Goal: Information Seeking & Learning: Learn about a topic

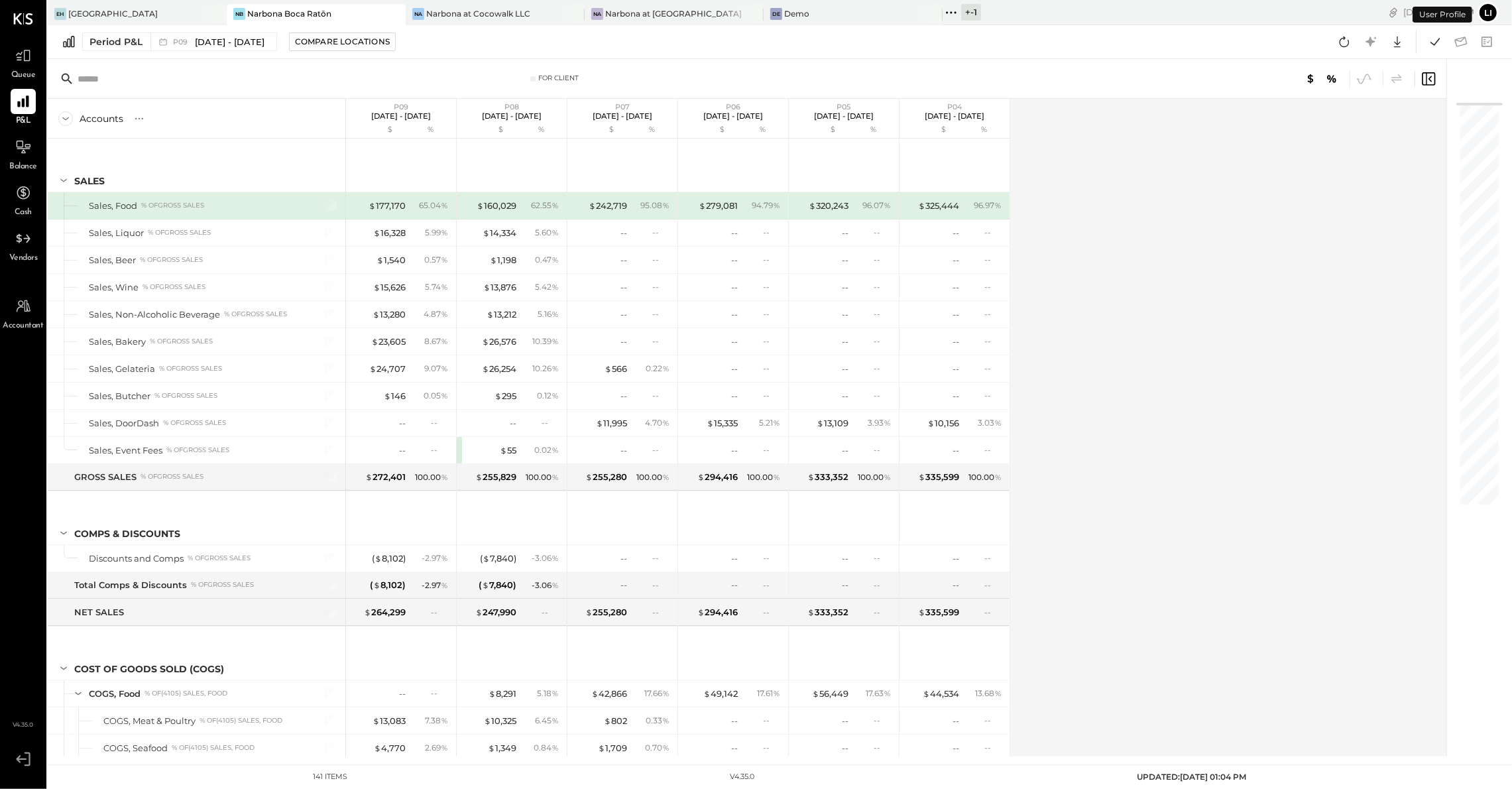
click at [1159, 30] on div "Period P&L P09 [DATE] - [DATE] Compare Locations Google Sheets Excel" at bounding box center [780, 42] width 1464 height 34
click at [14, 46] on div at bounding box center [23, 56] width 25 height 25
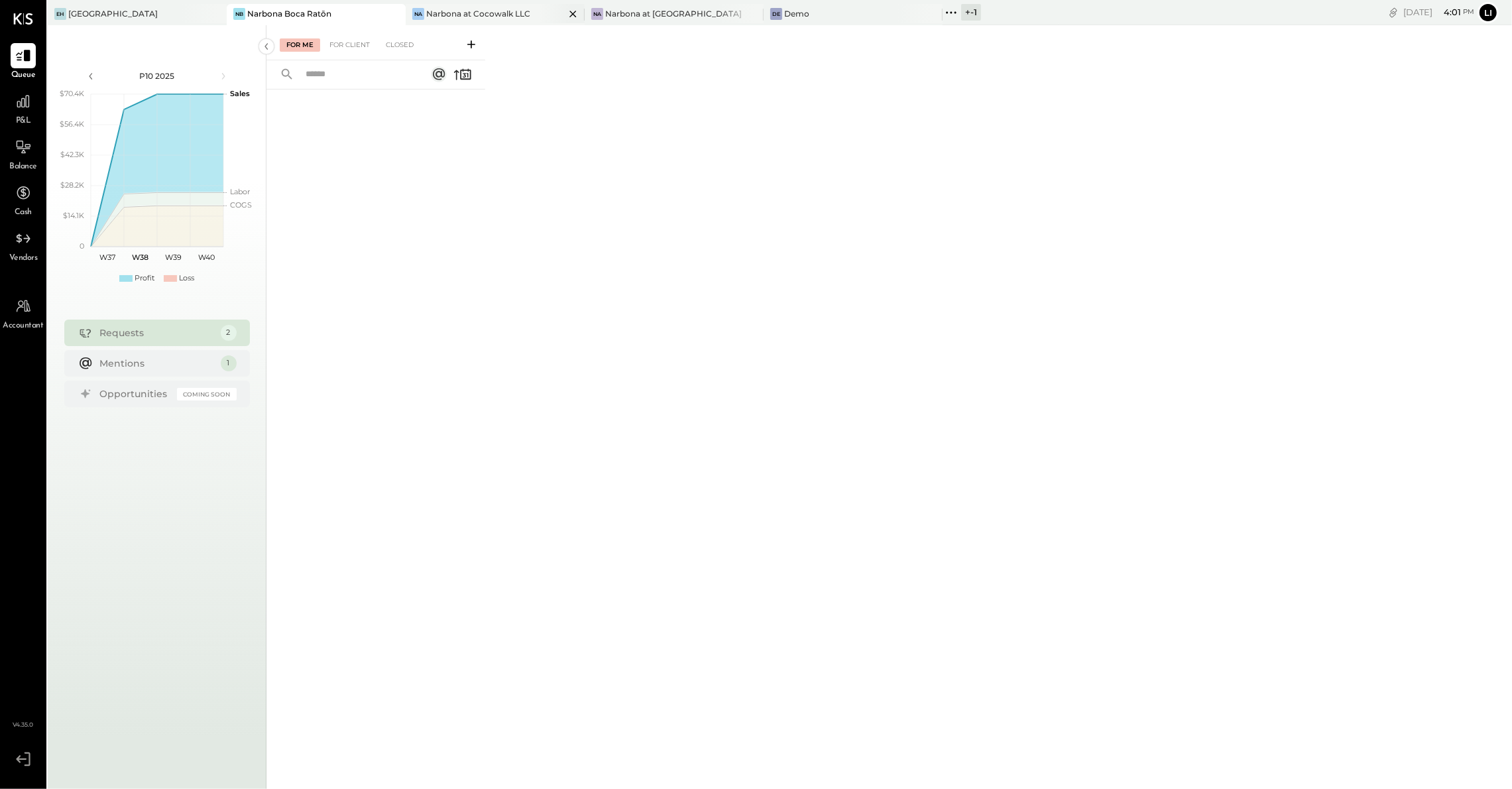
click at [474, 16] on div "Narbona at Cocowalk LLC" at bounding box center [478, 13] width 104 height 12
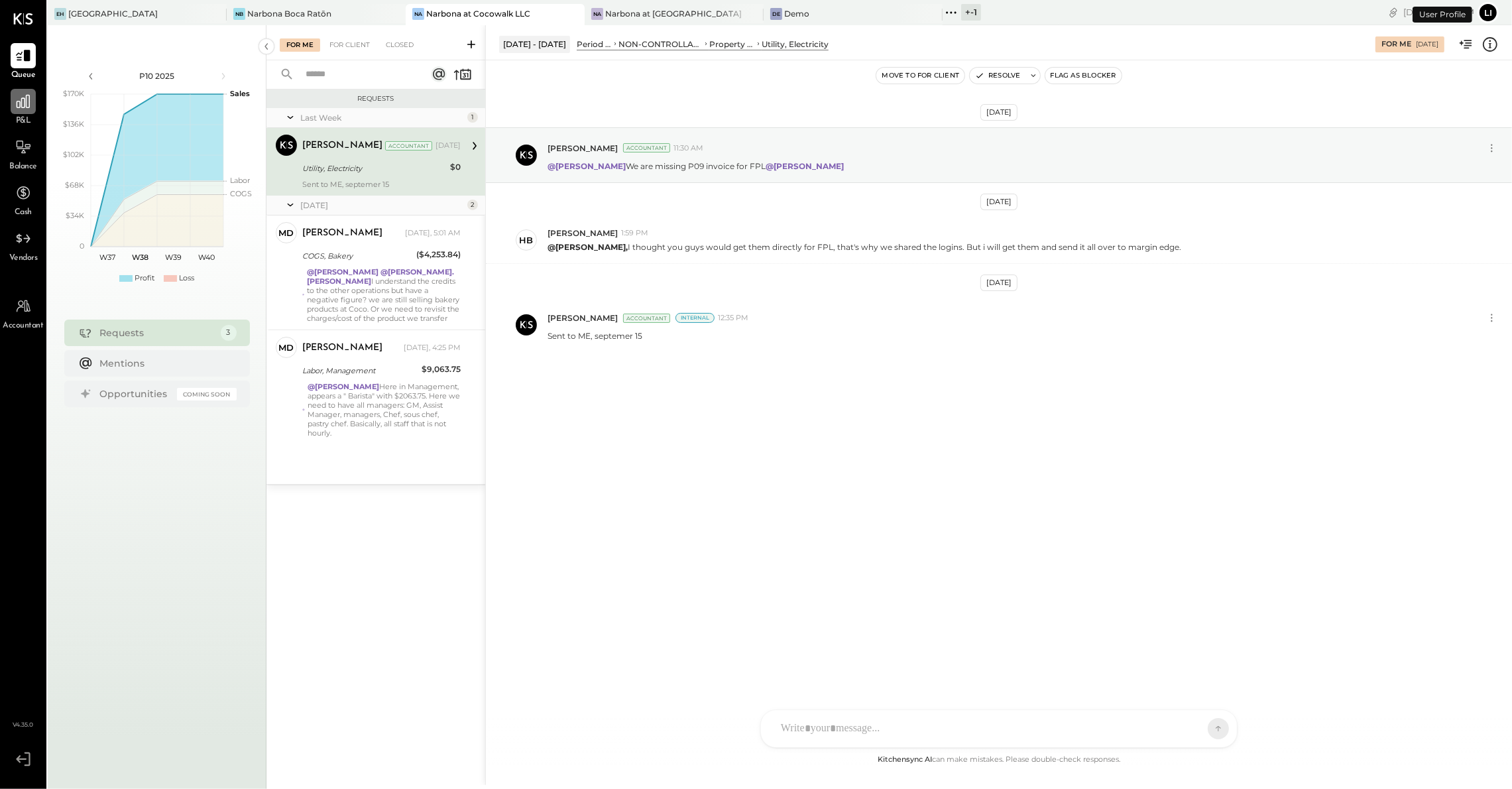
click at [18, 101] on icon at bounding box center [23, 101] width 17 height 17
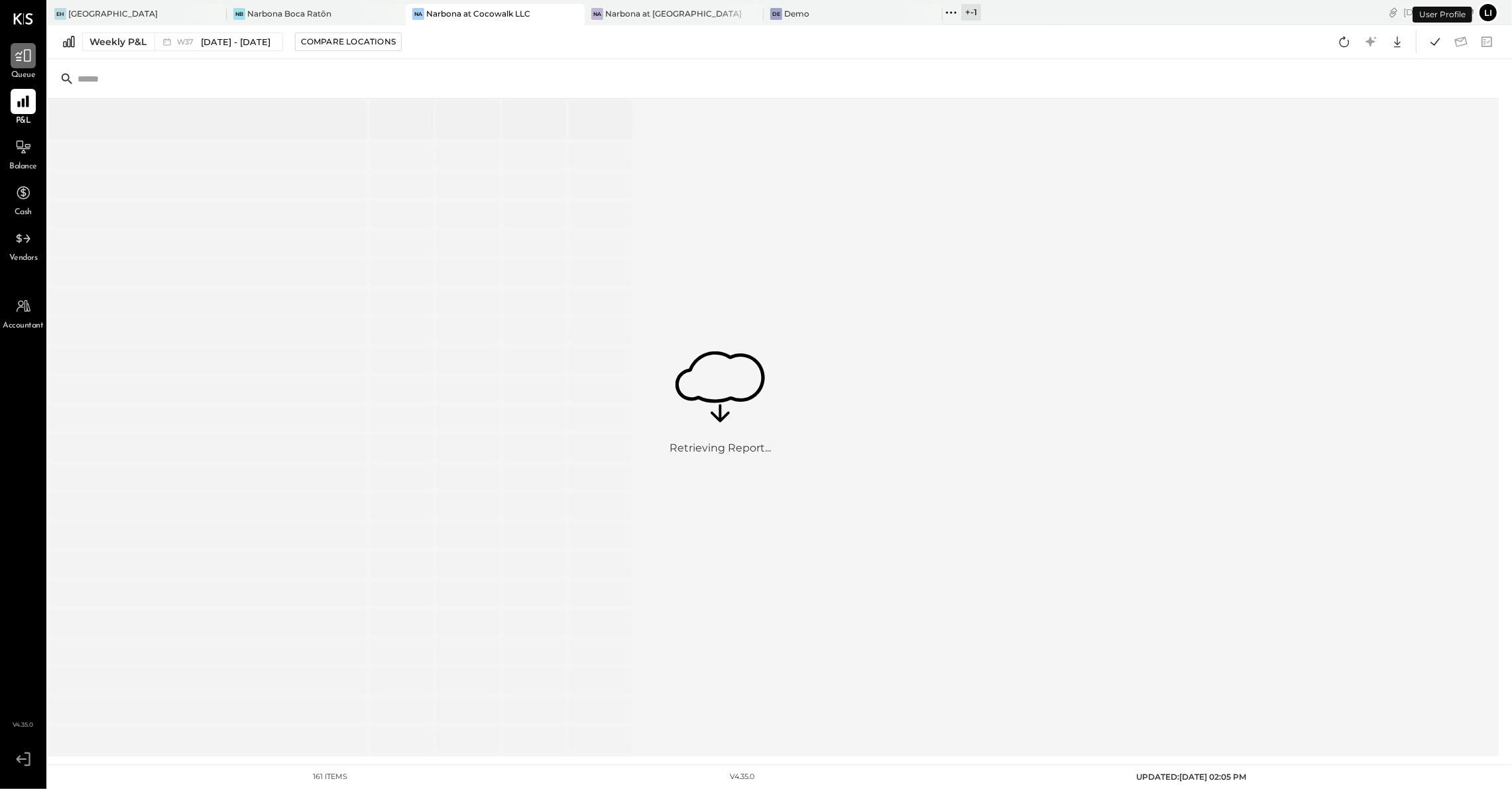
click at [25, 51] on icon at bounding box center [23, 56] width 17 height 17
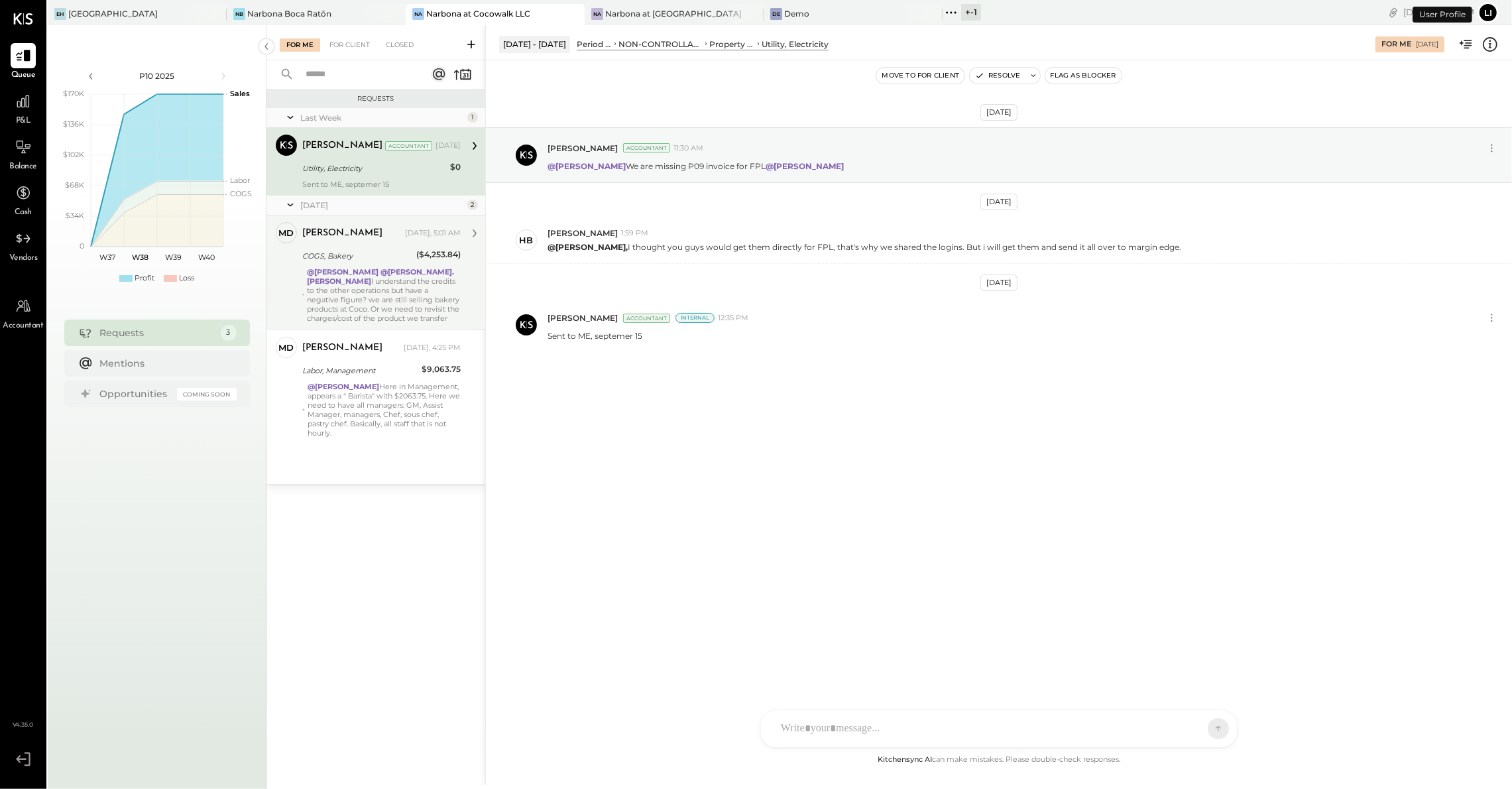
click at [347, 279] on div "@Heidy Balart @rodrigo.calabrese I understand the credits to the other operatio…" at bounding box center [384, 295] width 154 height 56
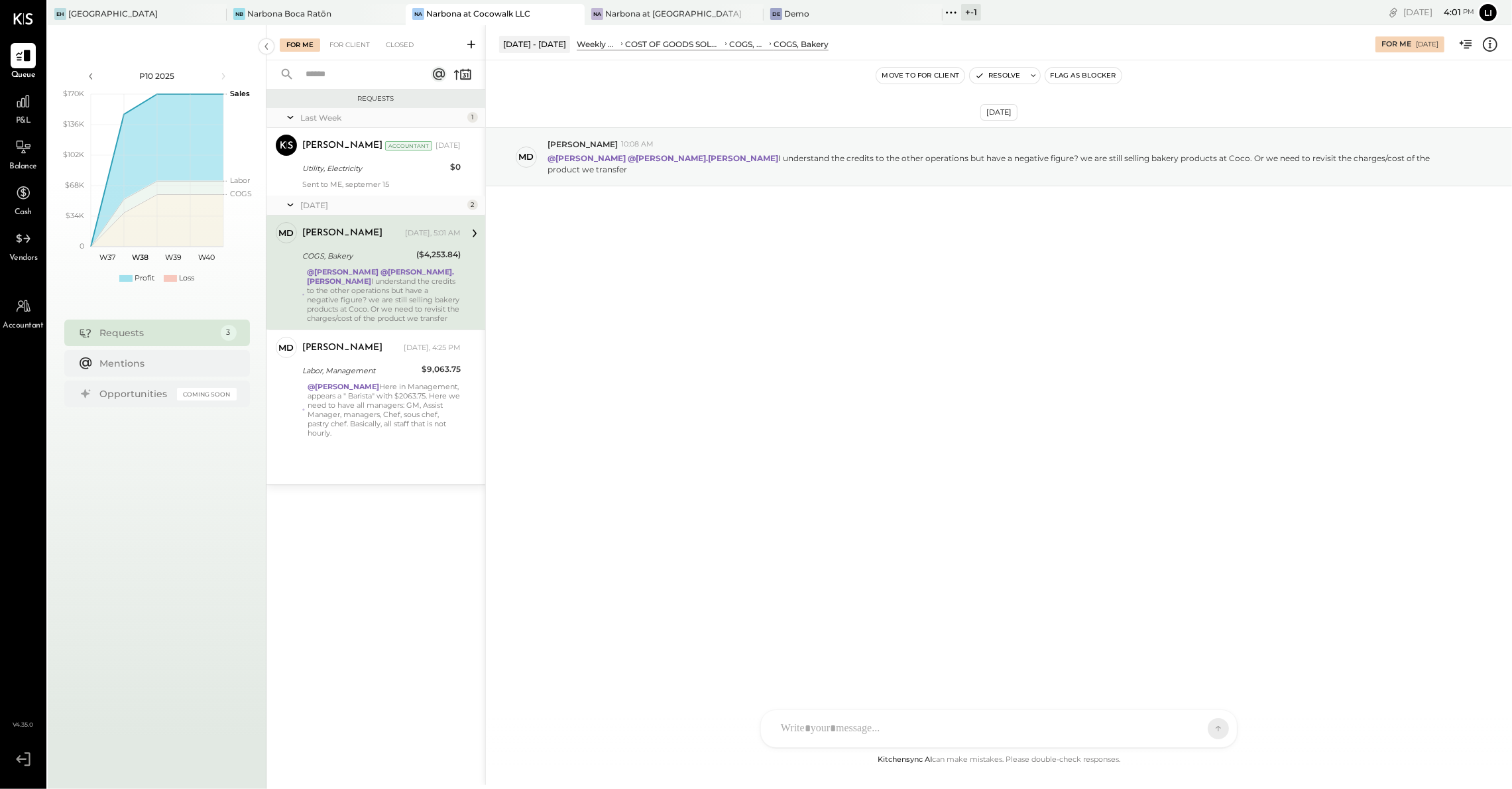
click at [888, 73] on button "Move to for client" at bounding box center [920, 76] width 88 height 16
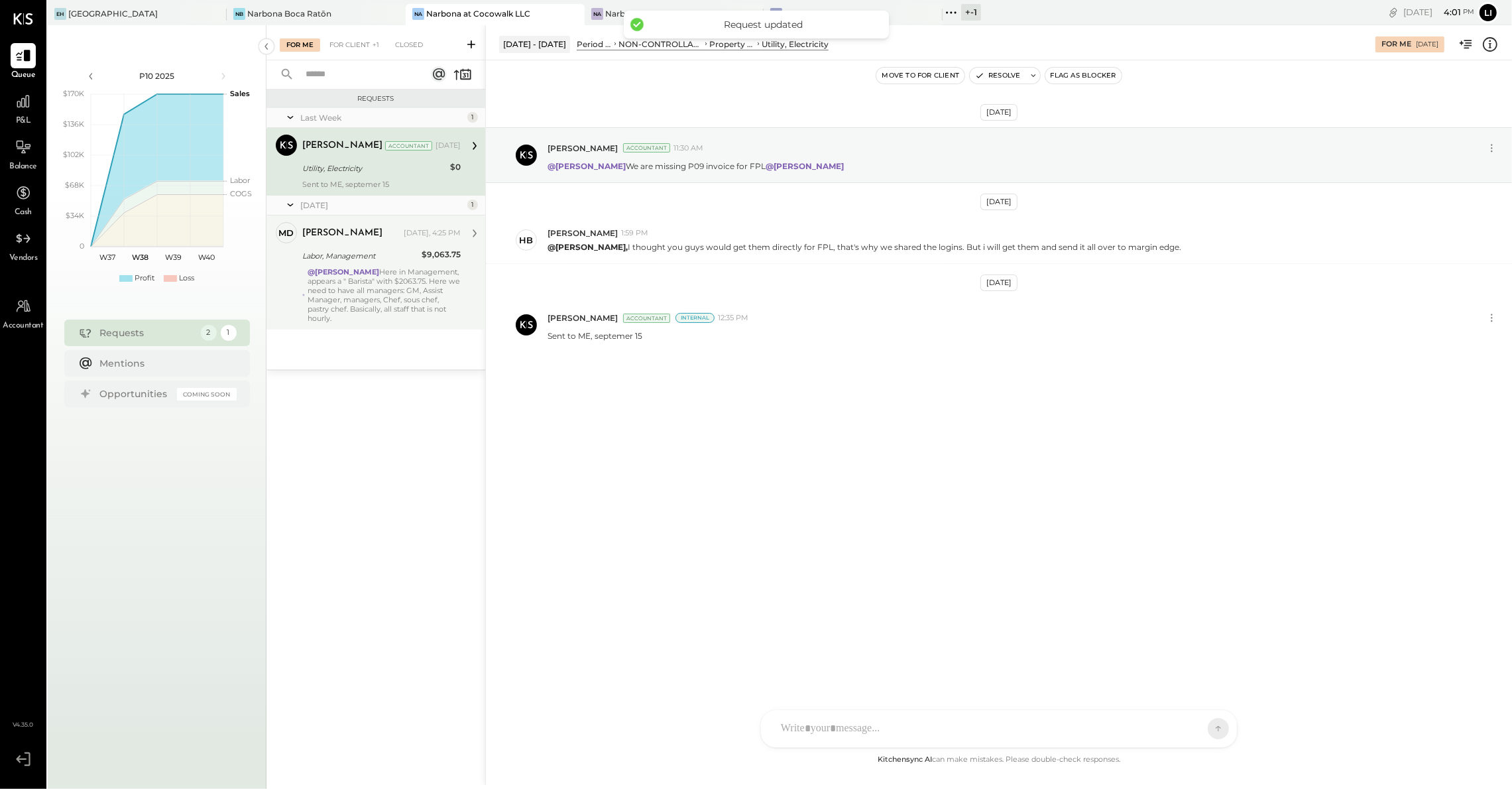
click at [358, 289] on div "@Heidy Balart Here in Management, appears a " Barista" with $2063.75. Here we n…" at bounding box center [384, 295] width 153 height 56
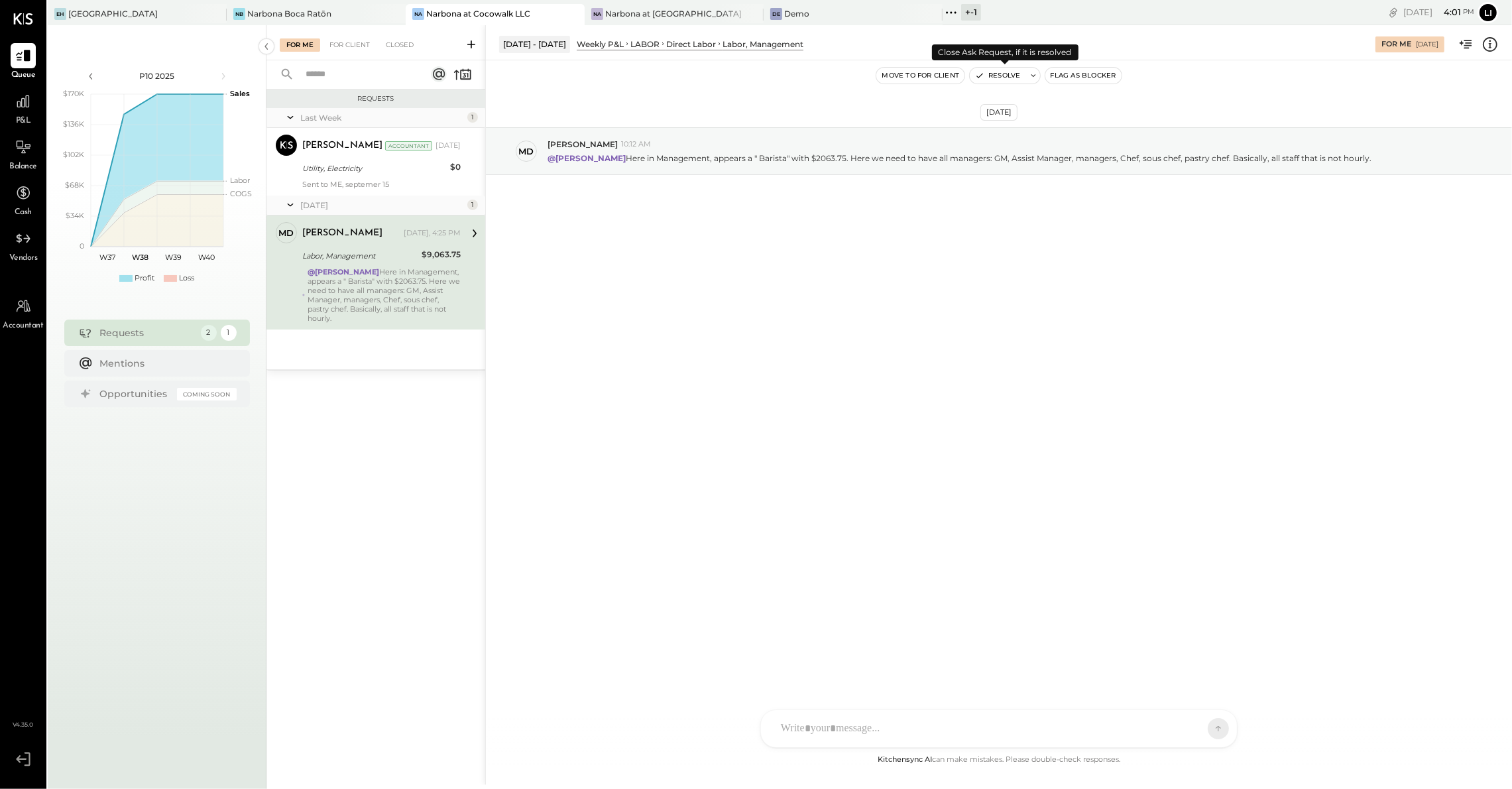
click at [982, 79] on icon "button" at bounding box center [979, 76] width 9 height 9
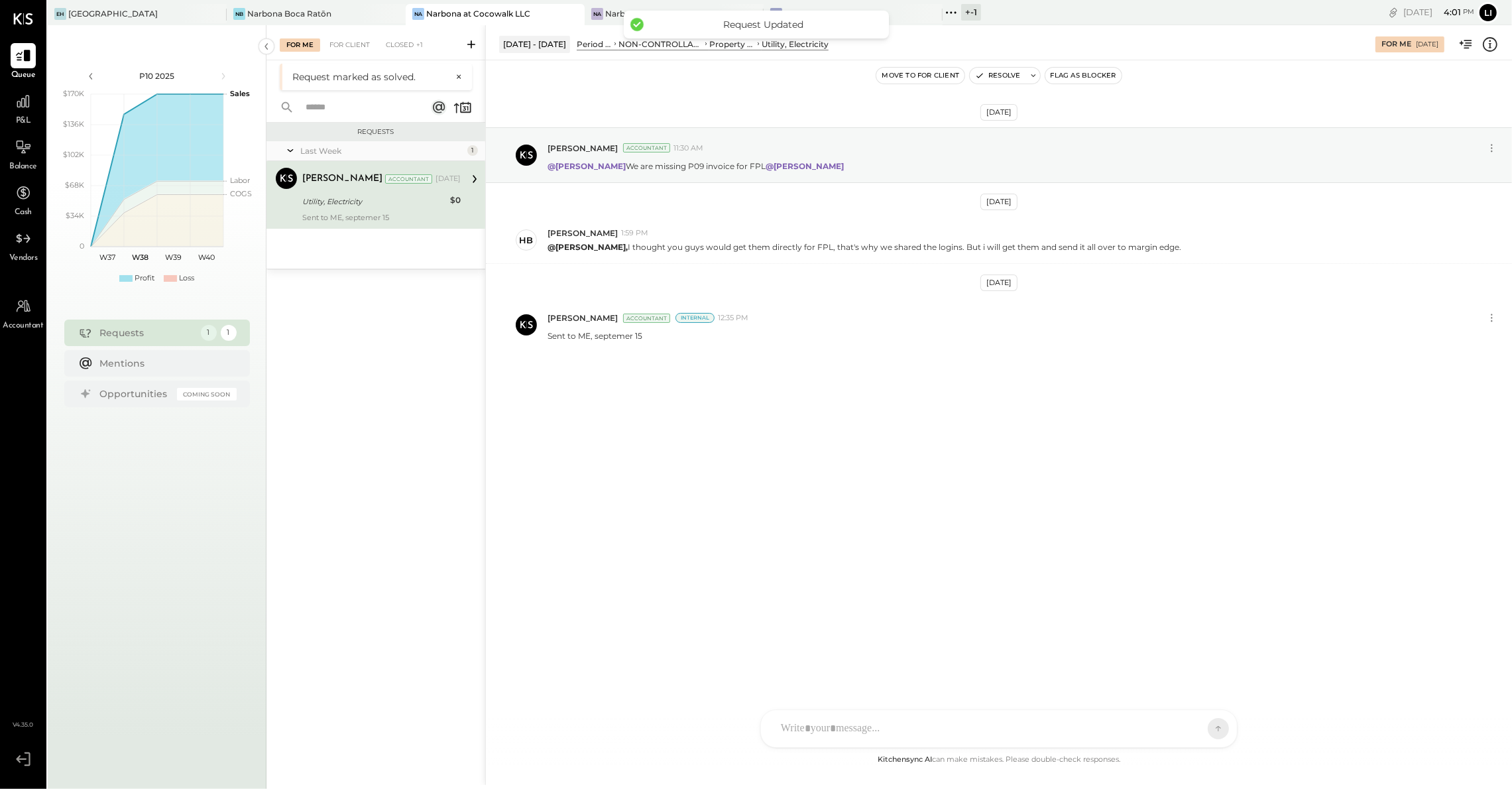
click at [360, 52] on div "For Me For Client Closed +1" at bounding box center [375, 43] width 218 height 36
click at [350, 49] on div "For Client" at bounding box center [350, 45] width 54 height 13
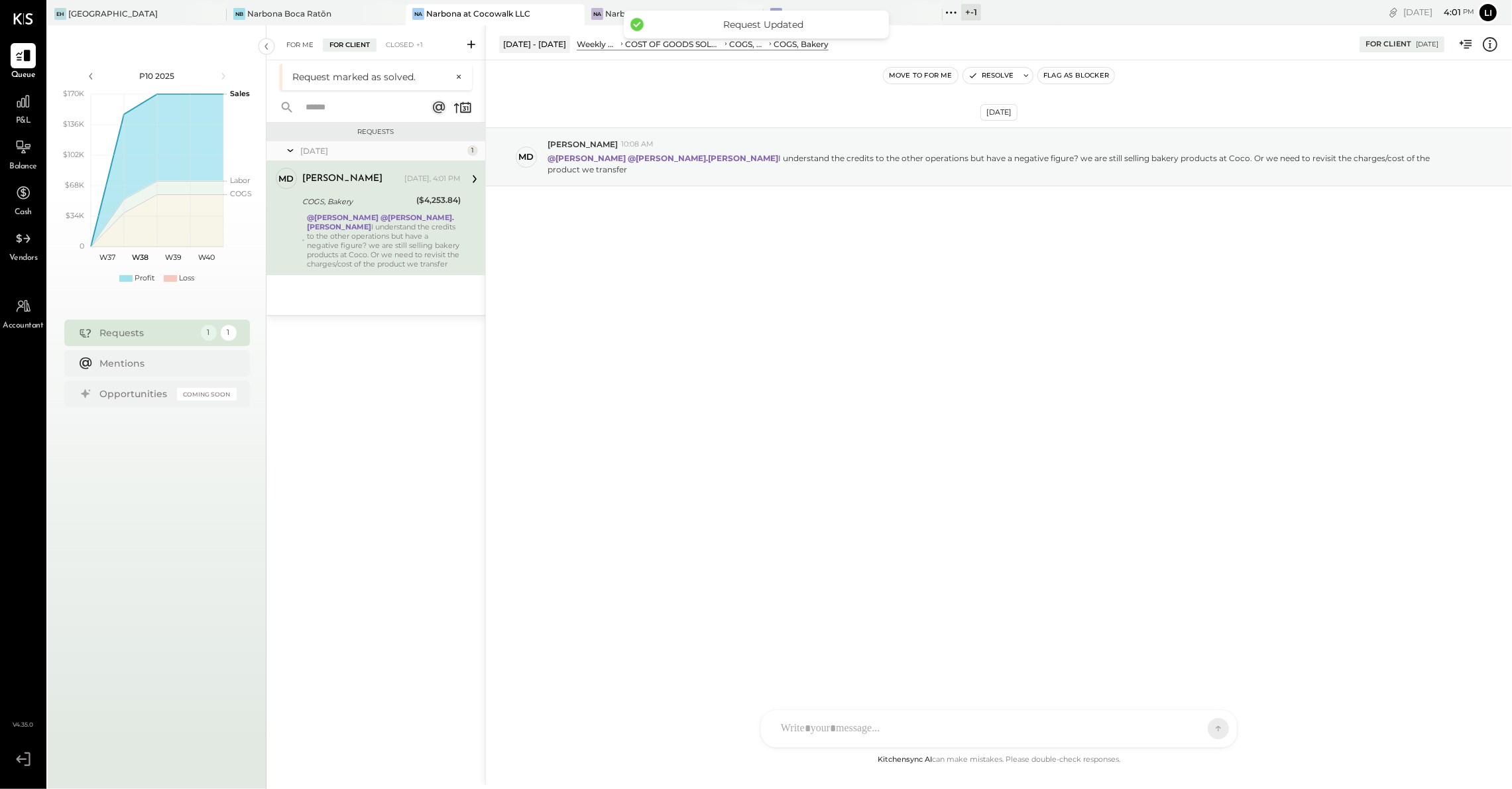
click at [279, 44] on div "For Me" at bounding box center [299, 45] width 40 height 13
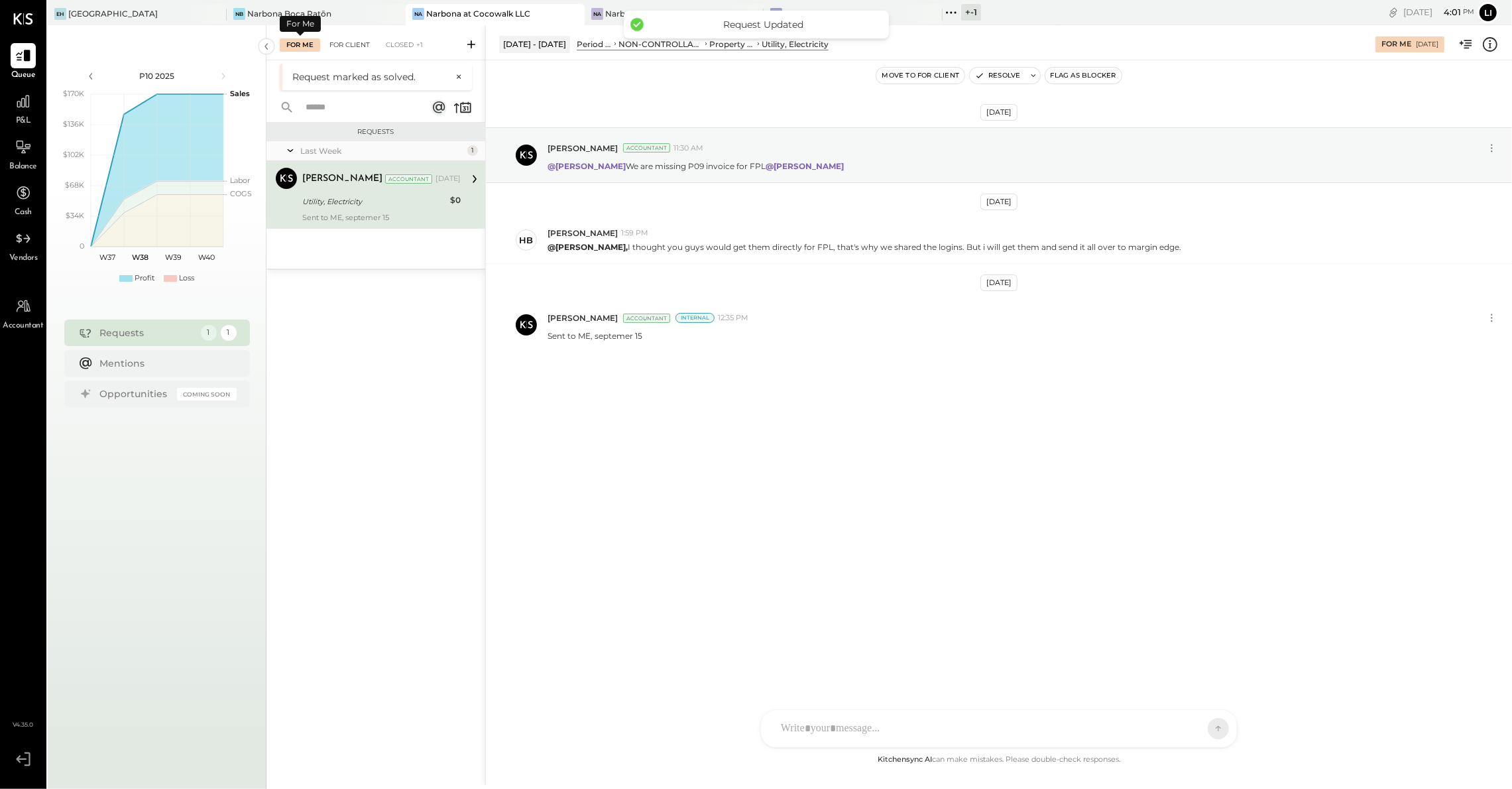
click at [323, 45] on div "For Client" at bounding box center [350, 45] width 54 height 13
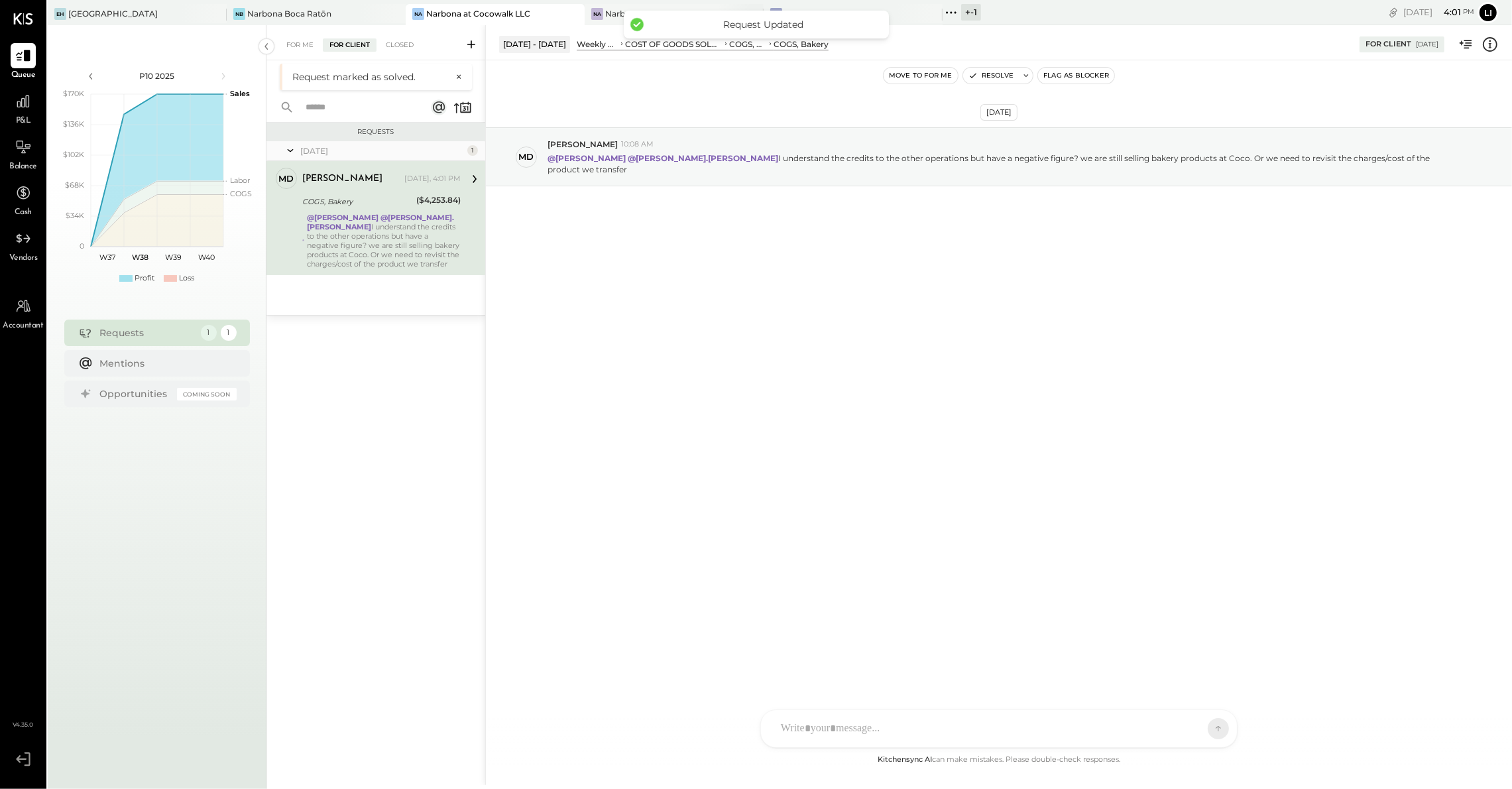
click at [611, 11] on div "Narbona at [GEOGRAPHIC_DATA] LLC" at bounding box center [674, 13] width 138 height 12
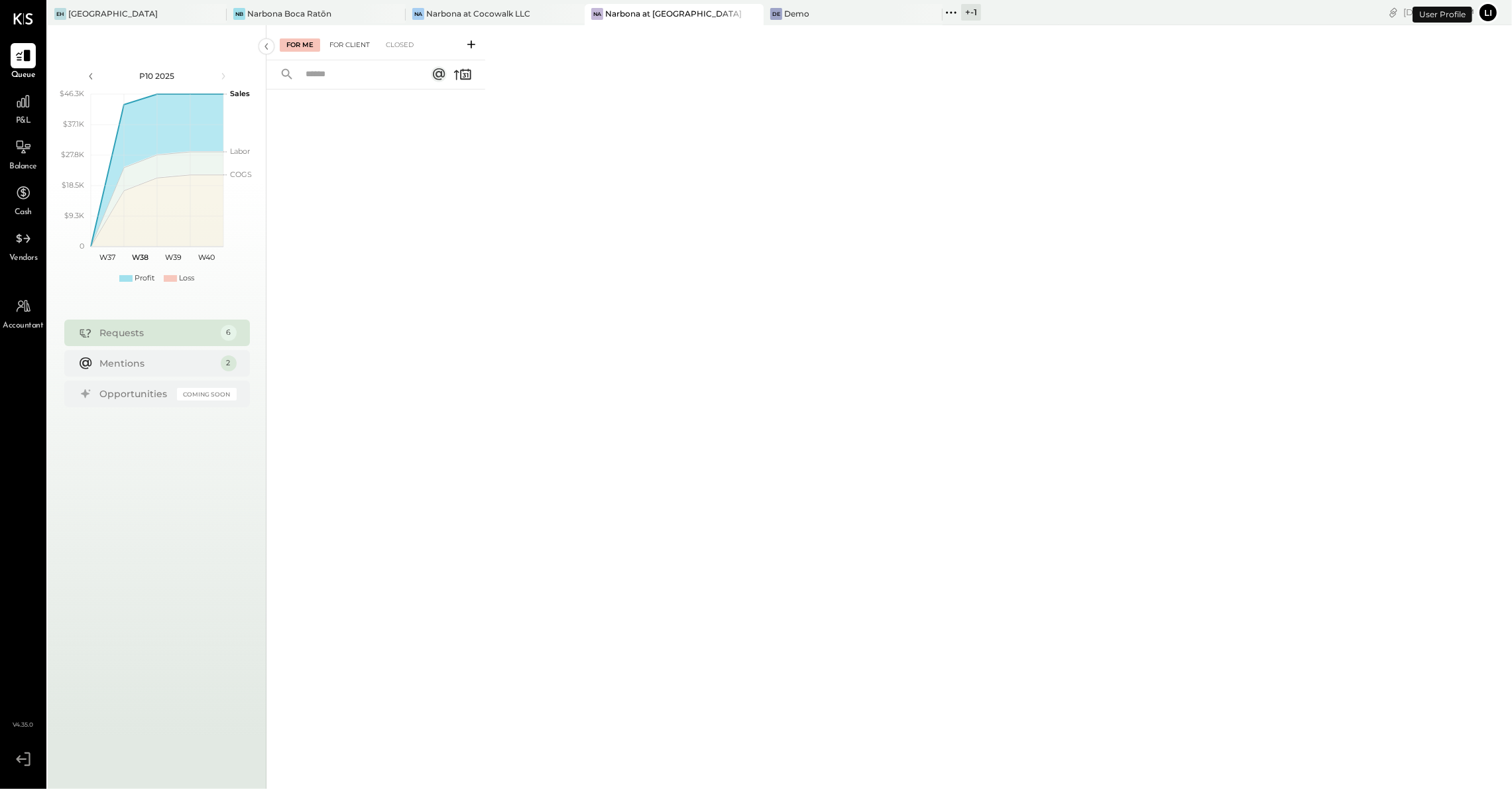
click at [335, 48] on div "For Client" at bounding box center [350, 45] width 54 height 13
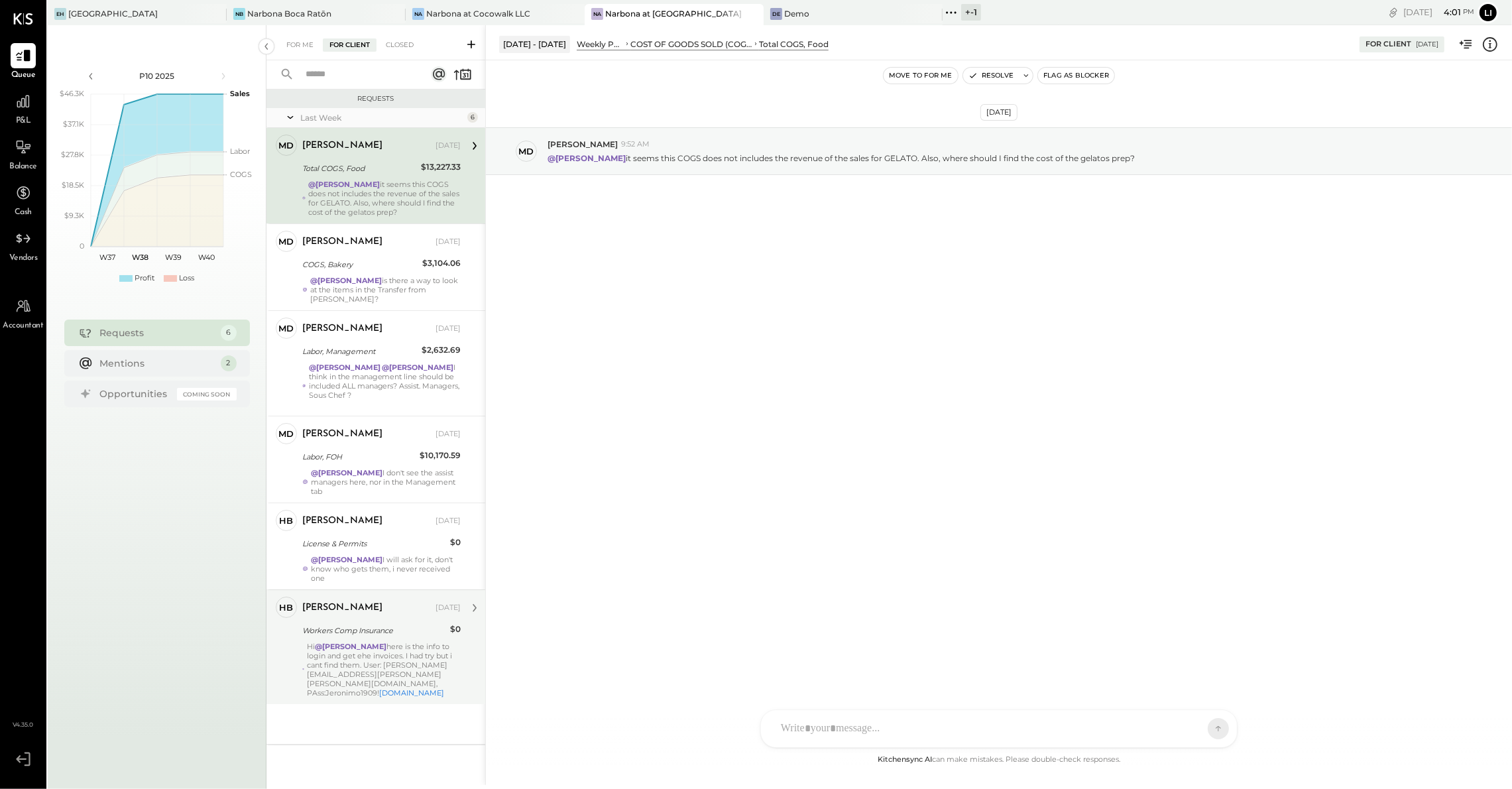
click at [326, 657] on div "Hi @Lilia Martinez Nogueda here is the info to login and get ehe invoices. I ha…" at bounding box center [384, 669] width 154 height 56
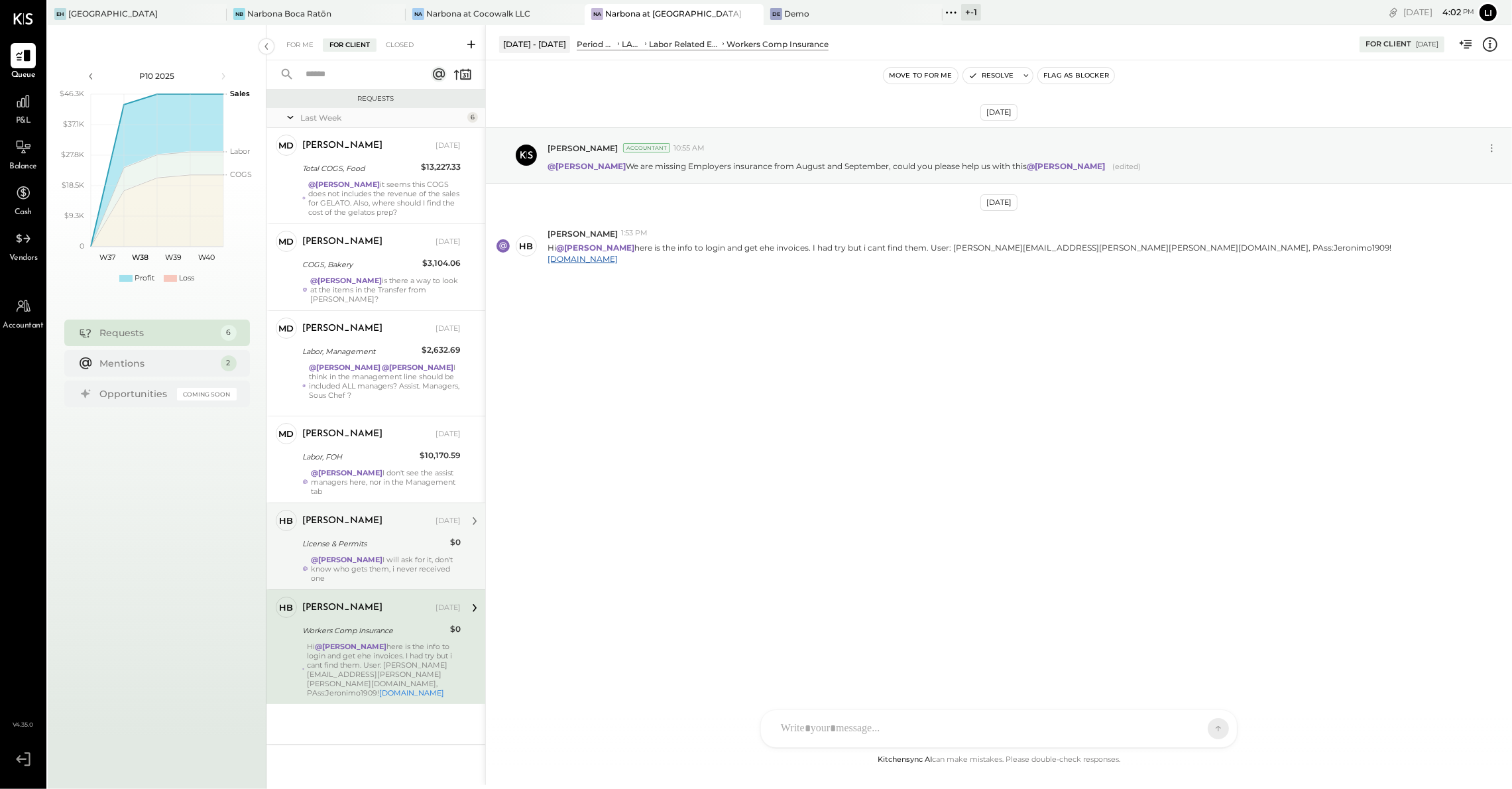
click at [405, 537] on div "License & Permits" at bounding box center [374, 543] width 144 height 13
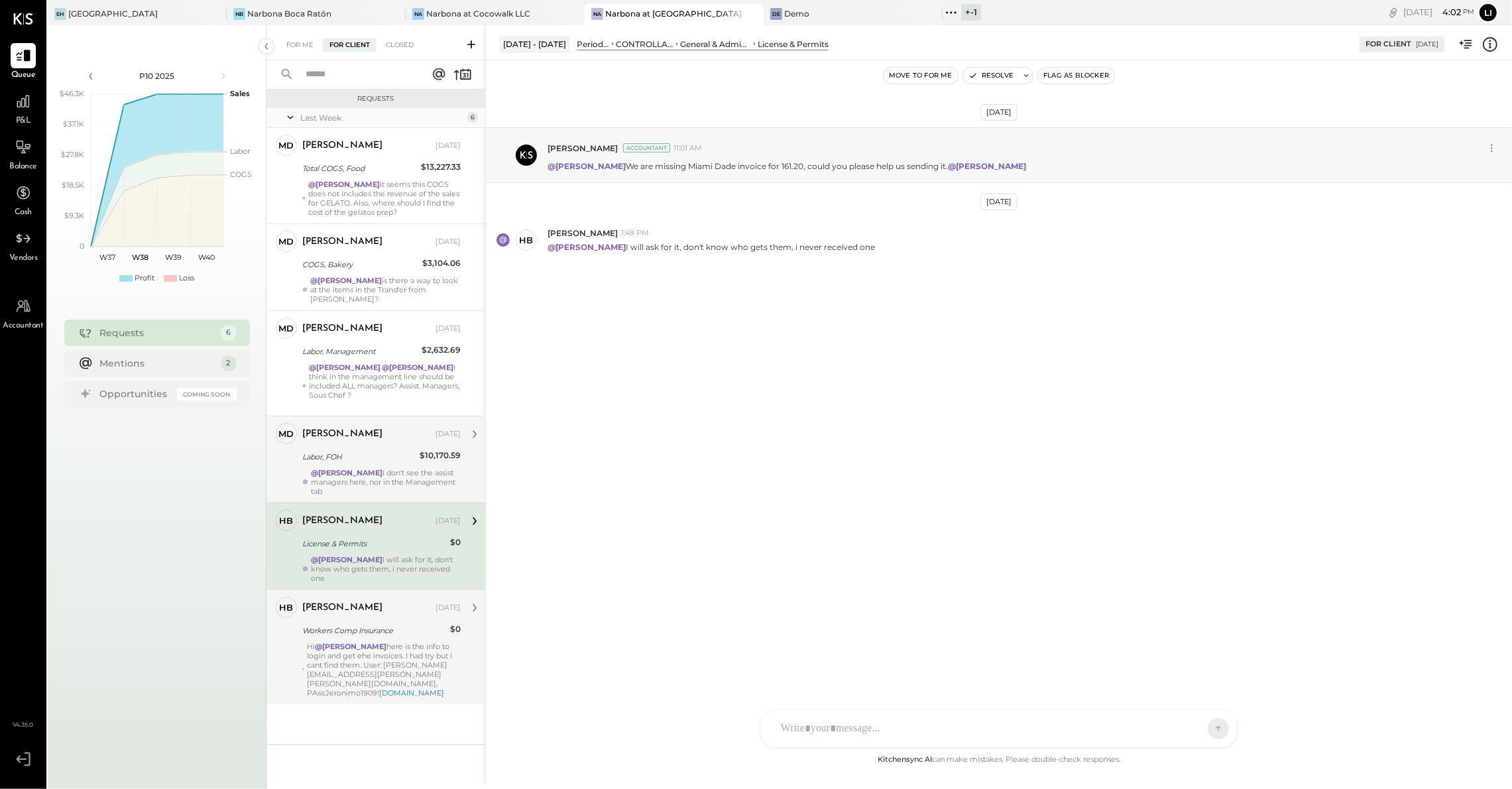
click at [394, 428] on div "Miguel de Arregui" at bounding box center [367, 434] width 130 height 13
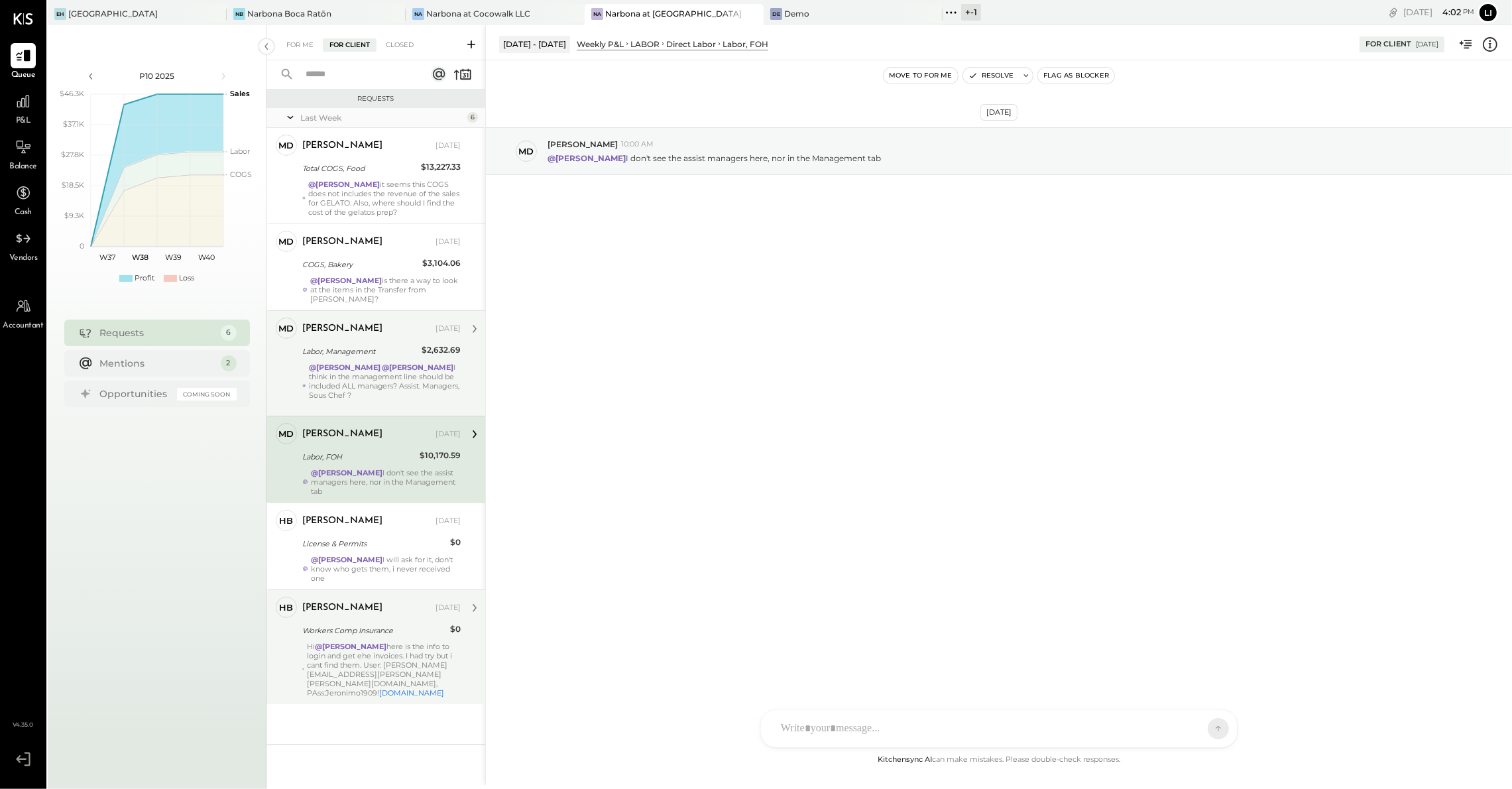
click at [354, 363] on strong "@Heidy Balart" at bounding box center [344, 367] width 72 height 9
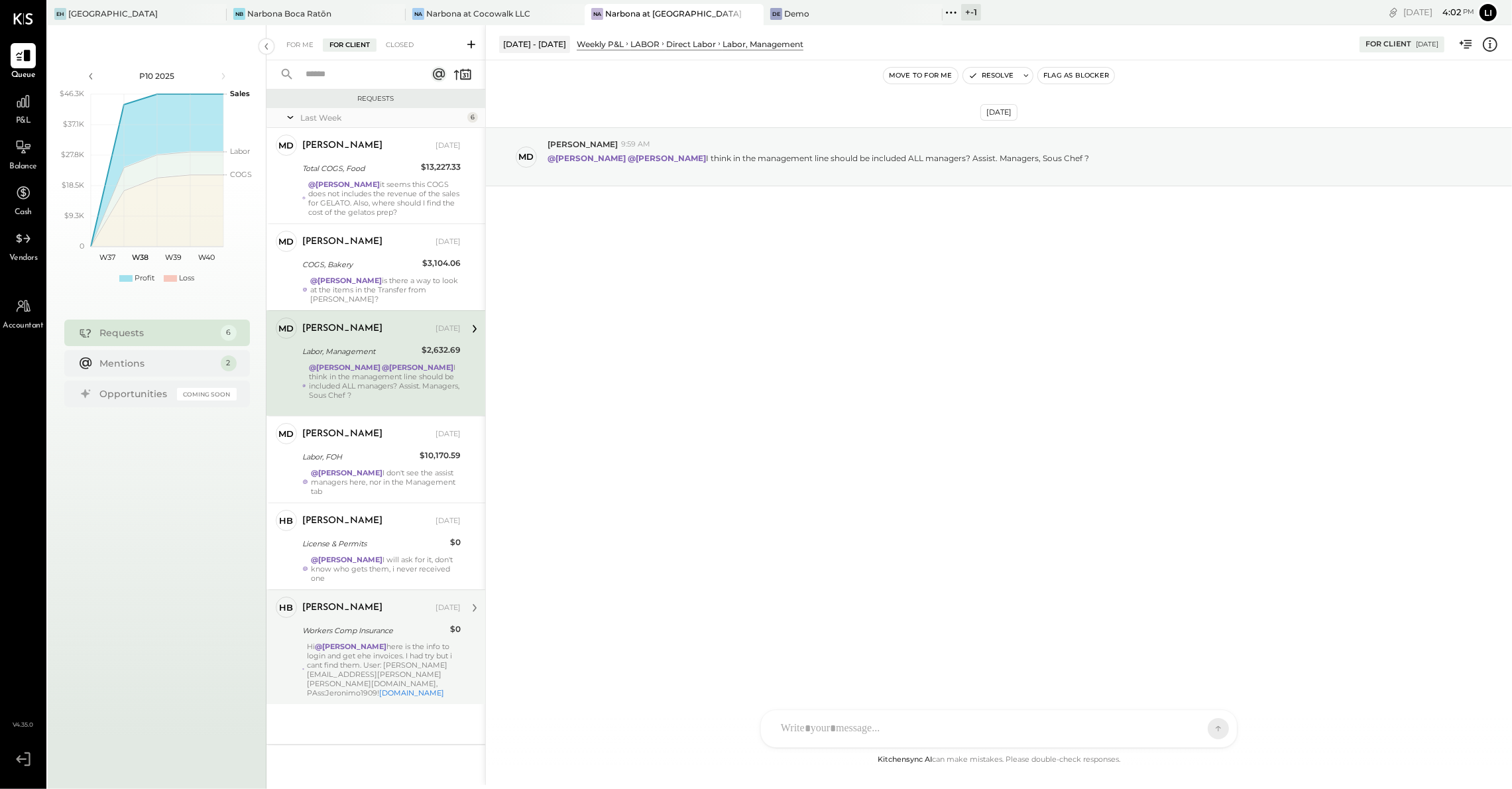
click at [1063, 246] on div "Sep 11th, 2025 Md Miguel de Arregui 9:59 AM @Heidy Balart @Rodrigo Calabrese I …" at bounding box center [998, 189] width 1026 height 192
click at [378, 271] on div "COGS, Bakery" at bounding box center [360, 264] width 116 height 16
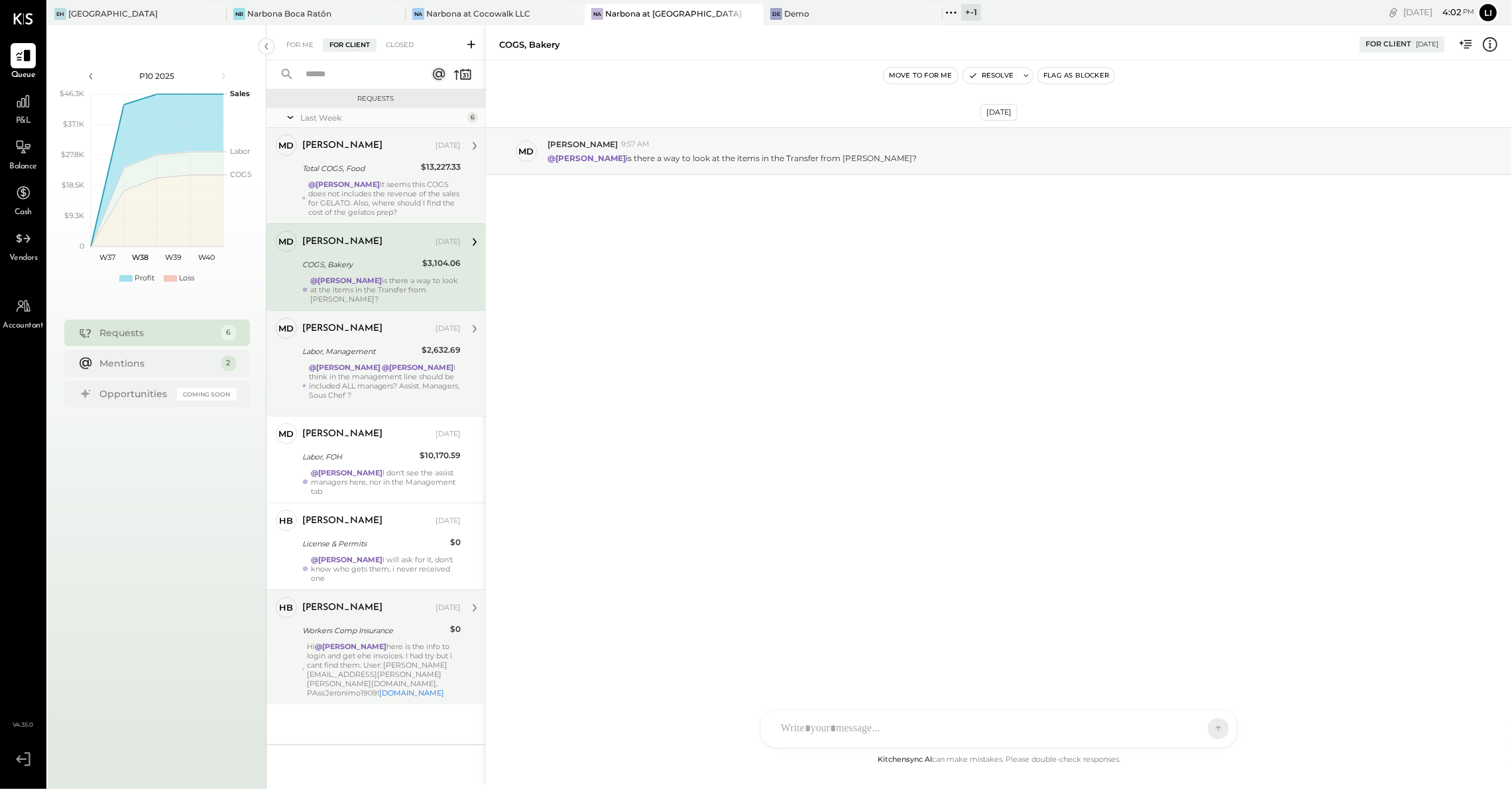
click at [381, 178] on div "Miguel de Arregui Sep 15, 2025 Total COGS, Food $13,227.33 @Heidy Balart it see…" at bounding box center [381, 175] width 158 height 82
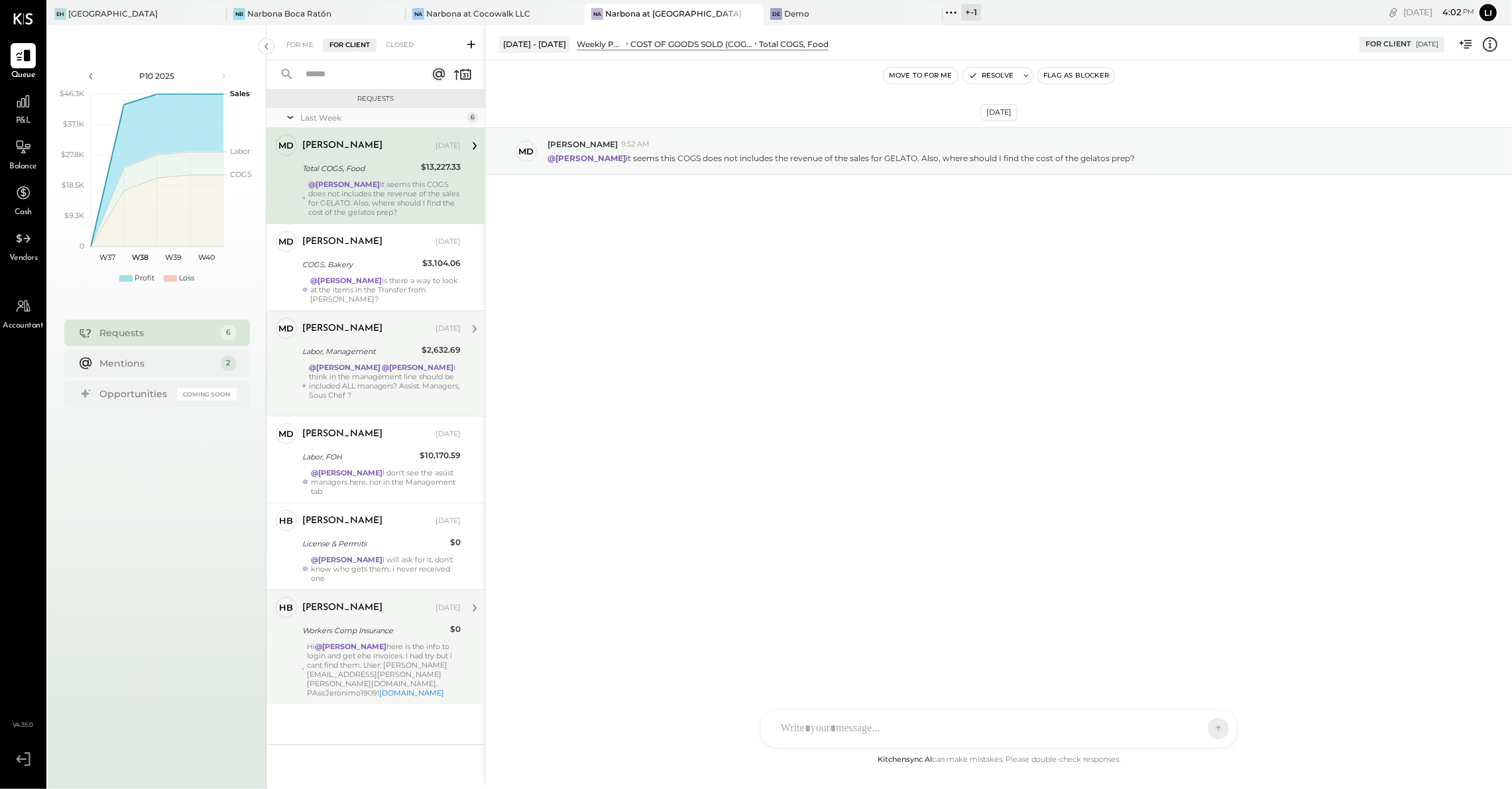
click at [730, 399] on div "Sep 11th, 2025 Md Miguel de Arregui 9:52 AM @Heidy Balart it seems this COGS do…" at bounding box center [998, 406] width 1026 height 692
drag, startPoint x: 705, startPoint y: 337, endPoint x: 538, endPoint y: 134, distance: 262.9
click at [705, 337] on div "Sep 11th, 2025 Md Miguel de Arregui 9:52 AM @Heidy Balart it seems this COGS do…" at bounding box center [998, 406] width 1026 height 692
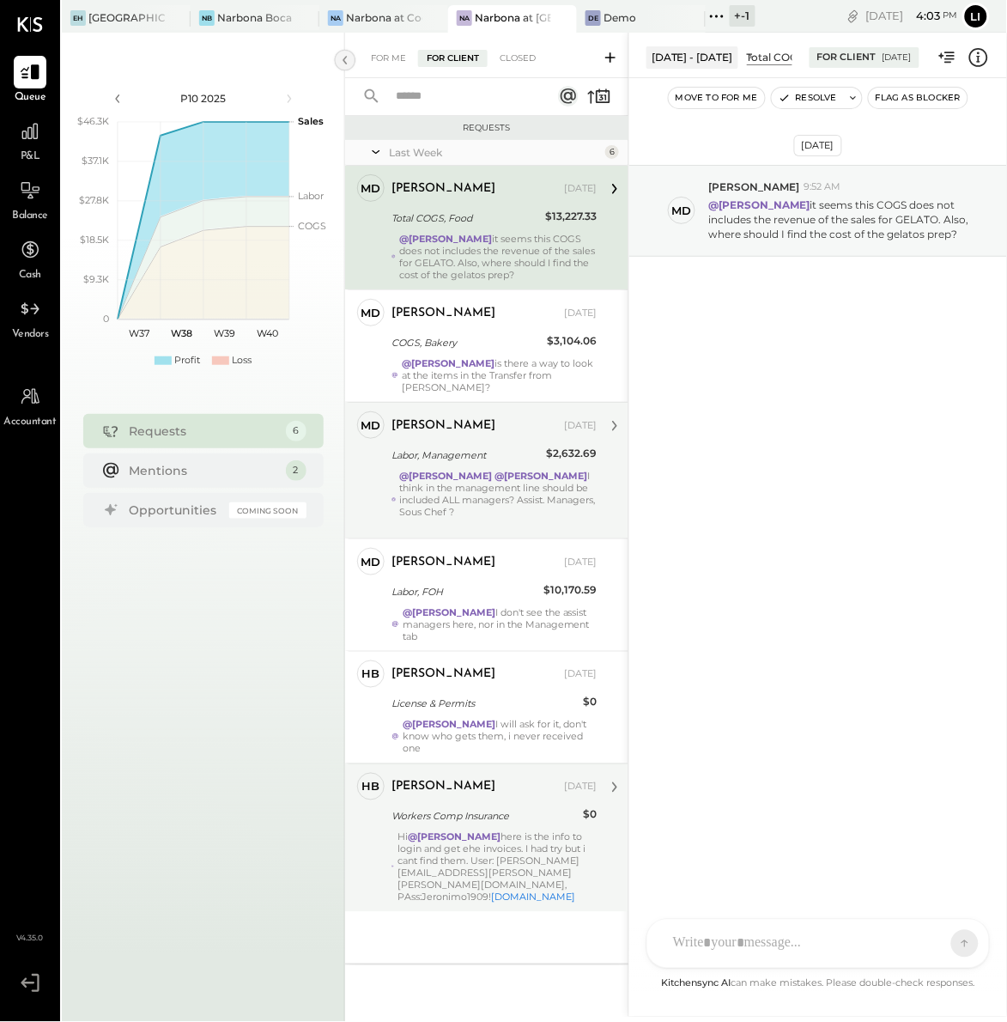
click at [344, 66] on icon at bounding box center [345, 60] width 19 height 31
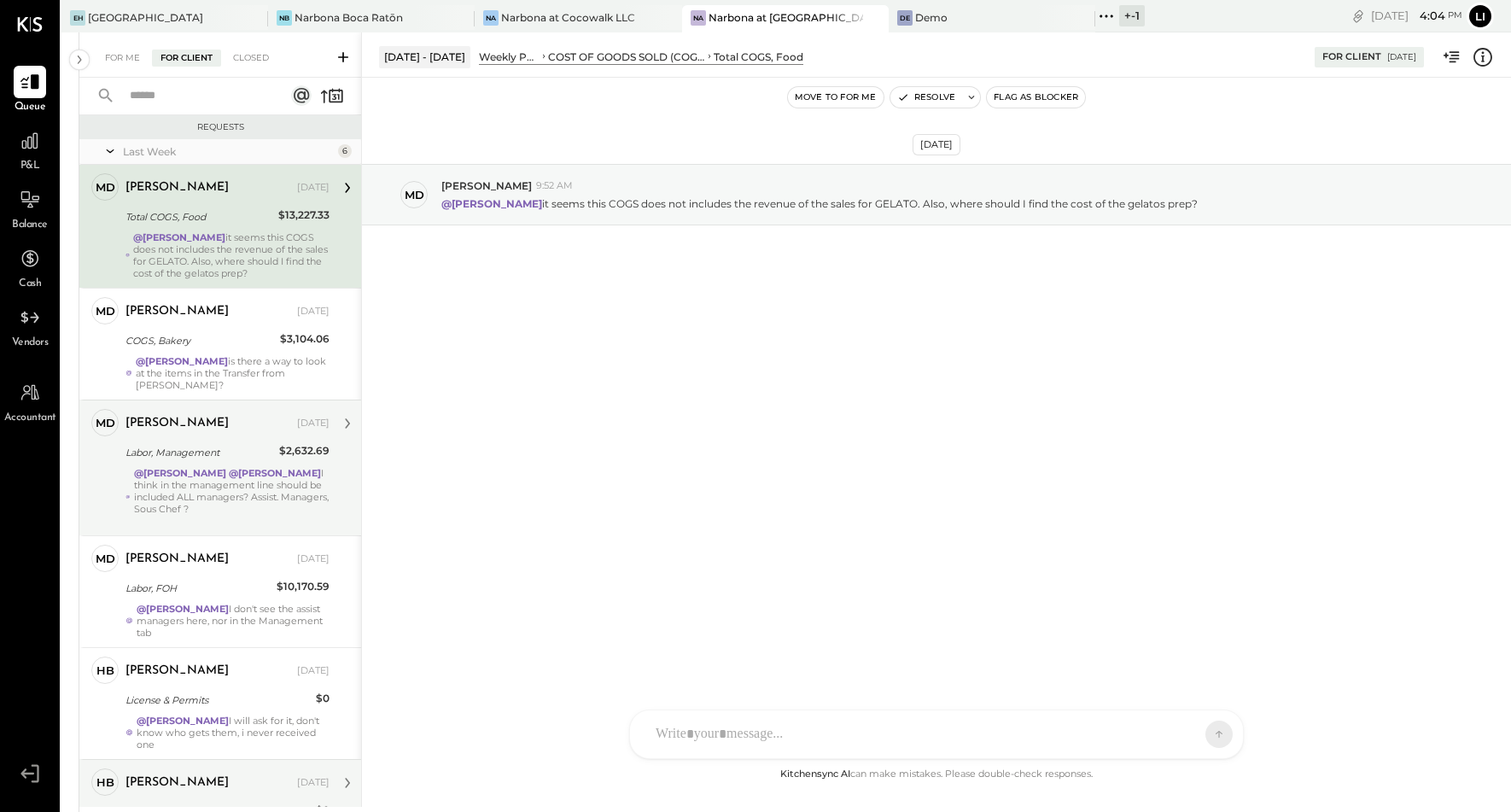
click at [706, 437] on div "Sep 11th, 2025 Md Miguel de Arregui 9:52 AM @Heidy Balart it seems this COGS do…" at bounding box center [936, 420] width 1149 height 686
click at [717, 377] on div "Sep 11th, 2025 Md Miguel de Arregui 9:52 AM @Heidy Balart it seems this COGS do…" at bounding box center [936, 420] width 1149 height 686
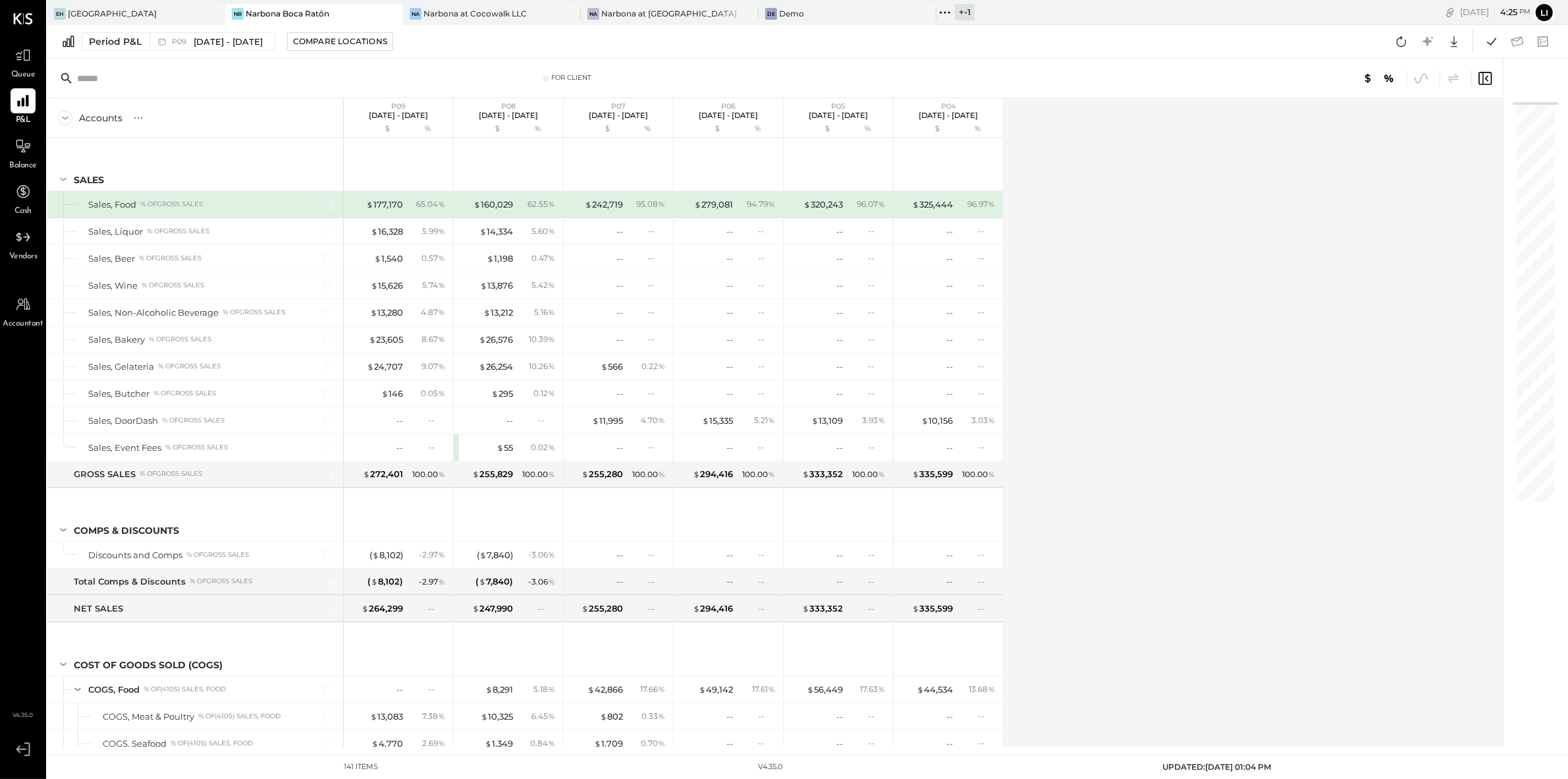
drag, startPoint x: 1129, startPoint y: 230, endPoint x: 1127, endPoint y: 212, distance: 18.1
click at [1130, 227] on div "Accounts S % GL P09 Aug 11 - Sep 7, 2025 $ % P08 Jul 14 - Aug 10, 2025 $ % P07 …" at bounding box center [776, 422] width 1458 height 649
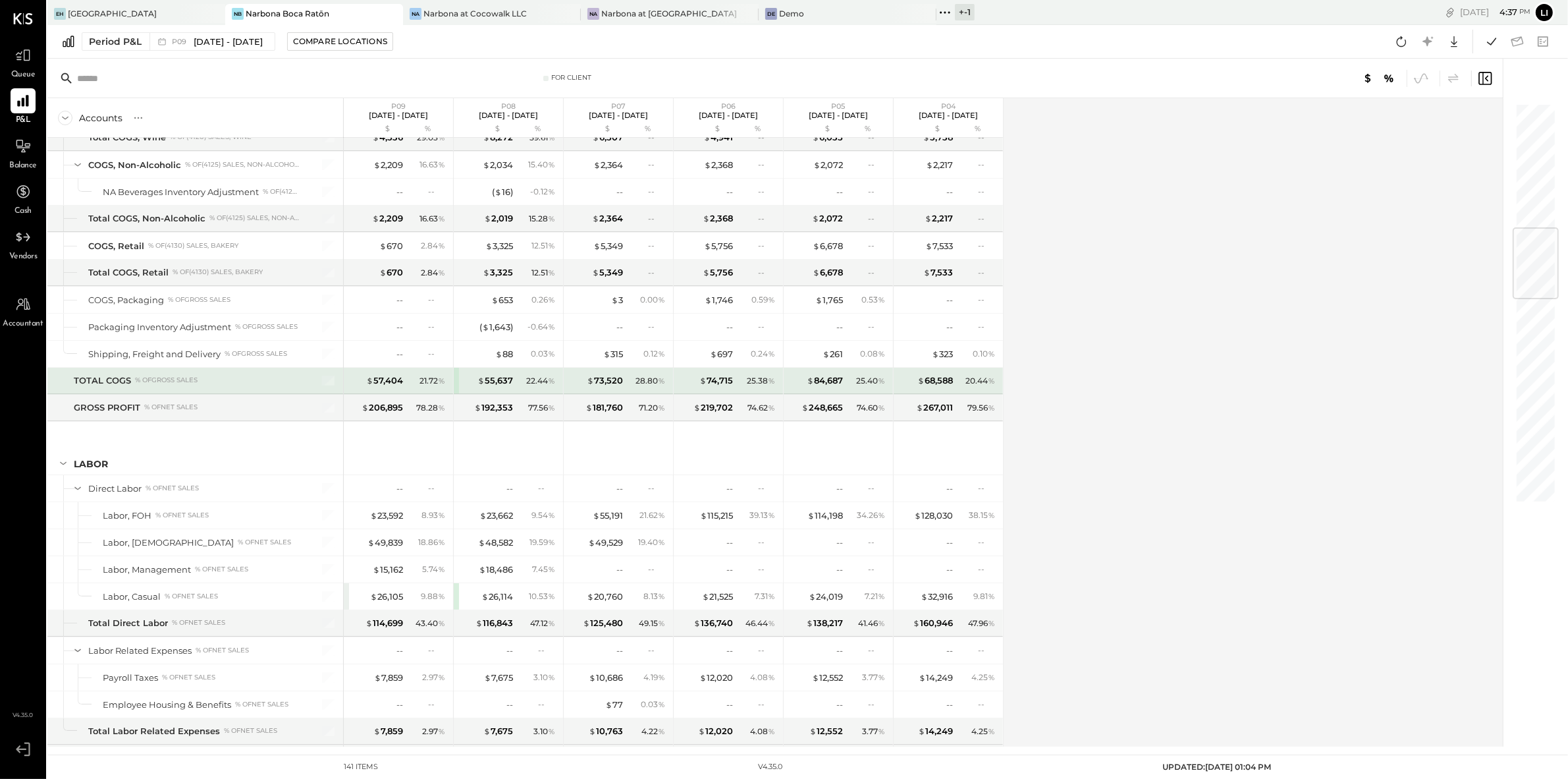
scroll to position [1256, 0]
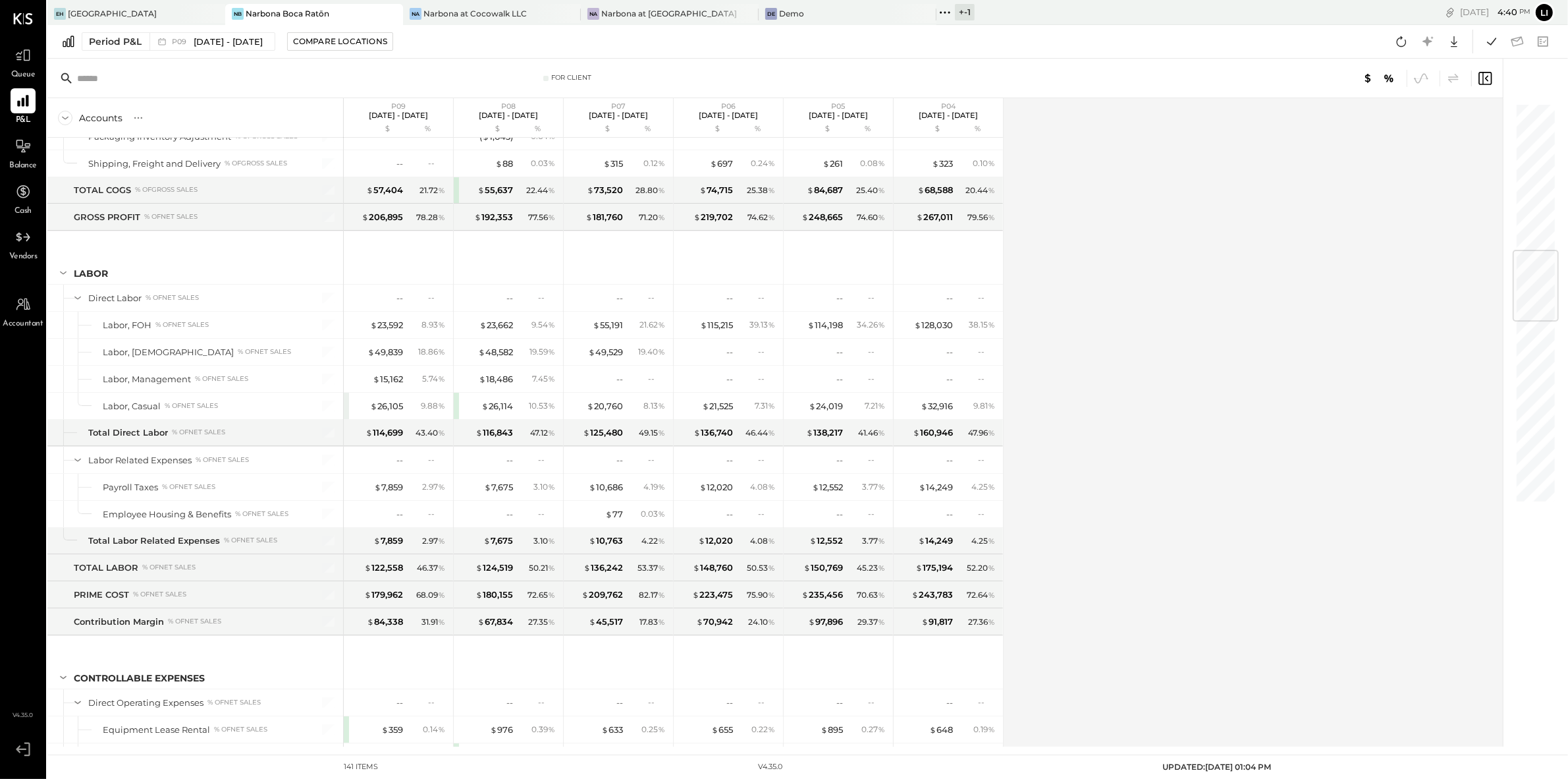
click at [1097, 212] on div "Accounts S % GL P09 Aug 11 - Sep 7, 2025 $ % P08 Jul 14 - Aug 10, 2025 $ % P07 …" at bounding box center [776, 422] width 1458 height 649
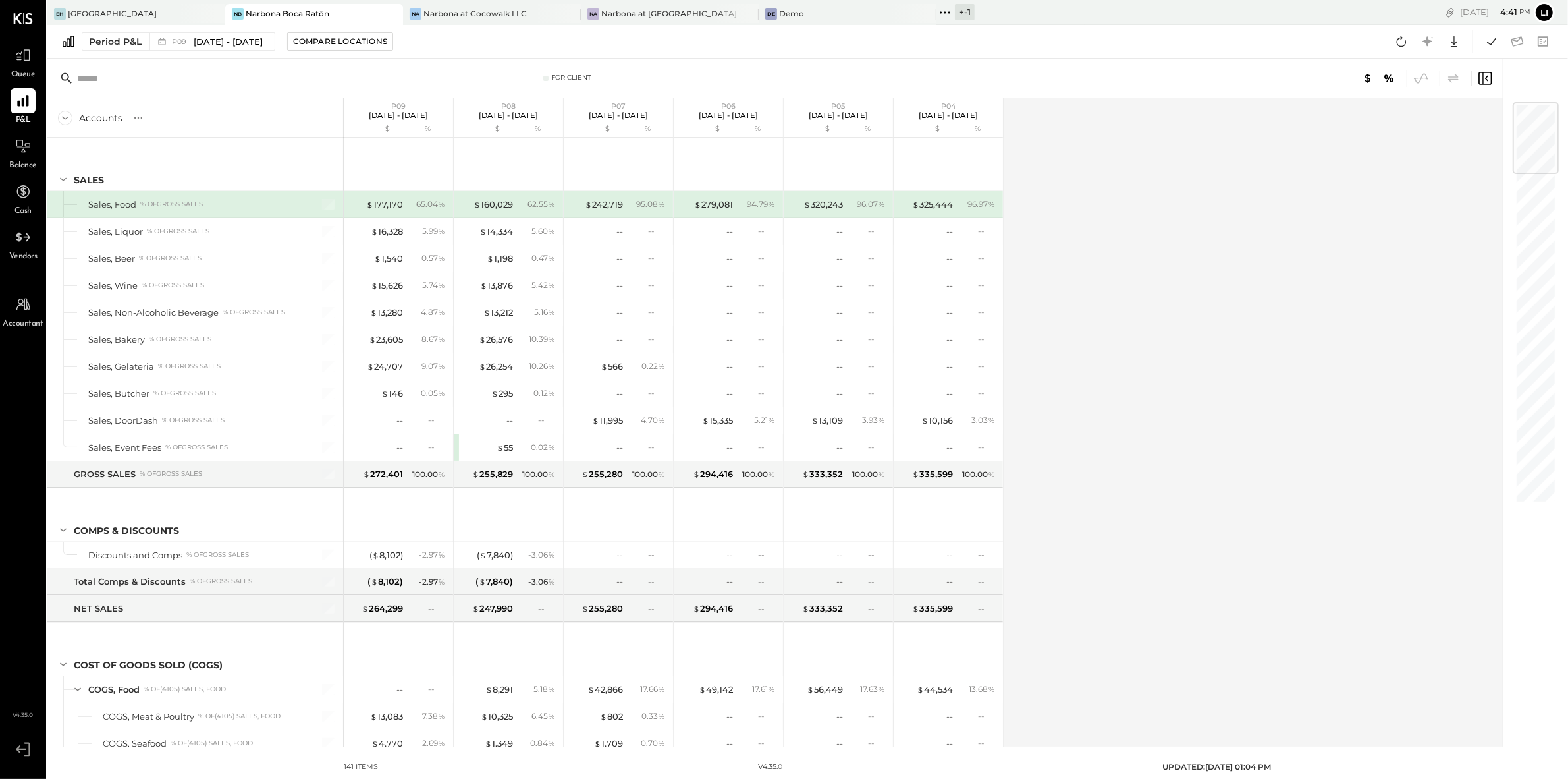
scroll to position [1308, 0]
click at [31, 157] on div at bounding box center [23, 146] width 25 height 25
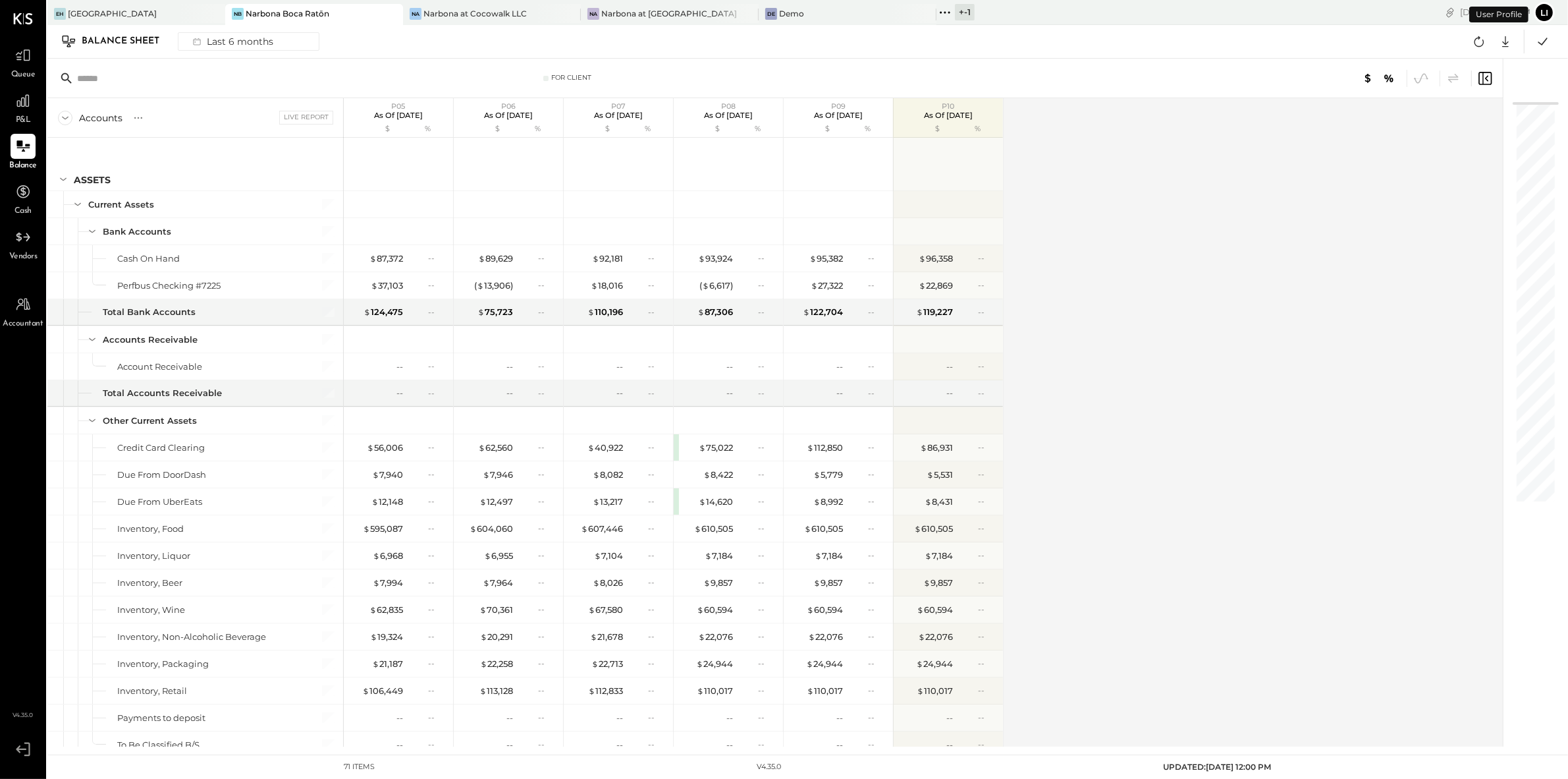
click at [1100, 213] on div "Accounts S GL Live Report P05 As of May 18th 2025 $ % P06 As of Jun 15th 2025 $…" at bounding box center [776, 422] width 1458 height 649
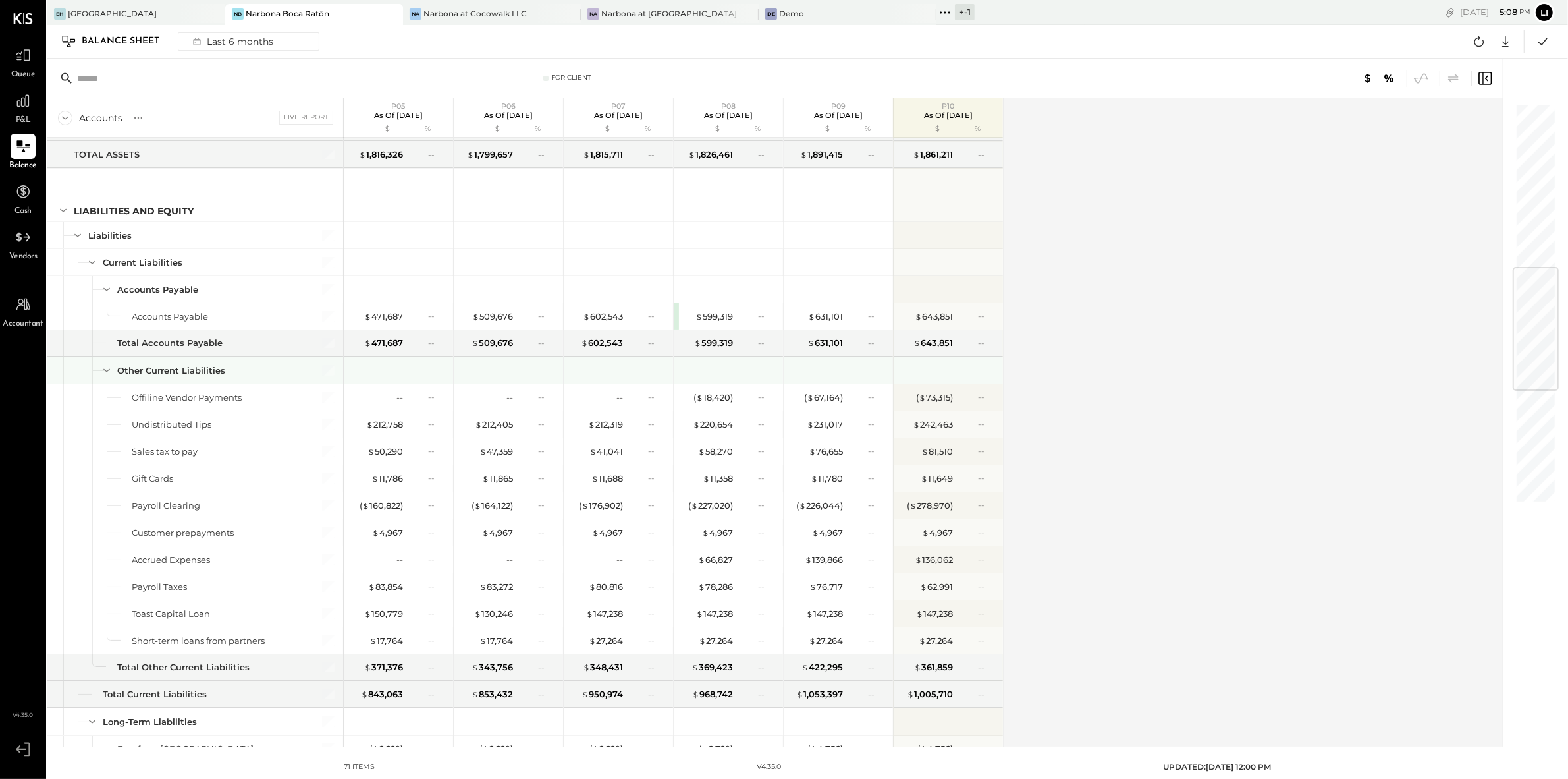
scroll to position [839, 0]
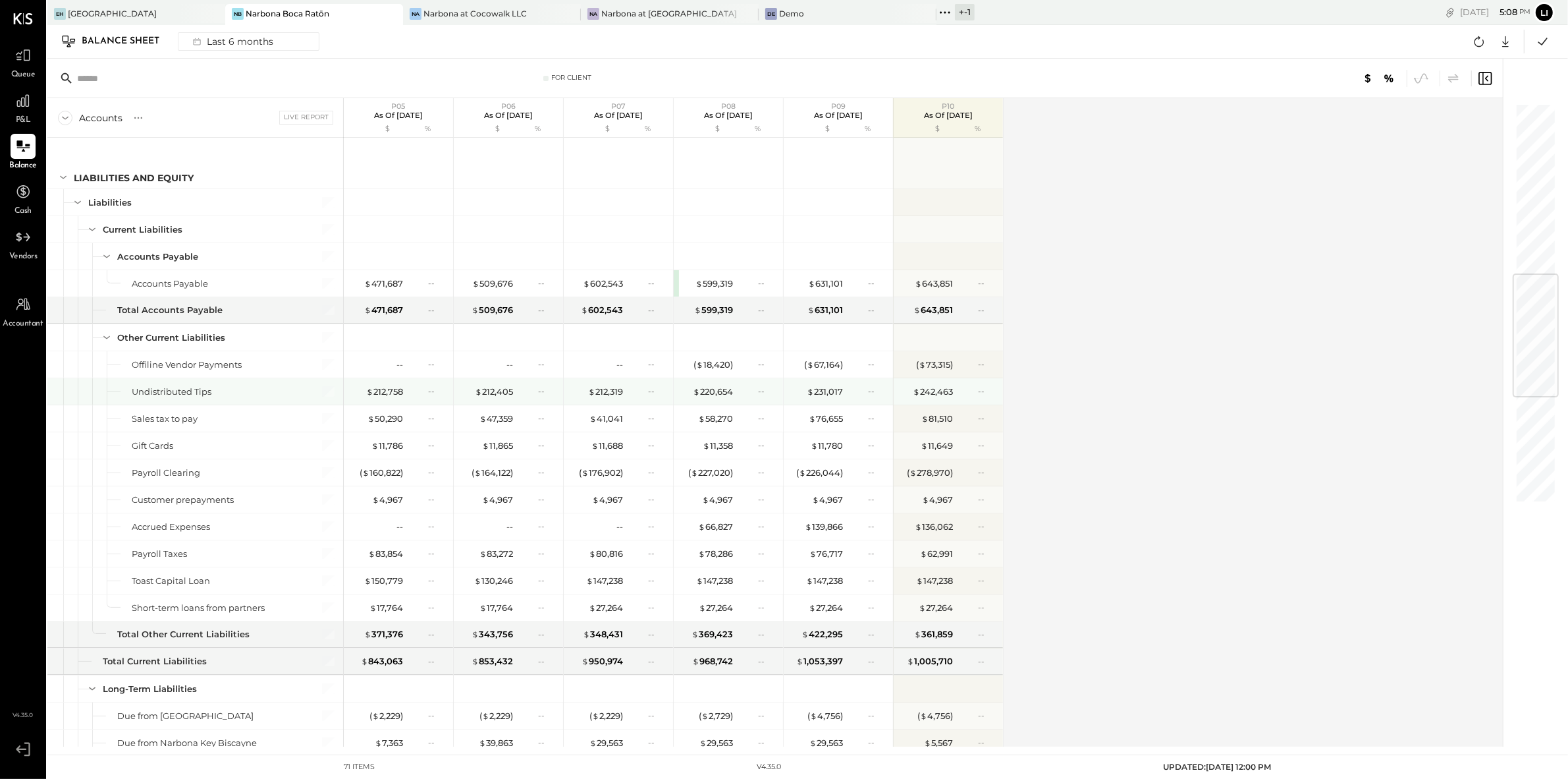
click at [433, 397] on div "--" at bounding box center [436, 391] width 17 height 12
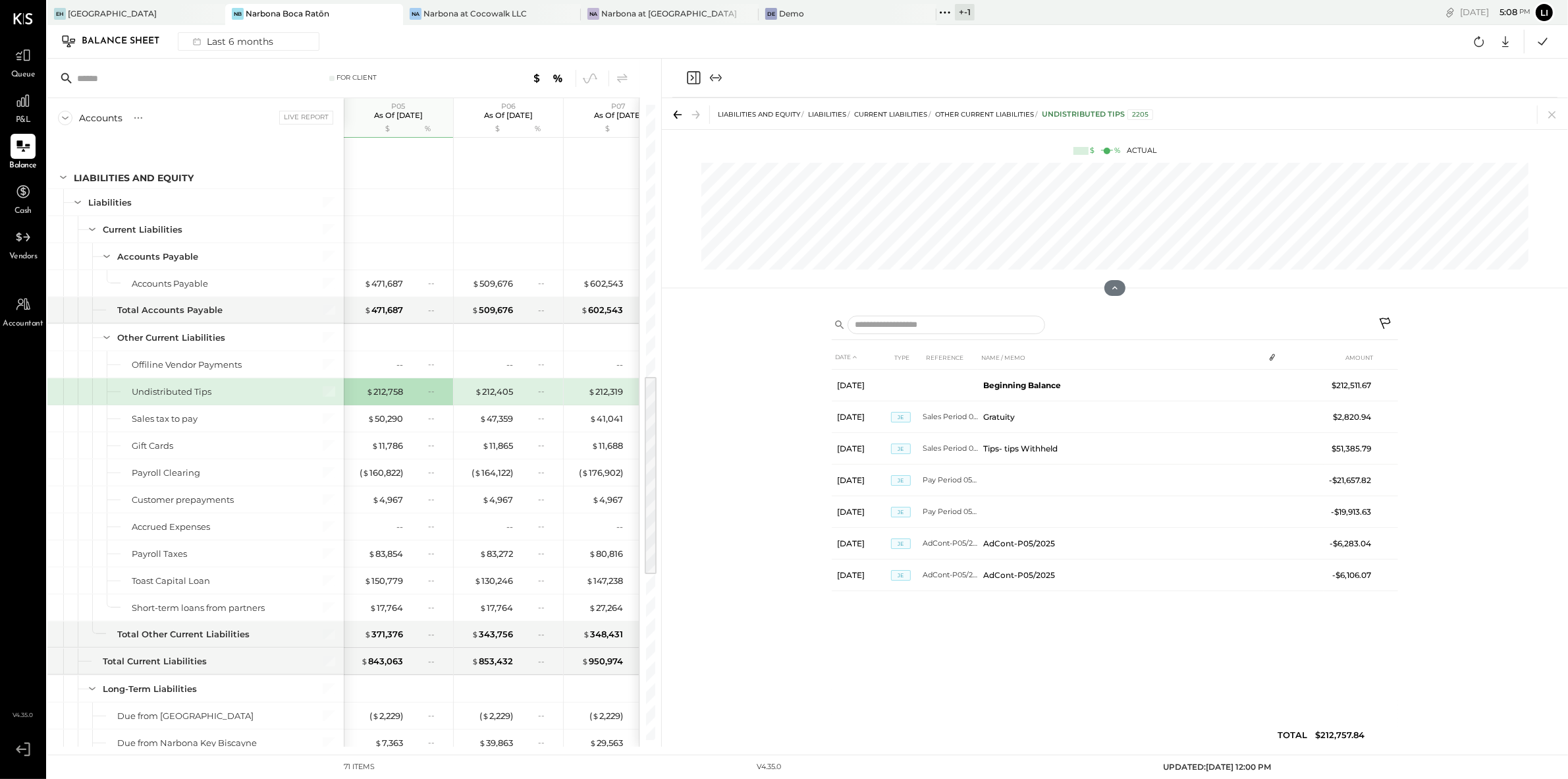
click at [686, 80] on icon "Close panel" at bounding box center [693, 78] width 16 height 16
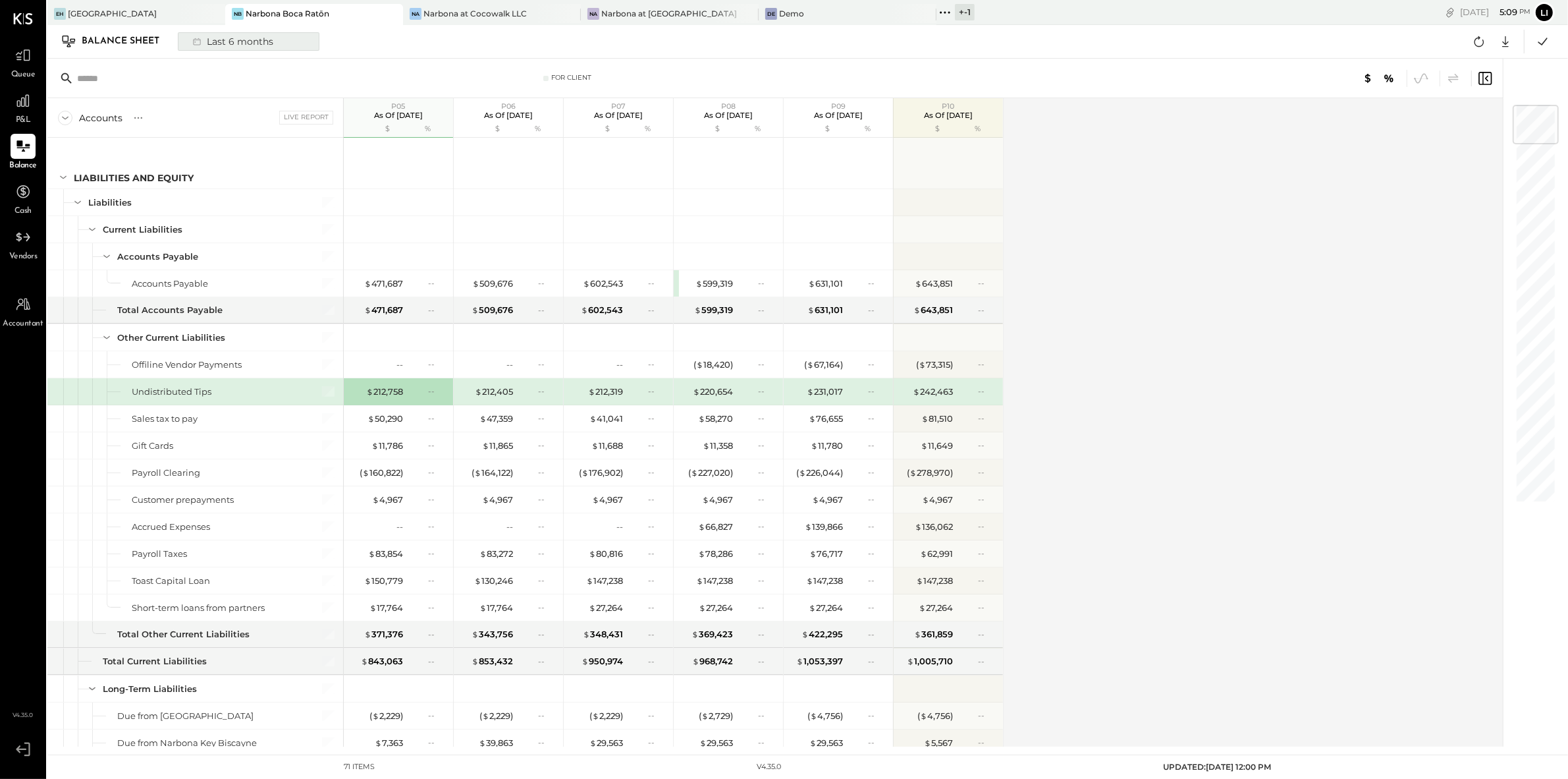
click at [268, 42] on div "Last 6 months" at bounding box center [232, 41] width 94 height 17
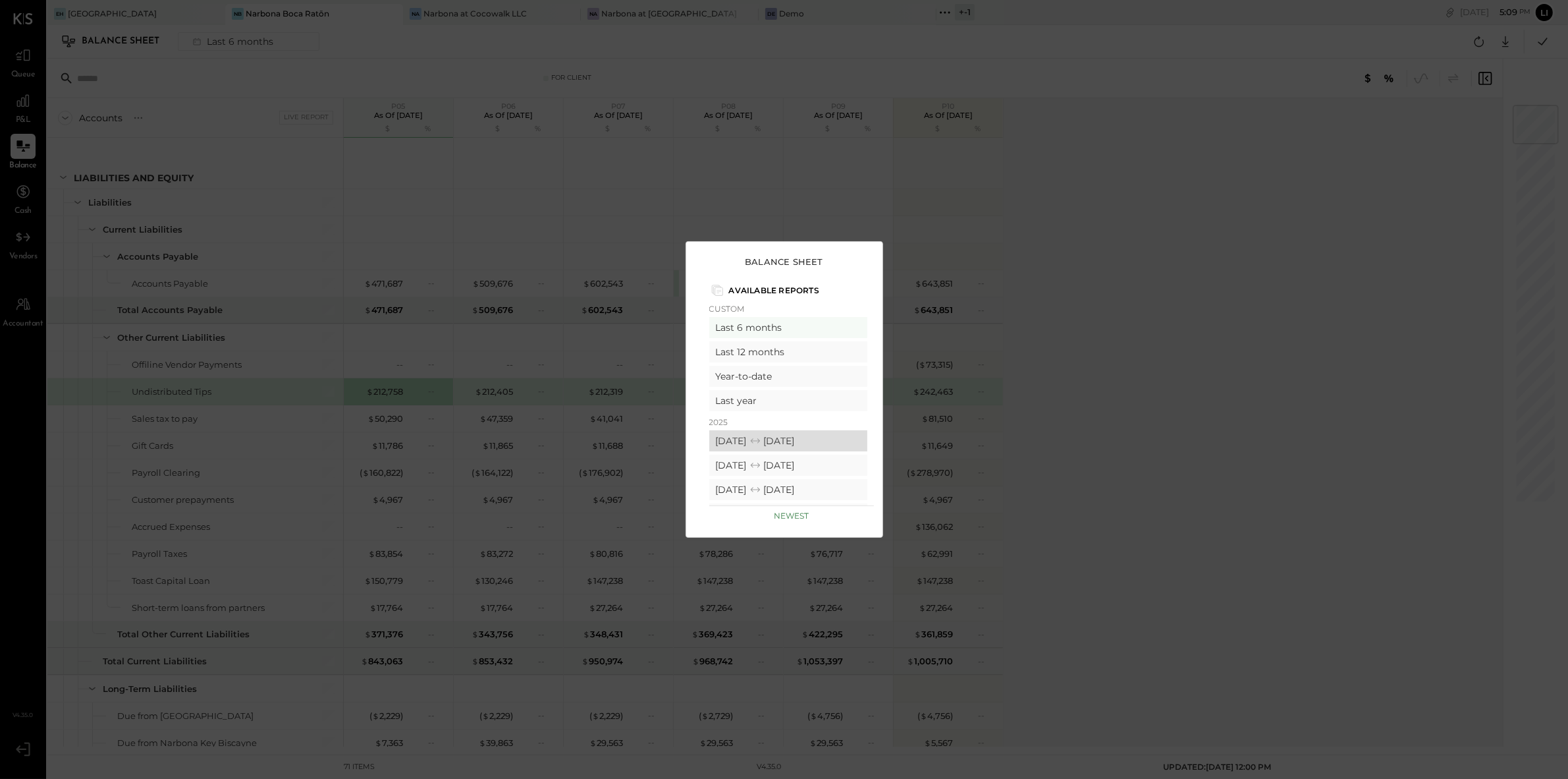
click at [766, 442] on div "09/08/2025 10/05/2025" at bounding box center [789, 441] width 158 height 21
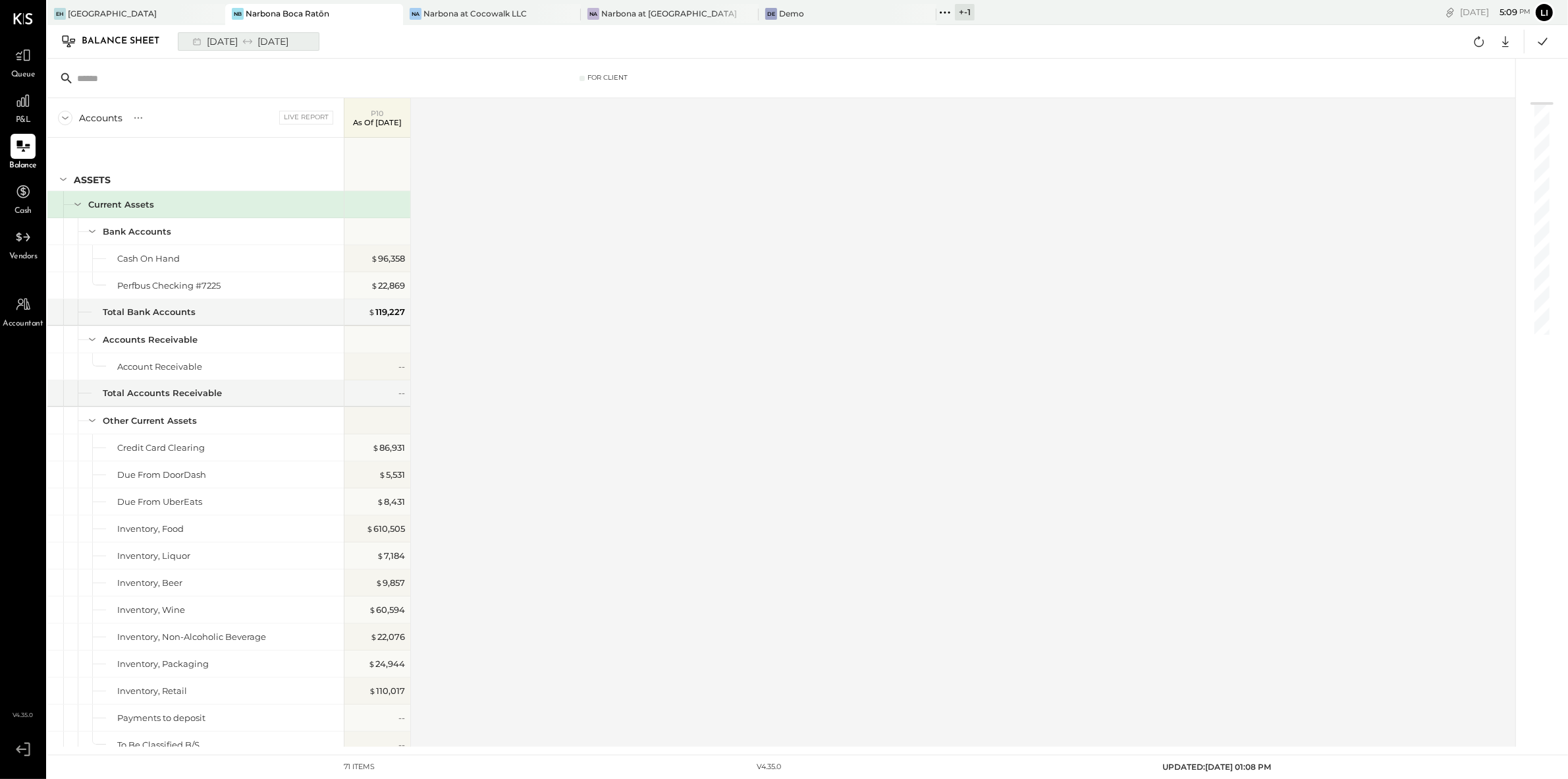
click at [294, 44] on div "09/08/2025 10/05/2025" at bounding box center [239, 41] width 109 height 17
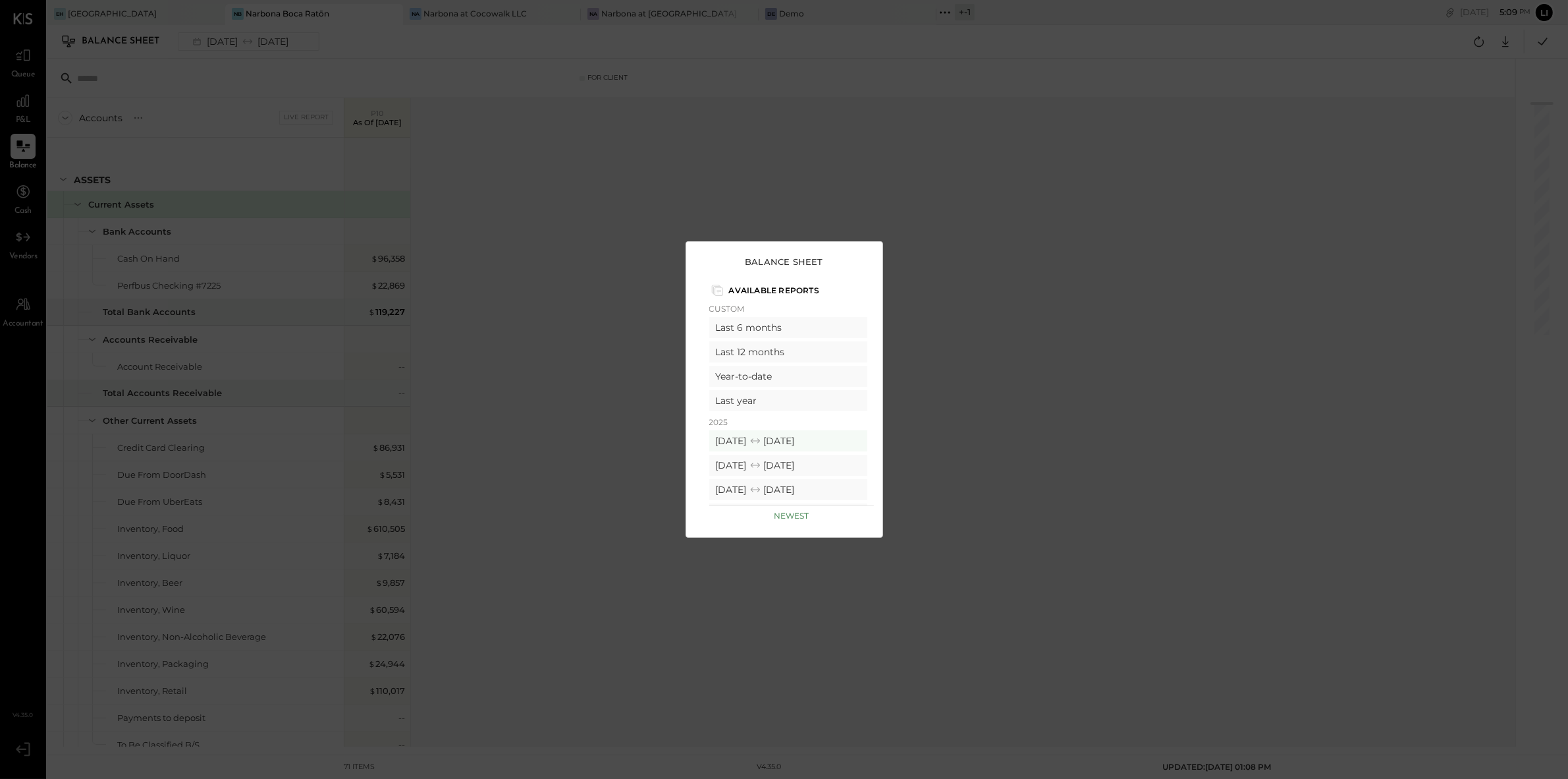
click at [539, 123] on div "Balance Sheet Available Reports Custom Last 6 months Last 12 months Year-to-dat…" at bounding box center [784, 389] width 1568 height 779
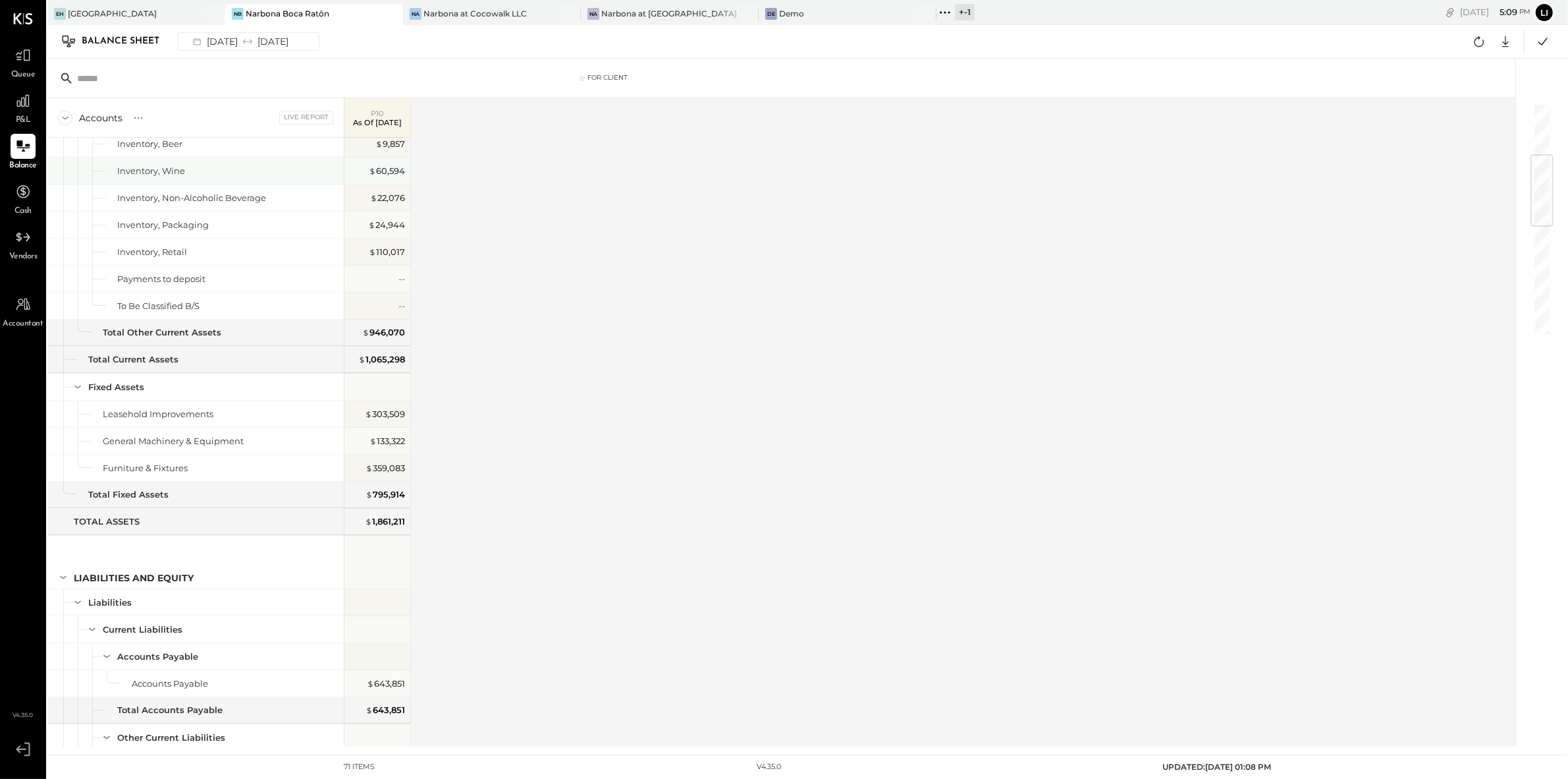
scroll to position [170, 0]
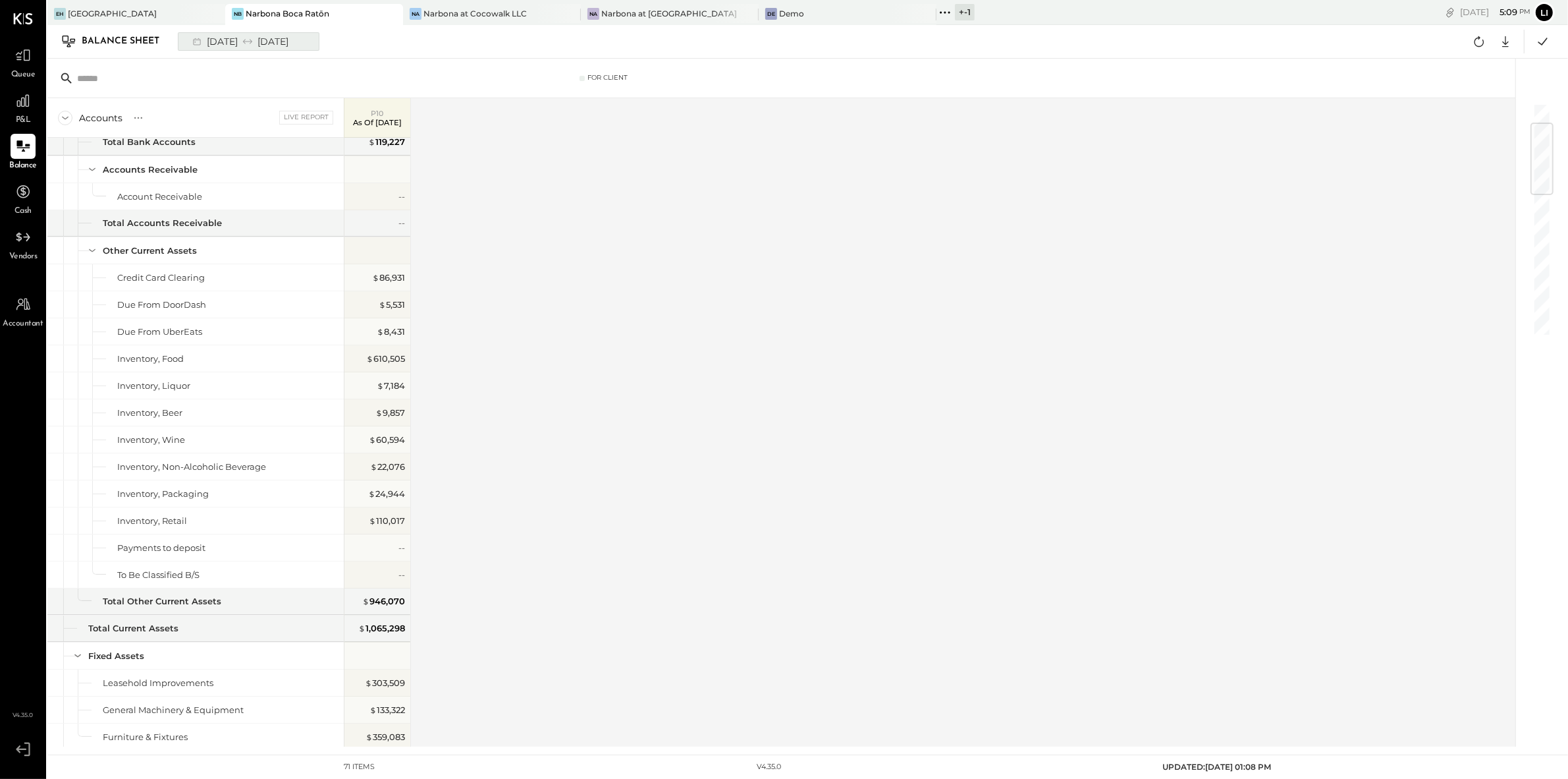
click at [294, 44] on div "09/08/2025 10/05/2025" at bounding box center [239, 41] width 109 height 17
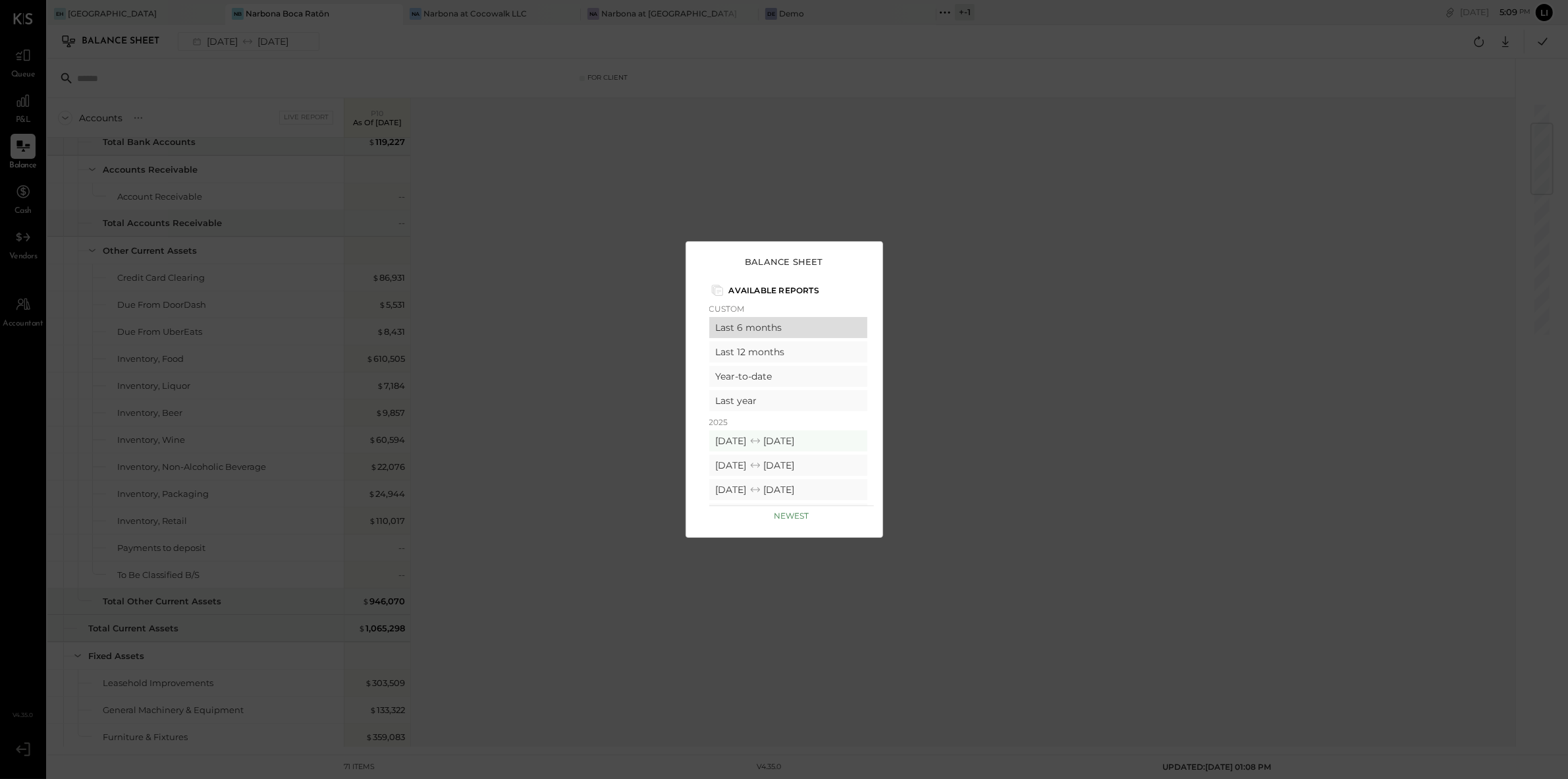
click at [798, 319] on div "Last 6 months" at bounding box center [789, 327] width 158 height 21
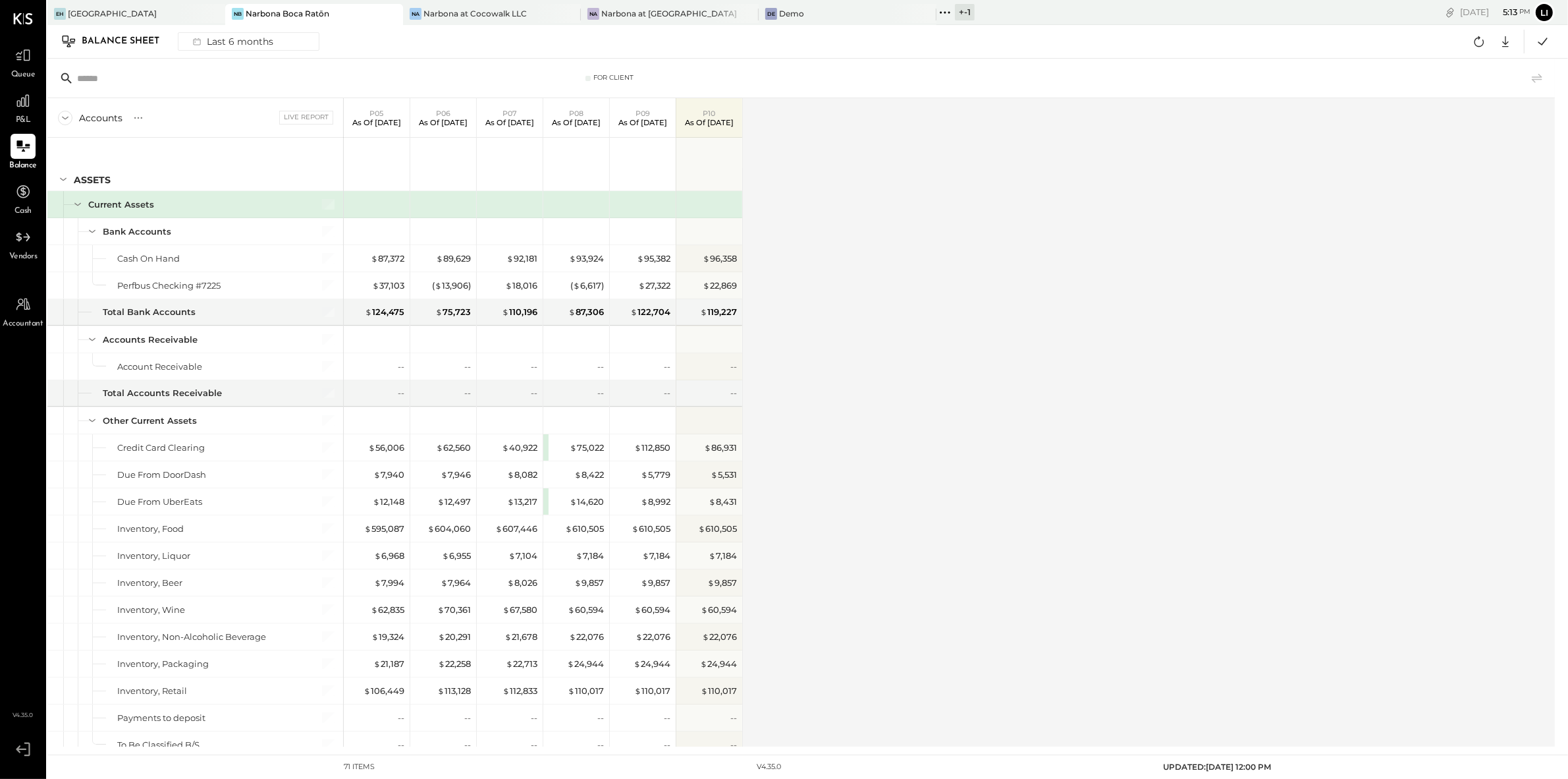
click at [865, 322] on div "Accounts S GL Live Report P05 As of May 18th 2025 P06 As of Jun 15th 2025 P07 A…" at bounding box center [802, 422] width 1510 height 649
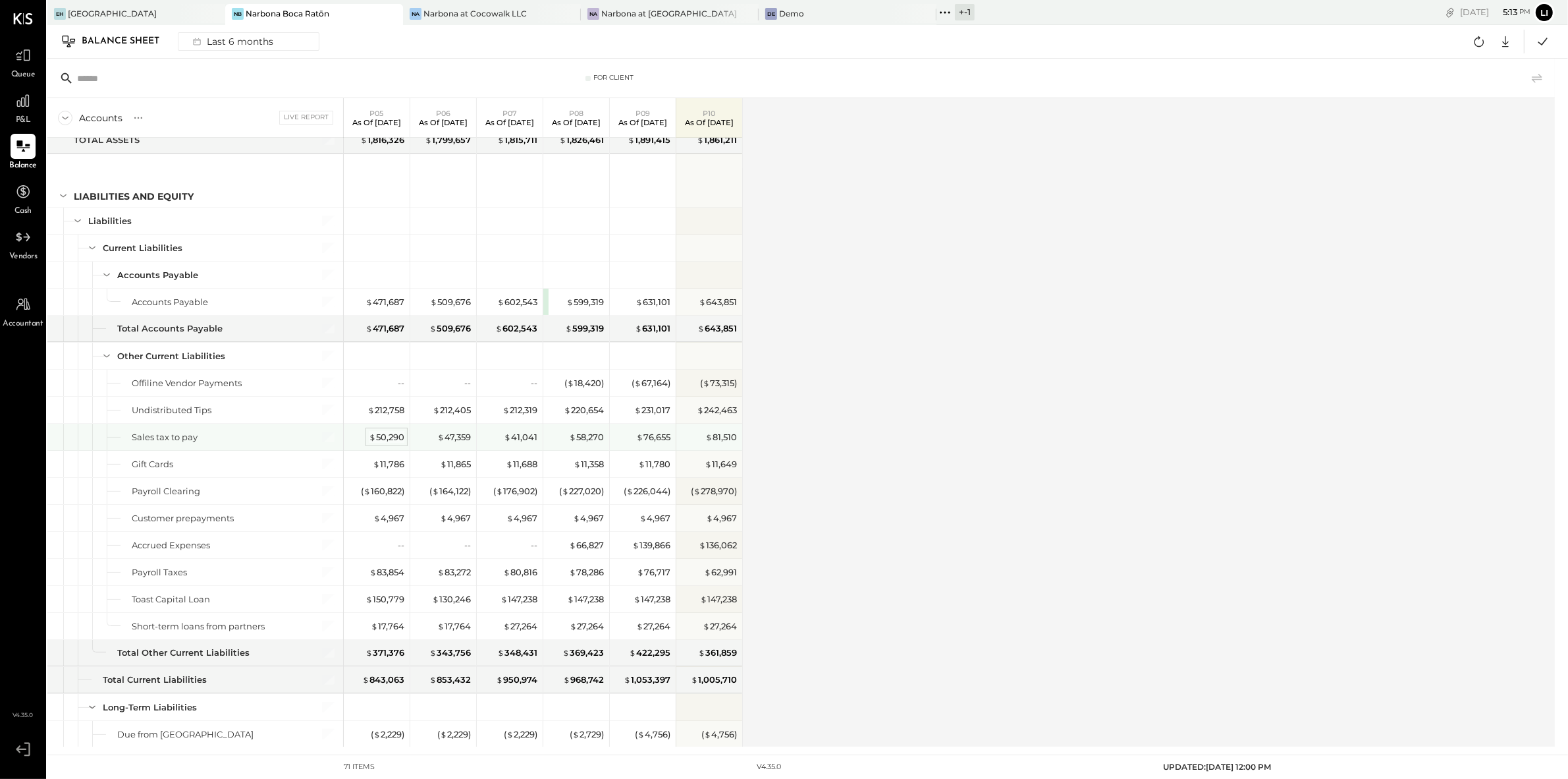
click at [371, 442] on span "$" at bounding box center [372, 437] width 7 height 11
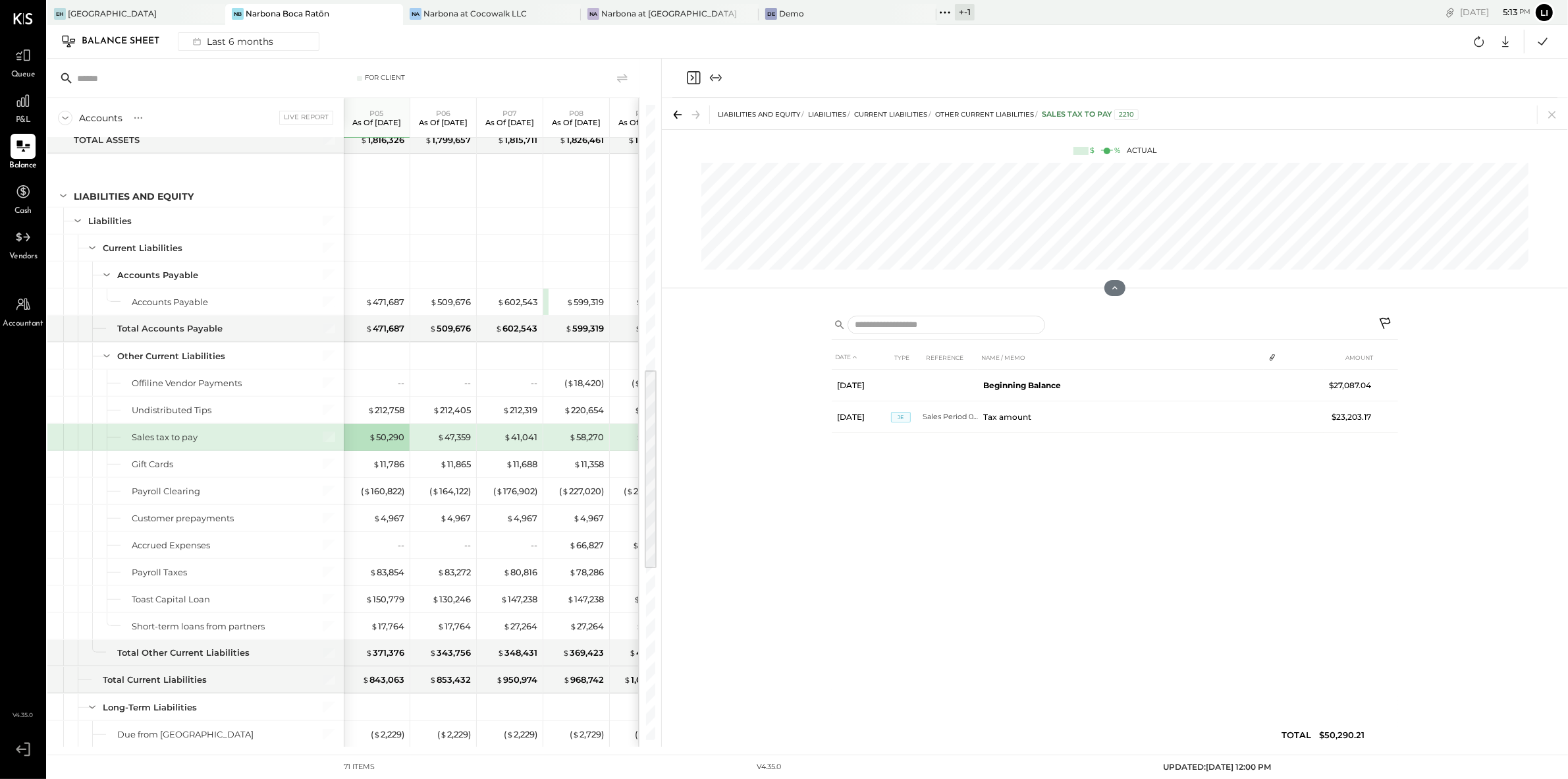
click at [697, 79] on icon "Close panel" at bounding box center [693, 78] width 16 height 16
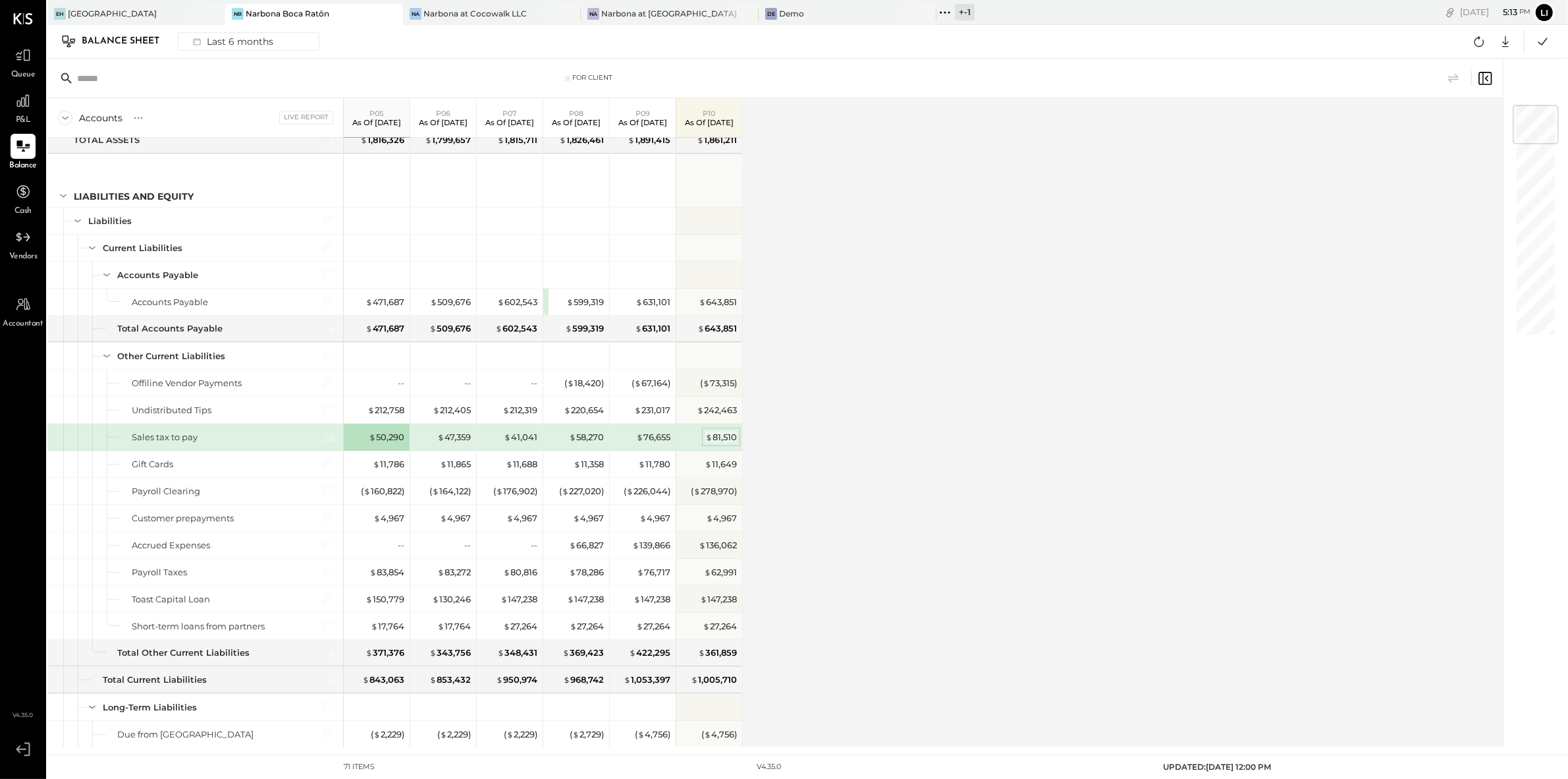
click at [723, 441] on div "$ 81,510" at bounding box center [721, 437] width 31 height 12
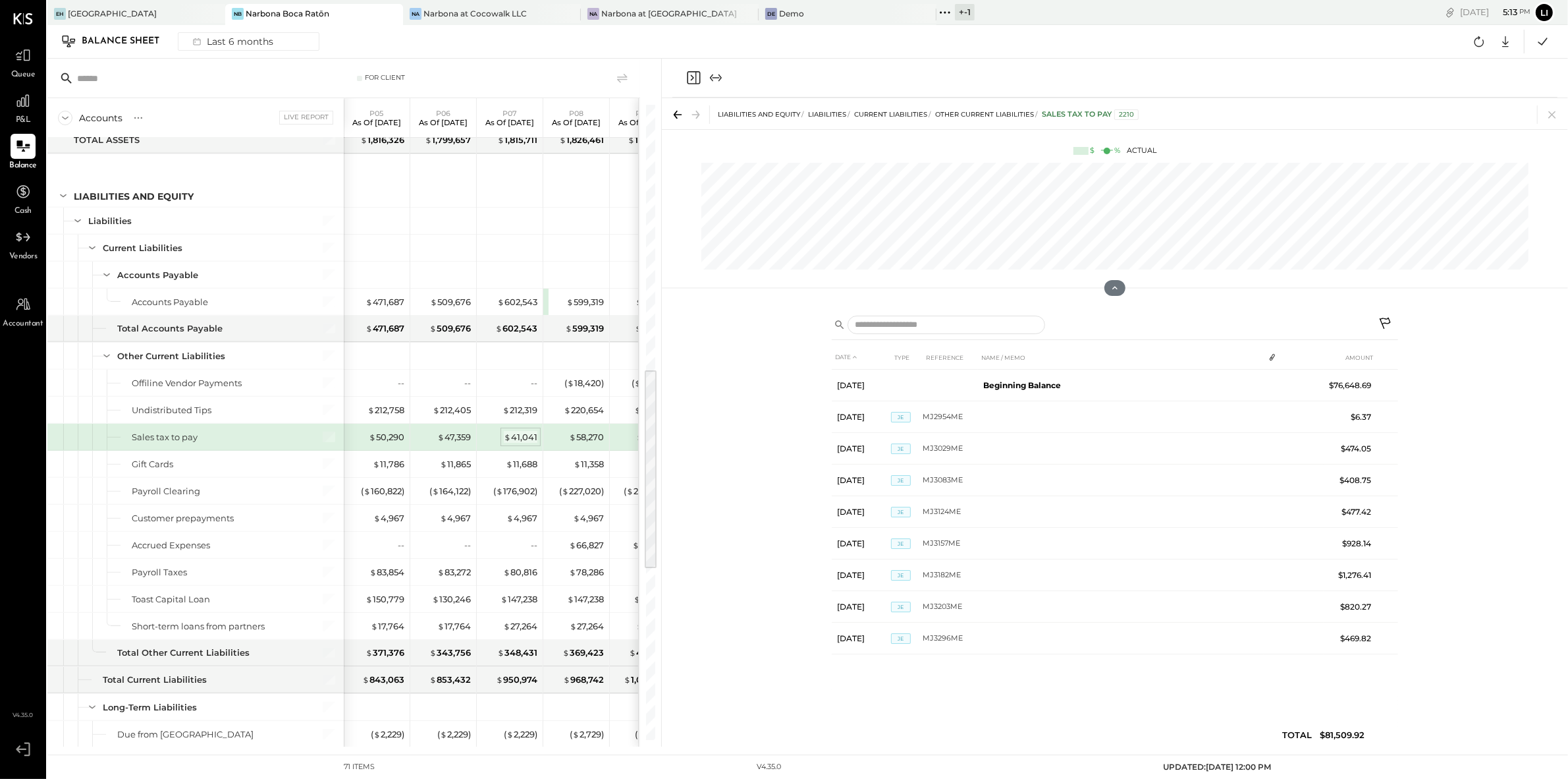
click at [516, 444] on div "$ 41,041" at bounding box center [521, 437] width 34 height 12
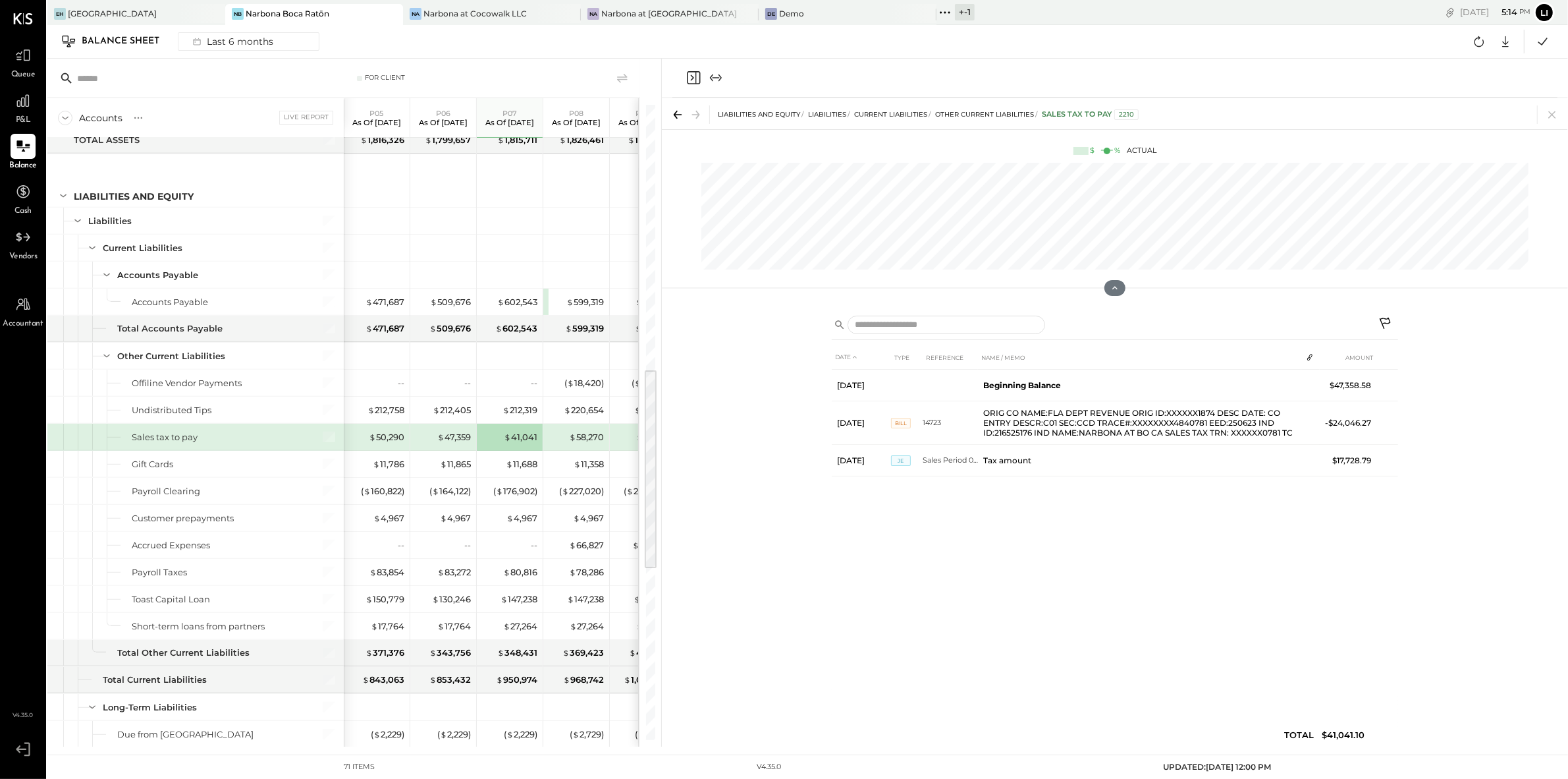
click at [700, 76] on icon "Close panel" at bounding box center [693, 78] width 16 height 16
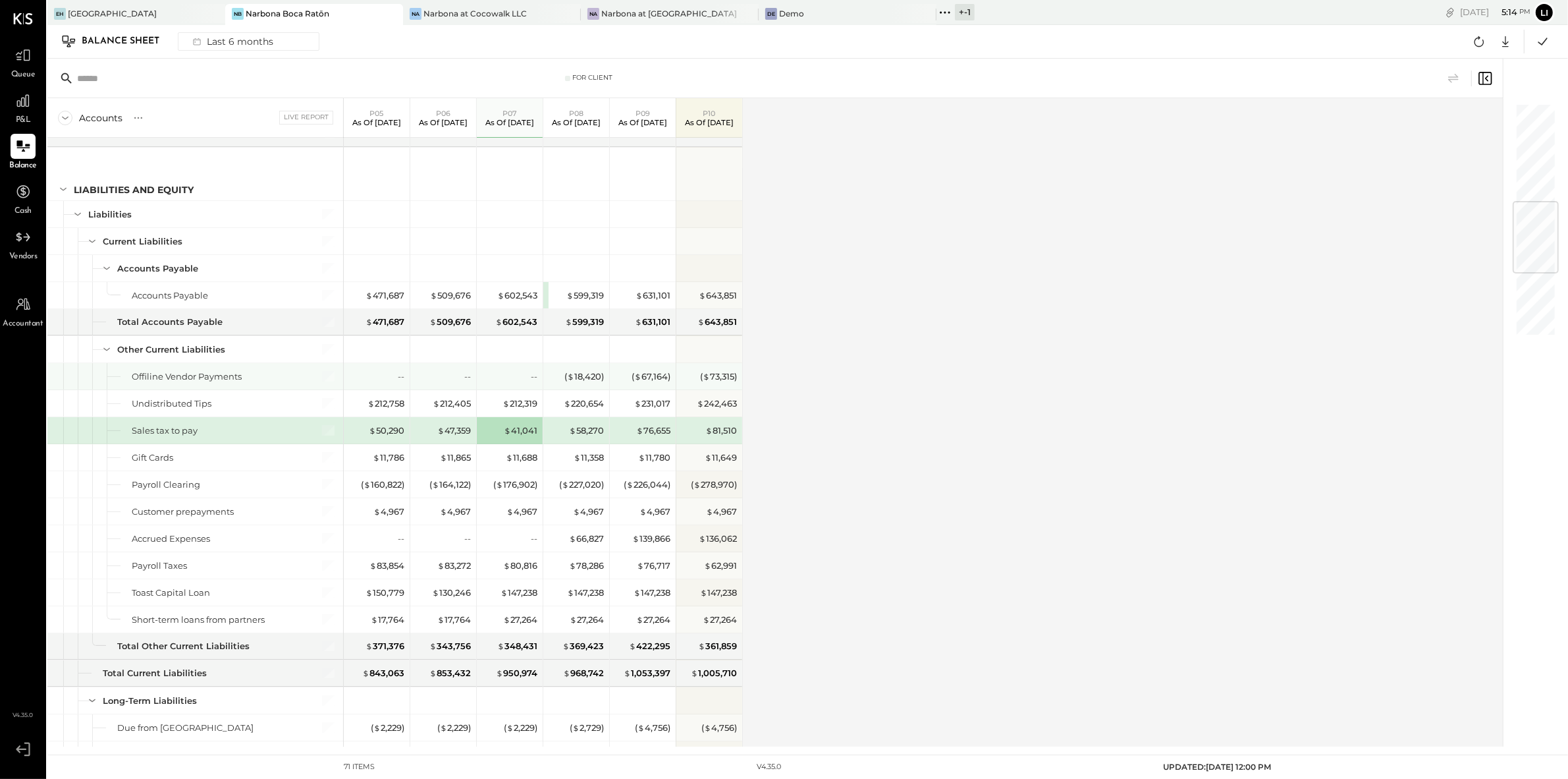
scroll to position [830, 0]
click at [1020, 387] on div "Accounts S GL Live Report P05 As of May 18th 2025 P06 As of Jun 15th 2025 P07 A…" at bounding box center [776, 422] width 1458 height 649
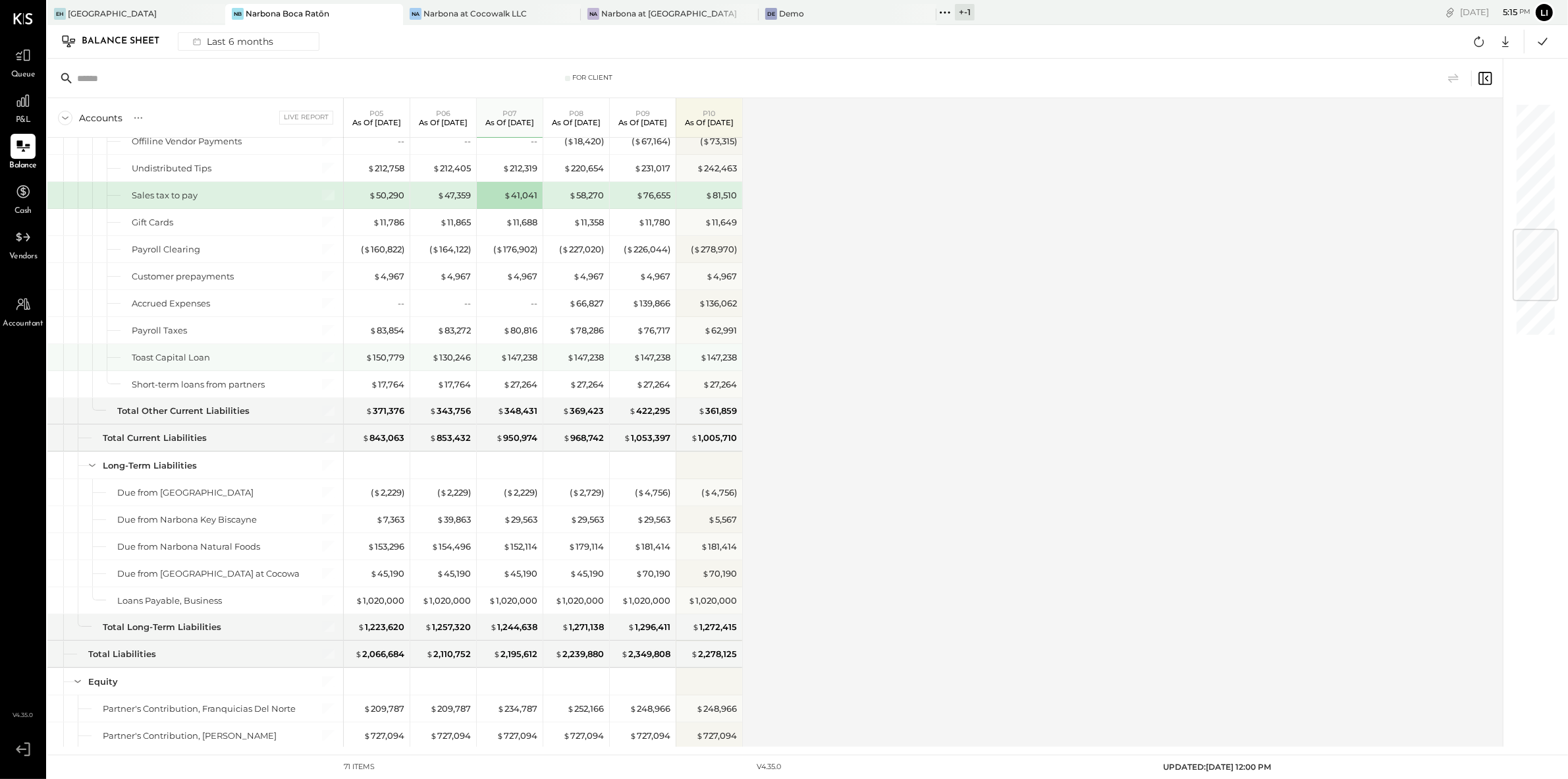
scroll to position [1065, 0]
click at [28, 89] on div at bounding box center [23, 101] width 25 height 25
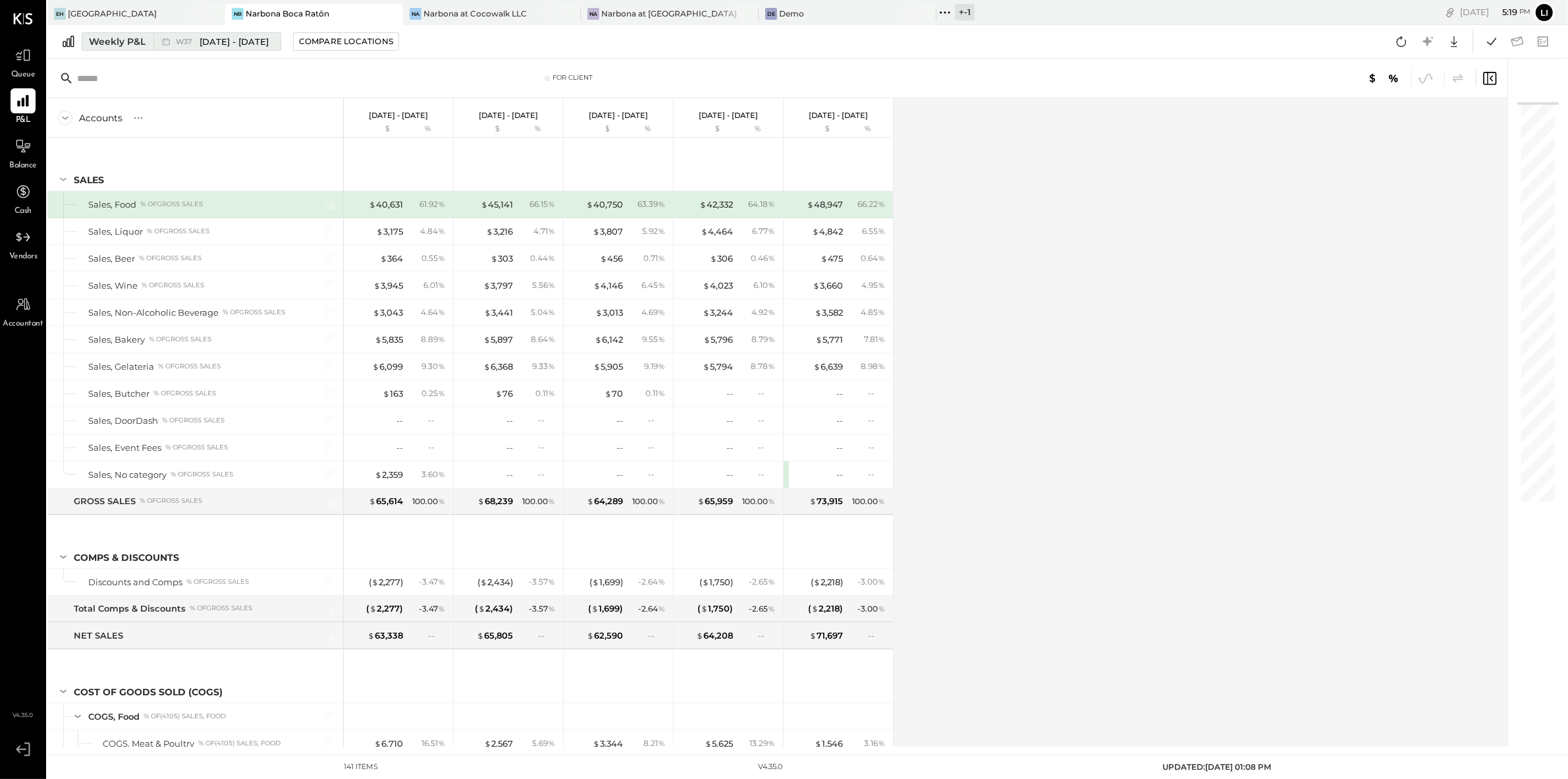
click at [220, 45] on span "Sep 8 - 14, 2025" at bounding box center [234, 41] width 69 height 12
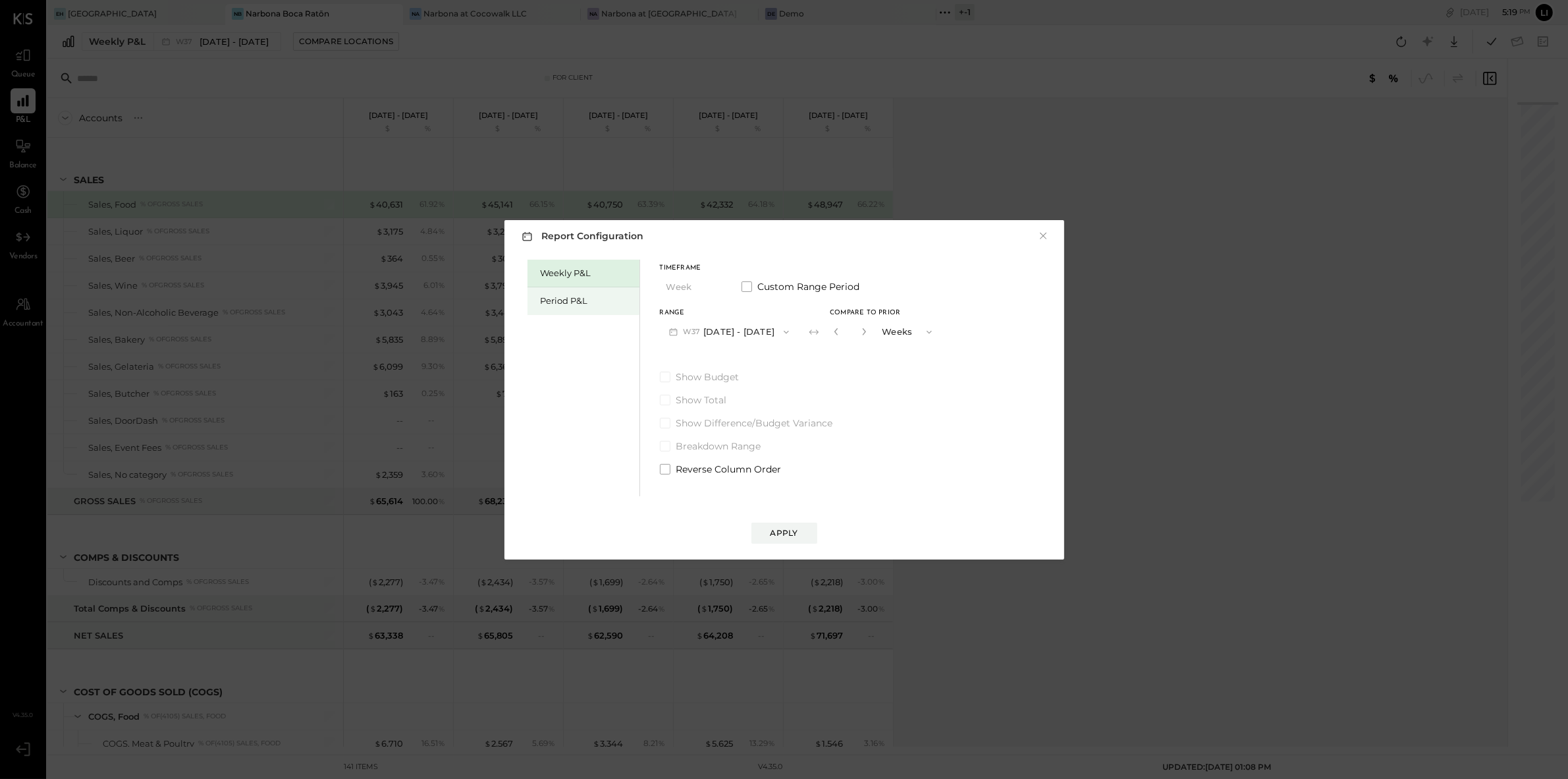
click at [571, 299] on div "Period P&L" at bounding box center [587, 301] width 92 height 12
click at [778, 332] on button "P10 Sep 8 - Oct 5, 2025" at bounding box center [727, 332] width 135 height 25
click at [725, 361] on span "[DATE] - [DATE]" at bounding box center [722, 361] width 63 height 12
click at [806, 535] on button "Apply" at bounding box center [785, 533] width 66 height 21
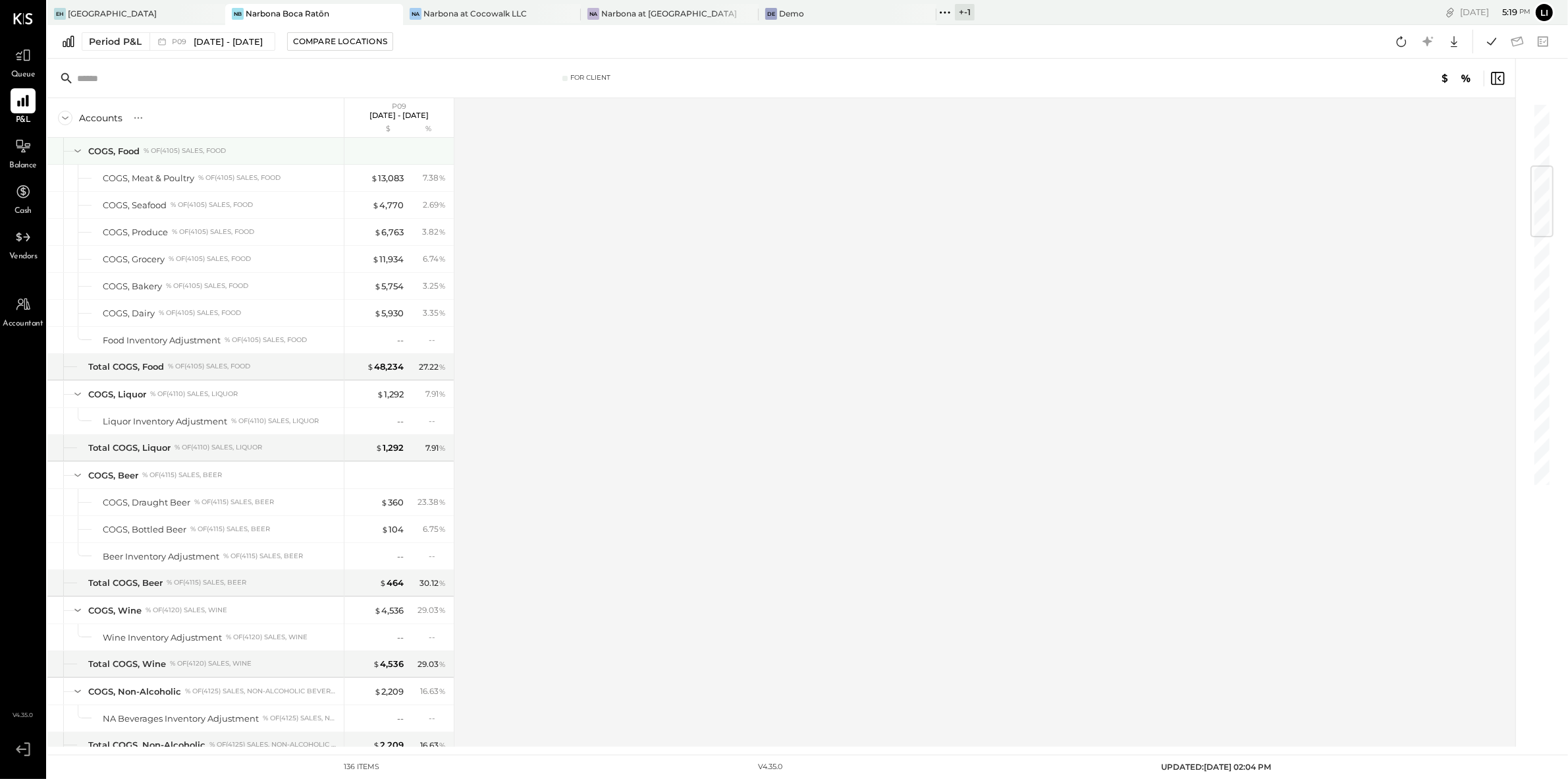
scroll to position [49, 0]
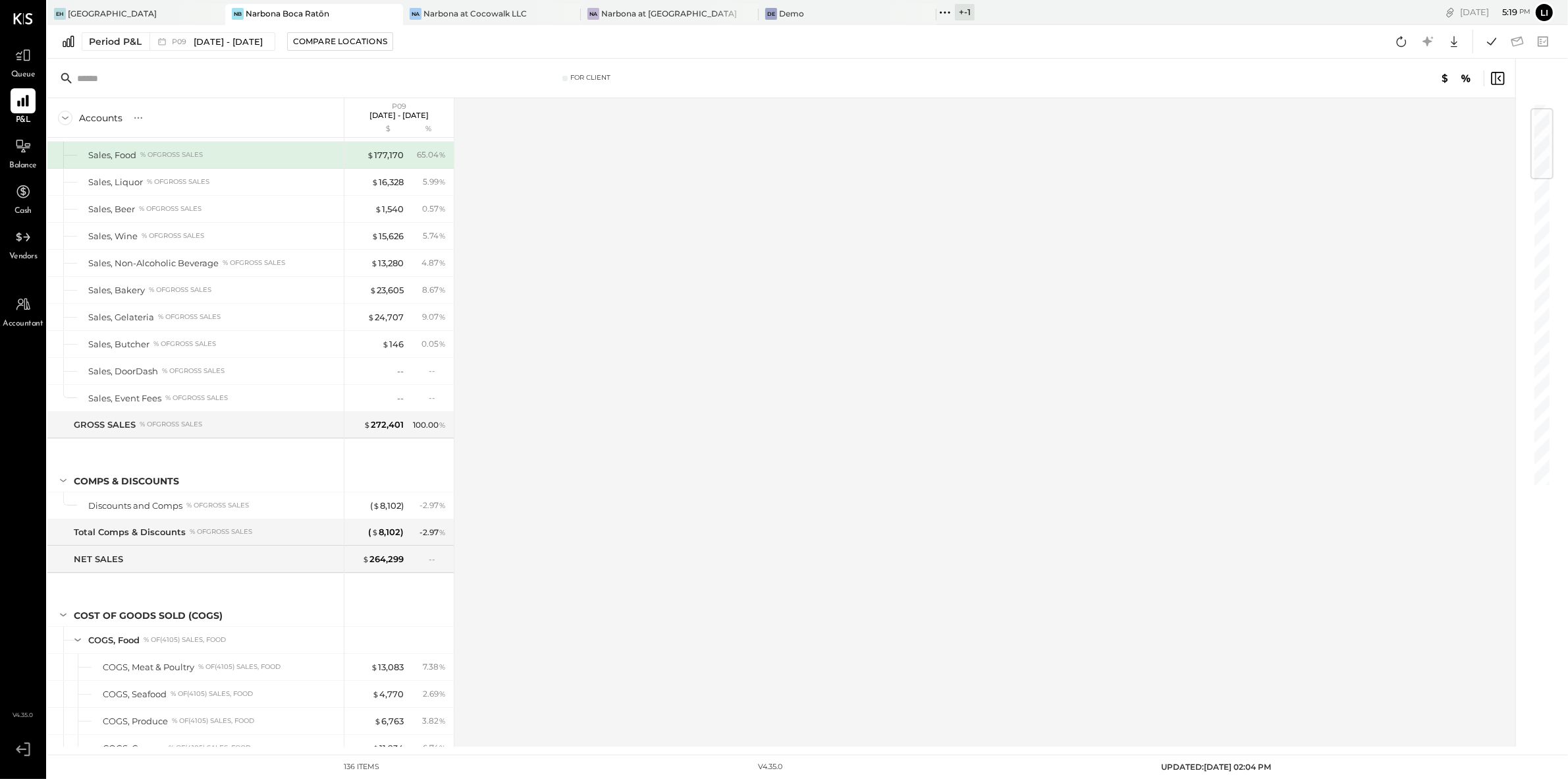
click at [15, 159] on div "Balance" at bounding box center [23, 153] width 28 height 38
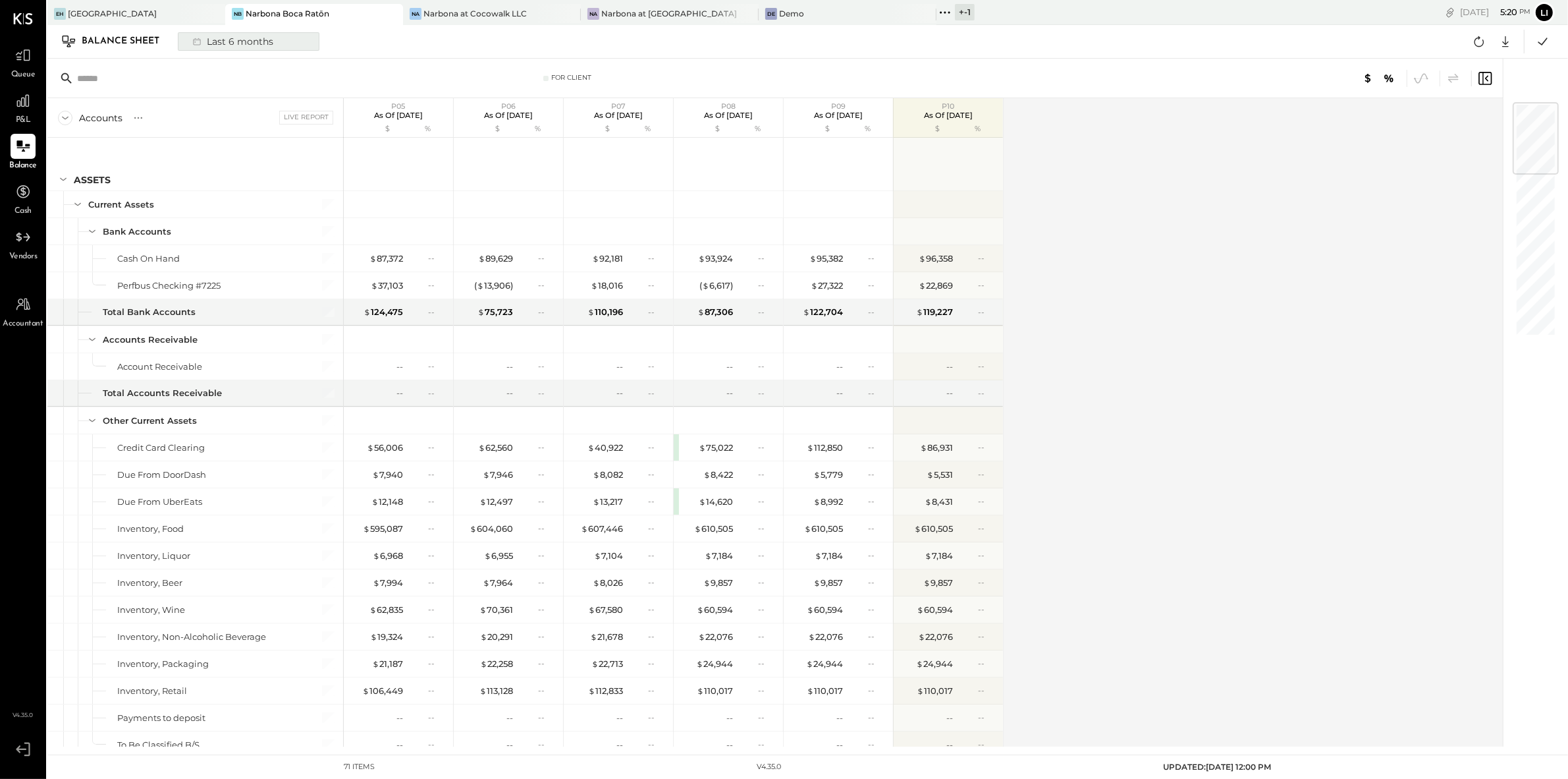
click at [242, 43] on div "Last 6 months" at bounding box center [232, 41] width 94 height 17
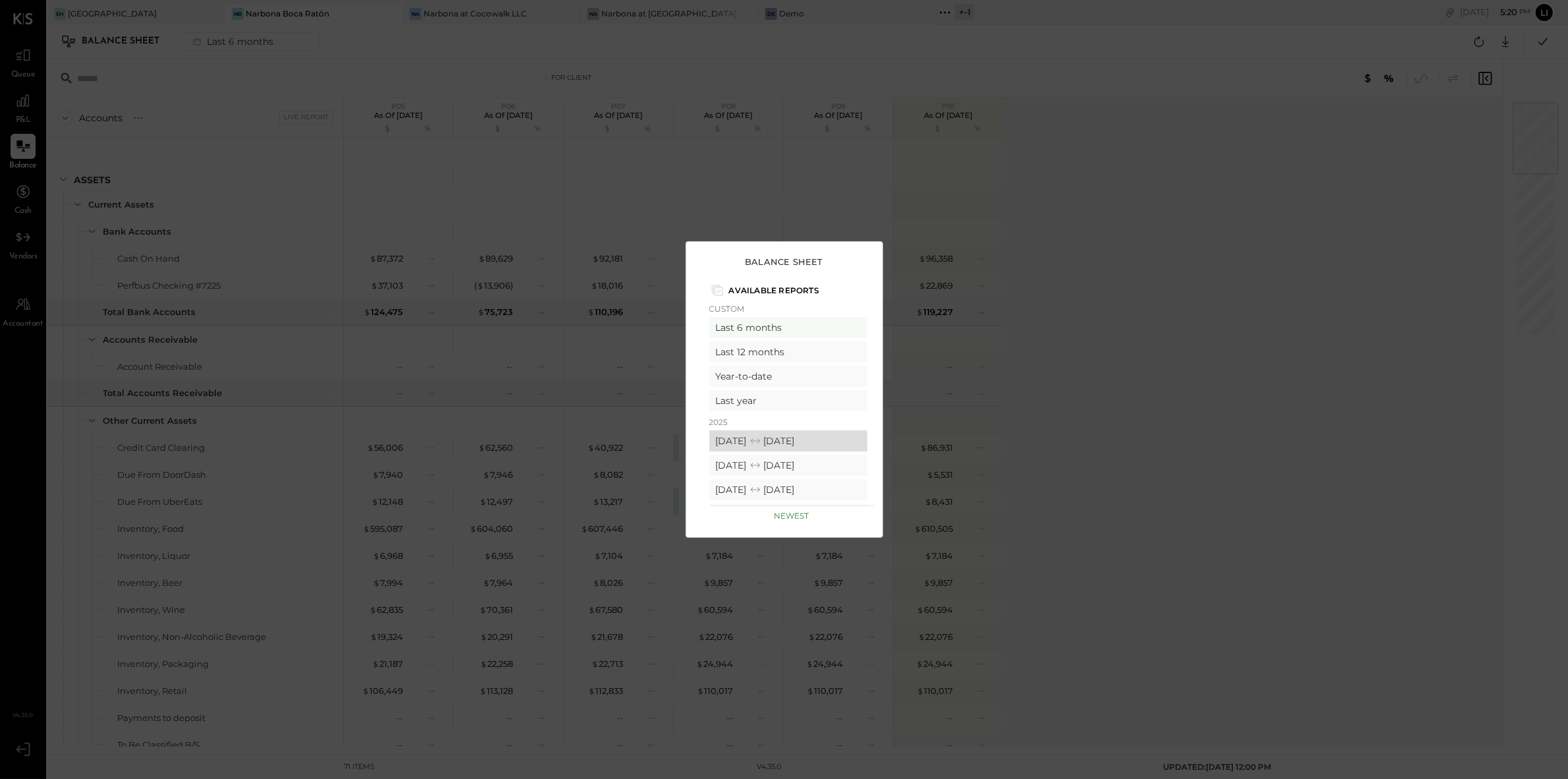
click at [762, 436] on icon at bounding box center [755, 441] width 13 height 13
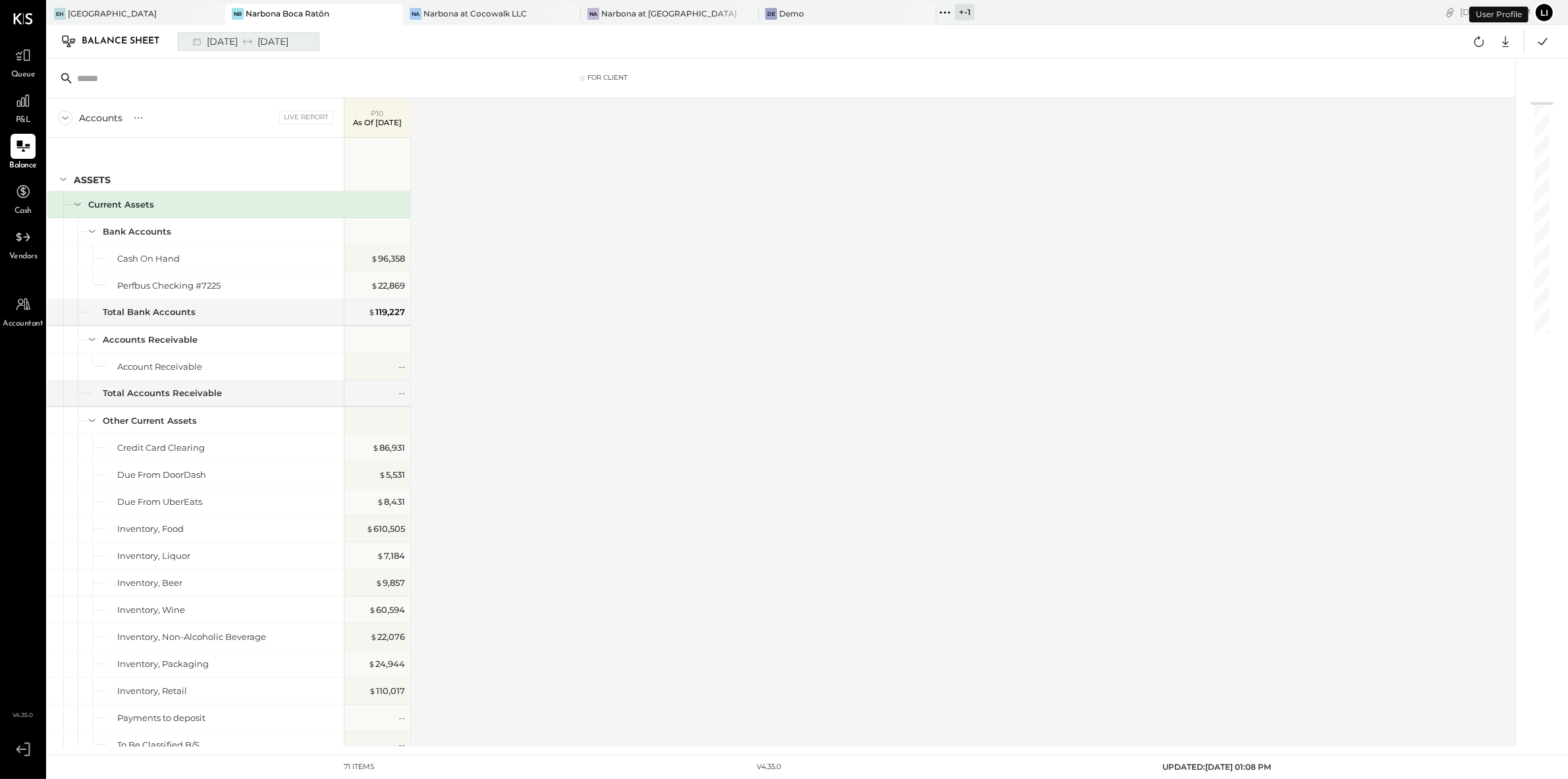
click at [254, 45] on icon at bounding box center [247, 41] width 13 height 13
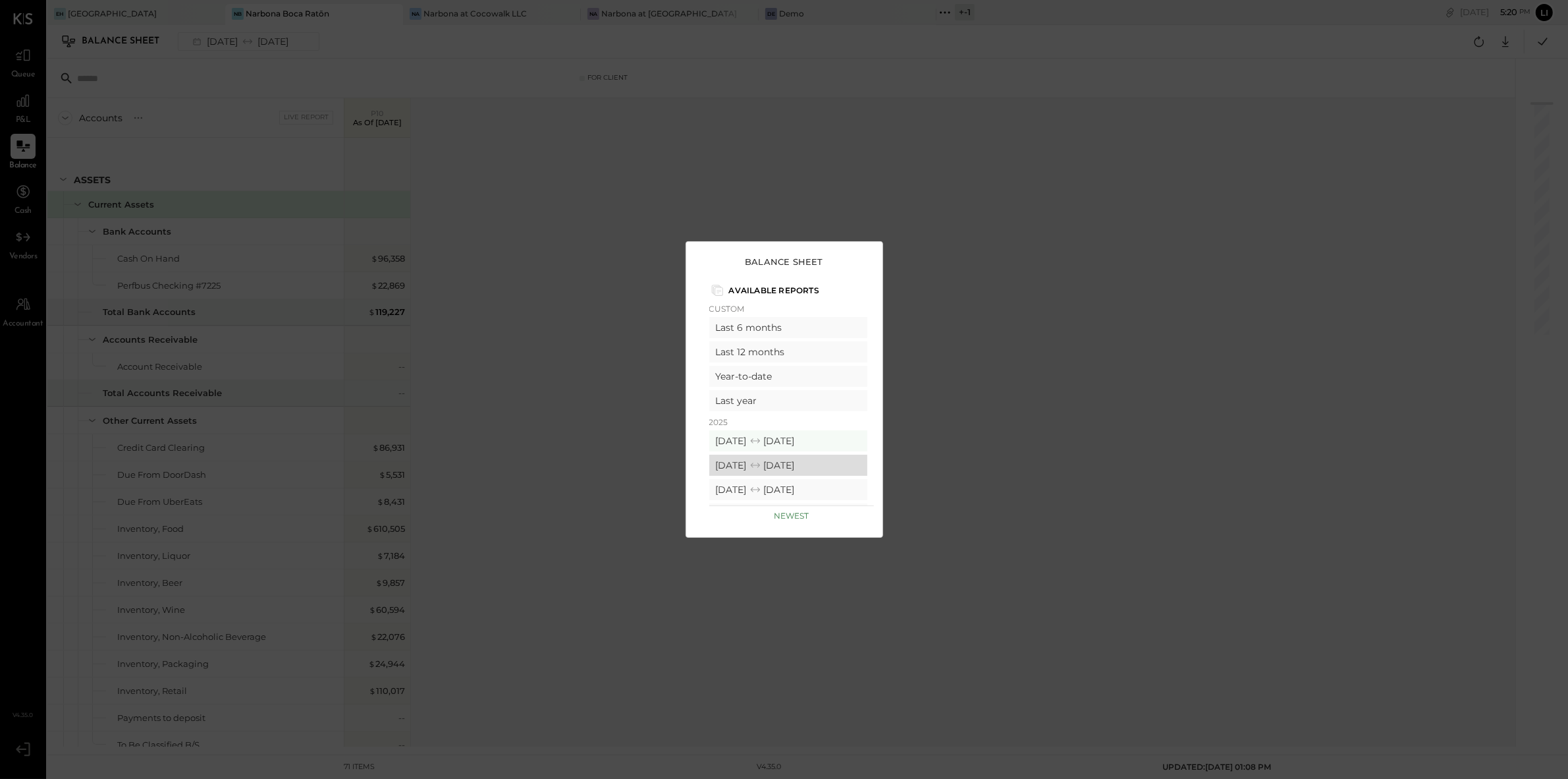
click at [753, 464] on div "08/11/2025 09/07/2025" at bounding box center [789, 464] width 158 height 21
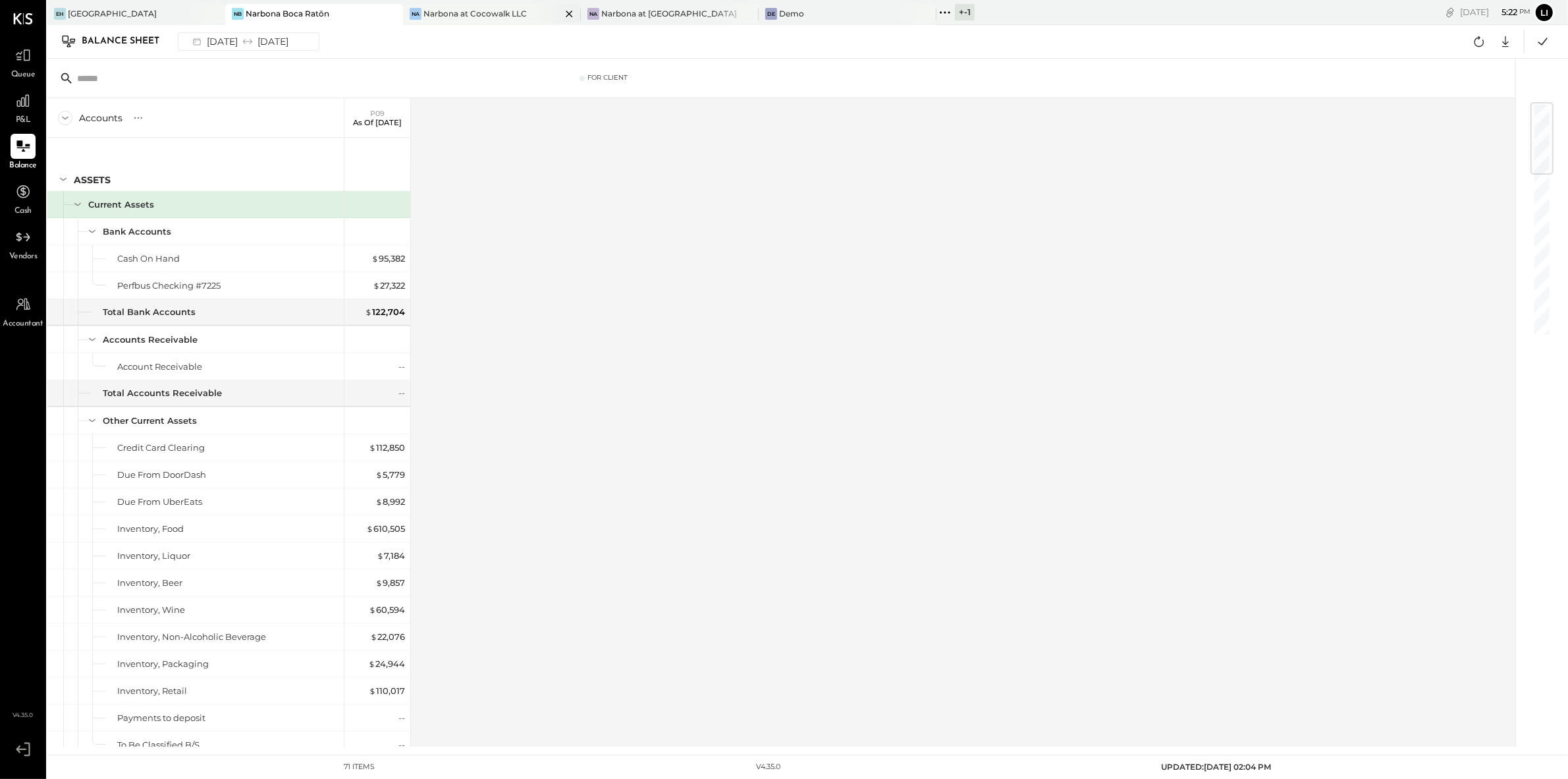
click at [472, 17] on div "Narbona at Cocowalk LLC" at bounding box center [475, 13] width 104 height 12
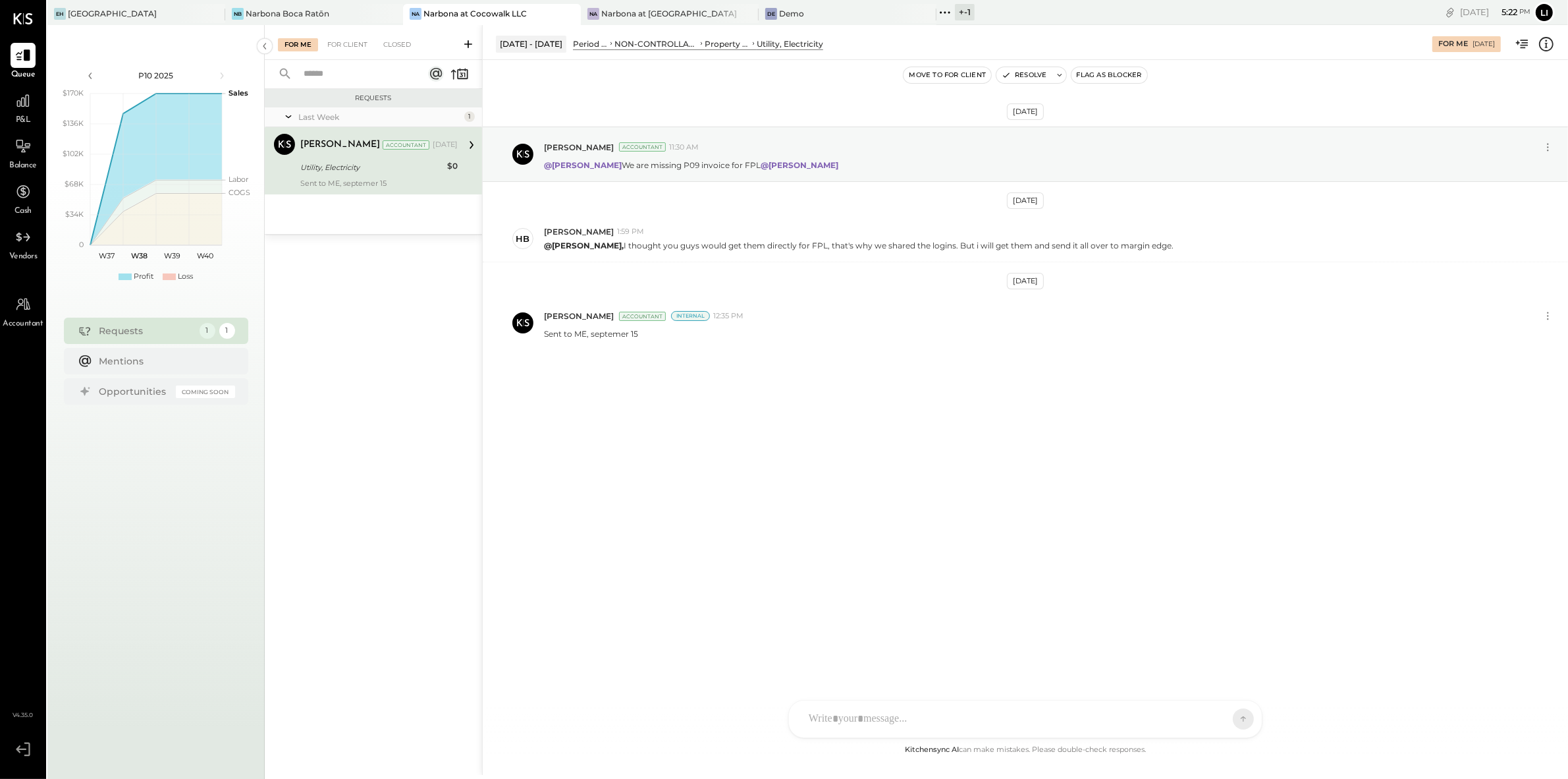
click at [732, 452] on div "Sep 10th, 2025 Lilia Martinez Nogueda Accountant 11:30 AM @Heidy Balart We are …" at bounding box center [1025, 401] width 1085 height 682
click at [692, 481] on div "Sep 10th, 2025 Lilia Martinez Nogueda Accountant 11:30 AM @Heidy Balart We are …" at bounding box center [1025, 401] width 1085 height 682
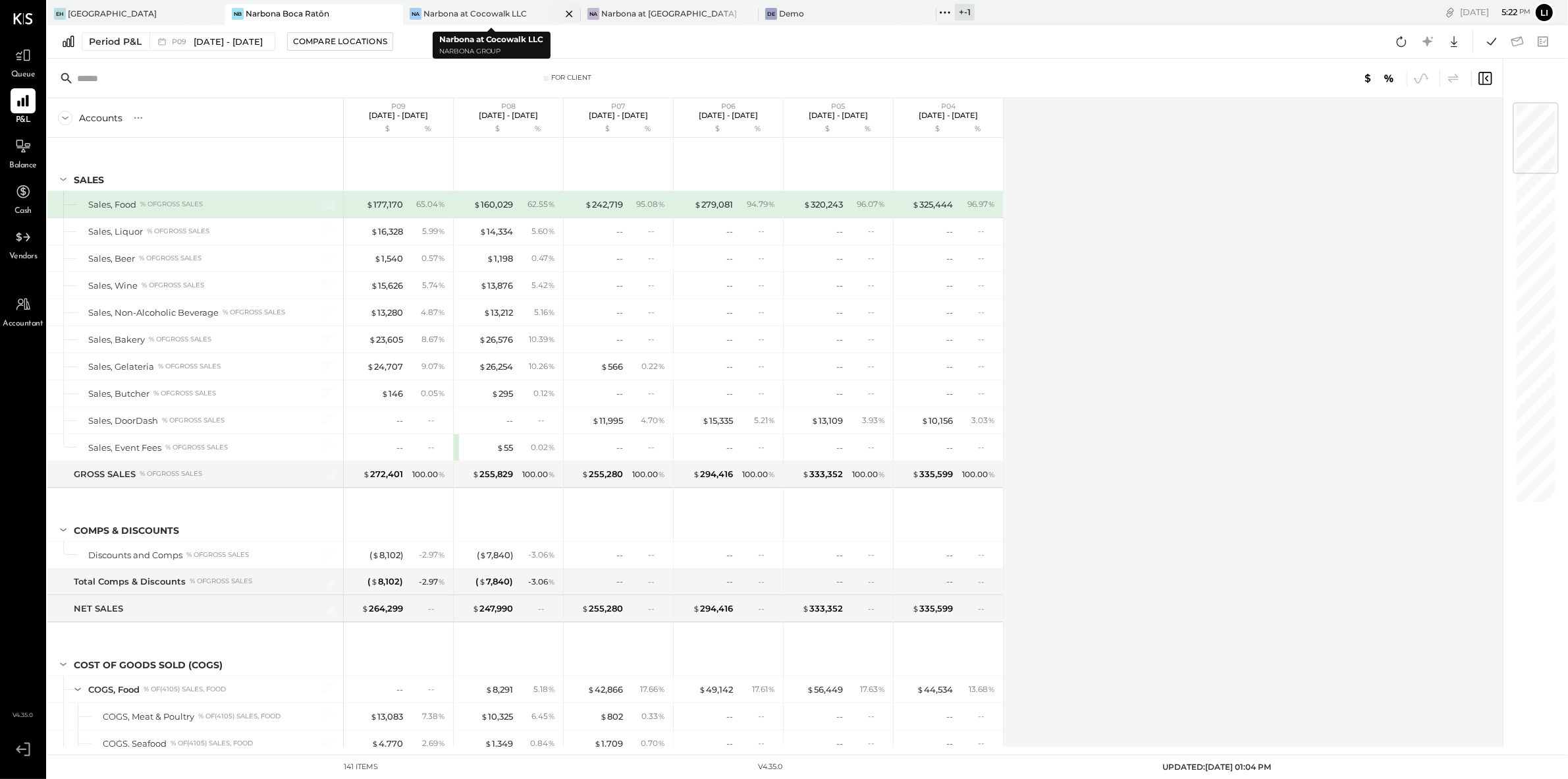
click at [459, 4] on div "Na Narbona at Cocowalk LLC" at bounding box center [492, 14] width 178 height 21
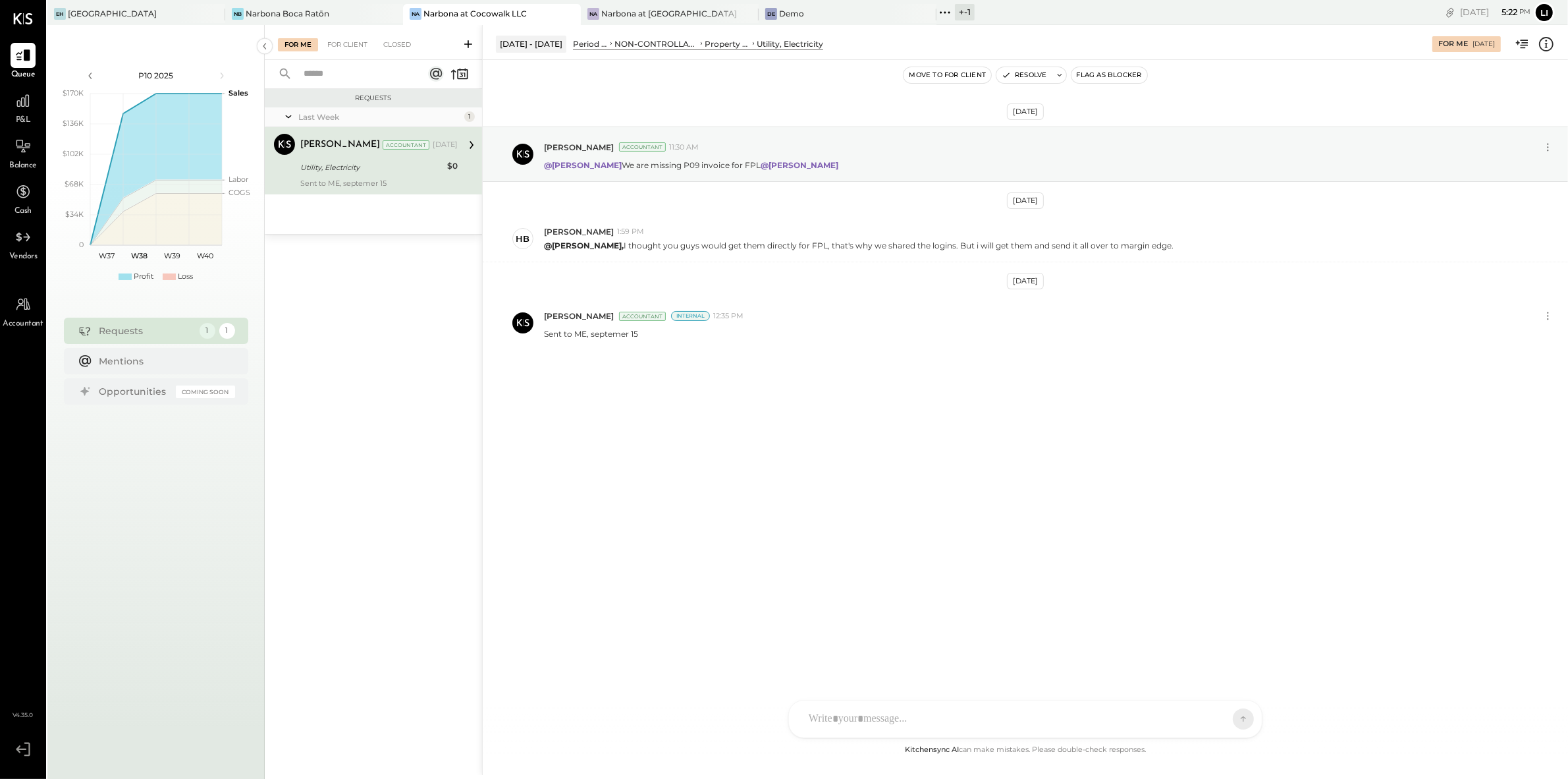
click at [734, 549] on div "Sep 10th, 2025 Lilia Martinez Nogueda Accountant 11:30 AM @Heidy Balart We are …" at bounding box center [1025, 401] width 1085 height 682
click at [766, 497] on div "Sep 10th, 2025 Lilia Martinez Nogueda Accountant 11:30 AM @Heidy Balart We are …" at bounding box center [1025, 401] width 1085 height 682
click at [726, 433] on div "Sep 10th, 2025 Lilia Martinez Nogueda Accountant 11:30 AM @Heidy Balart We are …" at bounding box center [1025, 271] width 1085 height 357
click at [21, 111] on div at bounding box center [23, 101] width 25 height 25
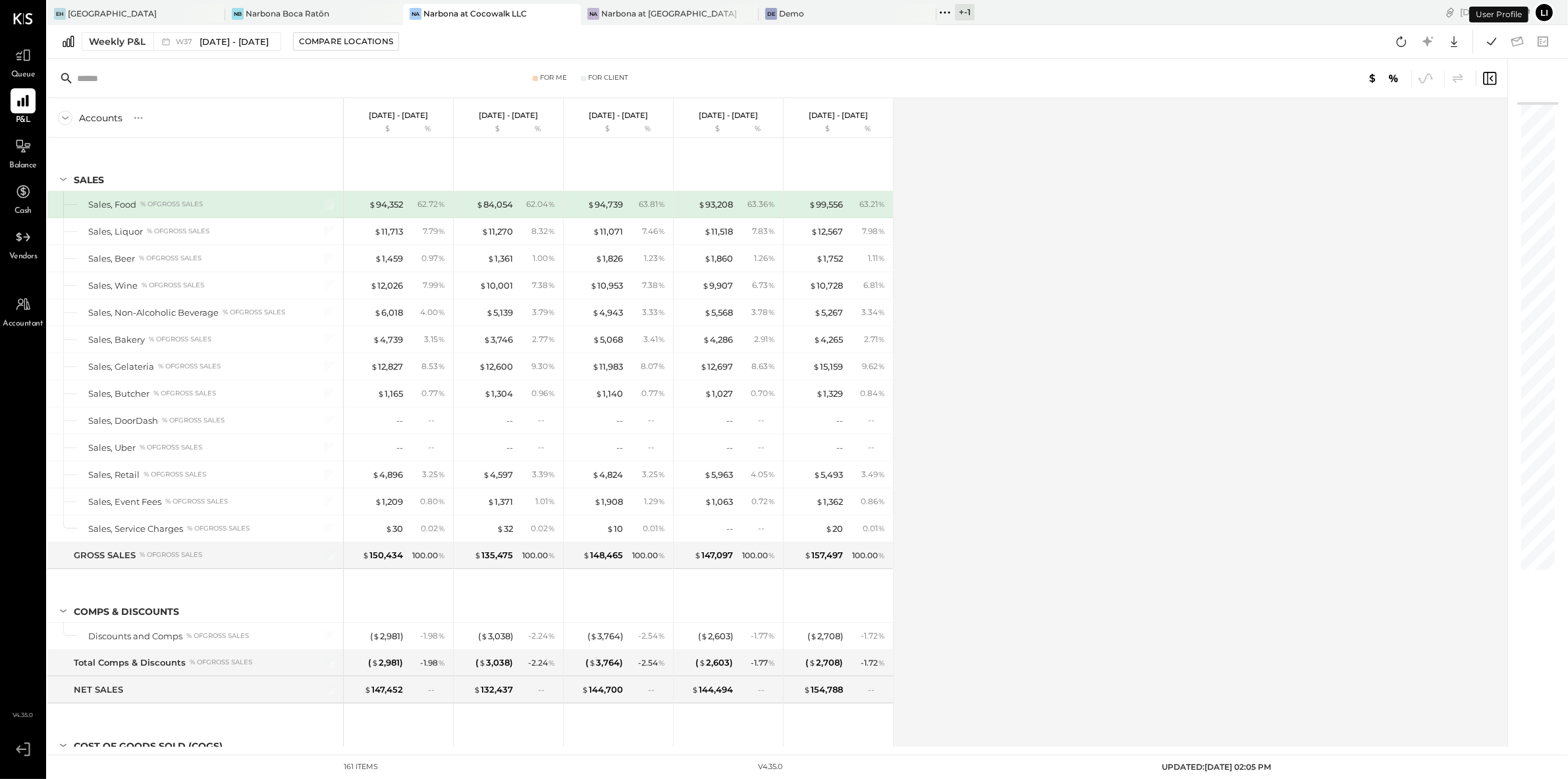
scroll to position [3019, 0]
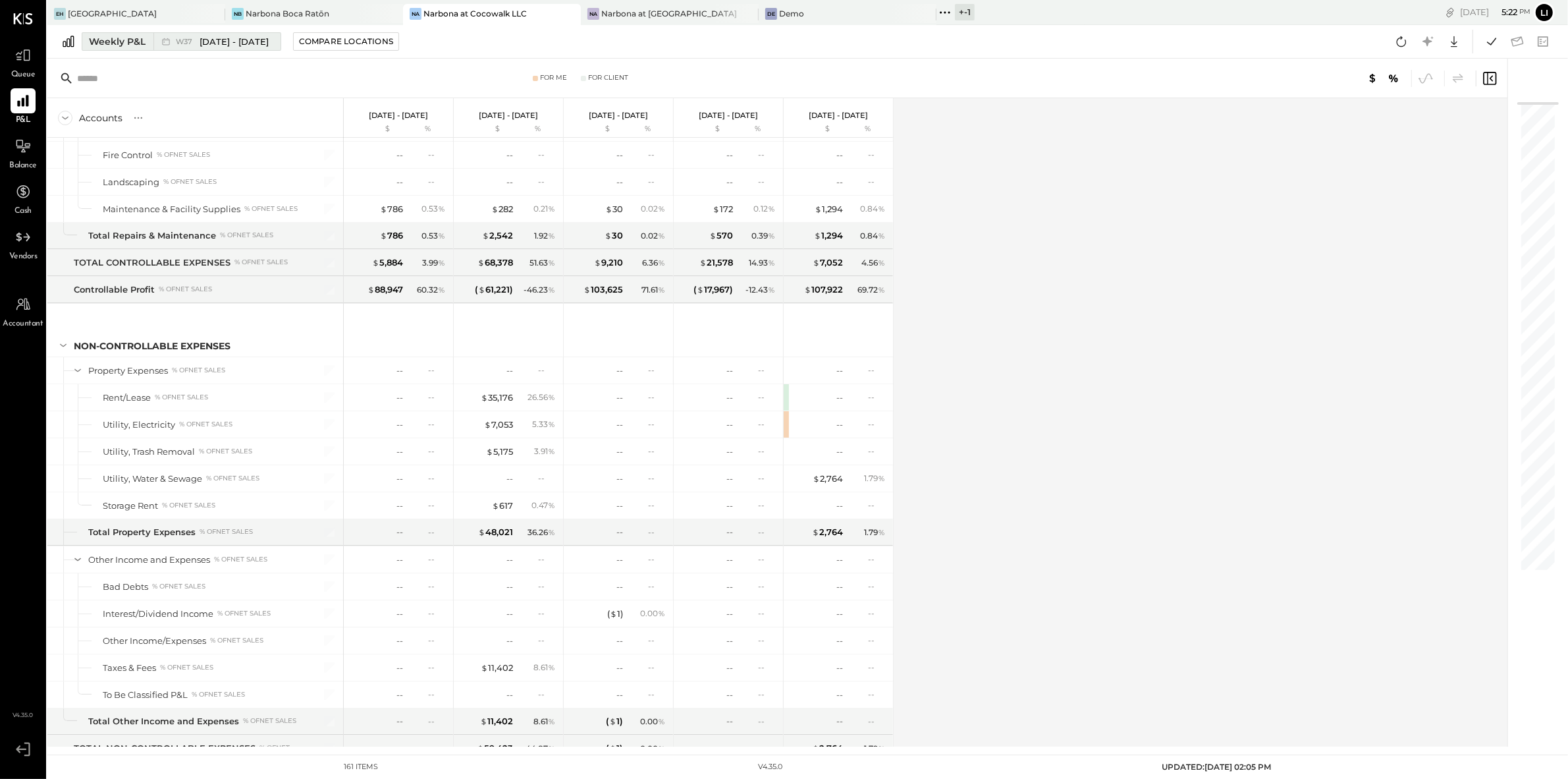
click at [239, 36] on span "[DATE] - [DATE]" at bounding box center [234, 41] width 69 height 12
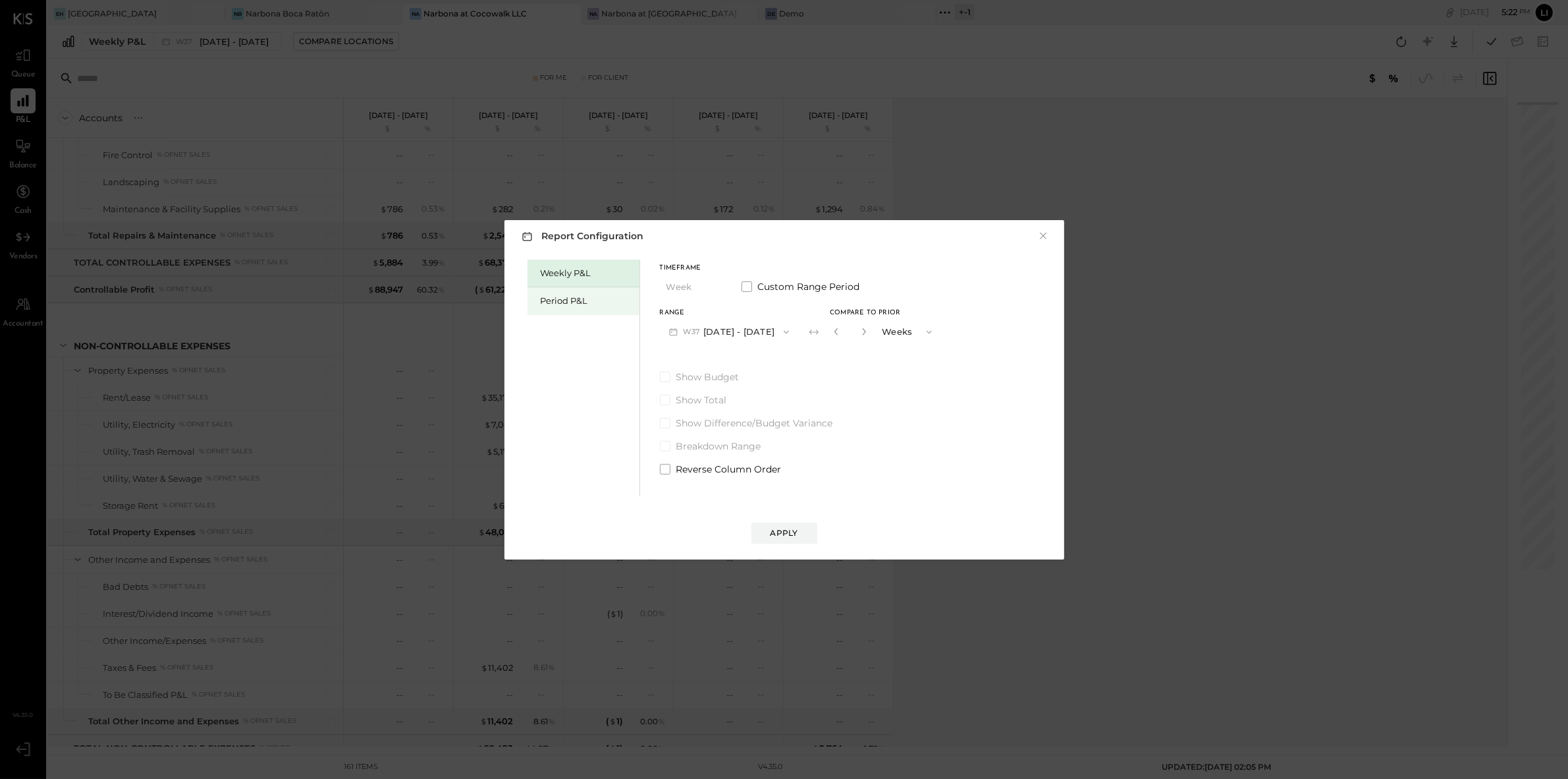
click at [596, 301] on div "Period P&L" at bounding box center [587, 301] width 92 height 12
click at [776, 338] on button "P10 Sep 8 - Oct 5, 2025" at bounding box center [727, 332] width 135 height 25
click at [724, 358] on span "[DATE] - [DATE]" at bounding box center [722, 361] width 63 height 12
click at [859, 336] on div "Compare" at bounding box center [838, 334] width 43 height 12
click at [786, 531] on div "Apply" at bounding box center [785, 533] width 28 height 12
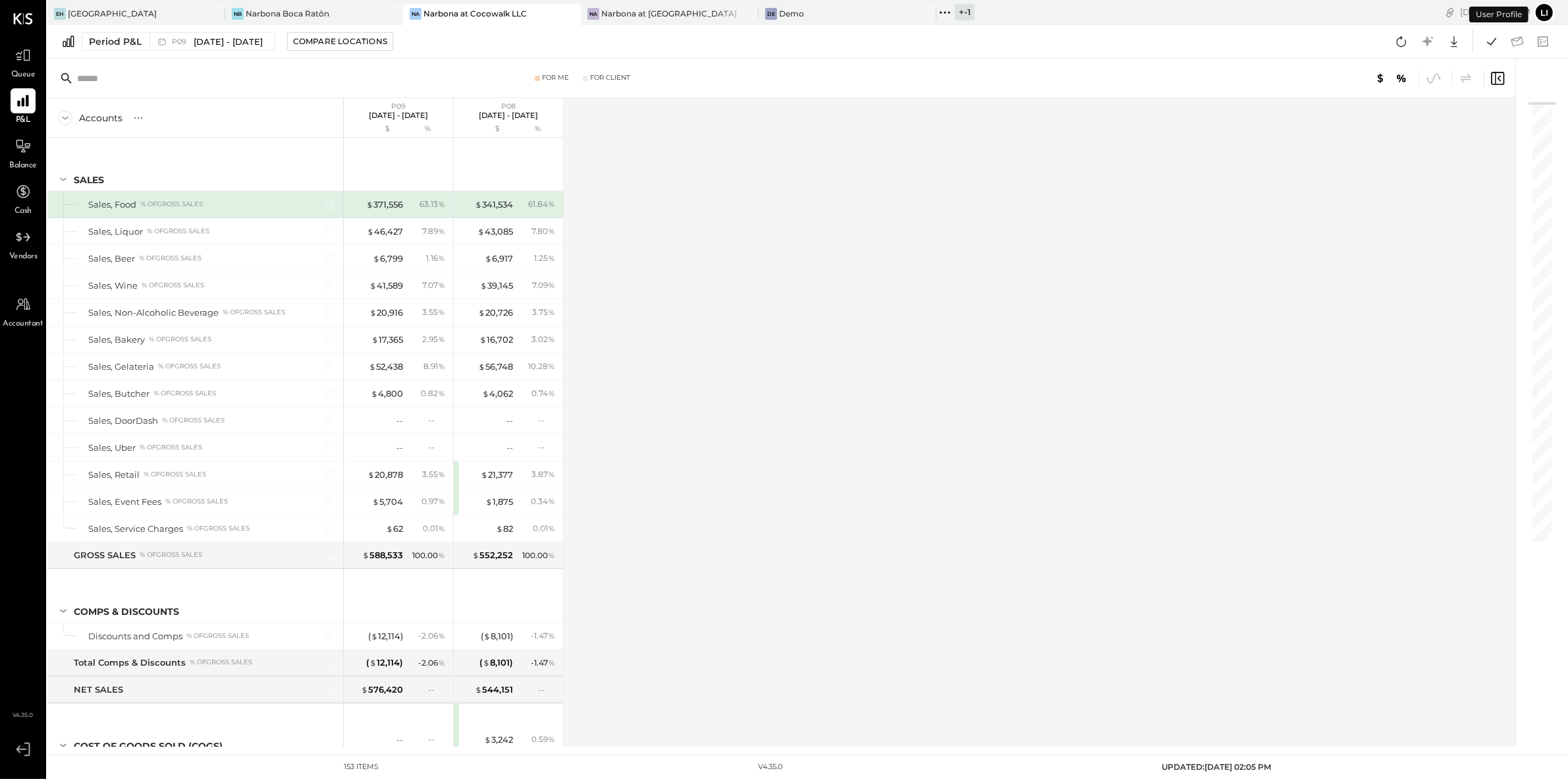
scroll to position [2964, 0]
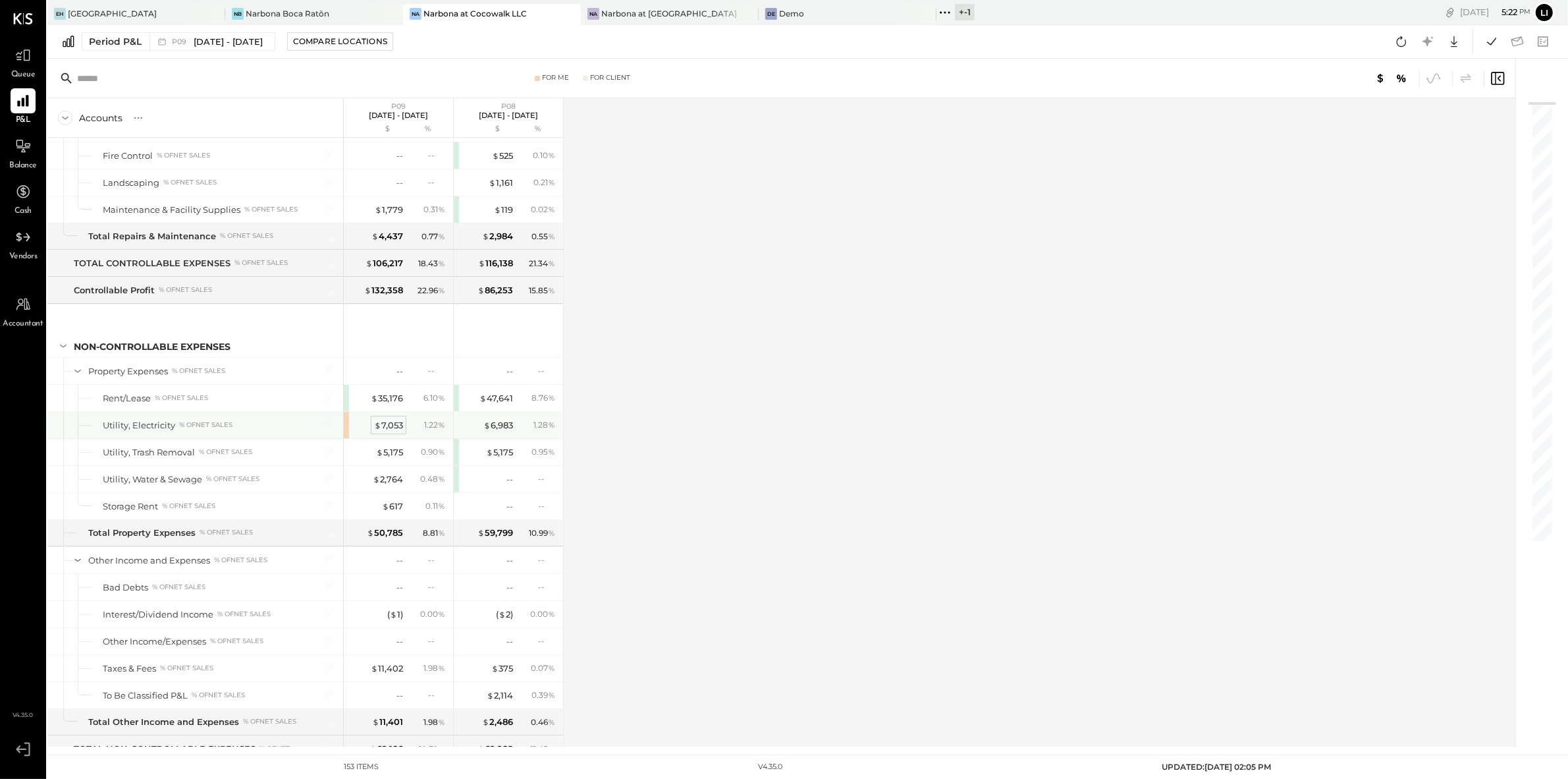
click at [384, 431] on div "$ 7,053" at bounding box center [389, 425] width 29 height 12
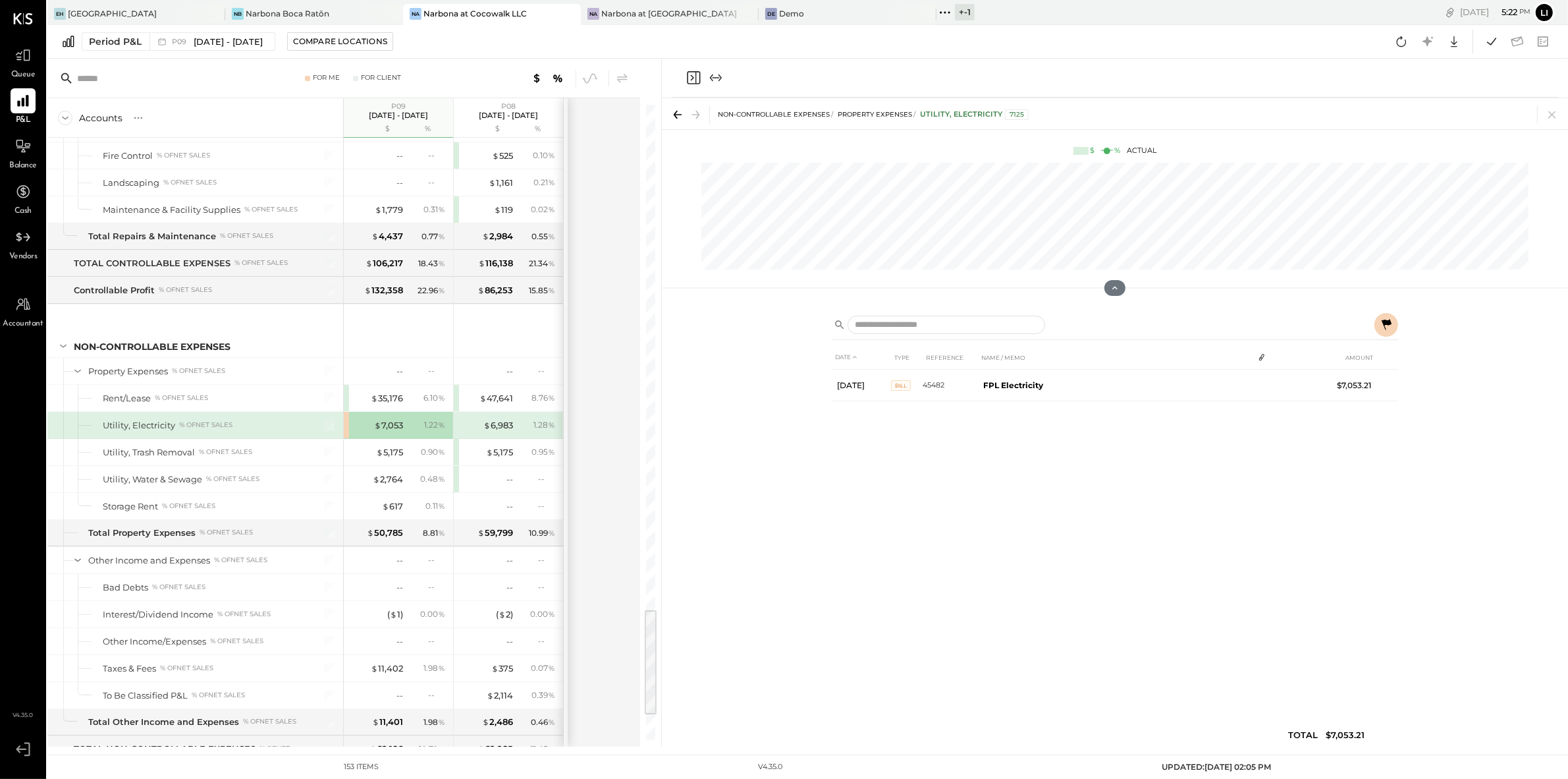
click at [687, 81] on icon "Close panel" at bounding box center [693, 78] width 16 height 16
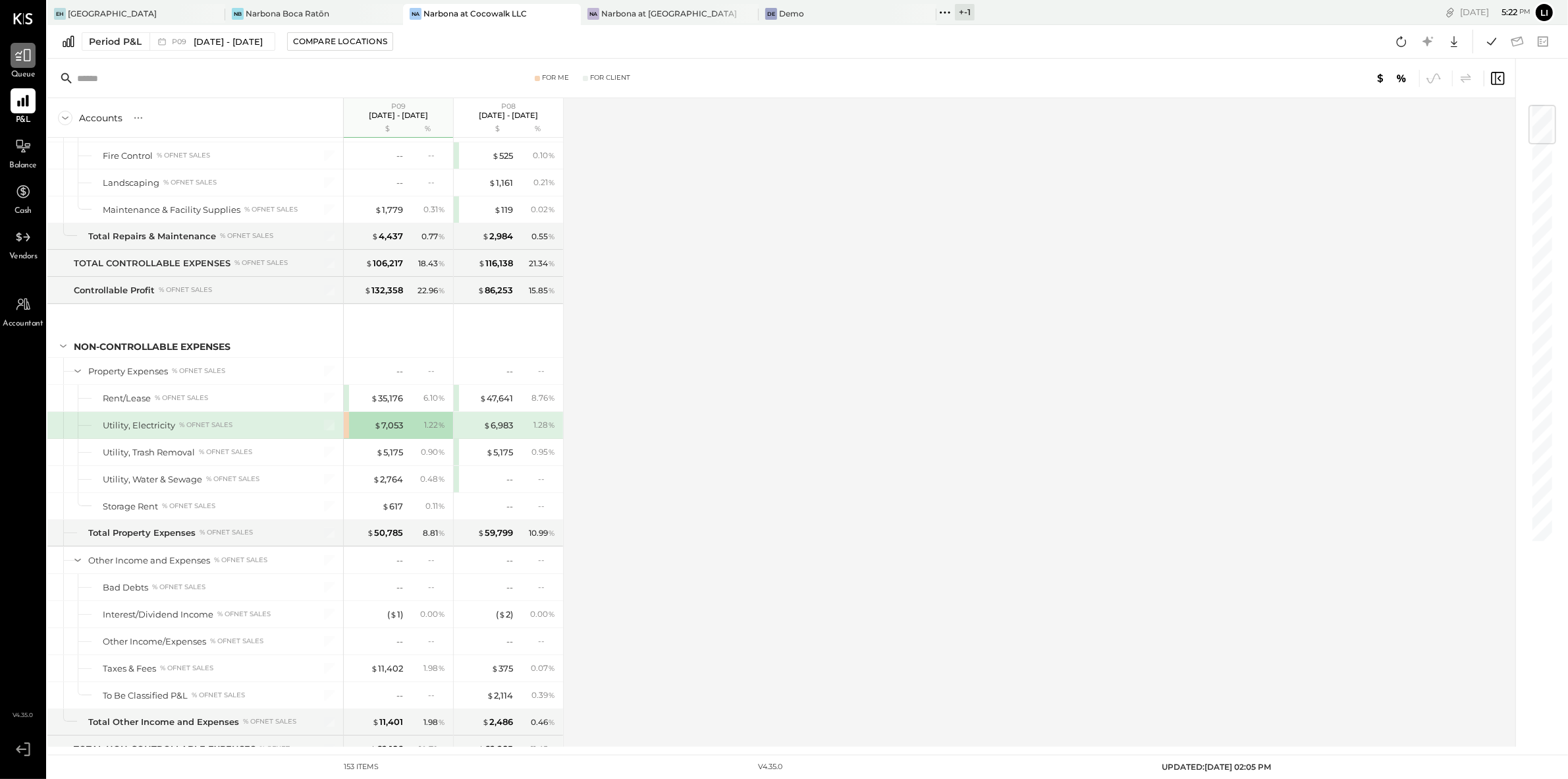
click at [32, 60] on div at bounding box center [23, 55] width 25 height 25
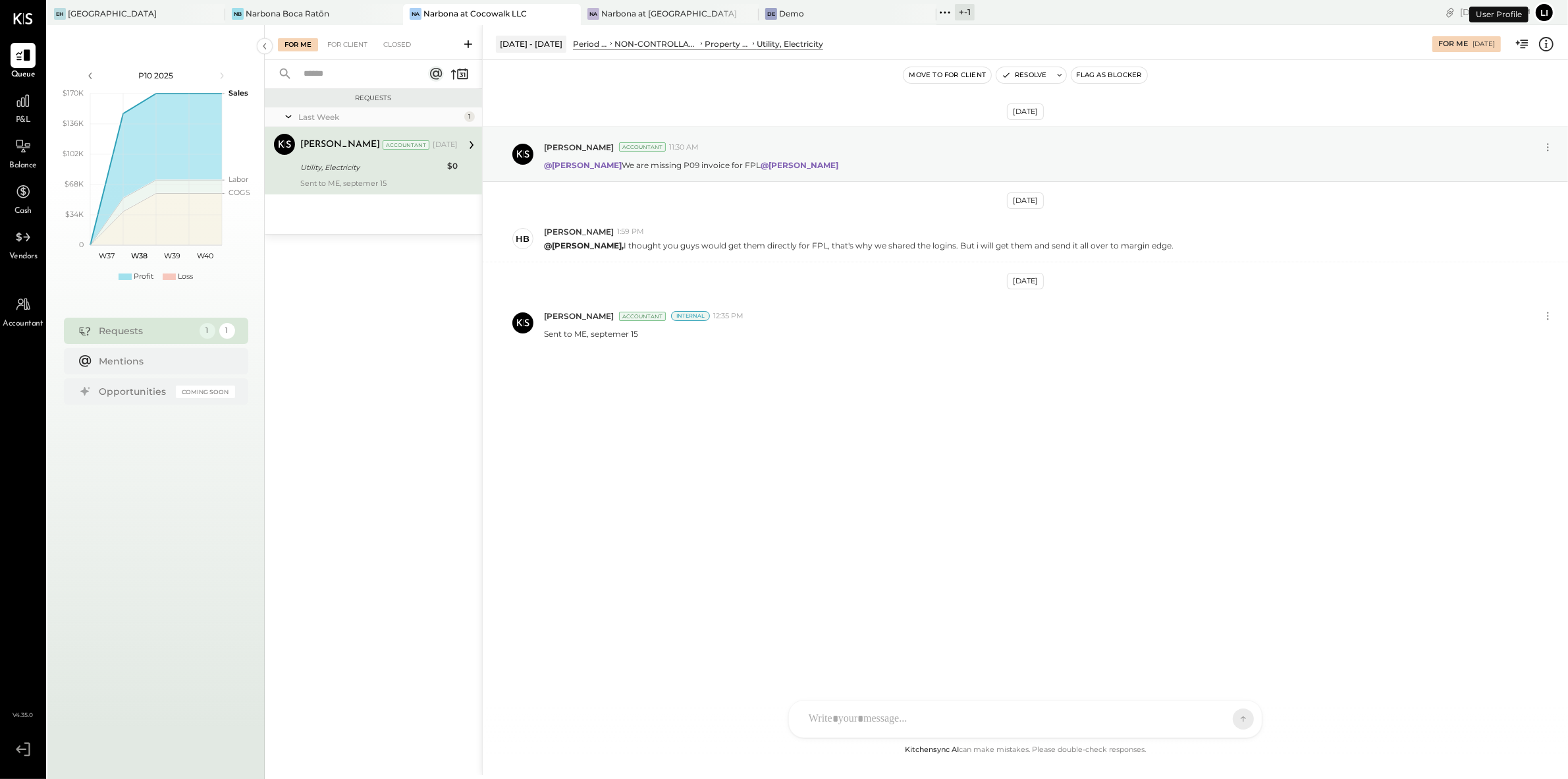
click at [710, 421] on div "Sep 10th, 2025 Lilia Martinez Nogueda Accountant 11:30 AM @Heidy Balart We are …" at bounding box center [1025, 271] width 1085 height 357
click at [1020, 74] on button "Resolve" at bounding box center [1024, 75] width 55 height 16
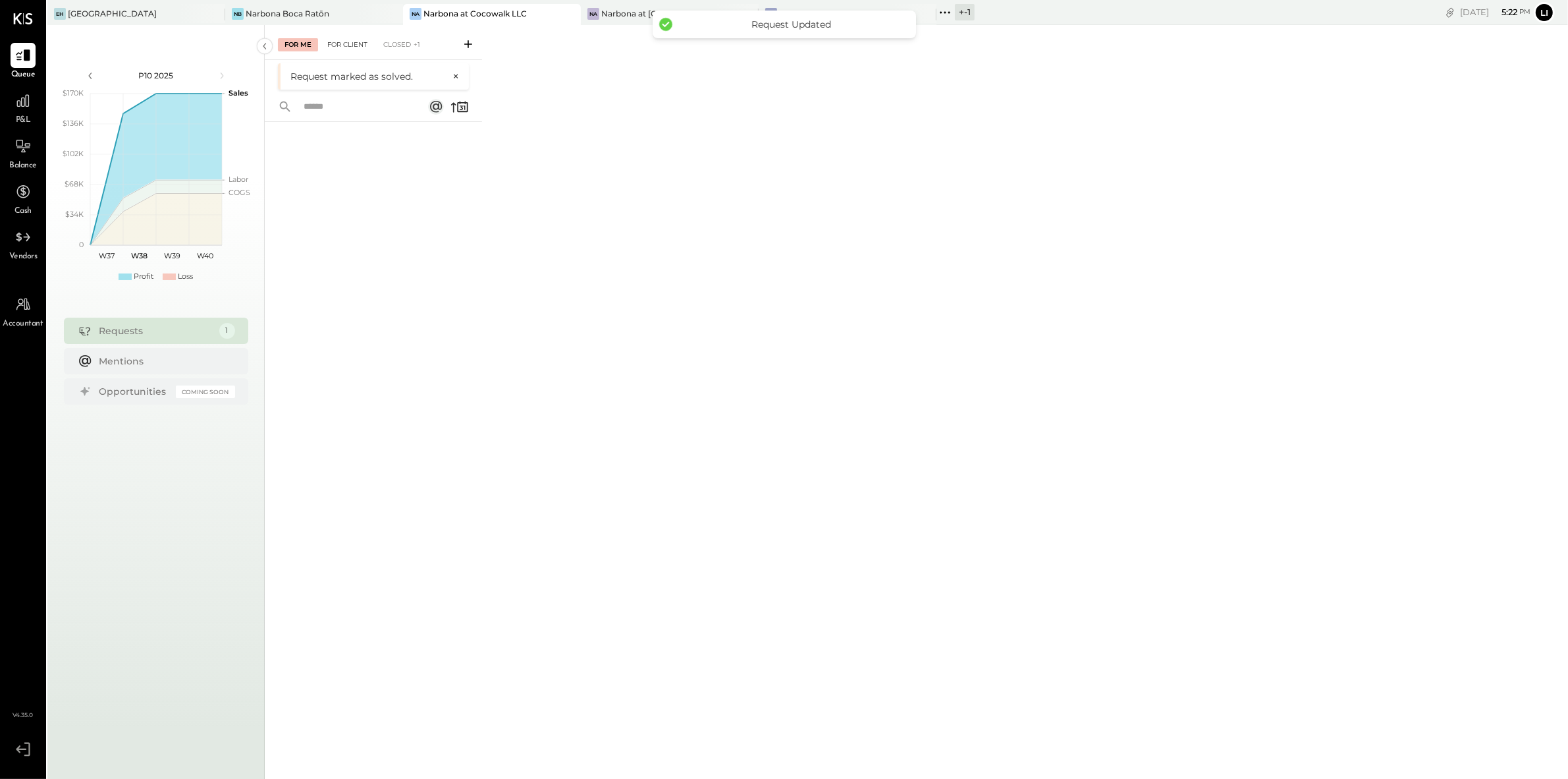
click at [338, 41] on div "For Client" at bounding box center [348, 45] width 54 height 13
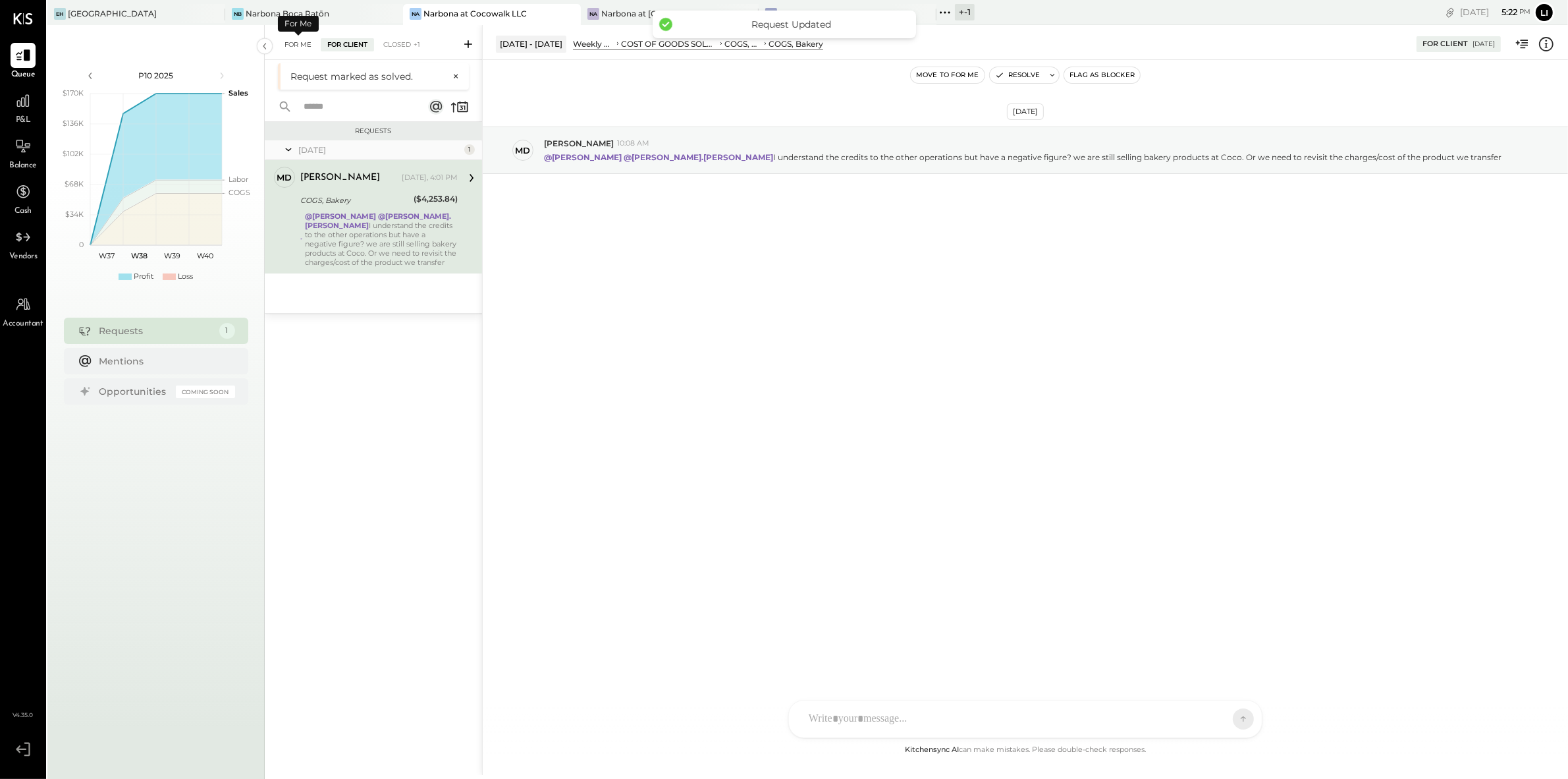
click at [295, 45] on div "For Me" at bounding box center [298, 45] width 40 height 13
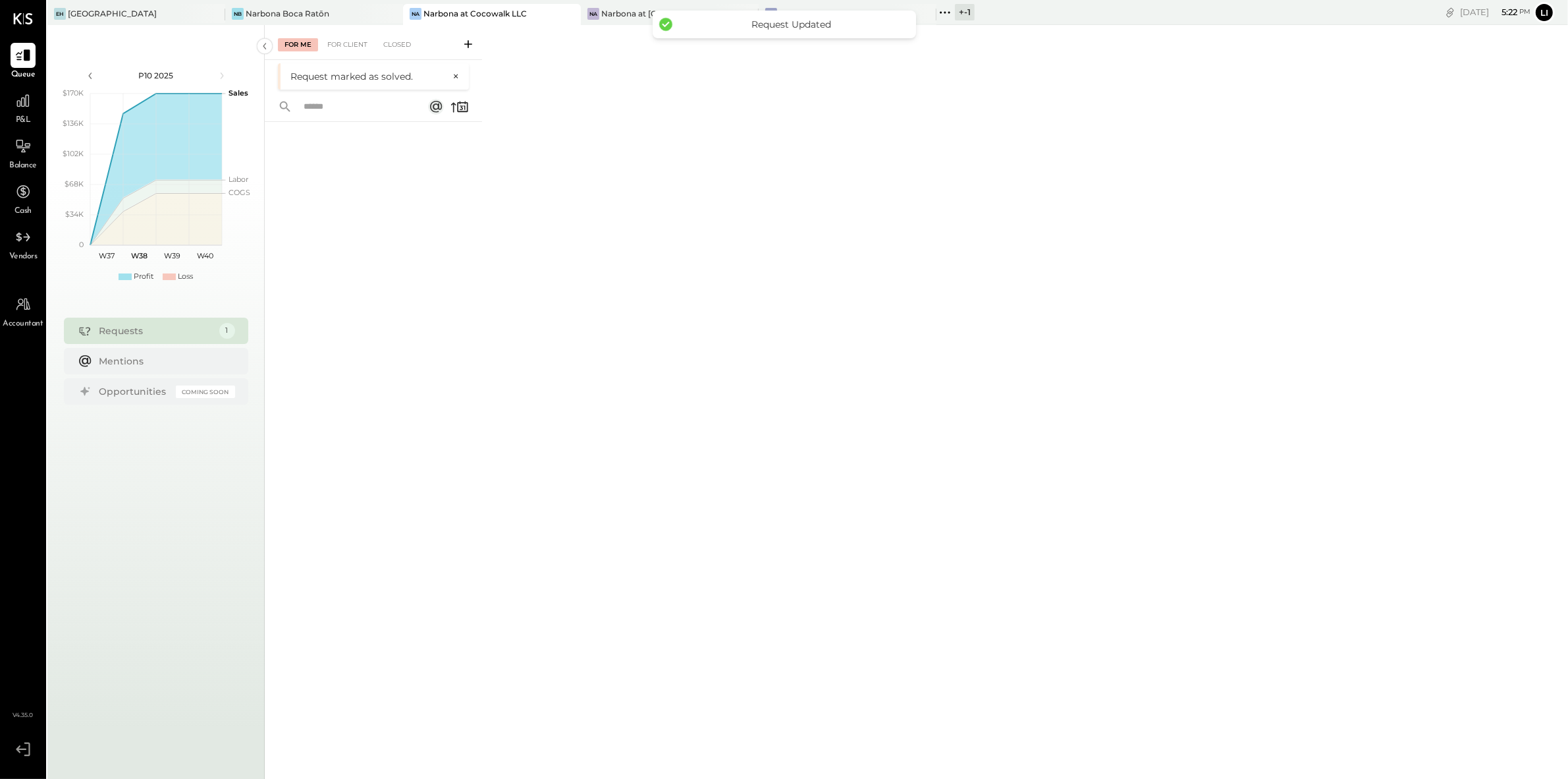
click at [679, 287] on div "For Me For Client Closed Request marked as solved. ×" at bounding box center [916, 400] width 1303 height 750
click at [799, 273] on div "For Me For Client Closed" at bounding box center [916, 400] width 1303 height 750
click at [661, 24] on div "Na Narbona at Key Biscayne LLC" at bounding box center [670, 14] width 178 height 21
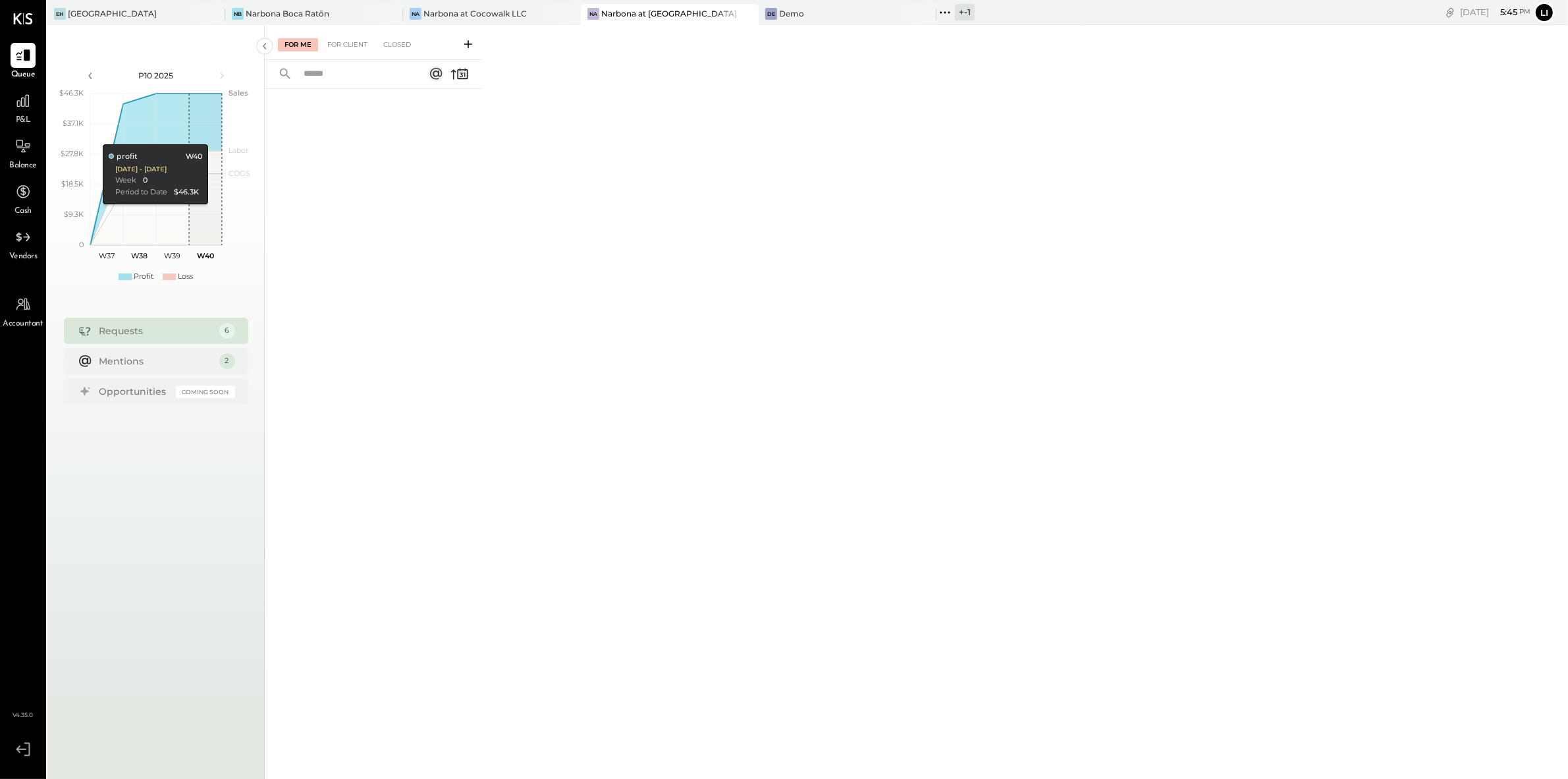
click at [565, 233] on div "For Me For Client Closed" at bounding box center [916, 400] width 1303 height 750
click at [345, 40] on div "For Client" at bounding box center [348, 45] width 54 height 13
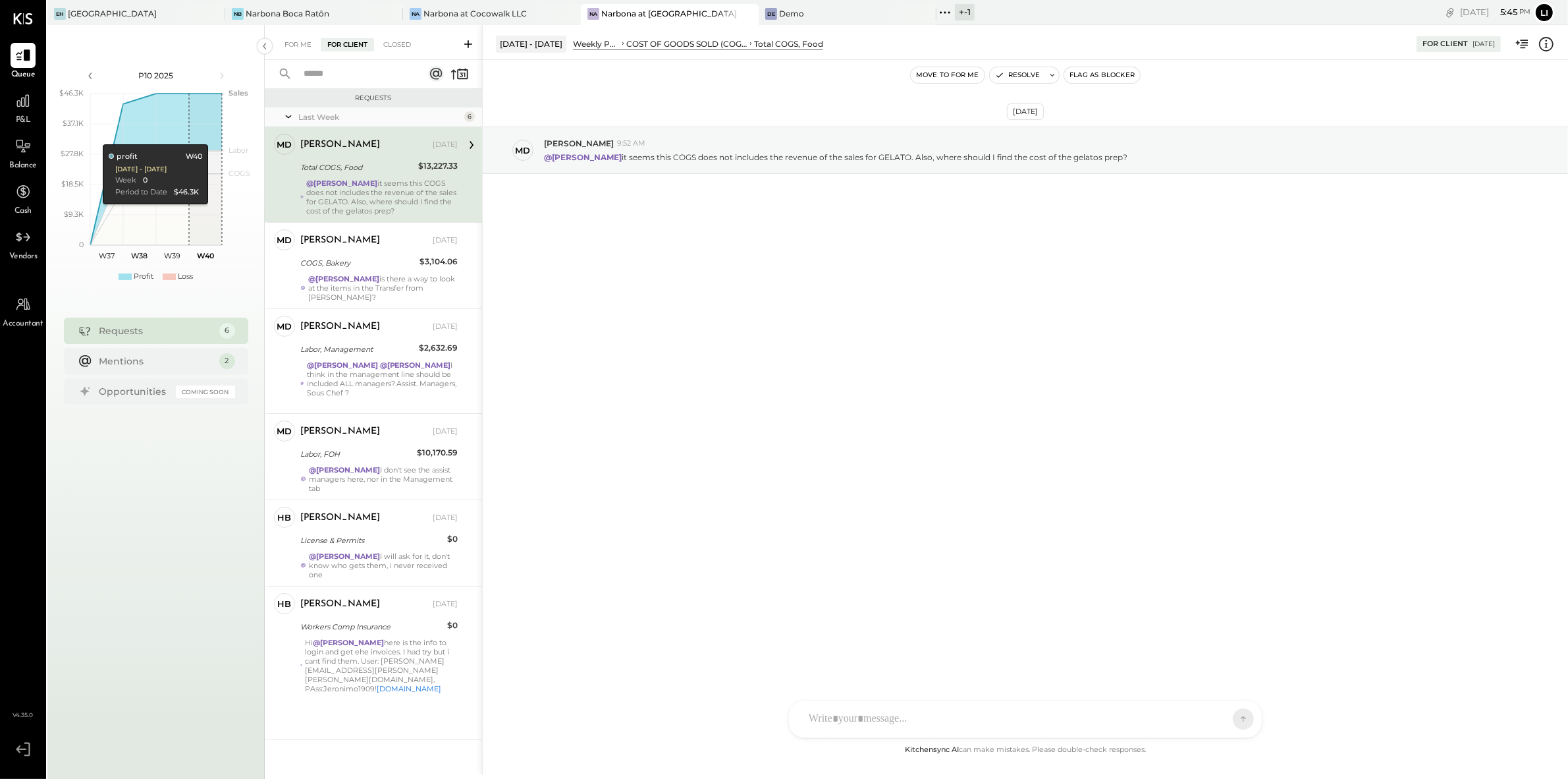
click at [762, 482] on div "[DATE] Md [PERSON_NAME] 9:52 AM @[PERSON_NAME] it seems this COGS does not incl…" at bounding box center [1025, 401] width 1085 height 682
click at [298, 38] on div "For Me" at bounding box center [298, 45] width 40 height 13
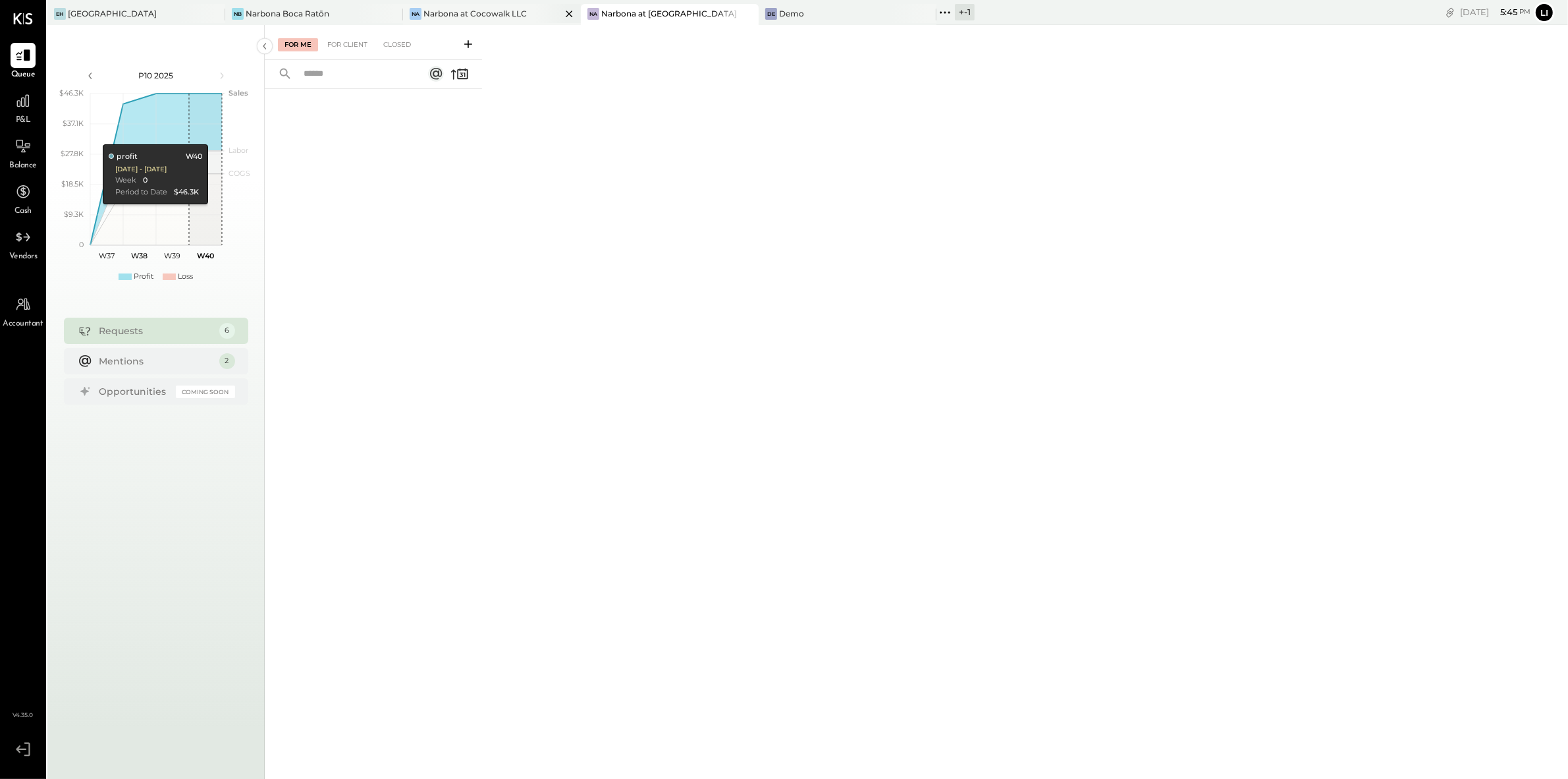
click at [481, 14] on div "Narbona at Cocowalk LLC" at bounding box center [475, 13] width 104 height 12
click at [351, 49] on div "For Client" at bounding box center [348, 45] width 54 height 13
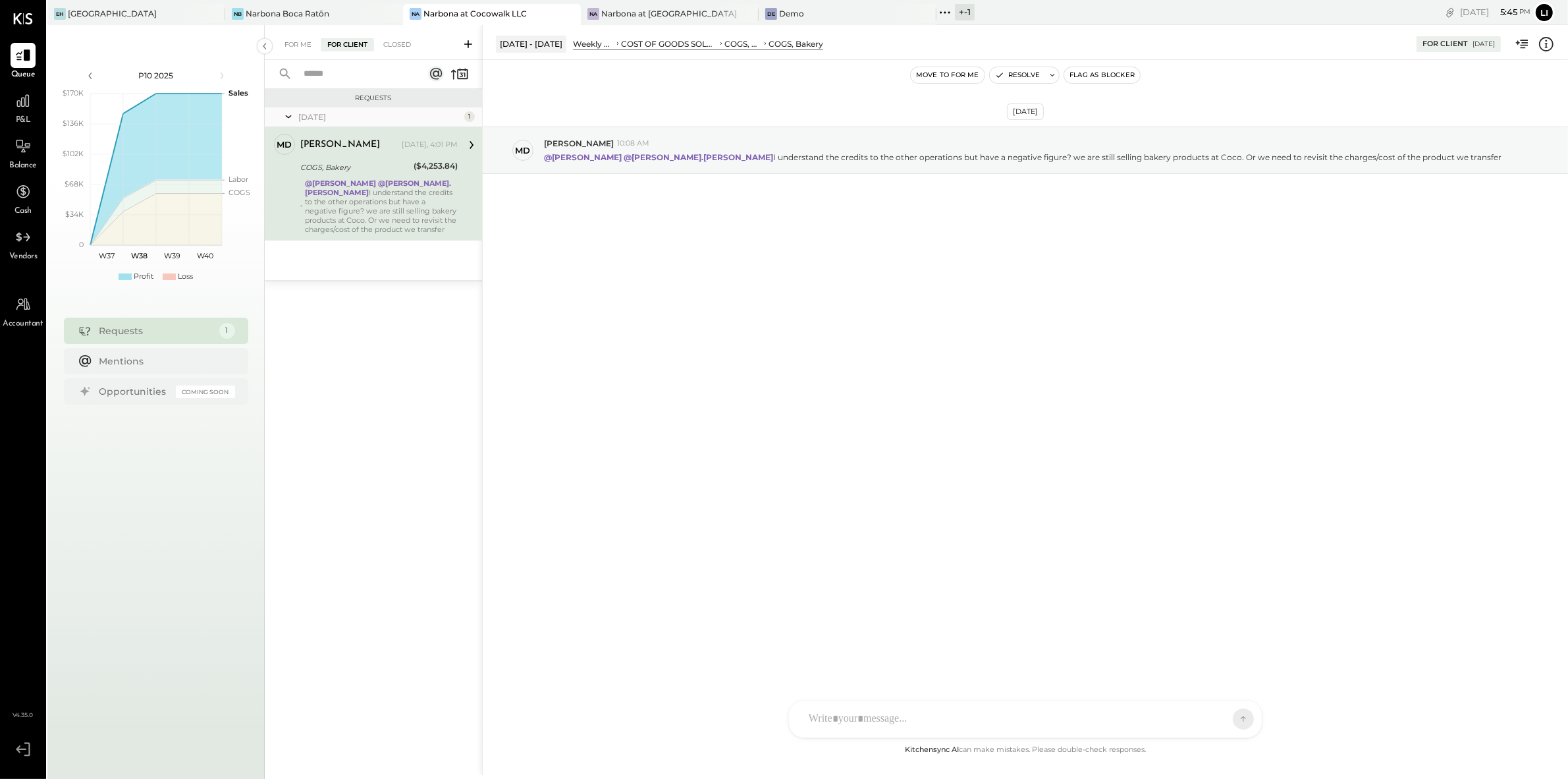
click at [641, 348] on div "Sep 11th, 2025 Md Miguel de Arregui 10:08 AM @Heidy Balart @rodrigo.calabrese I…" at bounding box center [1025, 401] width 1085 height 682
click at [22, 120] on span "P&L" at bounding box center [24, 120] width 15 height 12
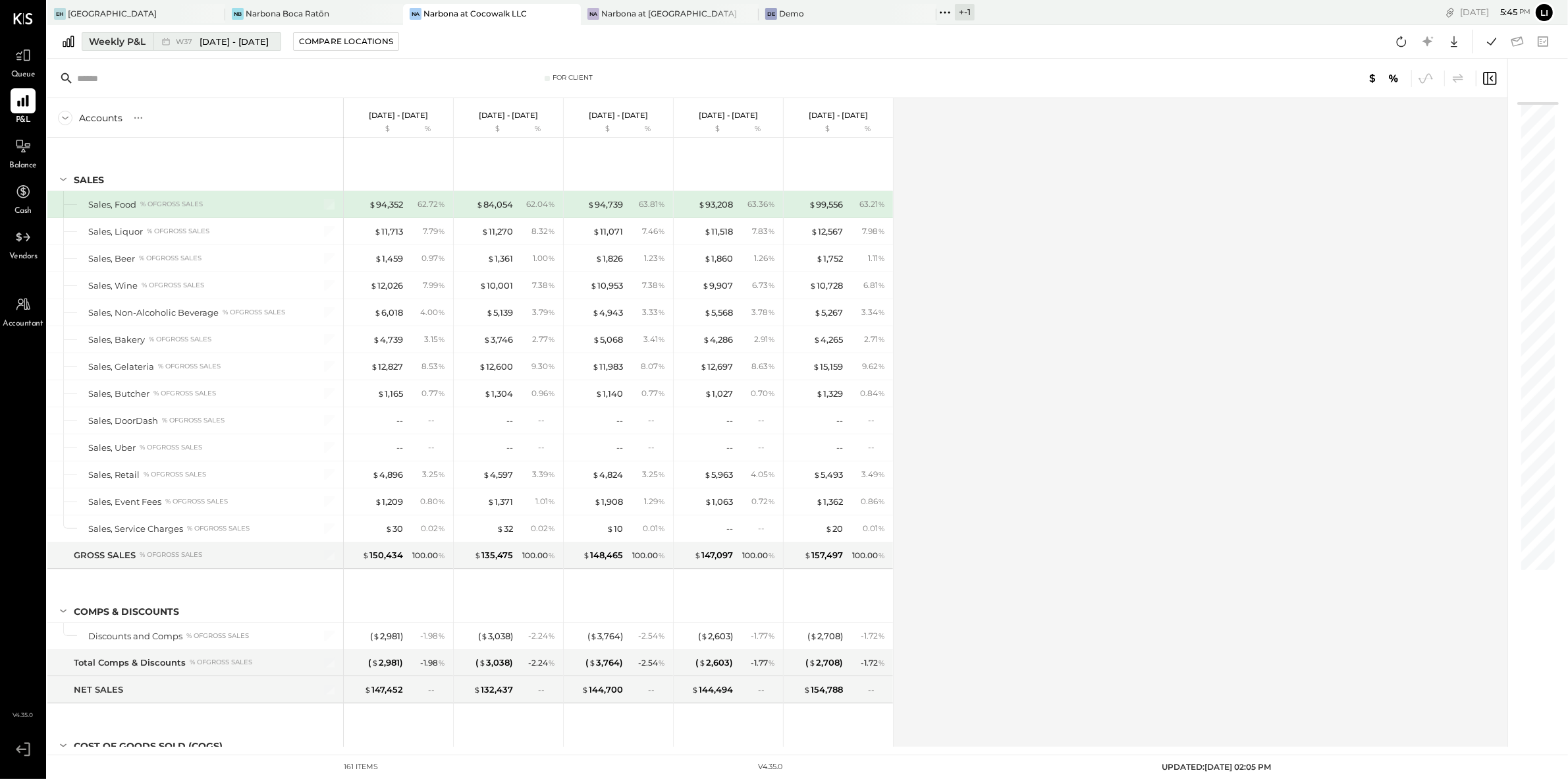
click at [184, 39] on span "W37" at bounding box center [186, 41] width 21 height 7
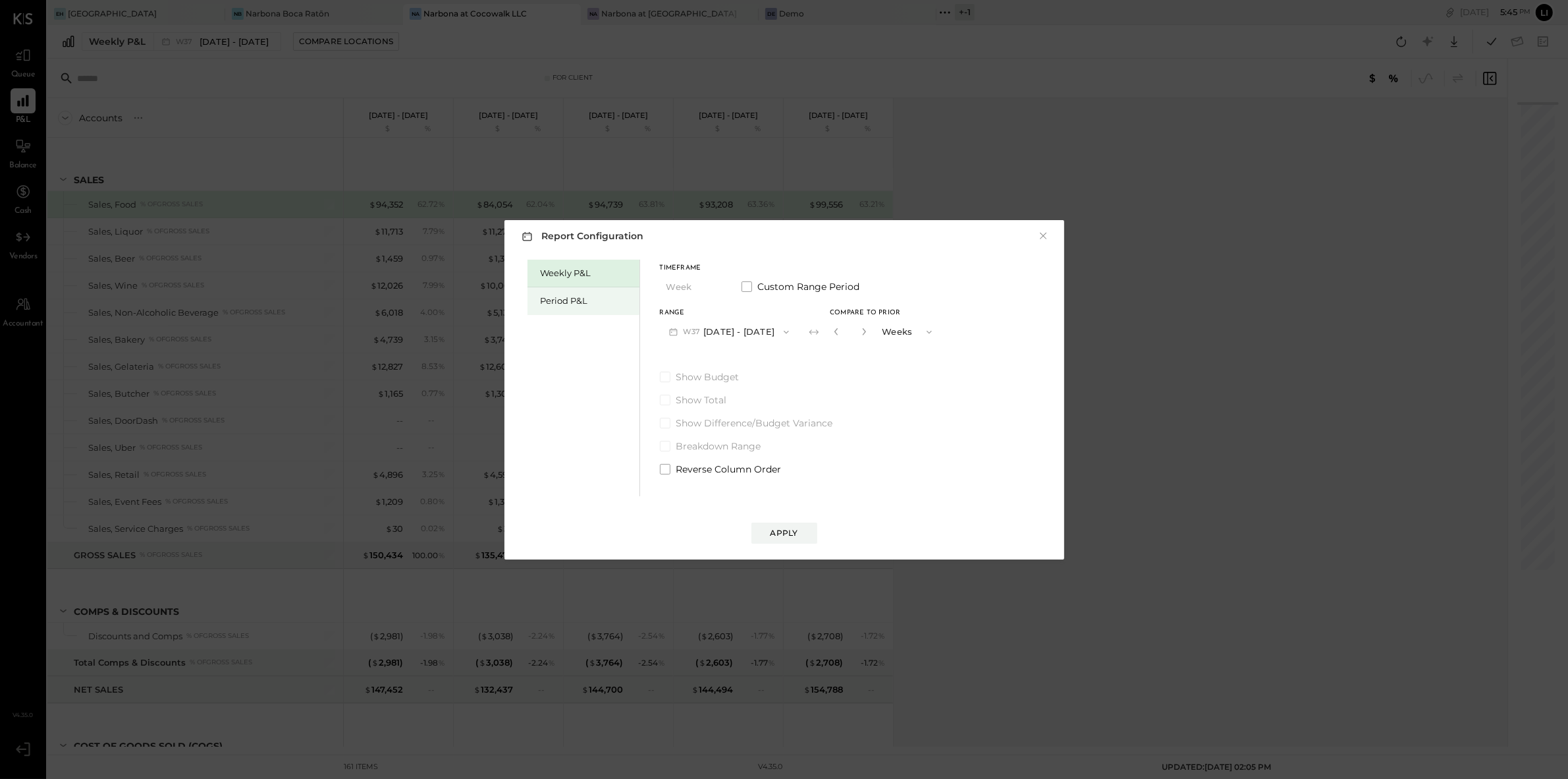
click at [570, 307] on div "Period P&L" at bounding box center [584, 301] width 112 height 28
click at [795, 337] on button "P10 Sep 8 - Oct 5, 2025" at bounding box center [727, 332] width 135 height 25
click at [738, 365] on span "[DATE] - [DATE]" at bounding box center [722, 361] width 63 height 12
click at [853, 342] on button "Compare" at bounding box center [838, 334] width 66 height 21
click at [866, 332] on icon "button" at bounding box center [862, 332] width 8 height 8
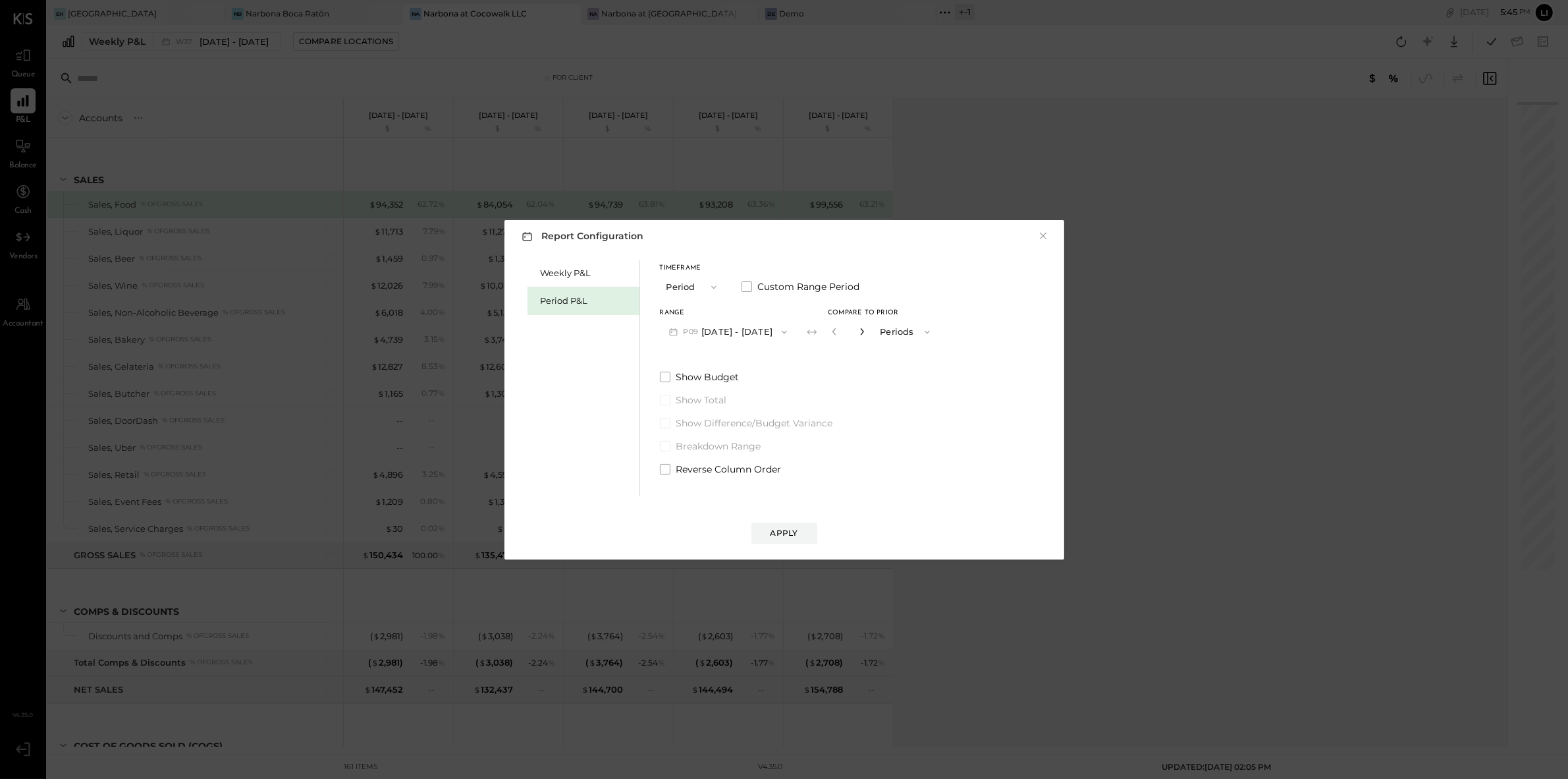
click at [866, 332] on icon "button" at bounding box center [862, 332] width 8 height 8
type input "*"
click at [776, 513] on div "Apply" at bounding box center [785, 520] width 534 height 48
click at [778, 532] on div "Apply" at bounding box center [785, 533] width 28 height 12
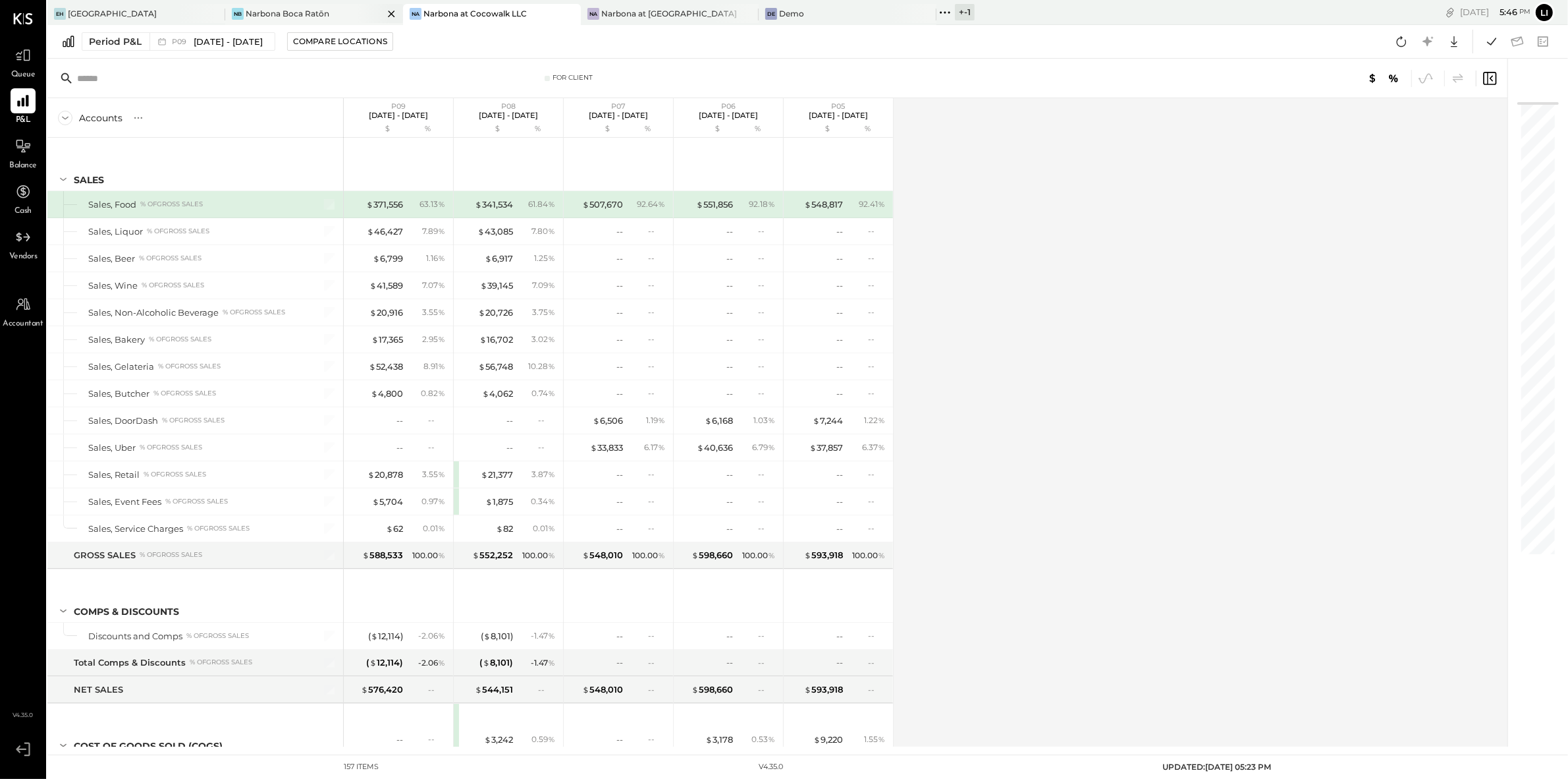
click at [314, 12] on div "Narbona Boca Ratōn" at bounding box center [287, 13] width 84 height 12
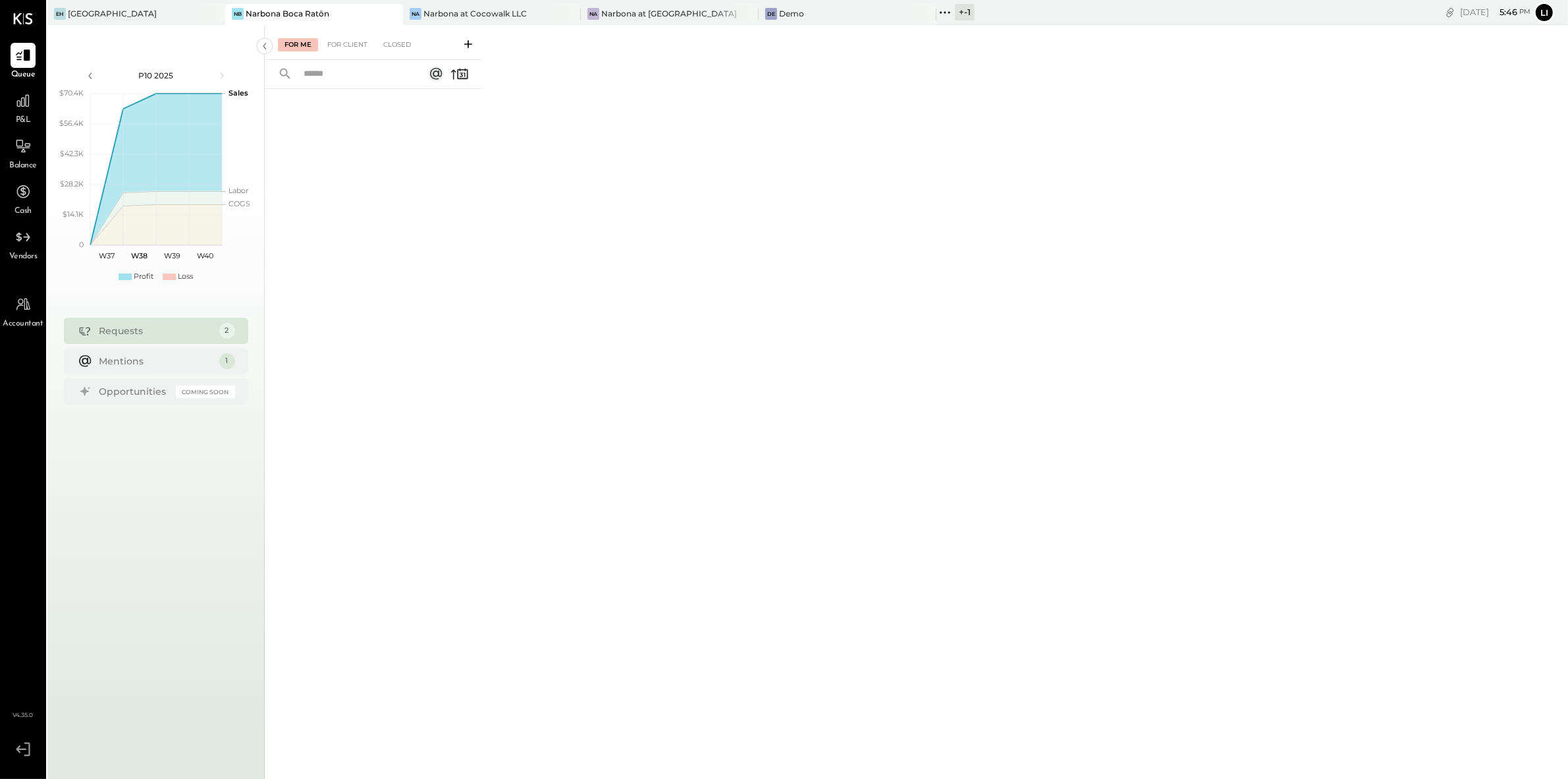
click at [40, 102] on div "P&L" at bounding box center [23, 107] width 38 height 38
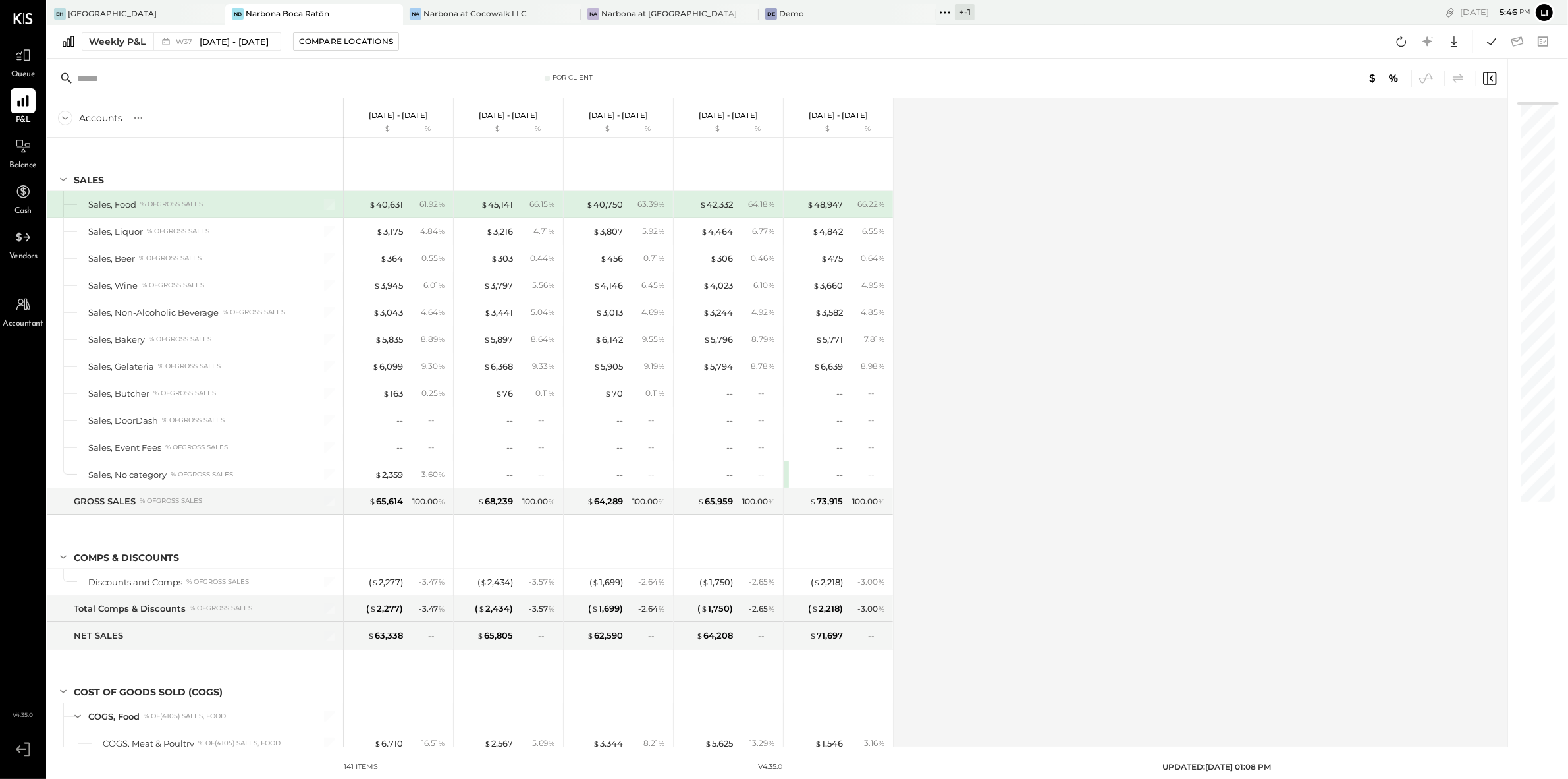
click at [434, 54] on div "Weekly P&L W37 [DATE] - [DATE] Compare Locations Google Sheets Excel" at bounding box center [808, 42] width 1521 height 34
click at [204, 48] on div "W37 Sep 8 - 14, 2025" at bounding box center [213, 41] width 120 height 17
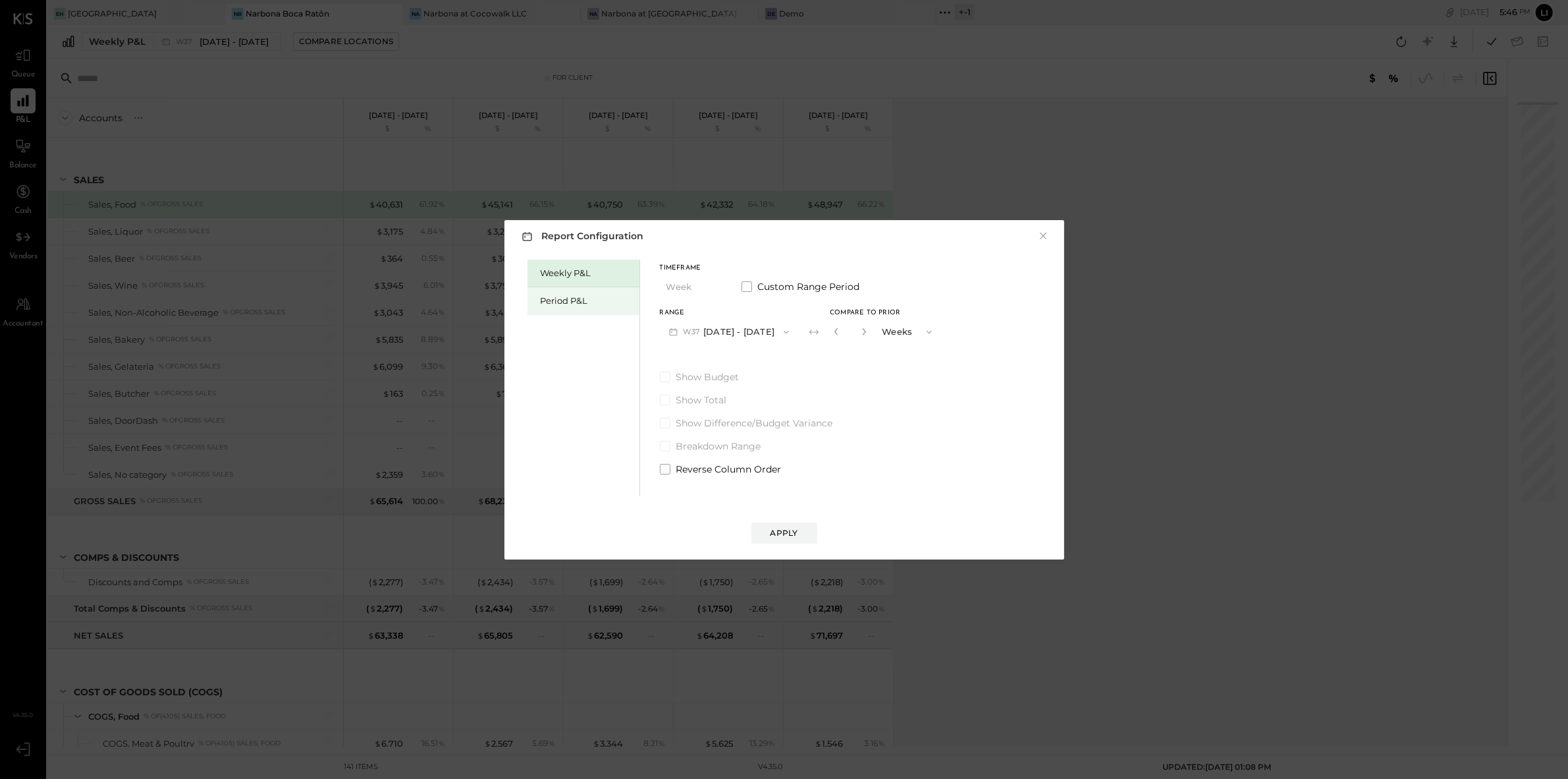
click at [581, 300] on div "Period P&L" at bounding box center [587, 301] width 92 height 12
click at [706, 332] on button "P10 [DATE] - [DATE]" at bounding box center [727, 332] width 135 height 25
click at [753, 366] on span "[DATE] - [DATE]" at bounding box center [722, 361] width 63 height 12
click at [837, 338] on div "Compare" at bounding box center [838, 334] width 43 height 12
click at [812, 529] on button "Apply" at bounding box center [785, 533] width 66 height 21
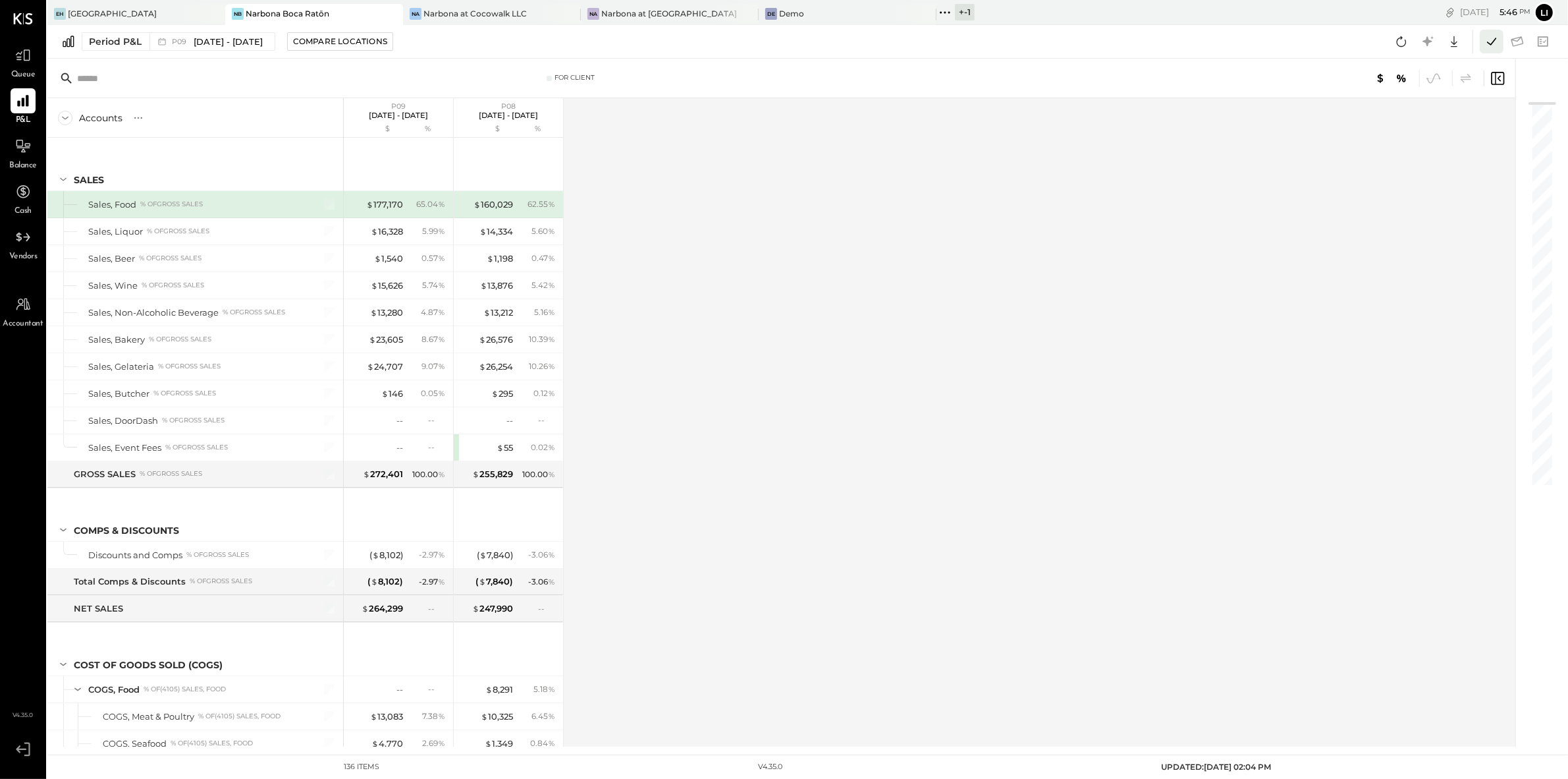
click at [1487, 45] on icon at bounding box center [1492, 41] width 17 height 17
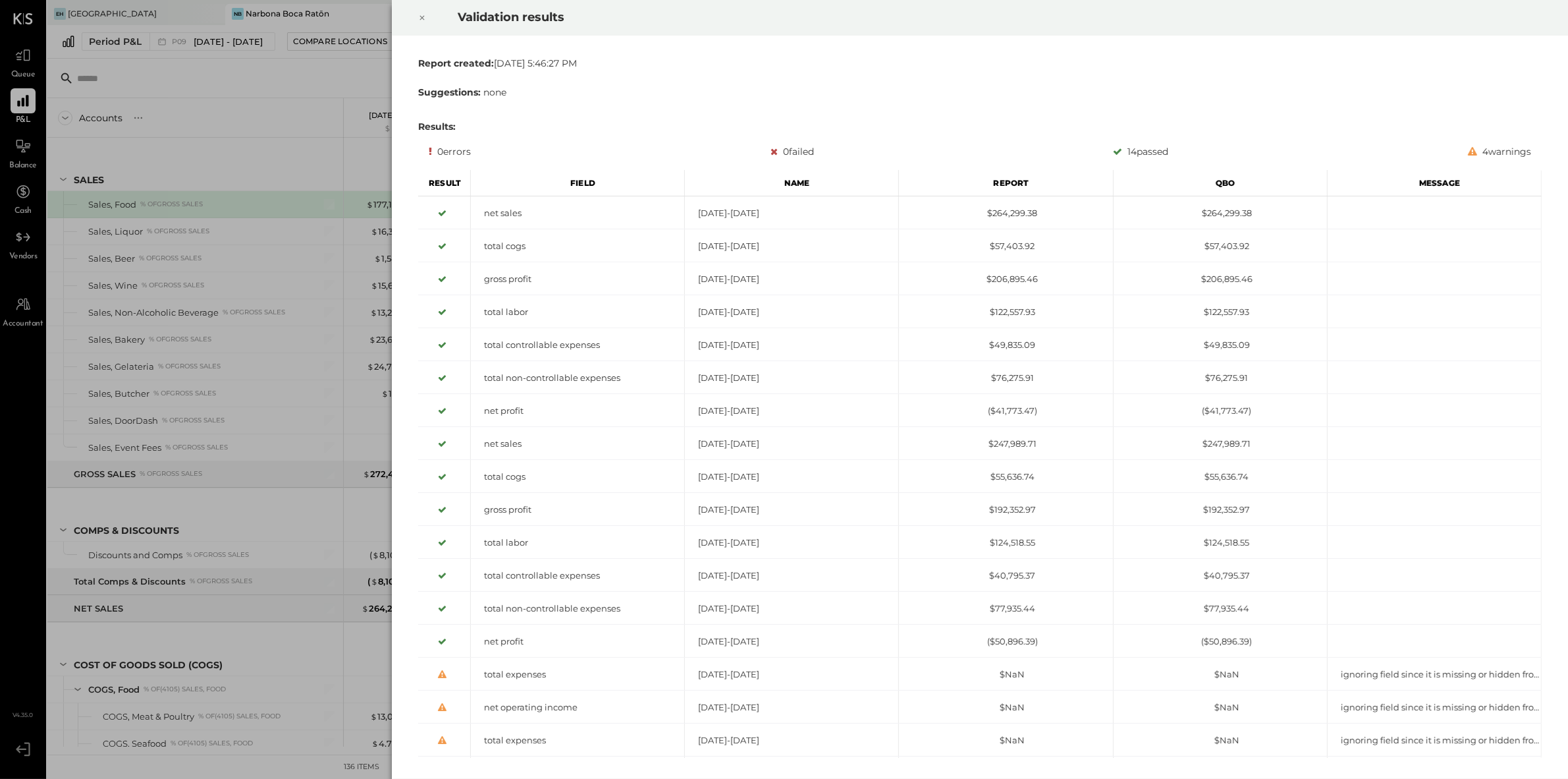
click at [422, 21] on icon at bounding box center [422, 18] width 8 height 16
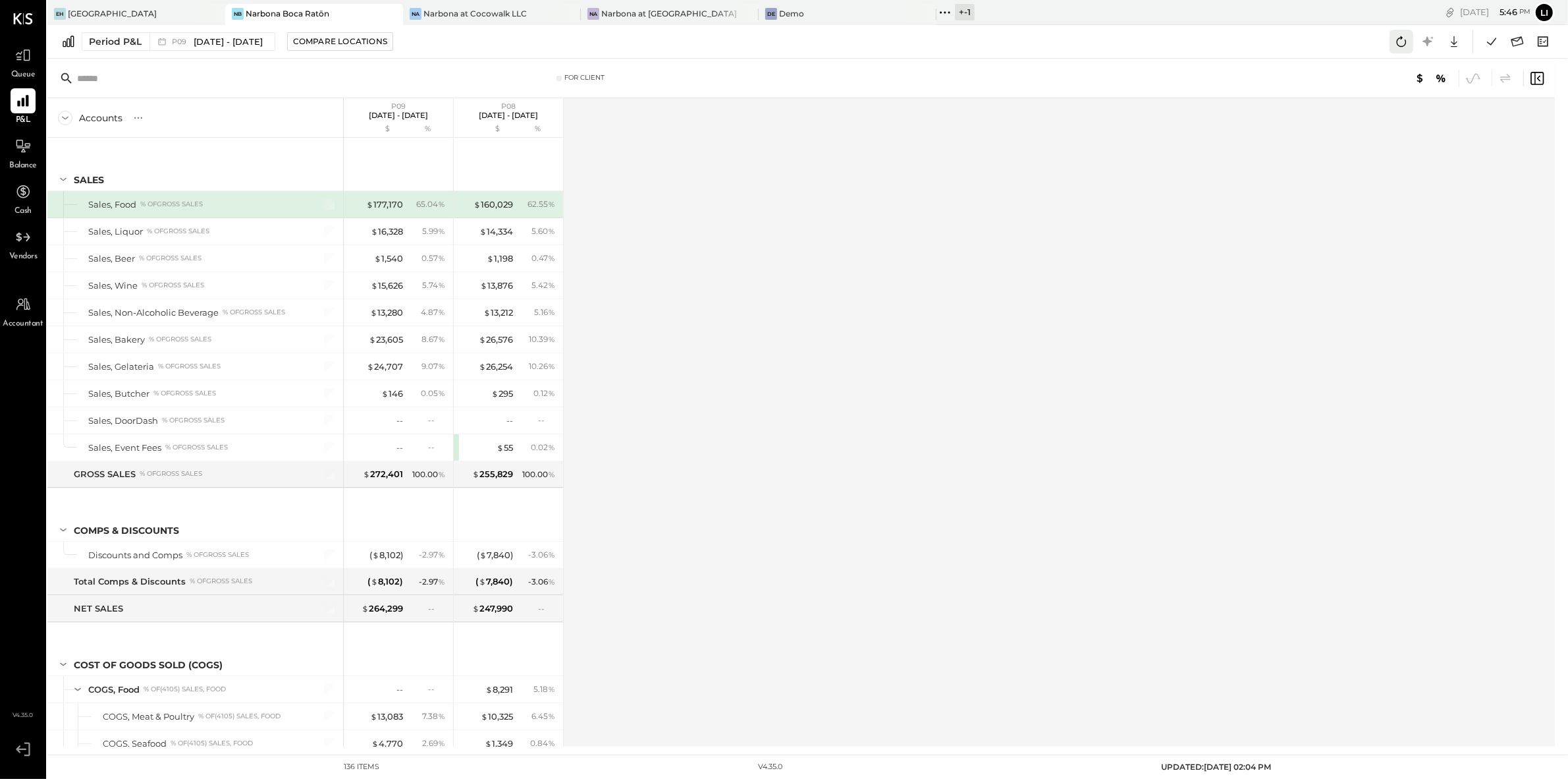
click at [1400, 46] on icon at bounding box center [1402, 41] width 10 height 11
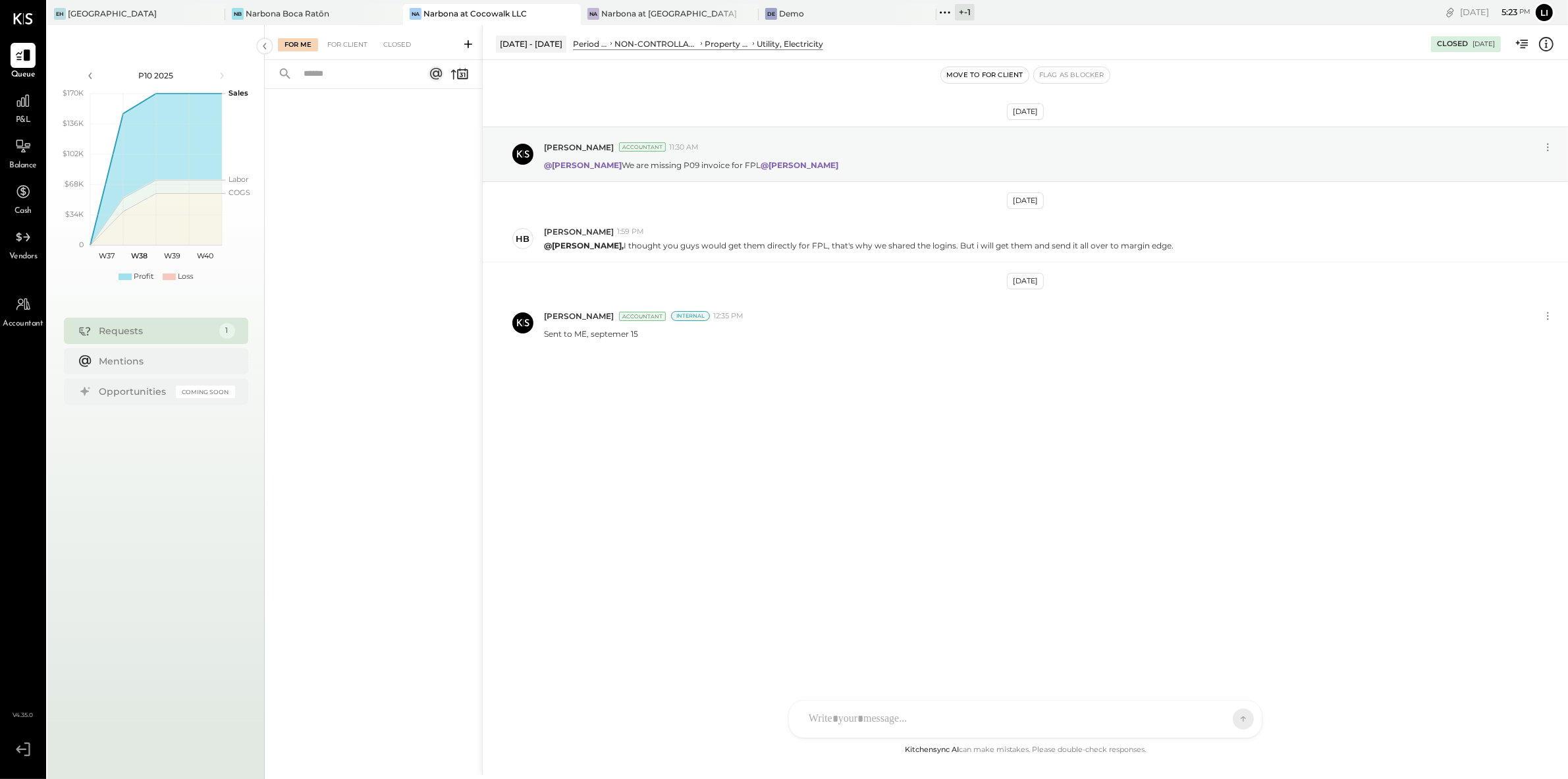
click at [33, 114] on div "P&L" at bounding box center [23, 107] width 25 height 38
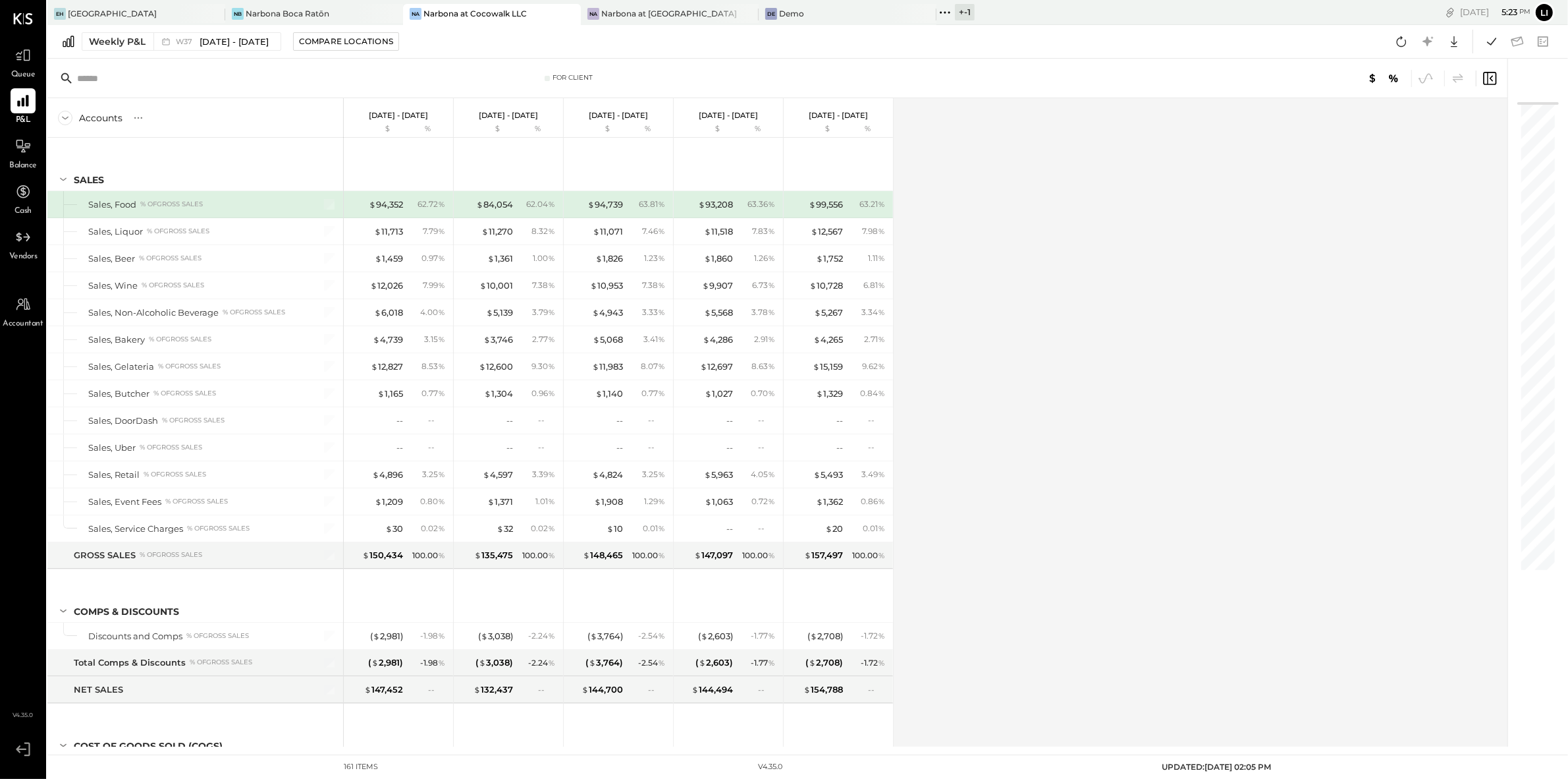
click at [190, 54] on div "Weekly P&L W37 [DATE] - [DATE] Compare Locations Google Sheets Excel" at bounding box center [808, 42] width 1521 height 34
click at [193, 50] on button "Weekly P&L W37 [DATE] - [DATE]" at bounding box center [181, 41] width 199 height 18
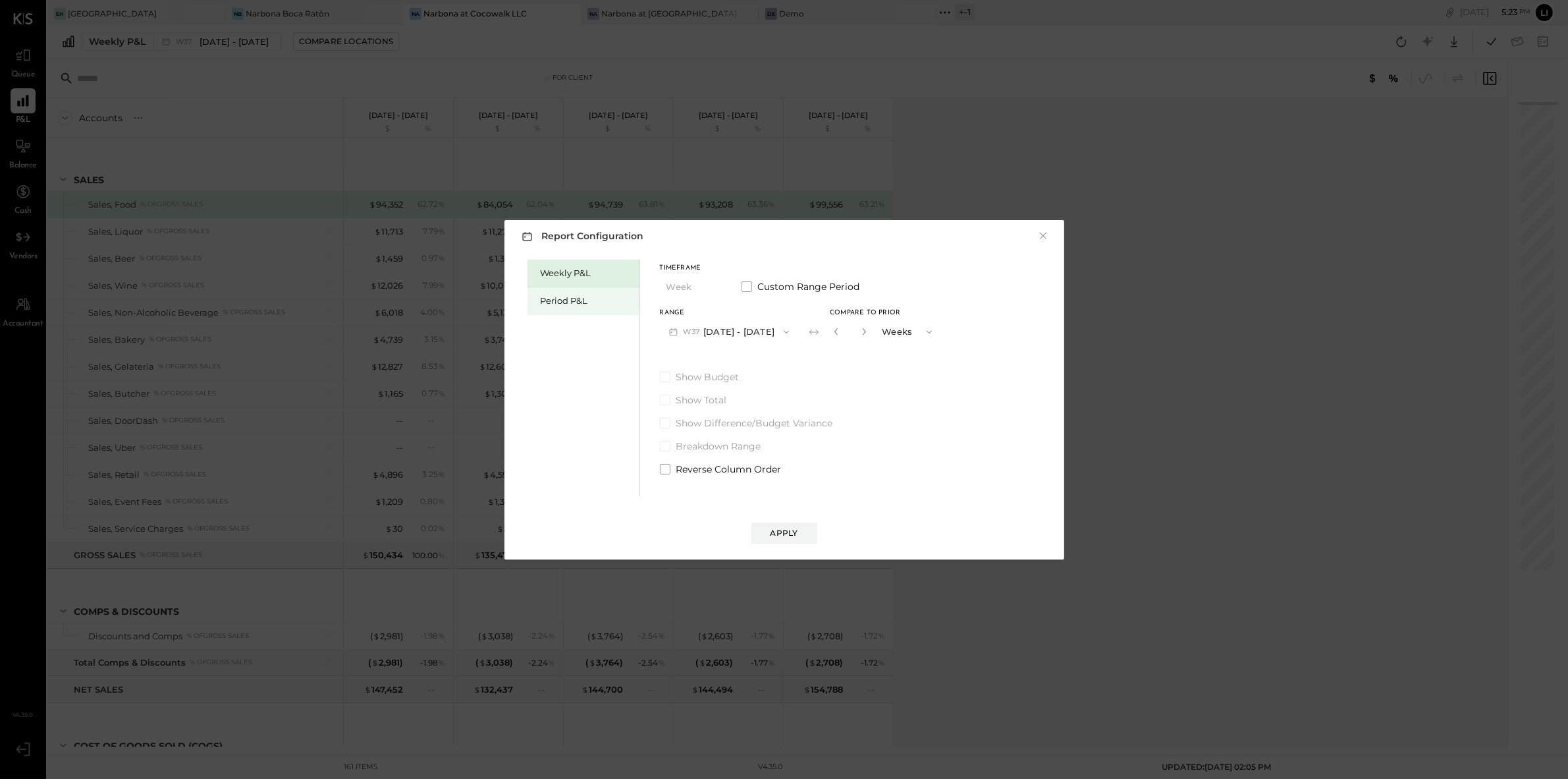
click at [578, 292] on div "Period P&L" at bounding box center [584, 301] width 112 height 28
click at [823, 330] on button "Compare" at bounding box center [837, 334] width 66 height 21
click at [865, 333] on icon "button" at bounding box center [860, 332] width 8 height 8
type input "*"
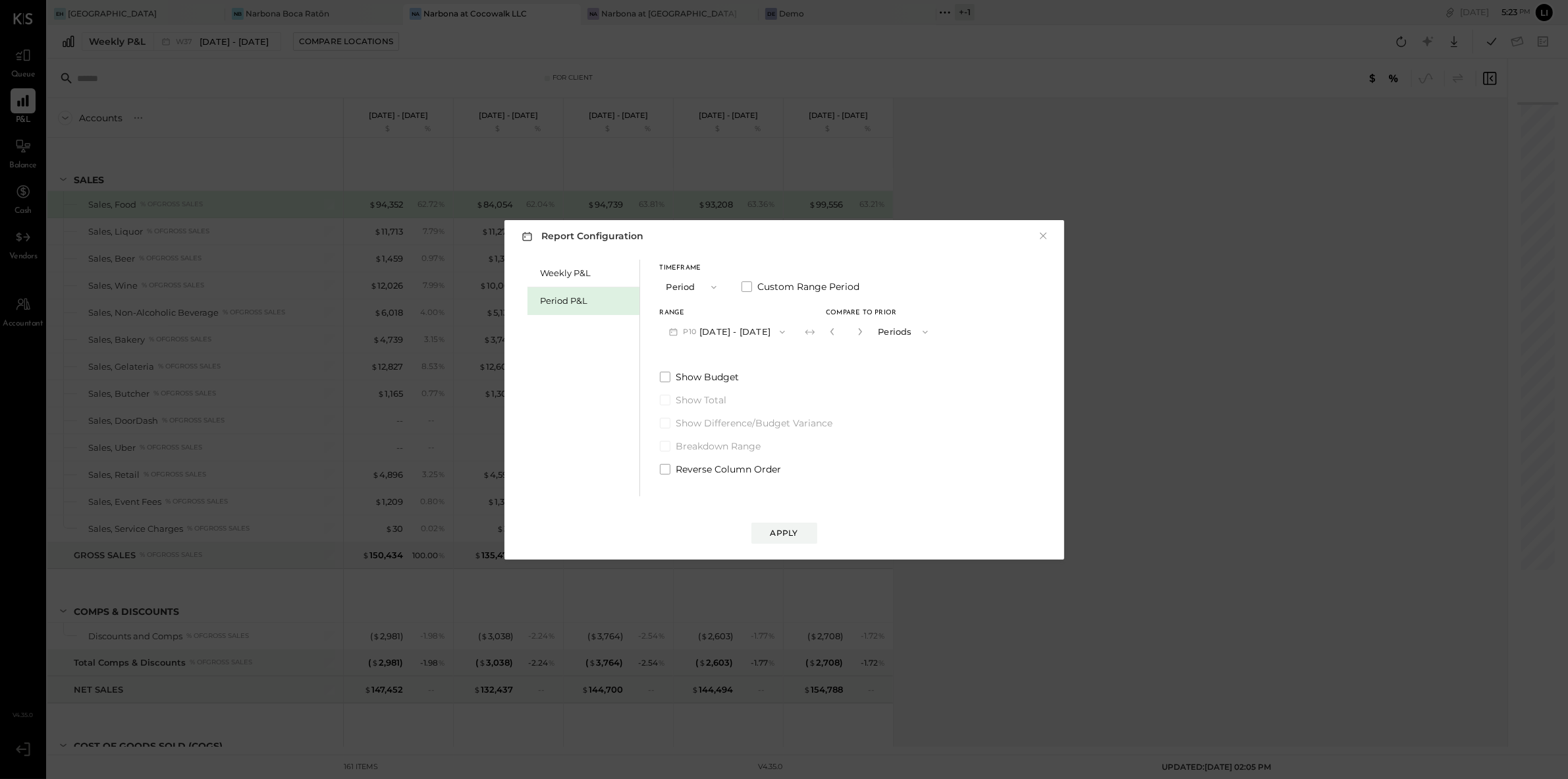
click at [770, 325] on button "P10 [DATE] - [DATE]" at bounding box center [727, 332] width 135 height 25
click at [705, 355] on div "P09 [DATE] - [DATE]" at bounding box center [736, 361] width 150 height 28
click at [786, 527] on div "Apply" at bounding box center [785, 533] width 28 height 12
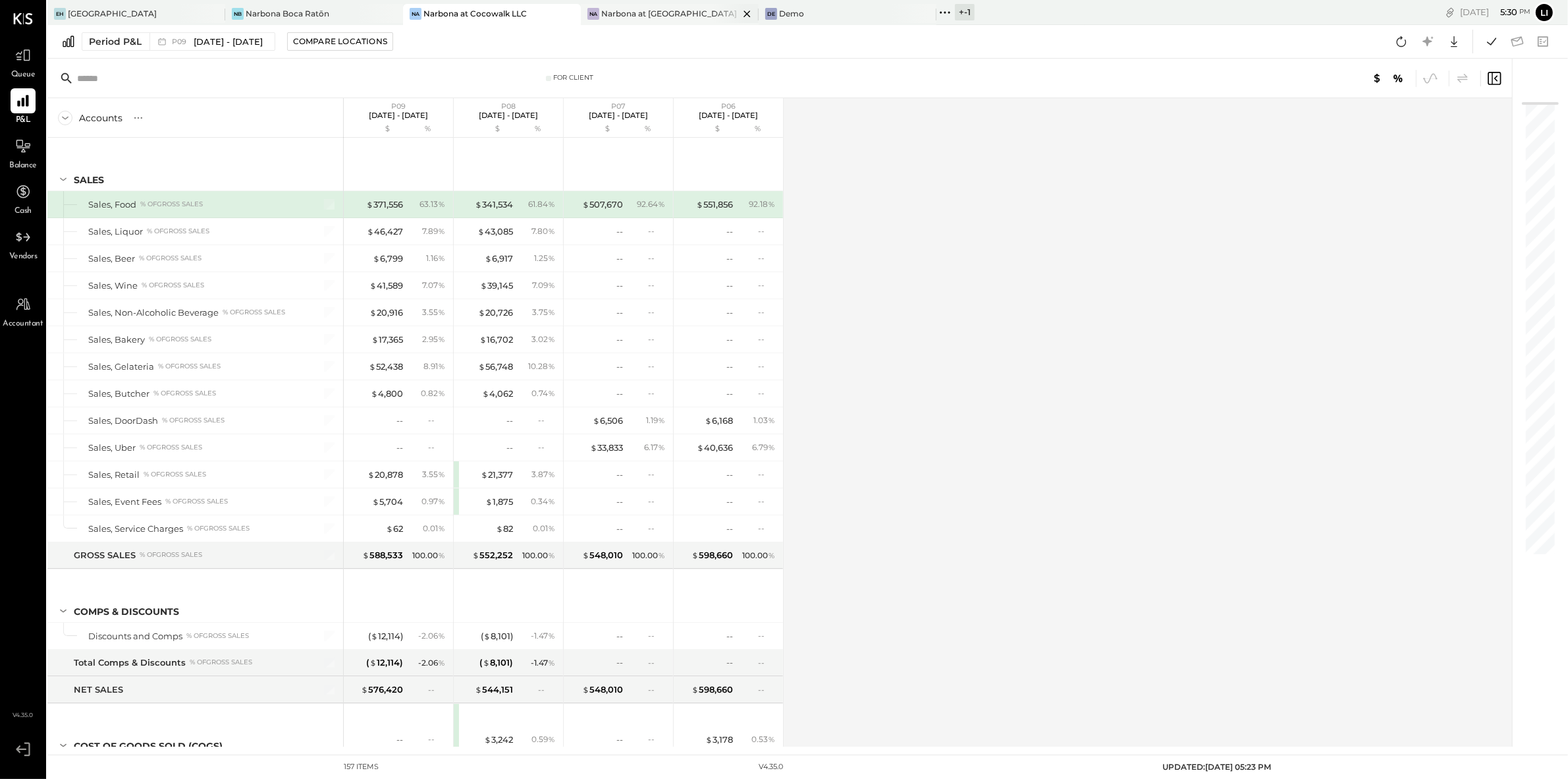
click at [633, 16] on div "Narbona at [GEOGRAPHIC_DATA] LLC" at bounding box center [670, 13] width 137 height 12
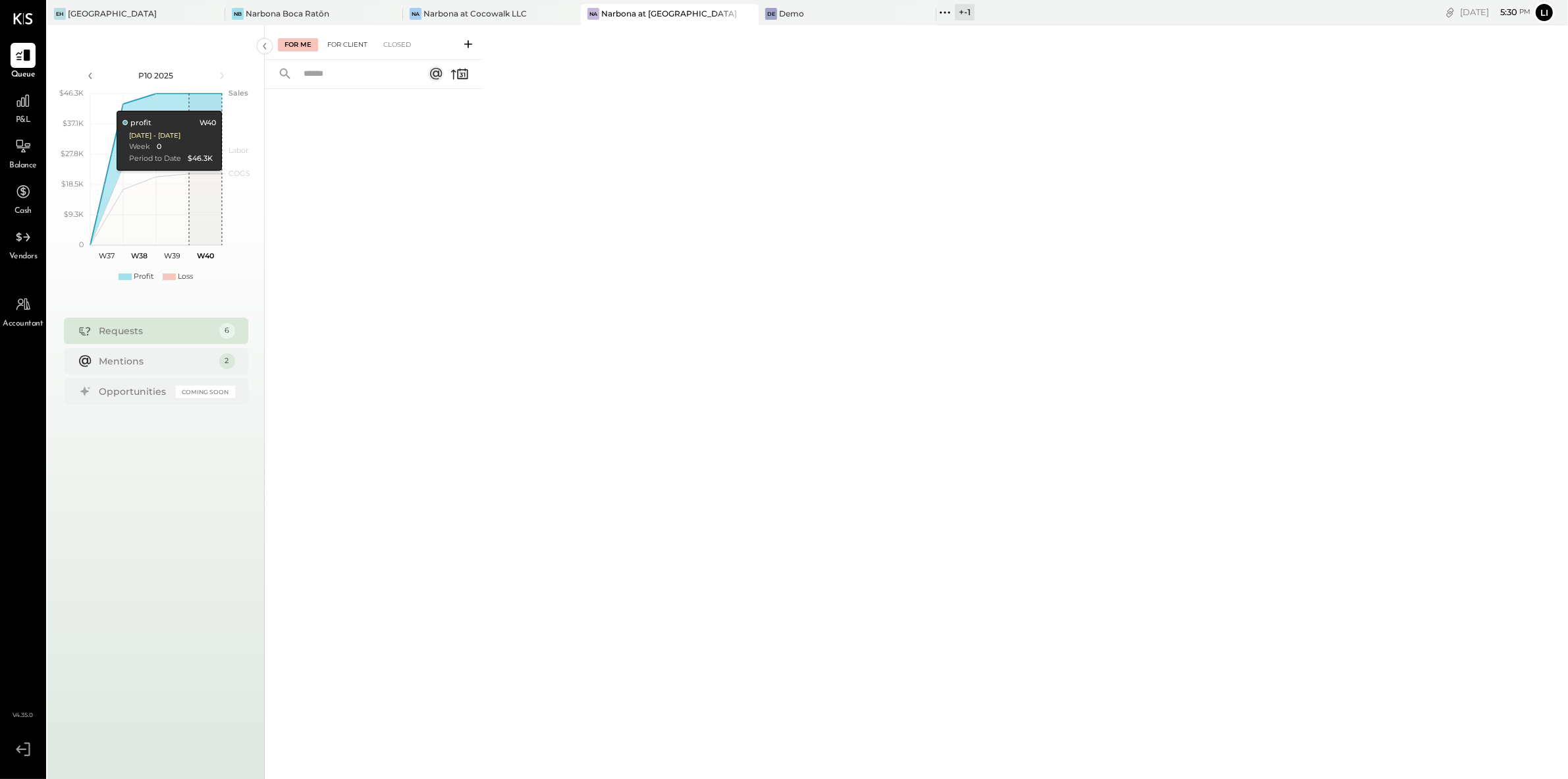
click at [357, 40] on div "For Client" at bounding box center [348, 45] width 54 height 13
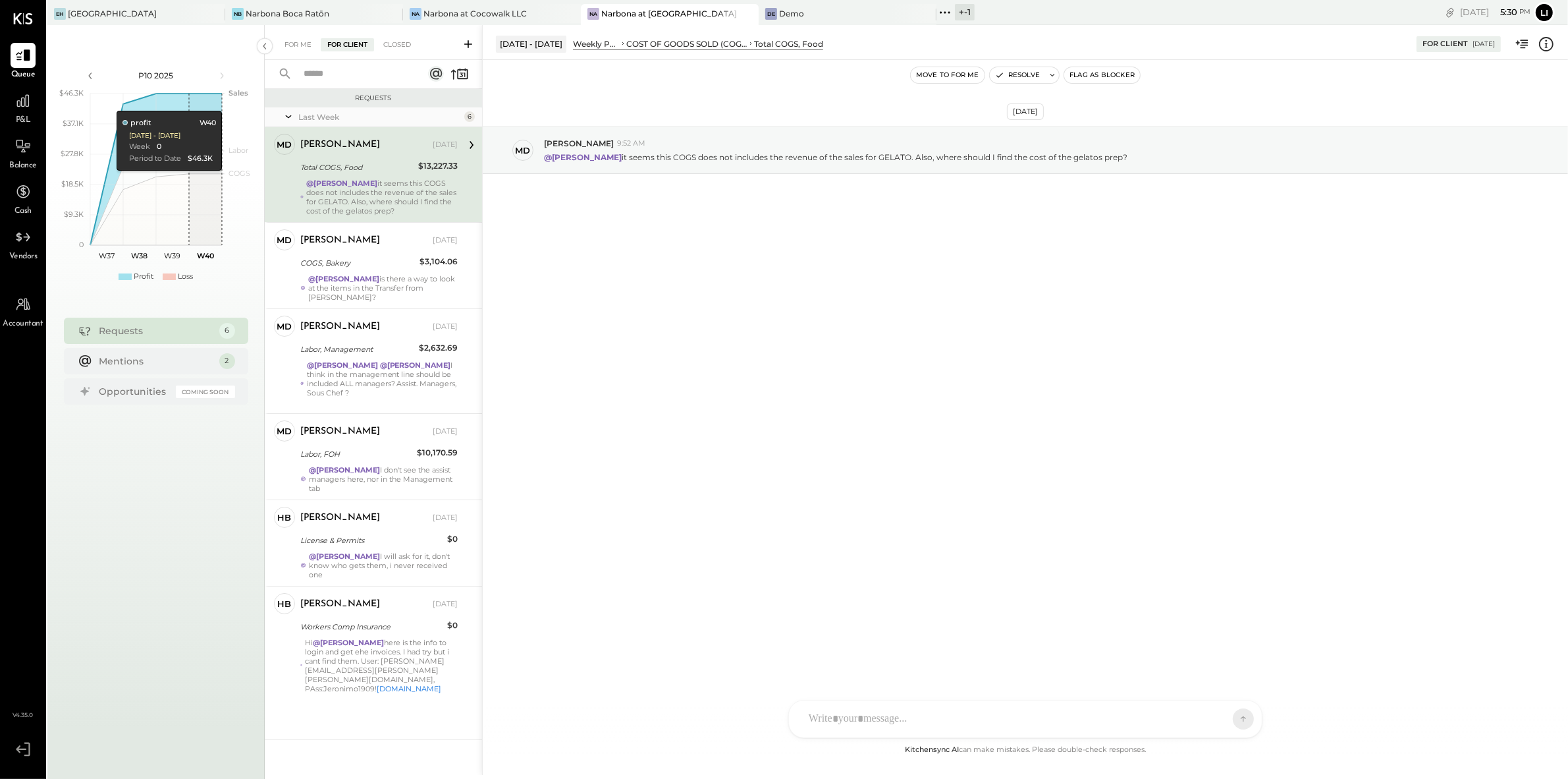
click at [618, 427] on div "[DATE] Md [PERSON_NAME] 9:52 AM @[PERSON_NAME] it seems this COGS does not incl…" at bounding box center [1025, 401] width 1085 height 682
click at [639, 441] on div "[DATE] Md [PERSON_NAME] 9:52 AM @[PERSON_NAME] it seems this COGS does not incl…" at bounding box center [1025, 401] width 1085 height 682
click at [638, 536] on div "[DATE] Md [PERSON_NAME] 9:52 AM @[PERSON_NAME] it seems this COGS does not incl…" at bounding box center [1025, 401] width 1085 height 682
click at [622, 321] on div "[DATE] Md [PERSON_NAME] 9:52 AM @[PERSON_NAME] it seems this COGS does not incl…" at bounding box center [1025, 401] width 1085 height 682
click at [308, 40] on div "For Me" at bounding box center [298, 45] width 40 height 13
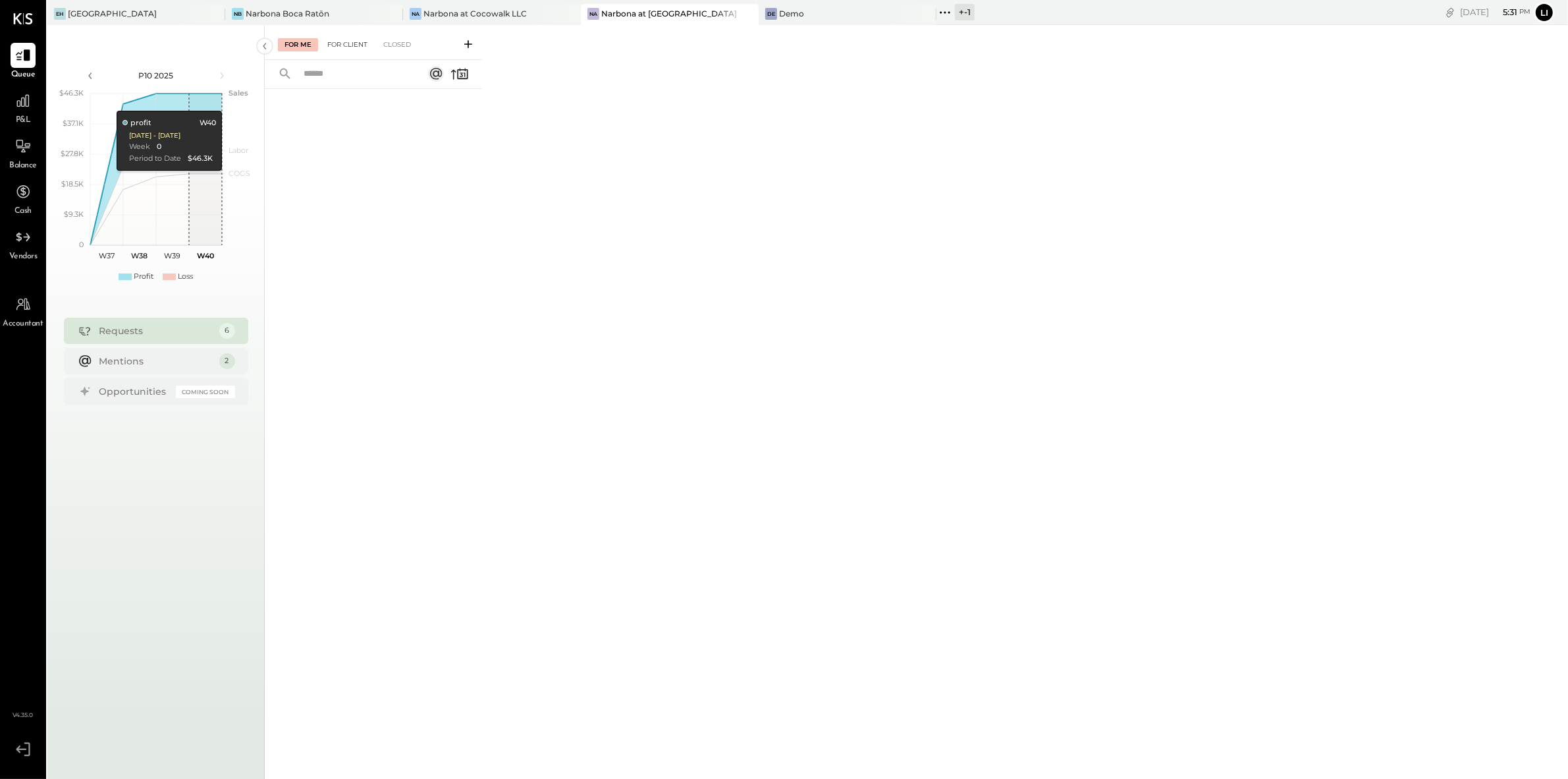
click at [354, 49] on div "For Client" at bounding box center [348, 45] width 54 height 13
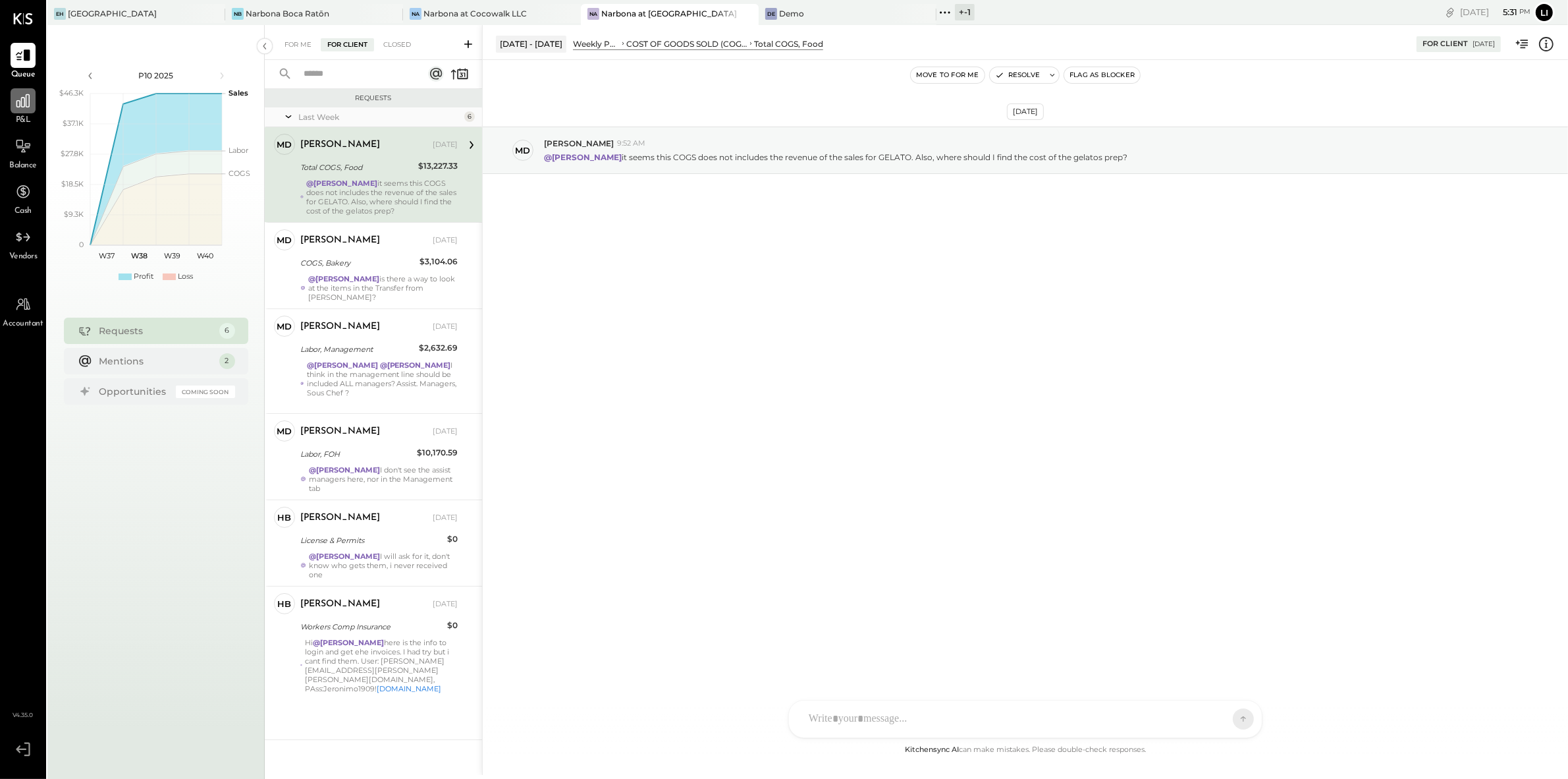
click at [35, 98] on div at bounding box center [23, 101] width 25 height 25
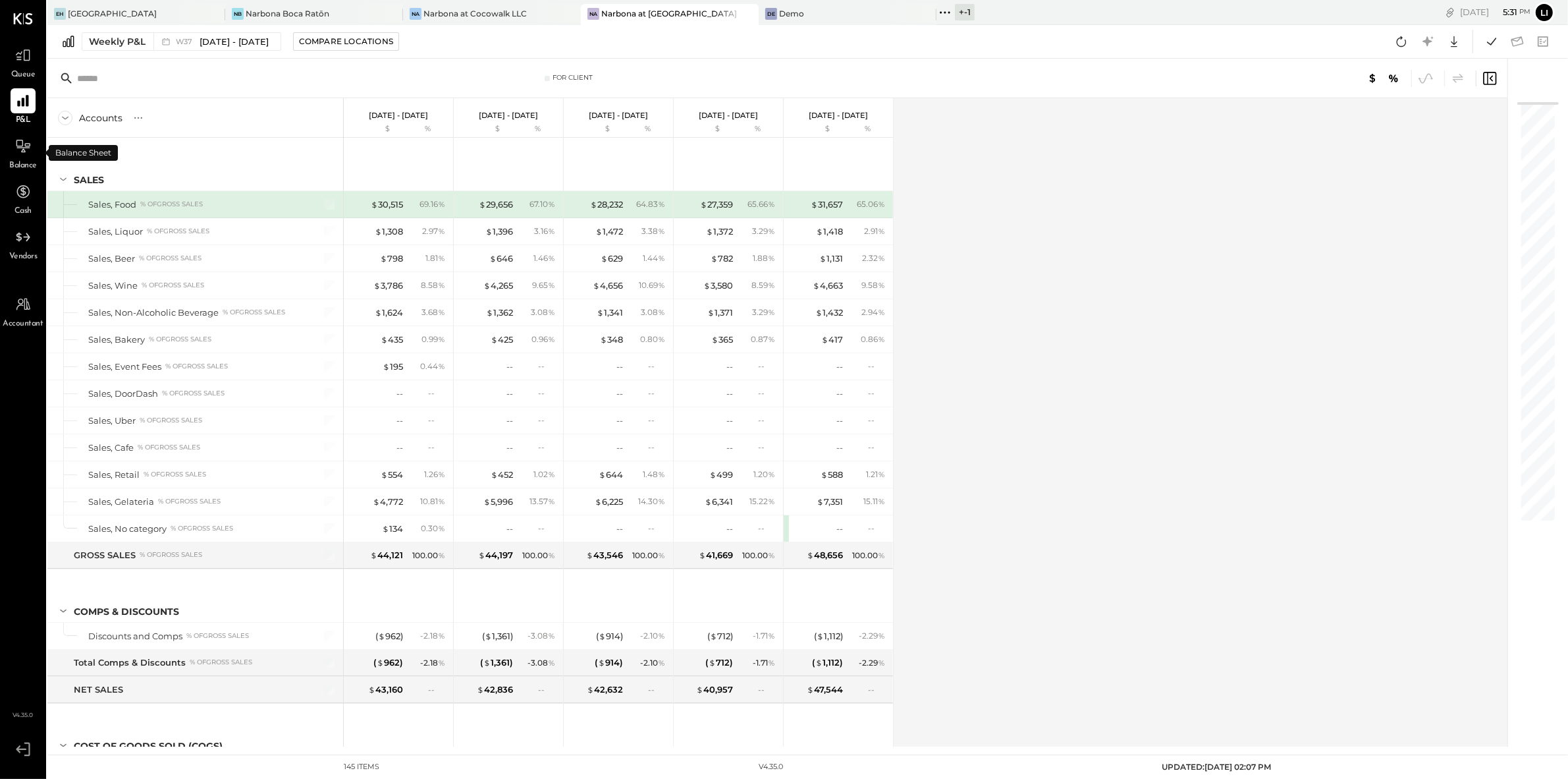
click at [6, 150] on div "Balance" at bounding box center [23, 153] width 38 height 38
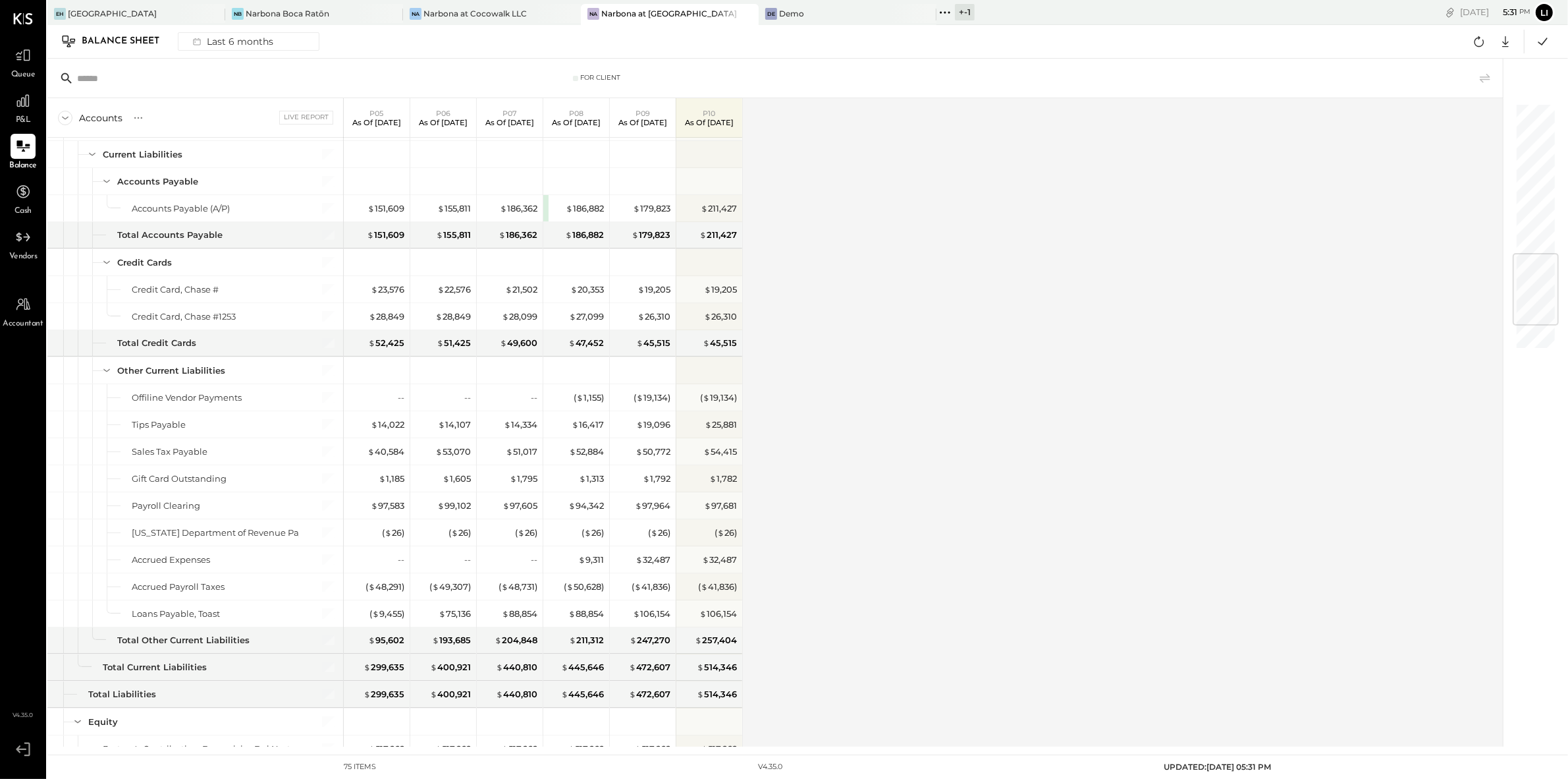
scroll to position [1269, 0]
click at [916, 470] on div "Accounts S GL Live Report P05 As of [DATE] P06 As of [DATE] P07 As of [DATE] P0…" at bounding box center [776, 422] width 1458 height 649
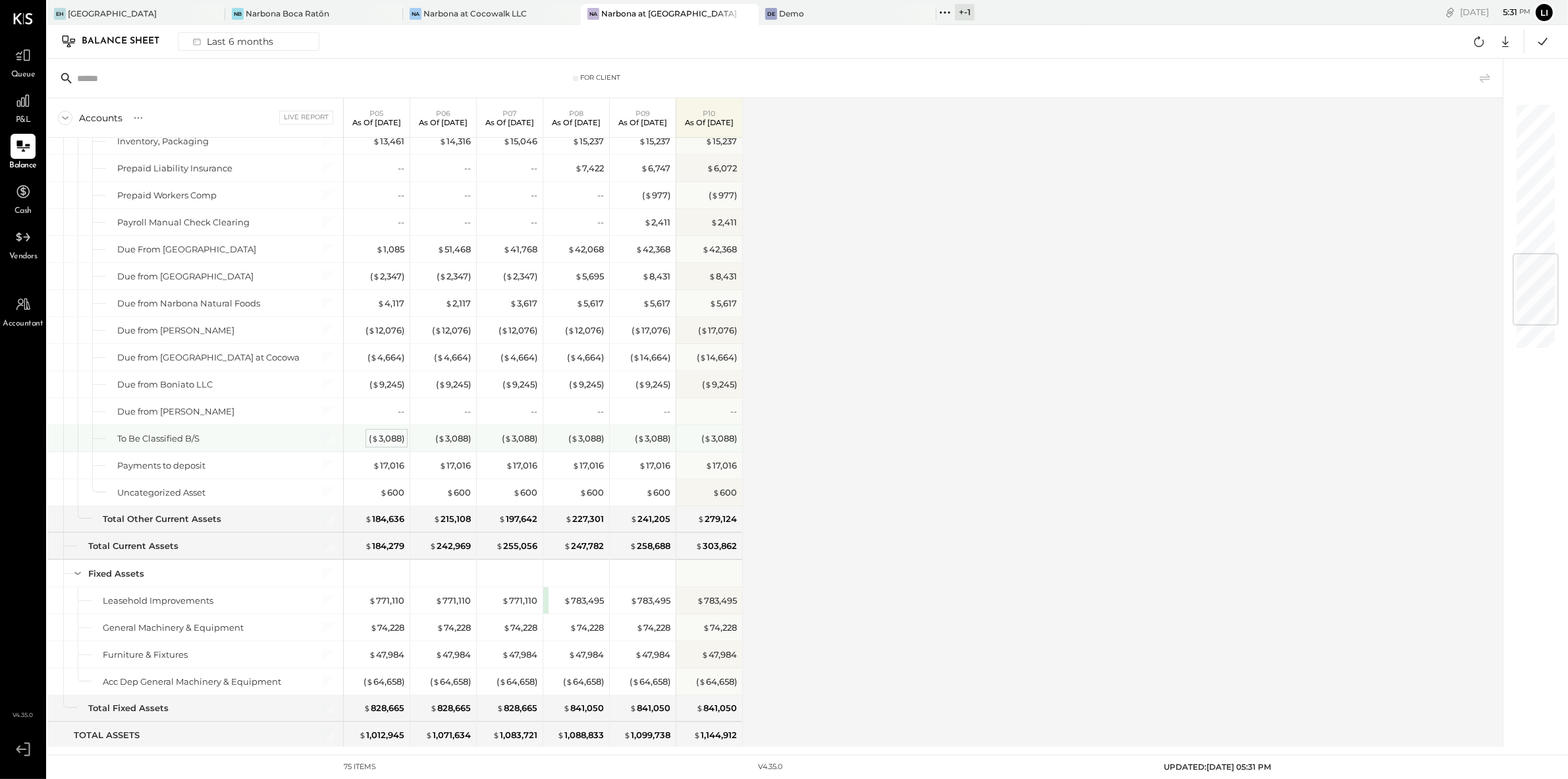
click at [387, 444] on div "( $ 3,088 )" at bounding box center [387, 438] width 35 height 12
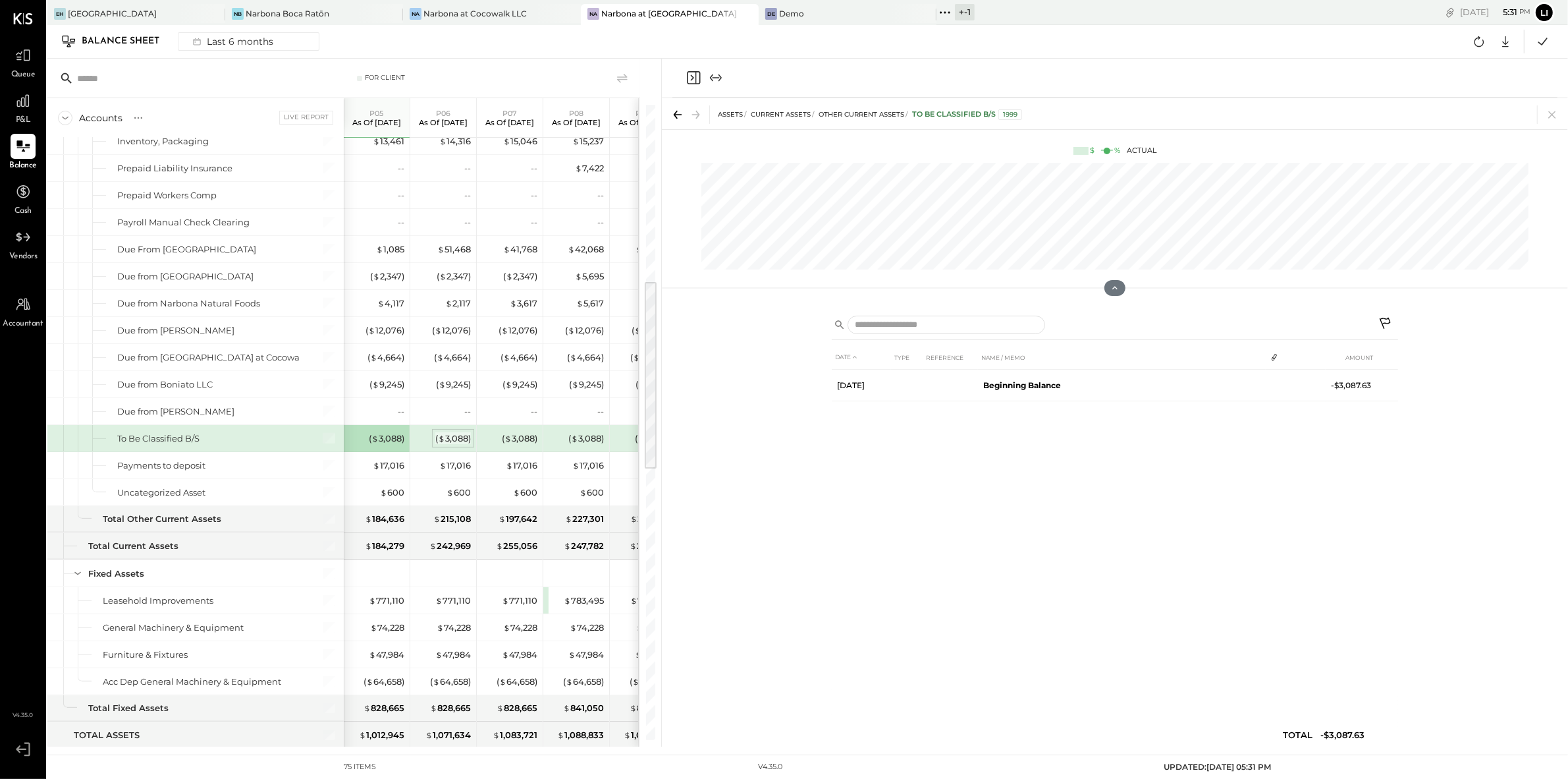
click at [438, 441] on span "$" at bounding box center [441, 438] width 7 height 11
click at [516, 444] on div "( $ 3,088 )" at bounding box center [519, 438] width 35 height 12
click at [571, 444] on span "$" at bounding box center [574, 438] width 7 height 11
click at [627, 444] on div "( $ 3,088 )" at bounding box center [644, 438] width 53 height 12
click at [467, 440] on div "( $ 3,088 )" at bounding box center [453, 438] width 35 height 12
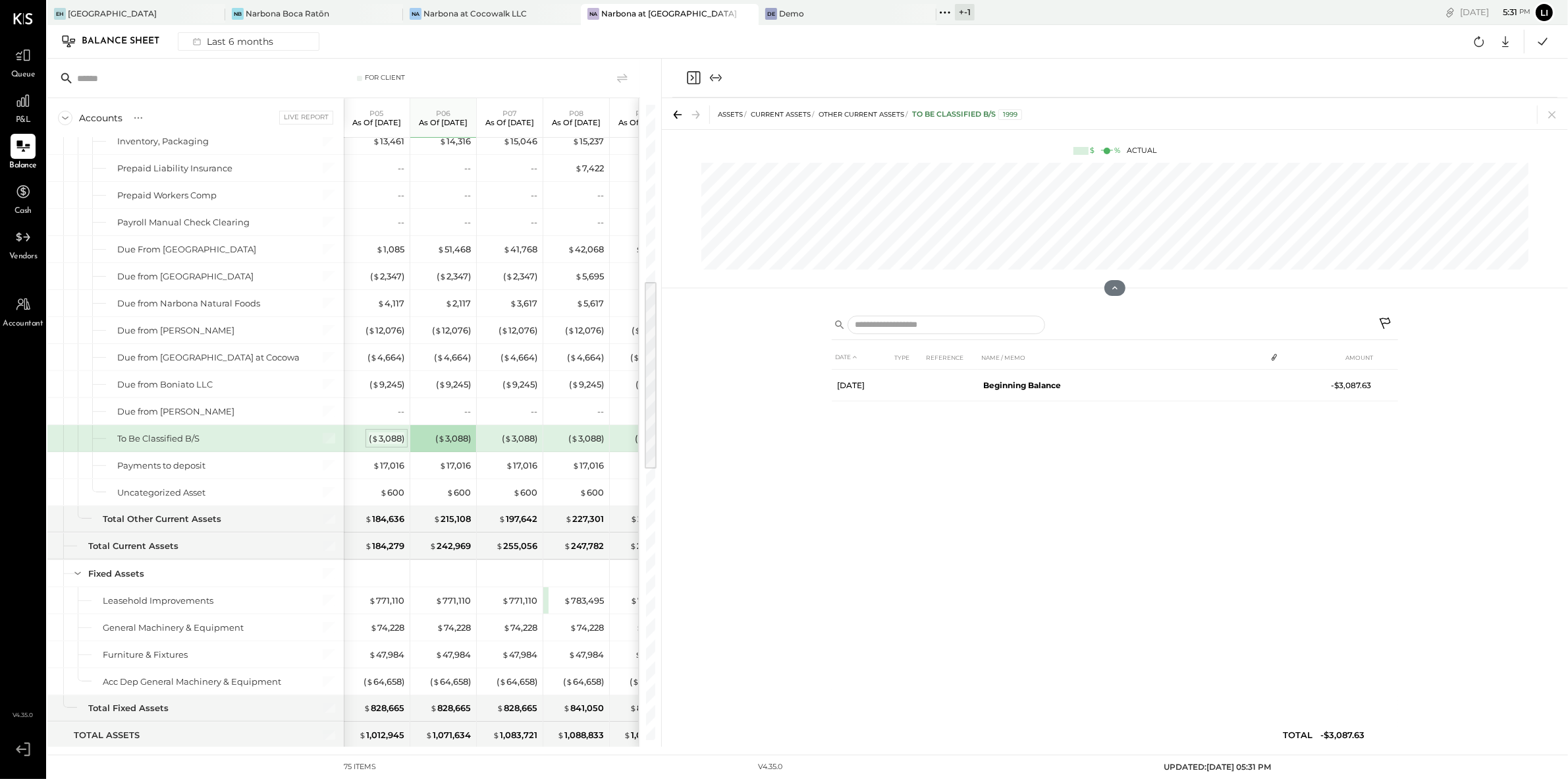
click at [386, 442] on div "( $ 3,088 )" at bounding box center [387, 438] width 35 height 12
click at [229, 47] on div "Last 6 months" at bounding box center [232, 41] width 94 height 17
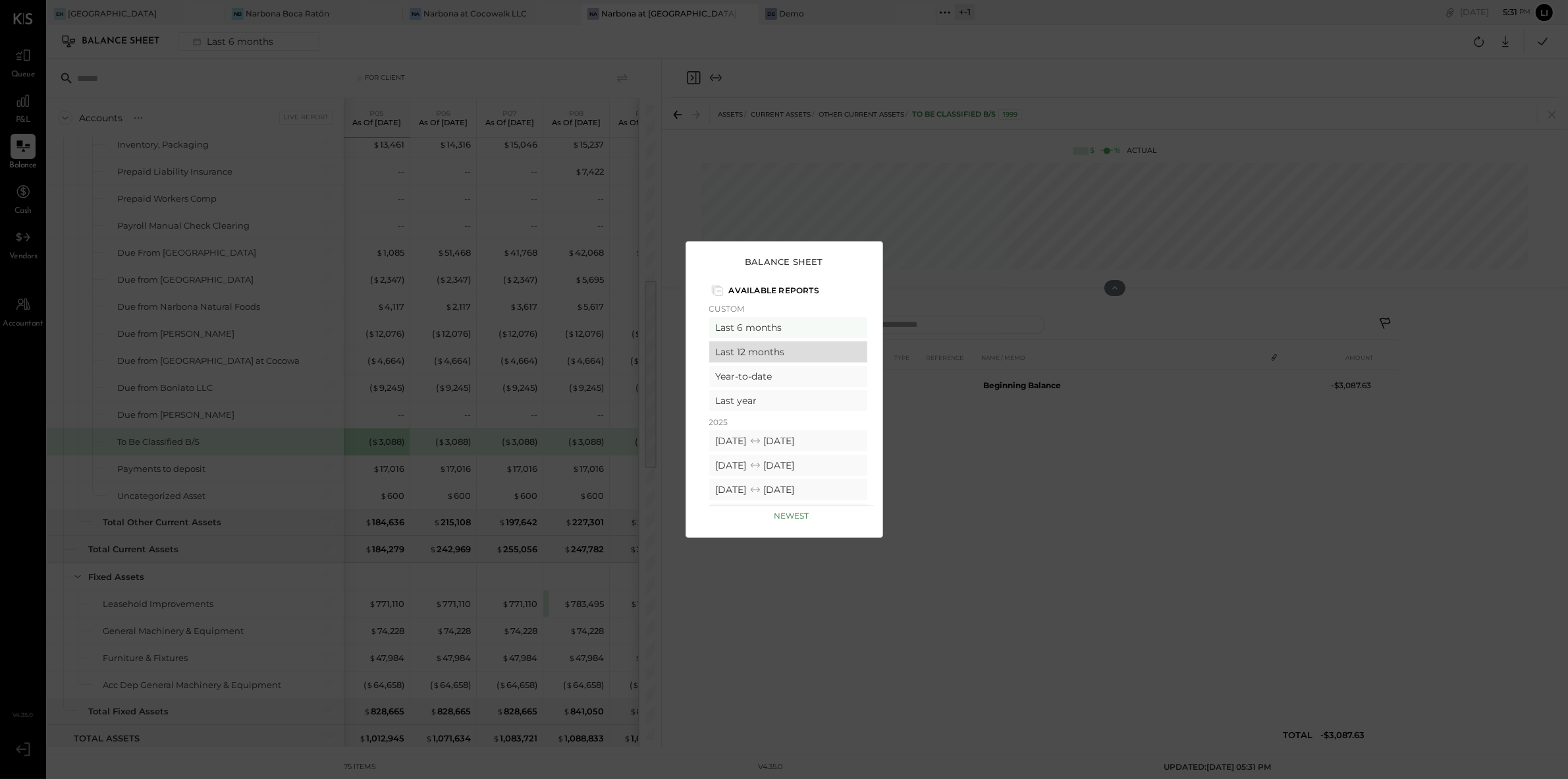
click at [799, 348] on div "Last 12 months" at bounding box center [789, 352] width 158 height 21
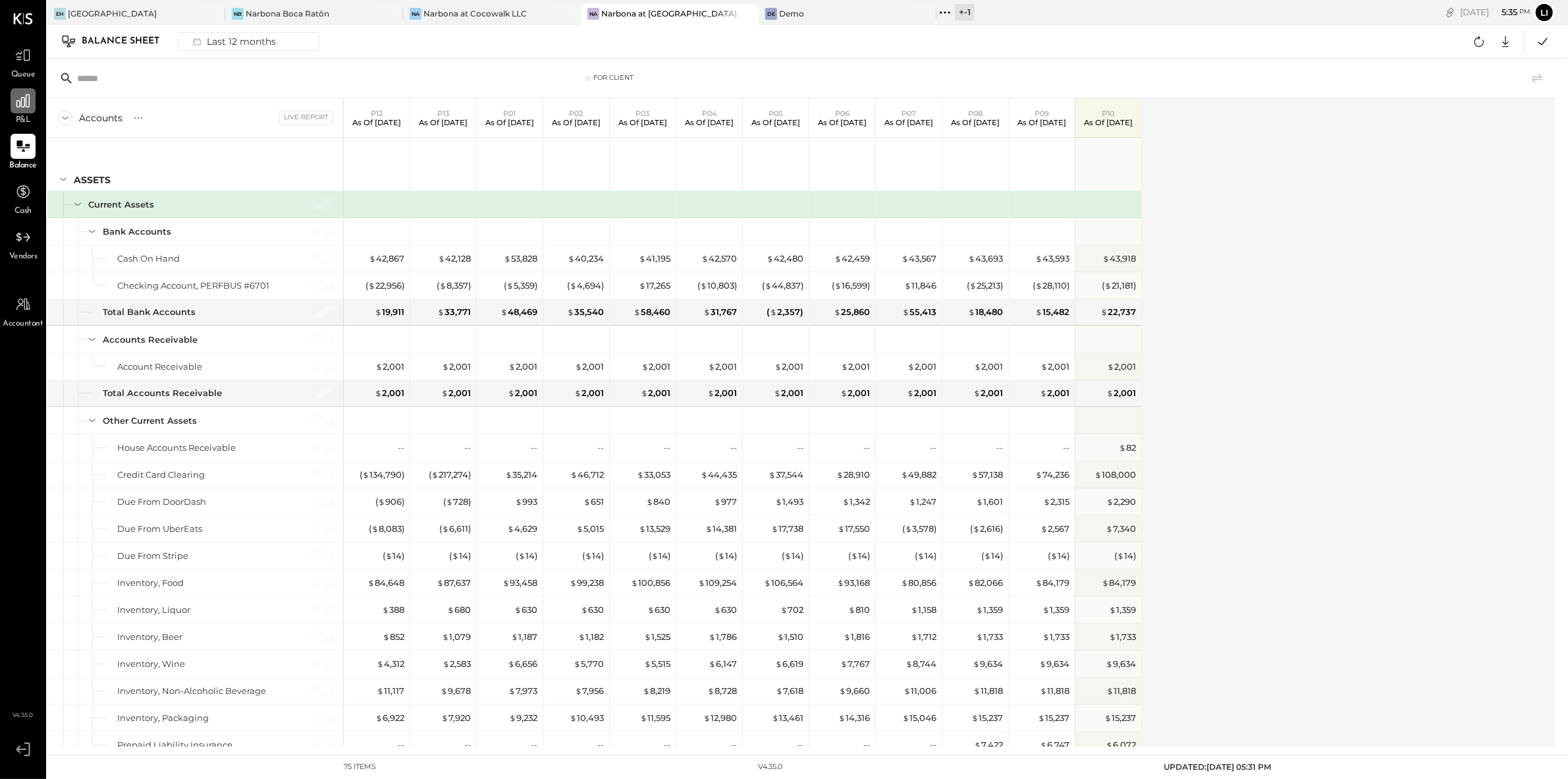
click at [19, 94] on icon at bounding box center [23, 101] width 17 height 17
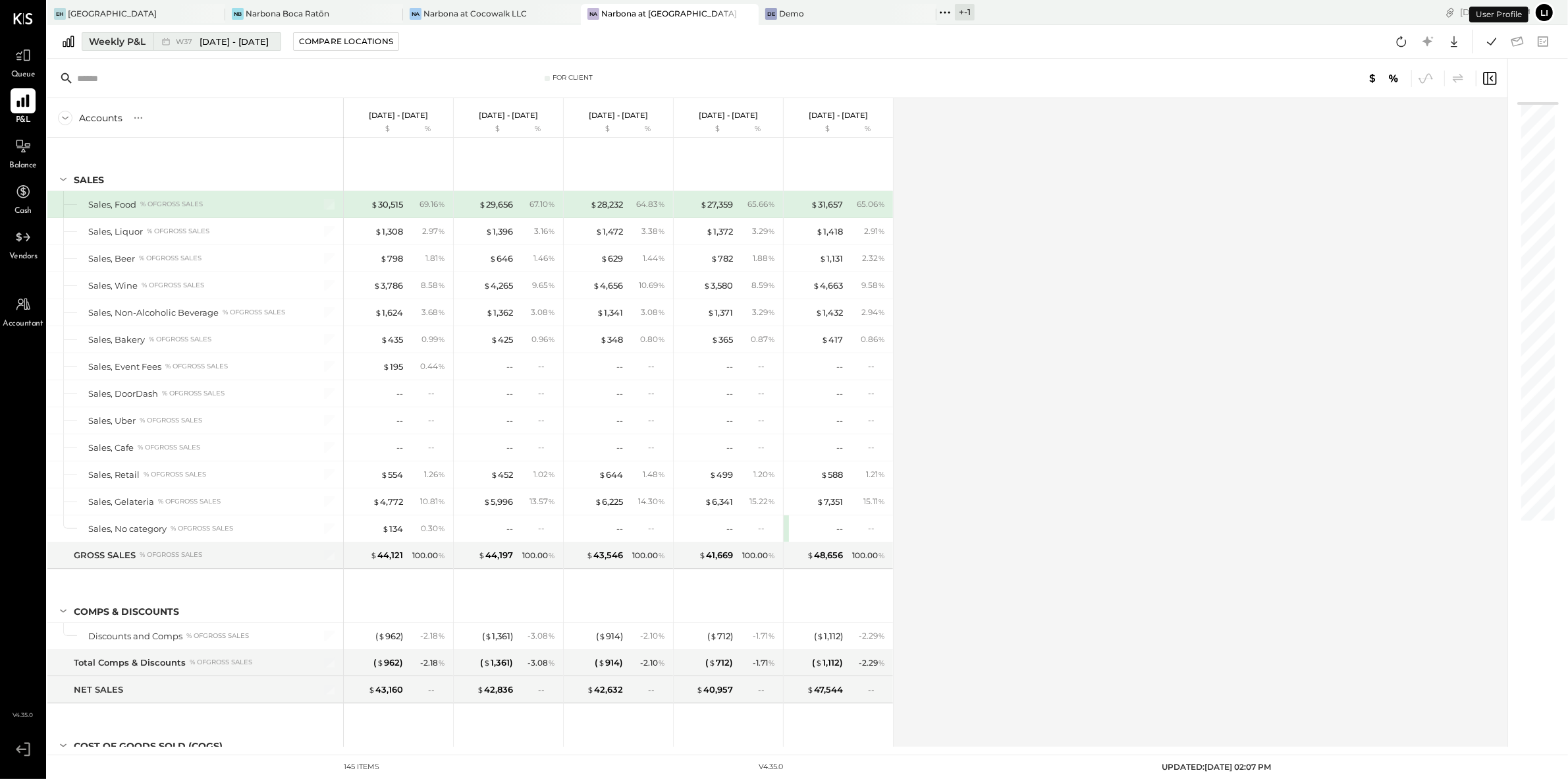
click at [144, 44] on div "Weekly P&L" at bounding box center [117, 41] width 57 height 13
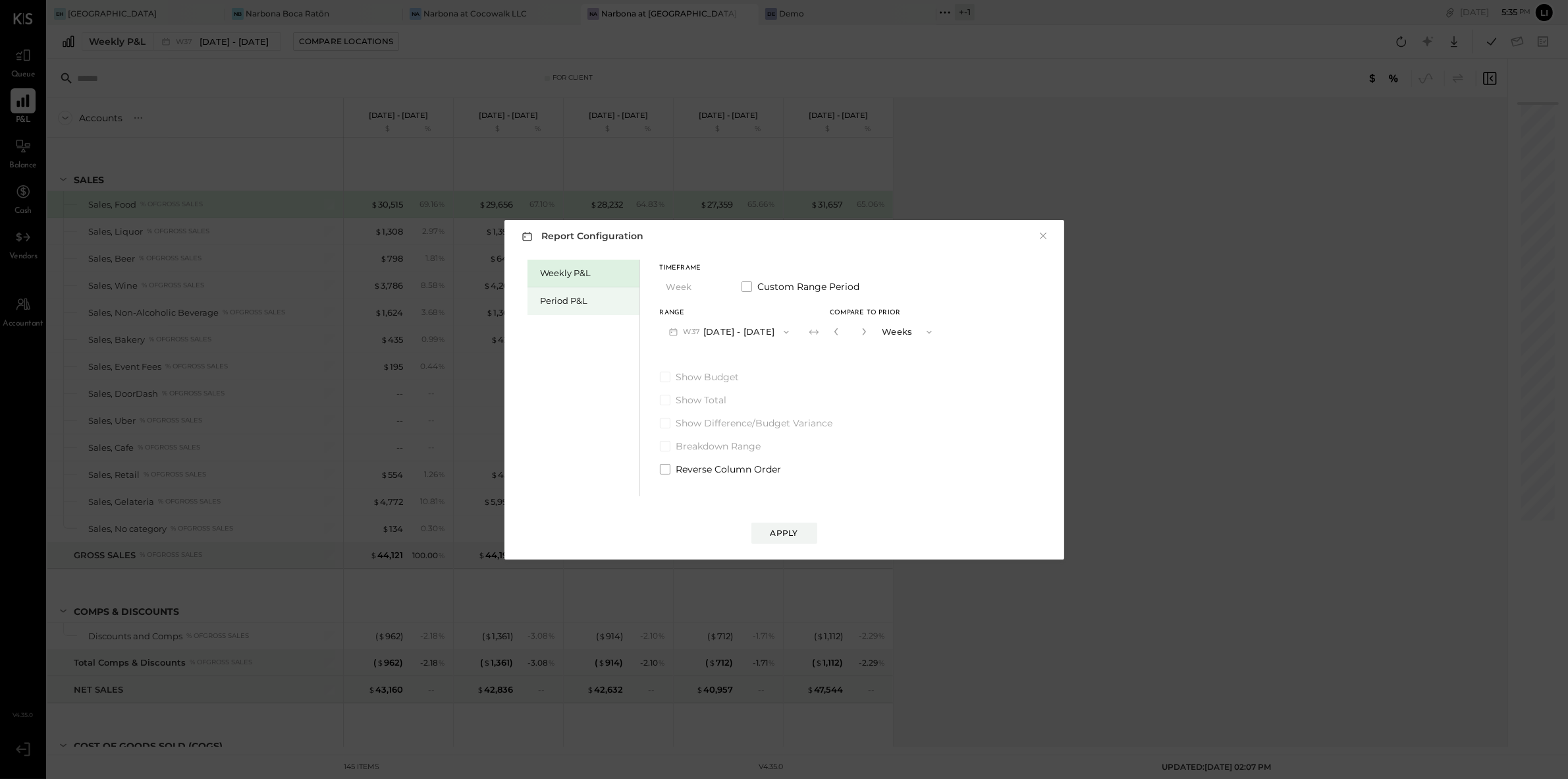
click at [543, 299] on div "Period P&L" at bounding box center [587, 301] width 92 height 12
click at [831, 330] on div "Compare" at bounding box center [836, 334] width 43 height 12
click at [865, 335] on button "button" at bounding box center [861, 331] width 11 height 15
click at [865, 333] on icon "button" at bounding box center [860, 332] width 8 height 8
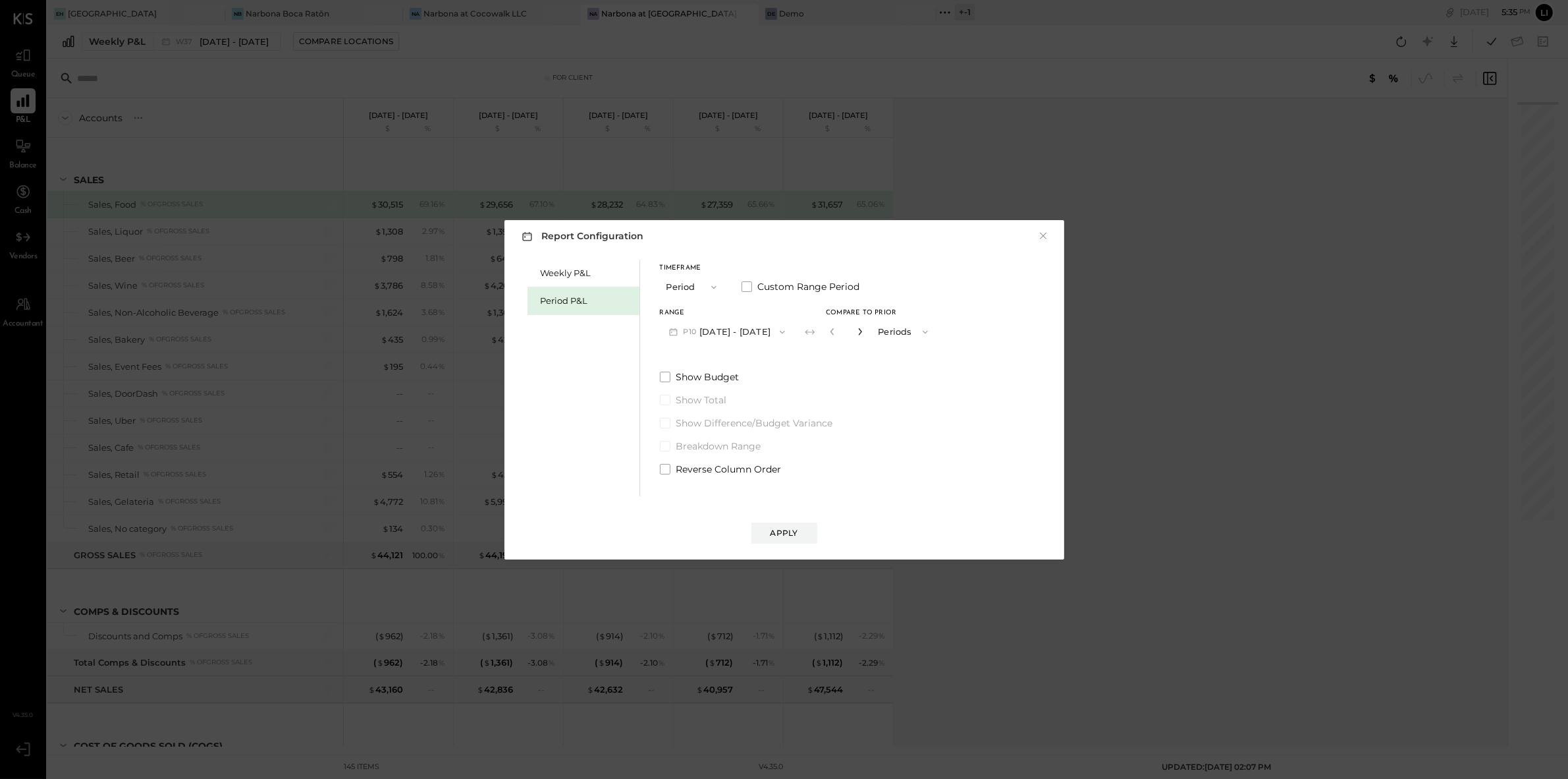
click at [865, 333] on icon "button" at bounding box center [860, 332] width 8 height 8
type input "*"
click at [776, 529] on div "Apply" at bounding box center [785, 533] width 28 height 12
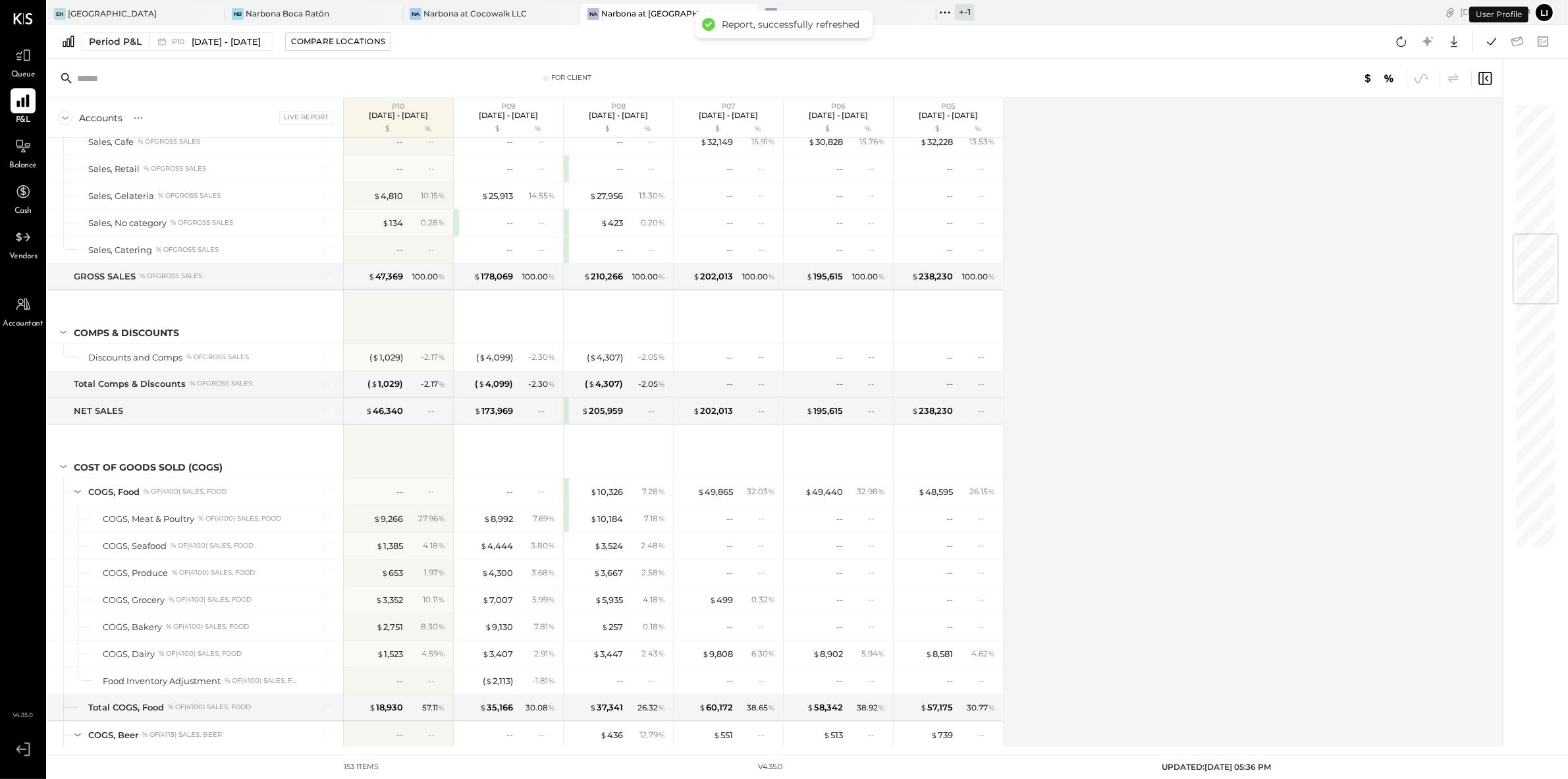
scroll to position [1121, 0]
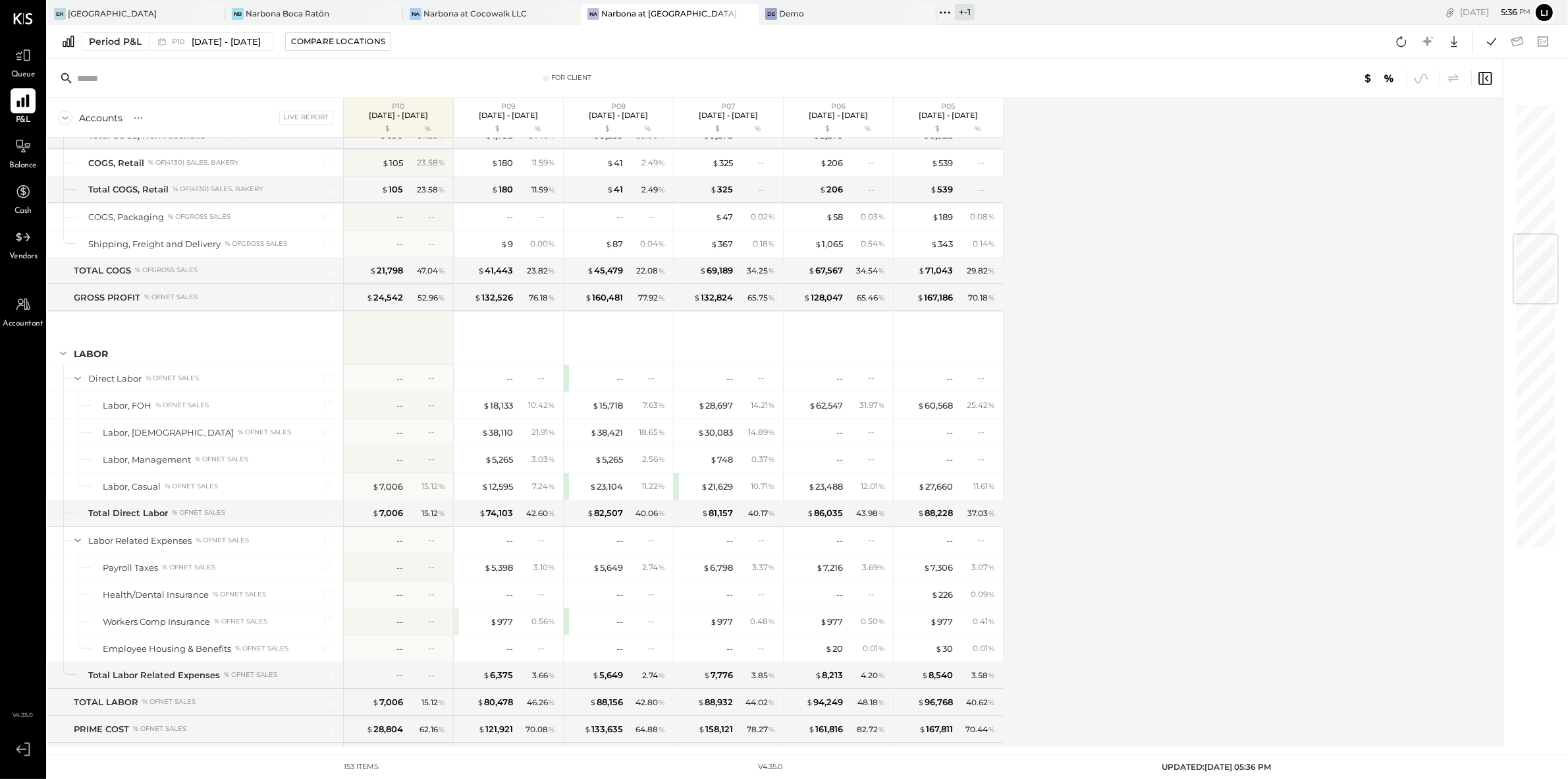
click at [1171, 470] on div "Accounts S % GL Live Report P10 Sep 8 - Oct 5, 2025 $ % P09 Aug 11 - Sep 7, 202…" at bounding box center [776, 422] width 1458 height 649
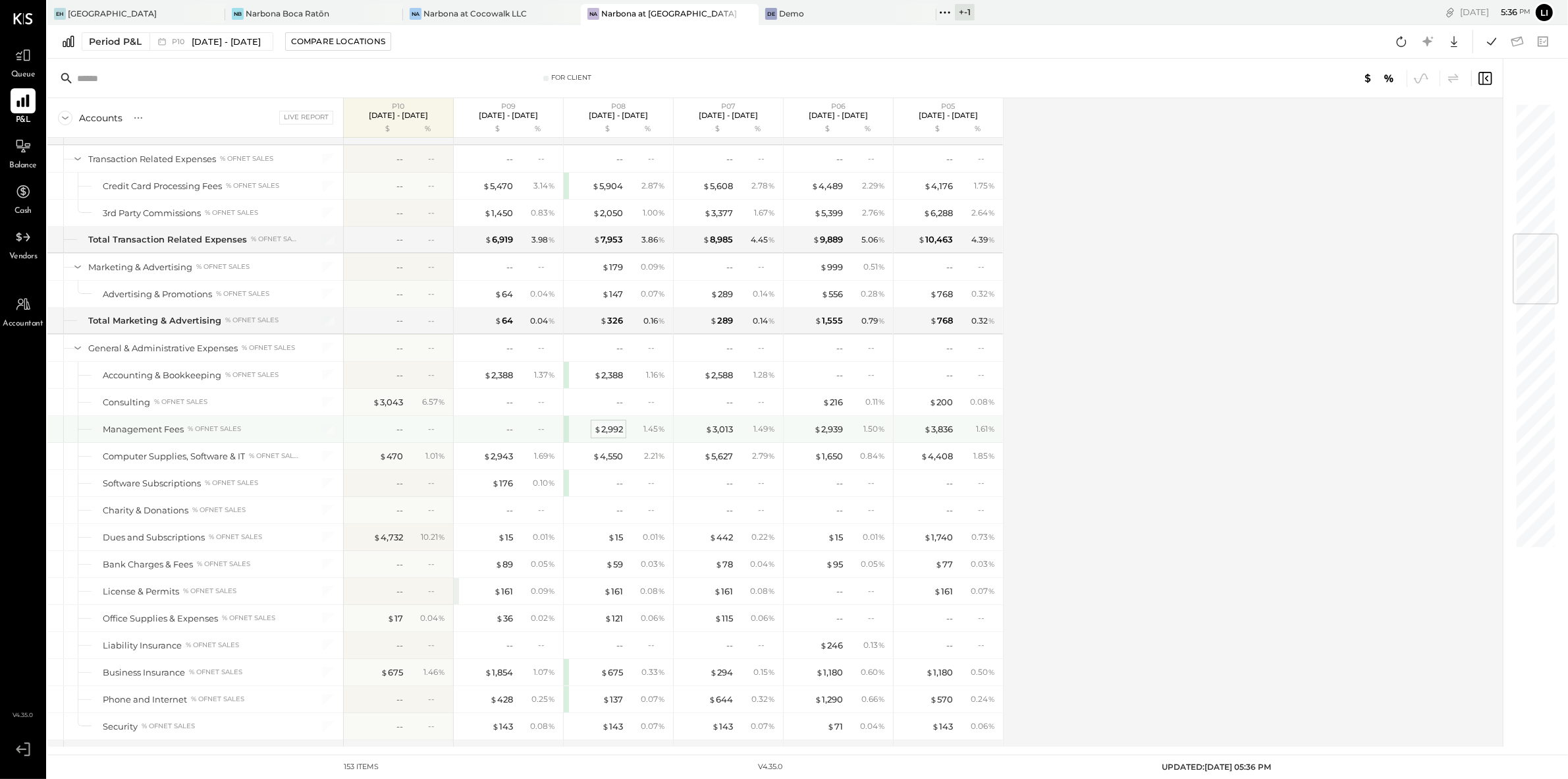
click at [613, 436] on div "$ 2,992" at bounding box center [609, 429] width 29 height 12
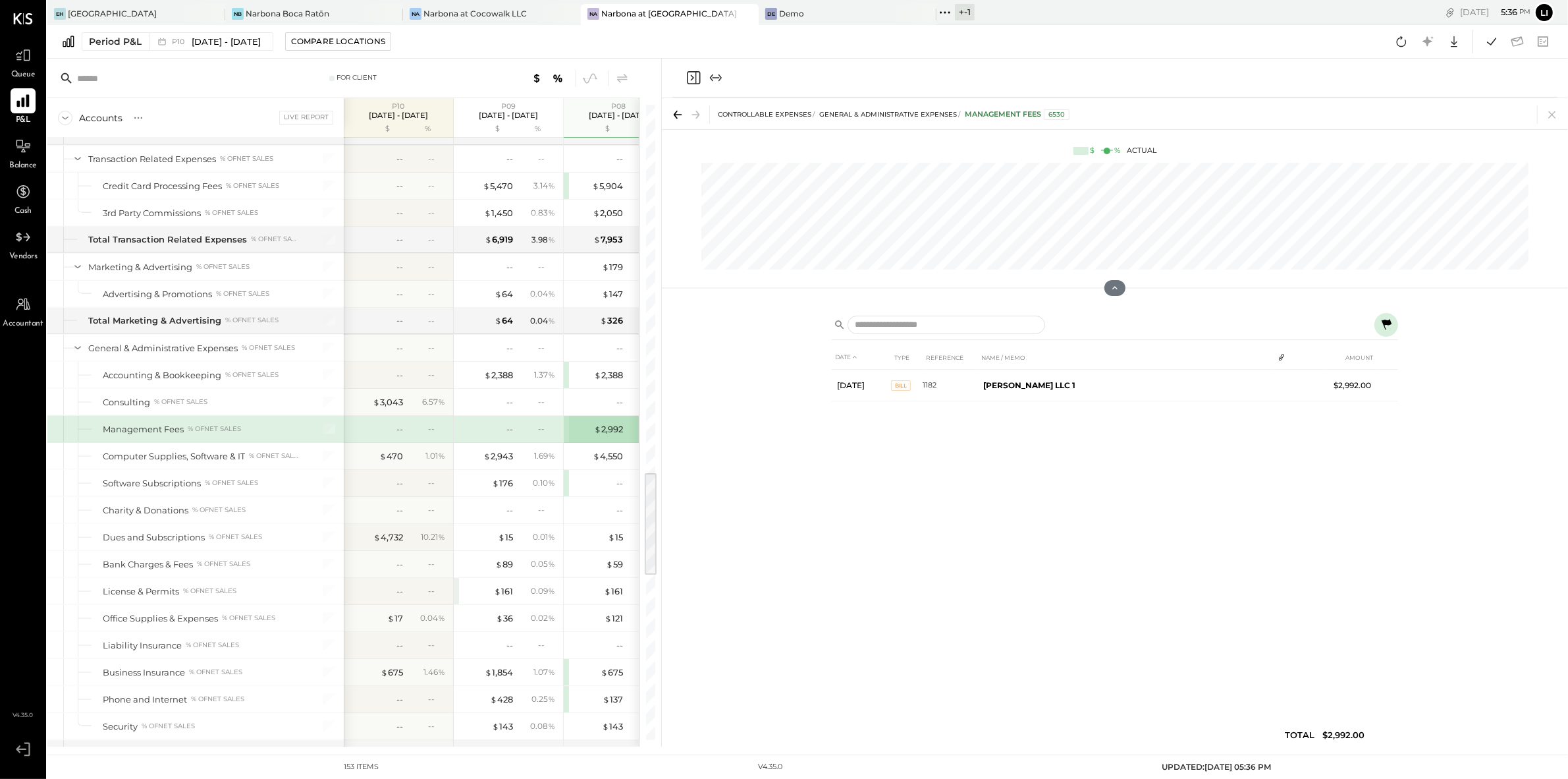
click at [1098, 487] on div "DATE TYPE REFERENCE NAME / MEMO AMOUNT Aug 10, 25 Bill 1182 Villa Byron LLC 1 $…" at bounding box center [1115, 550] width 566 height 408
click at [698, 80] on icon "Close panel" at bounding box center [693, 78] width 16 height 16
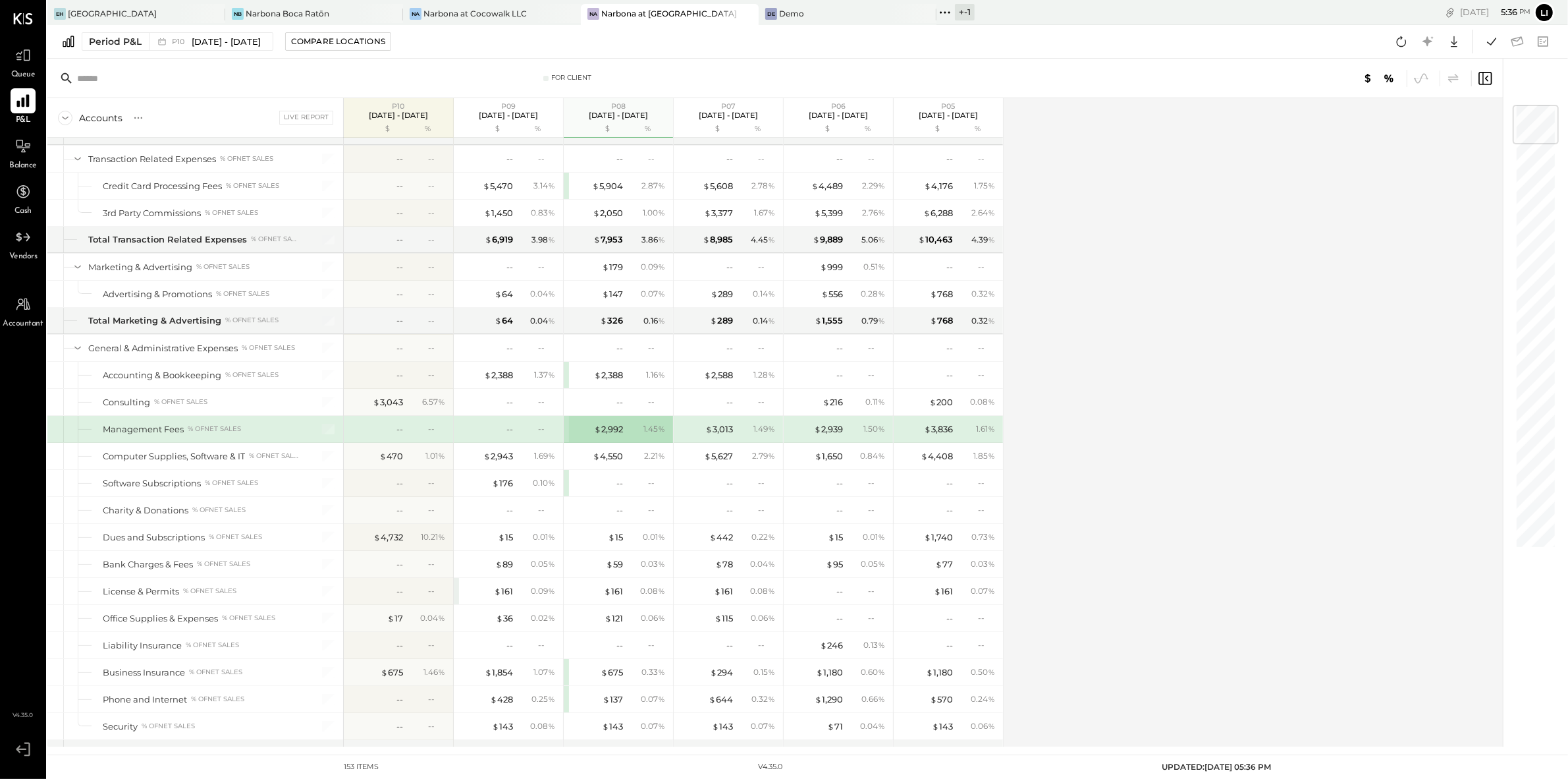
click at [513, 442] on div "-- --" at bounding box center [509, 429] width 99 height 26
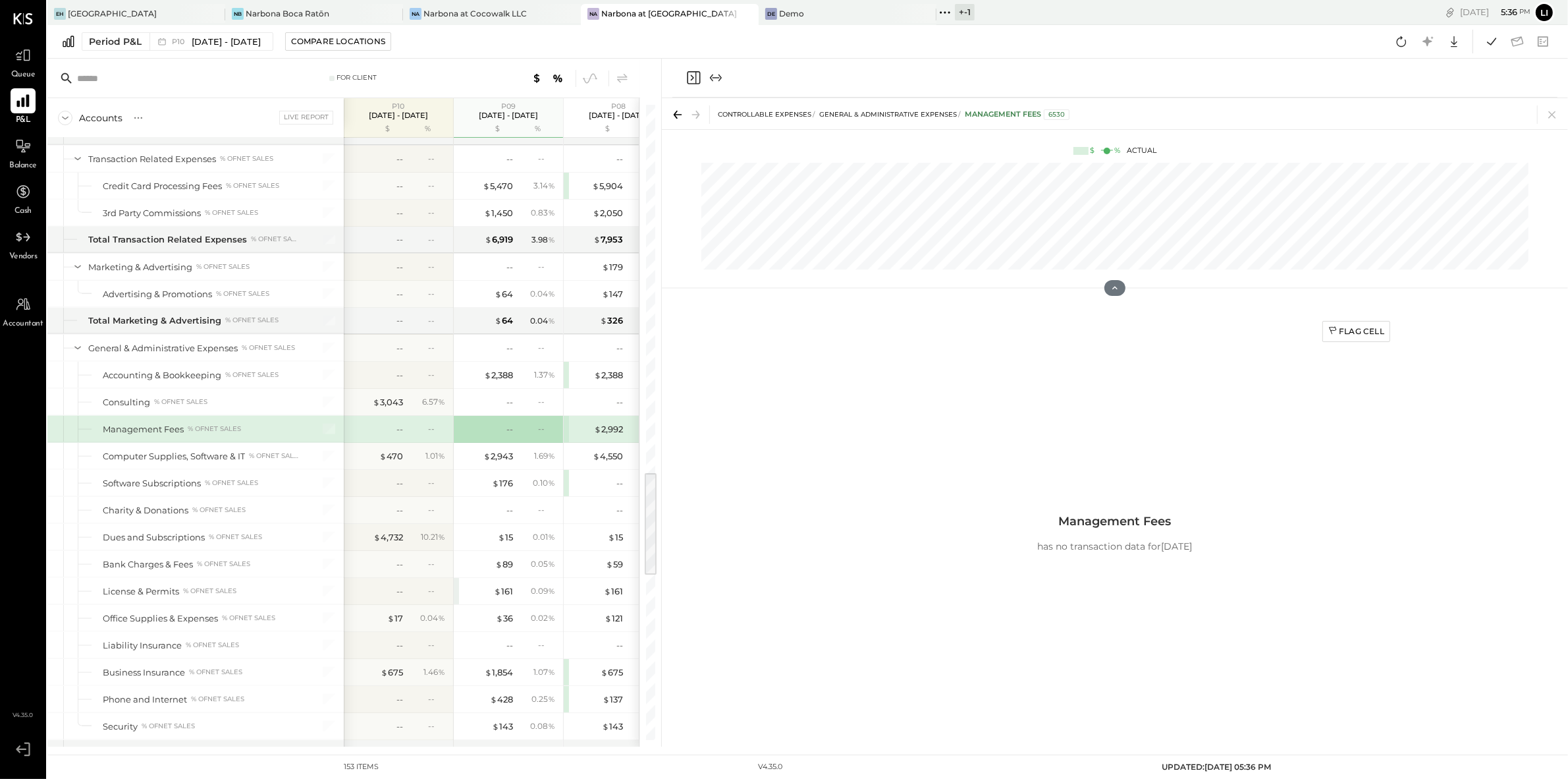
click at [1042, 484] on div "Flag Cell Management Fees has no transaction data for 2025-08-11" at bounding box center [1115, 533] width 566 height 441
click at [693, 84] on icon "Close panel" at bounding box center [693, 78] width 16 height 16
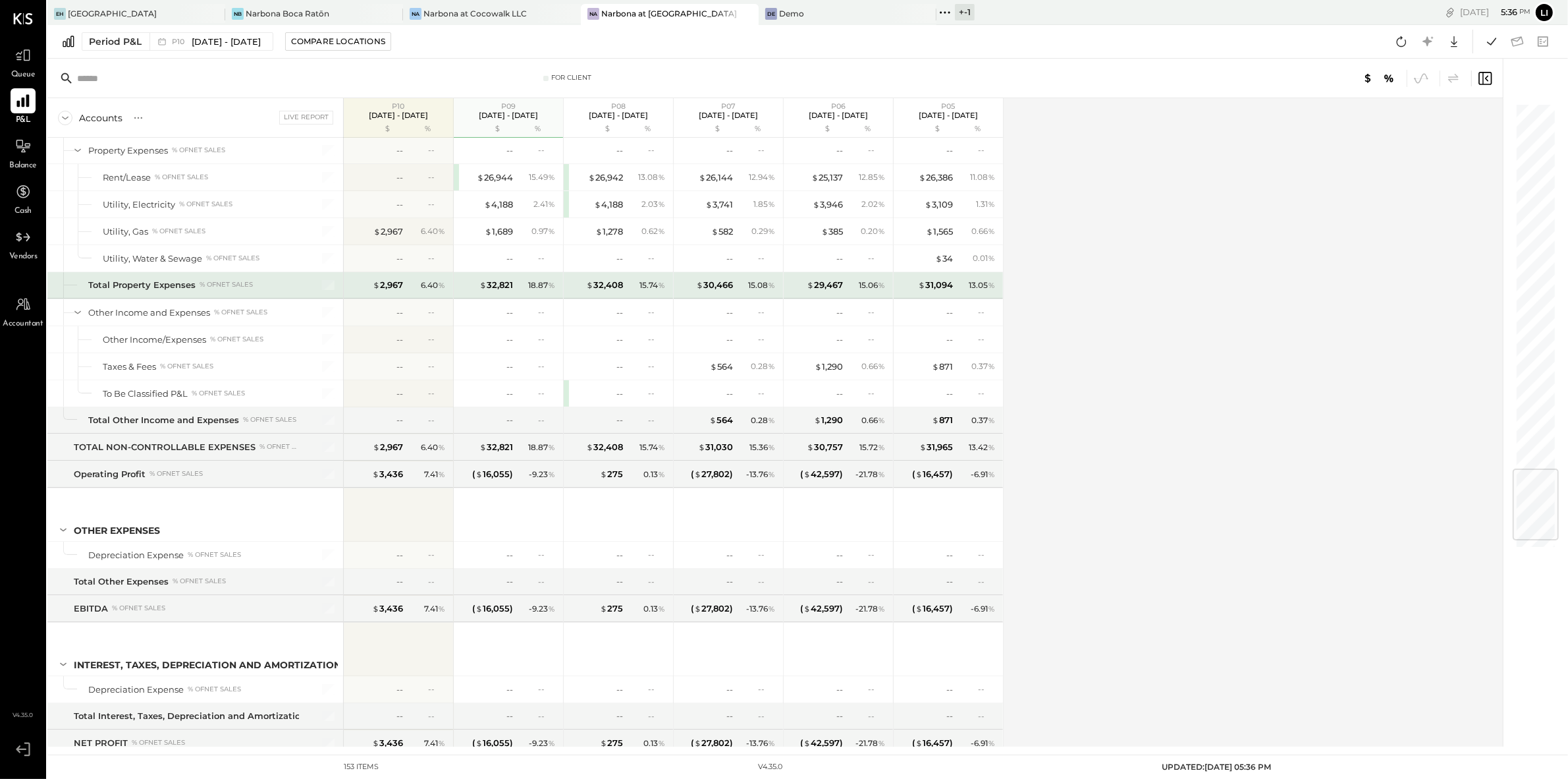
scroll to position [3194, 0]
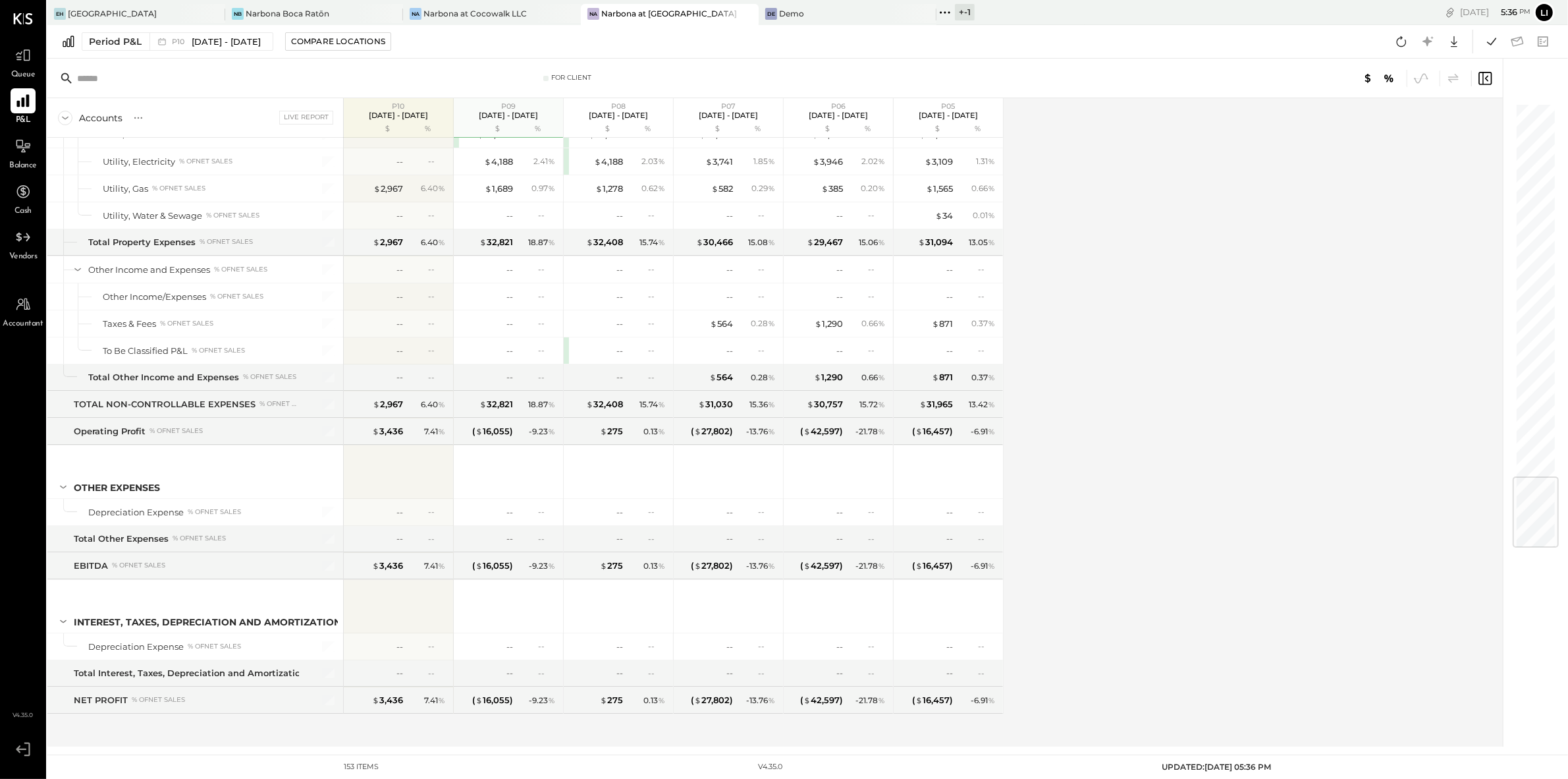
click at [1107, 325] on div "Accounts S % GL Live Report P10 Sep 8 - Oct 5, 2025 $ % P09 Aug 11 - Sep 7, 202…" at bounding box center [776, 422] width 1458 height 649
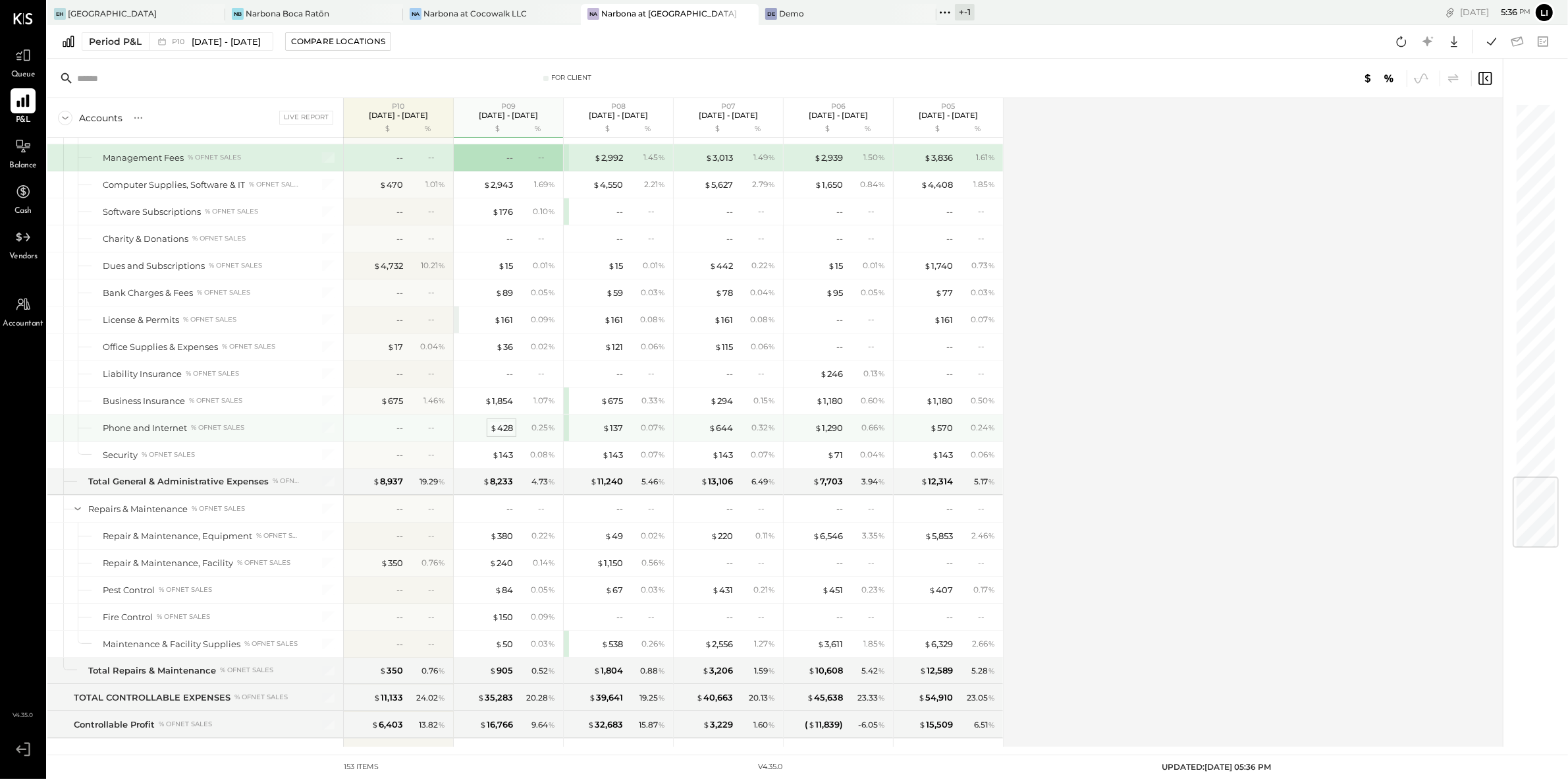
click at [499, 434] on div "$ 428" at bounding box center [502, 428] width 23 height 12
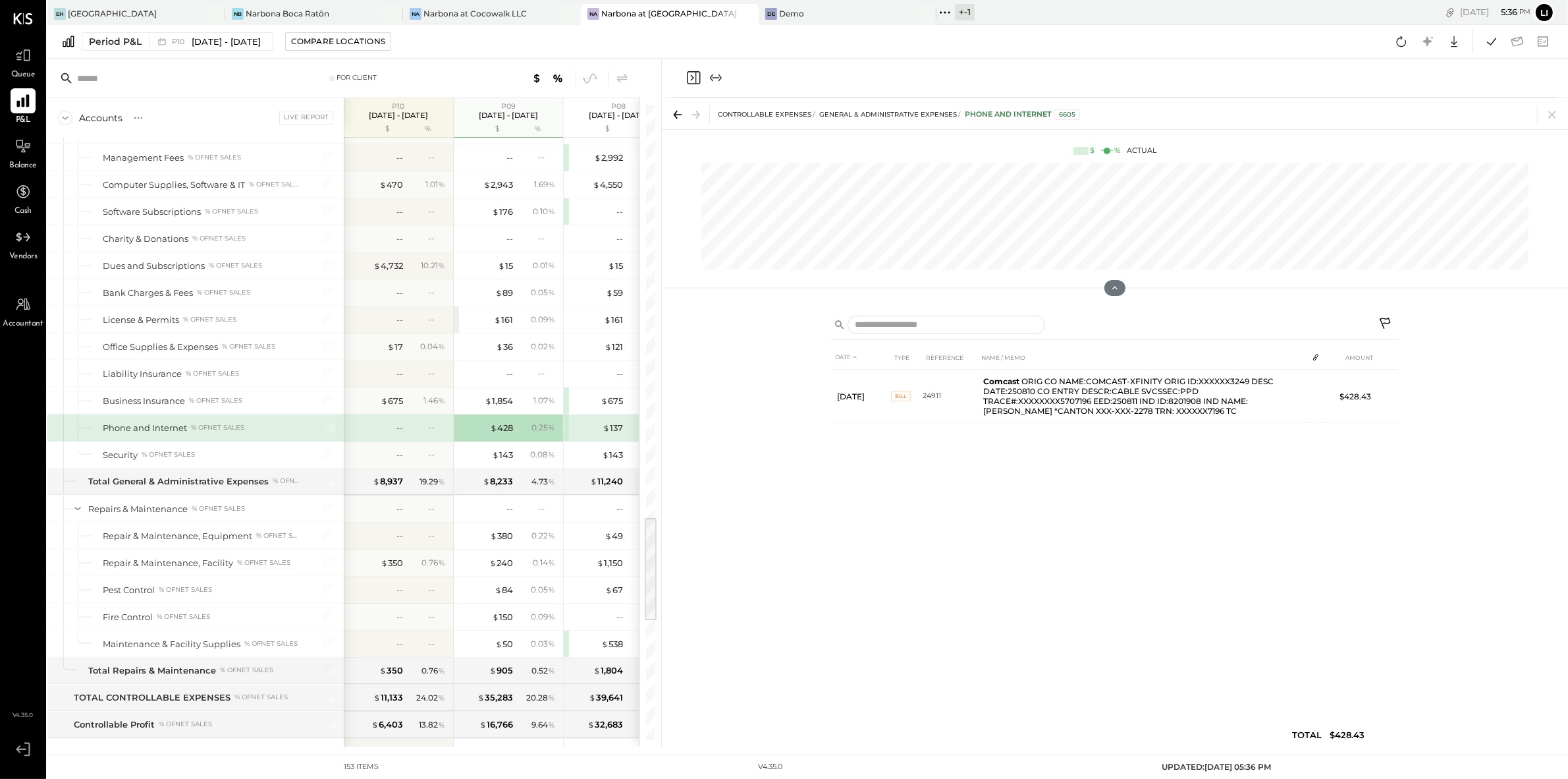
click at [1290, 469] on div "DATE TYPE REFERENCE NAME / MEMO AMOUNT Aug 11, 25 BILL 24911 Comcast ORIG CO NA…" at bounding box center [1115, 550] width 566 height 408
click at [1159, 505] on div "DATE TYPE REFERENCE NAME / MEMO AMOUNT Aug 11, 25 BILL 24911 Comcast ORIG CO NA…" at bounding box center [1115, 550] width 566 height 408
click at [962, 524] on div "DATE TYPE REFERENCE NAME / MEMO AMOUNT Aug 11, 25 BILL 24911 Comcast ORIG CO NA…" at bounding box center [1115, 550] width 566 height 408
click at [756, 364] on div "DATE TYPE REFERENCE NAME / MEMO AMOUNT Aug 11, 25 BILL 24911 Comcast ORIG CO NA…" at bounding box center [1115, 526] width 907 height 441
click at [697, 76] on icon "Close panel" at bounding box center [693, 78] width 16 height 16
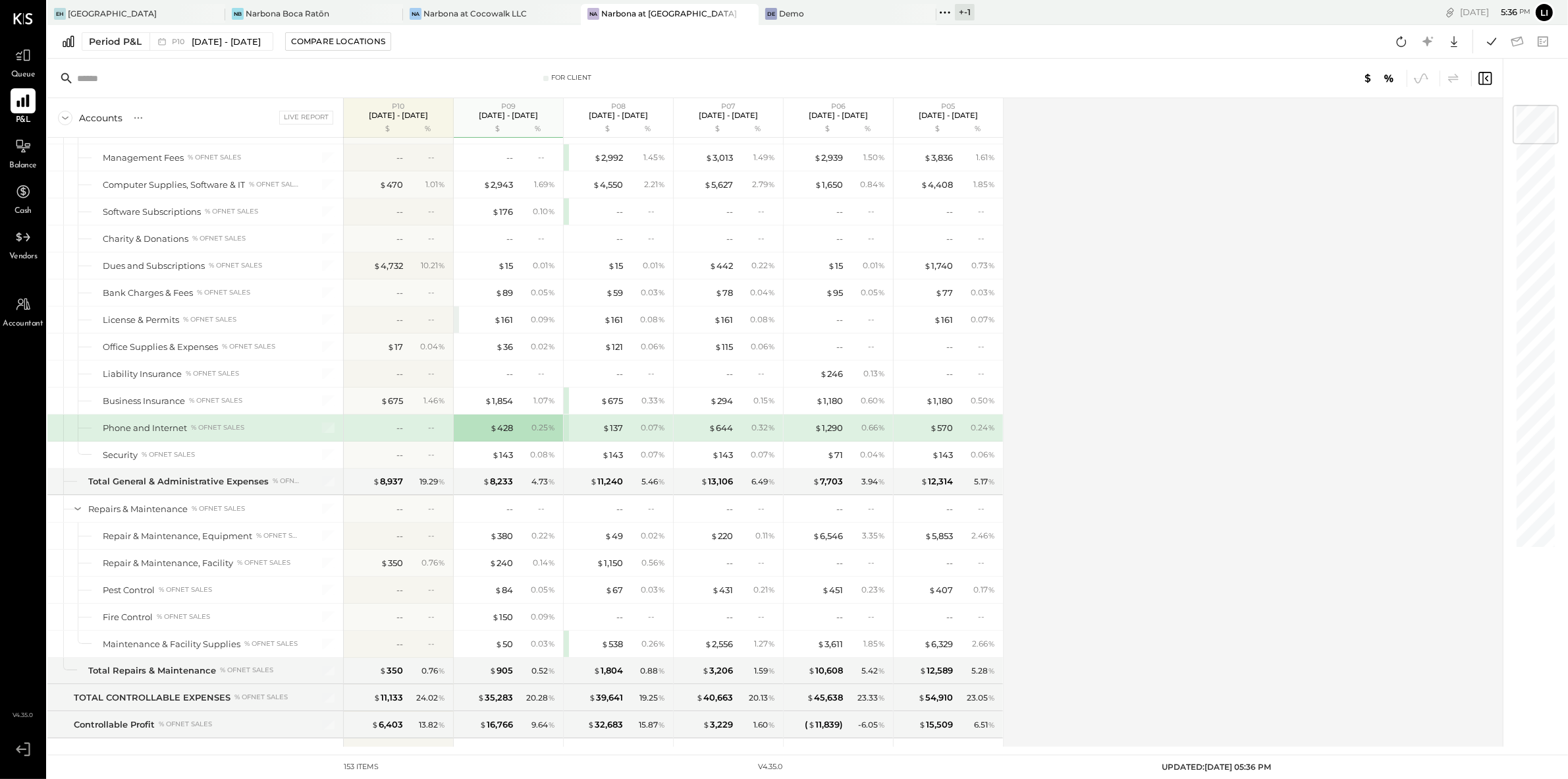
click at [1120, 408] on div "Accounts S % GL Live Report P10 Sep 8 - Oct 5, 2025 $ % P09 Aug 11 - Sep 7, 202…" at bounding box center [776, 422] width 1458 height 649
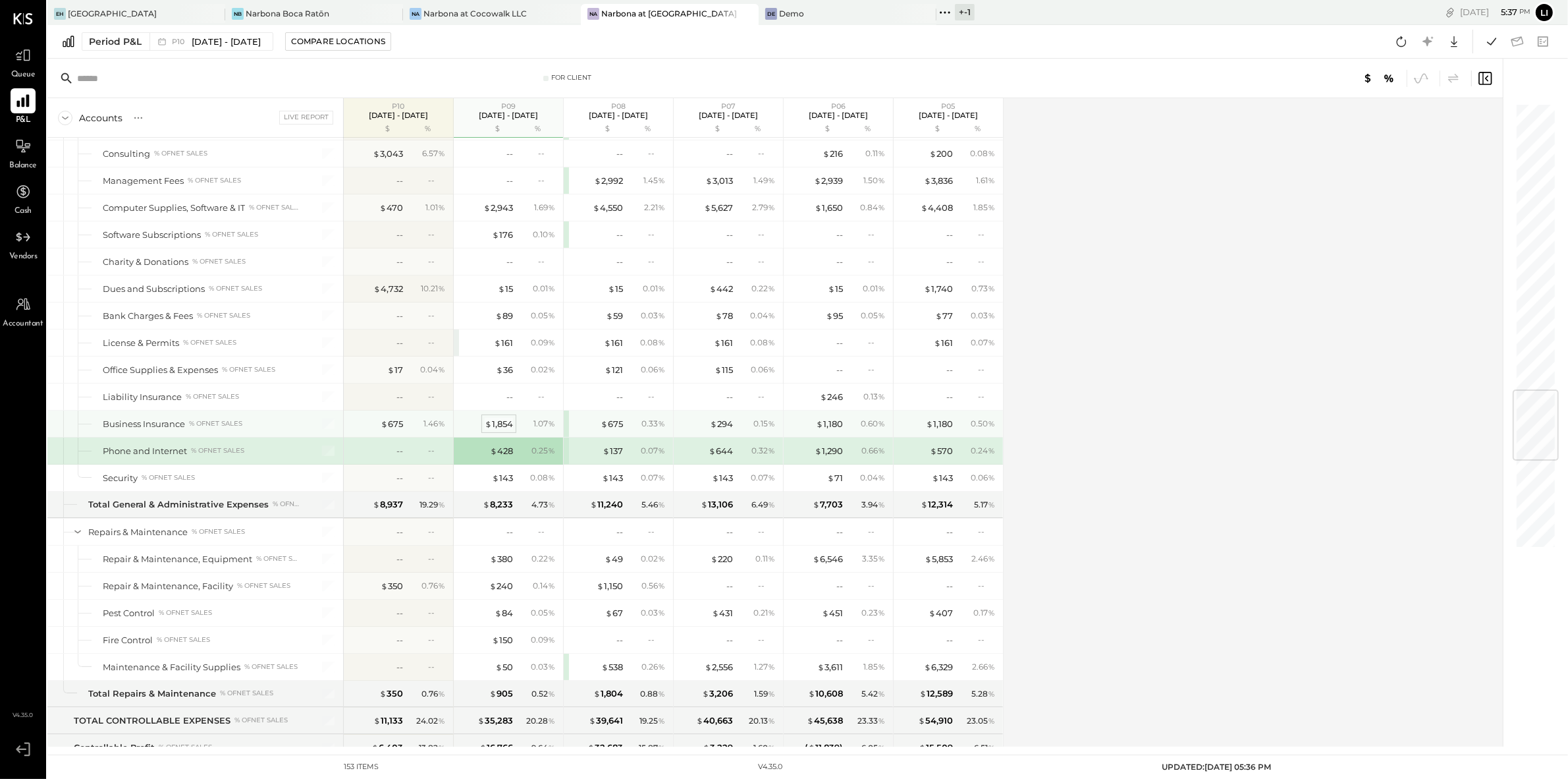
click at [506, 431] on div "$ 1,854" at bounding box center [499, 424] width 28 height 12
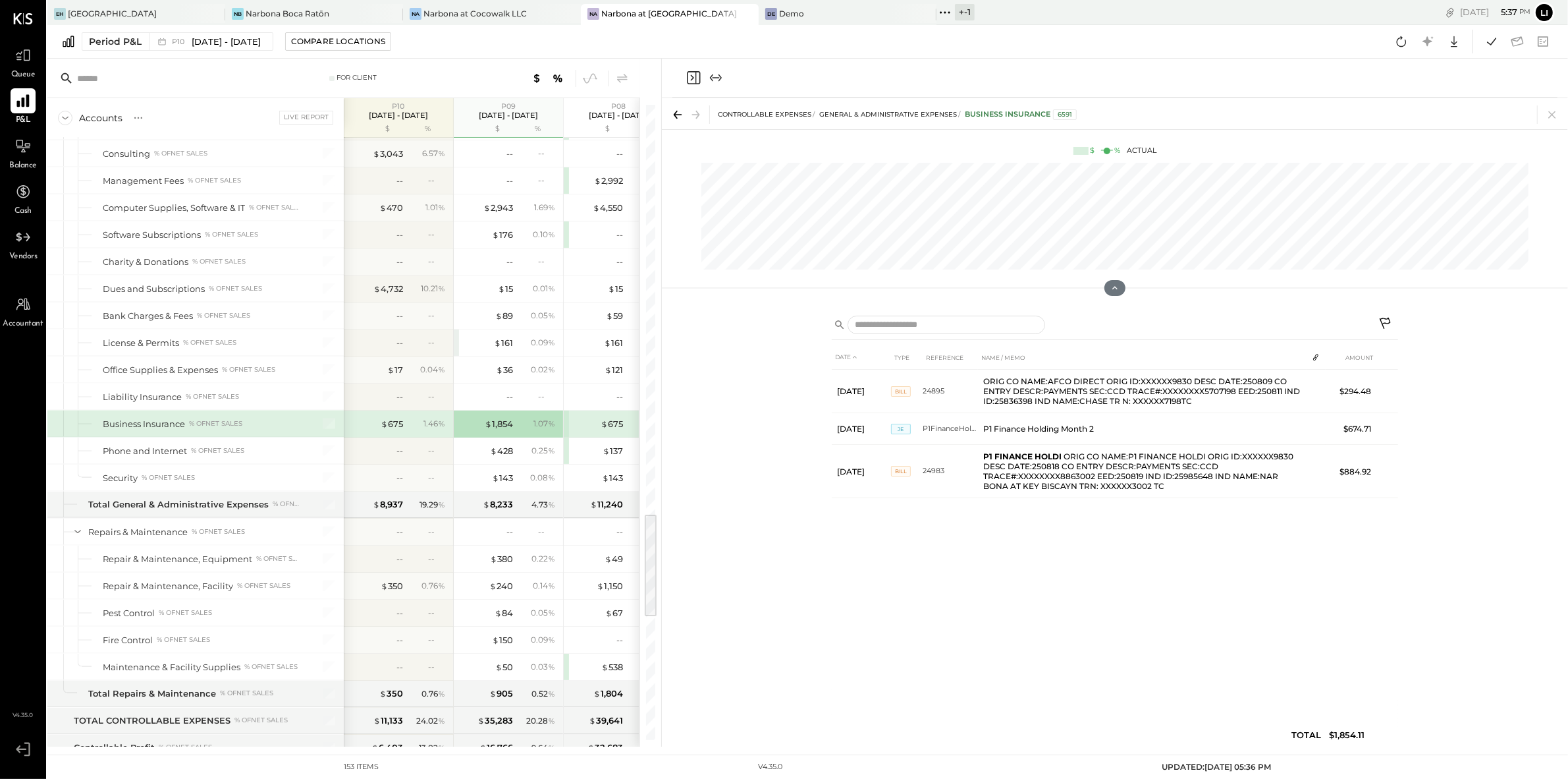
click at [1224, 594] on div "DATE TYPE REFERENCE NAME / MEMO AMOUNT Aug 11, 25 BILL 24895 ORIG CO NAME:AFCO …" at bounding box center [1115, 550] width 566 height 408
click at [1095, 623] on div "DATE TYPE REFERENCE NAME / MEMO AMOUNT Aug 11, 25 BILL 24895 ORIG CO NAME:AFCO …" at bounding box center [1115, 550] width 566 height 408
click at [498, 464] on div "$ 428 0.25 %" at bounding box center [509, 451] width 99 height 26
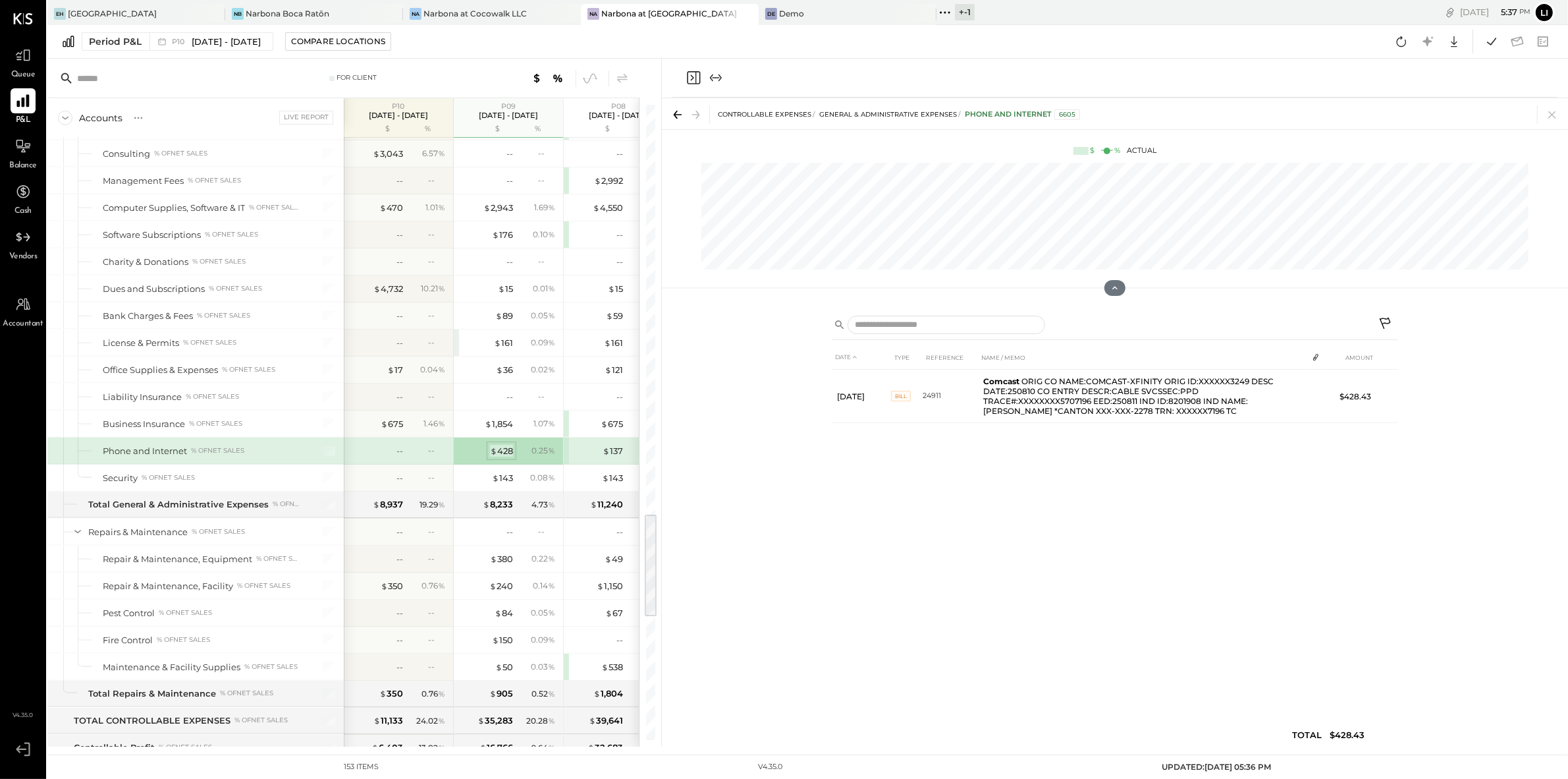
click at [506, 457] on div "$ 428" at bounding box center [502, 451] width 23 height 12
click at [1263, 474] on div "DATE TYPE REFERENCE NAME / MEMO AMOUNT Aug 11, 25 BILL 24911 Comcast ORIG CO NA…" at bounding box center [1115, 550] width 566 height 408
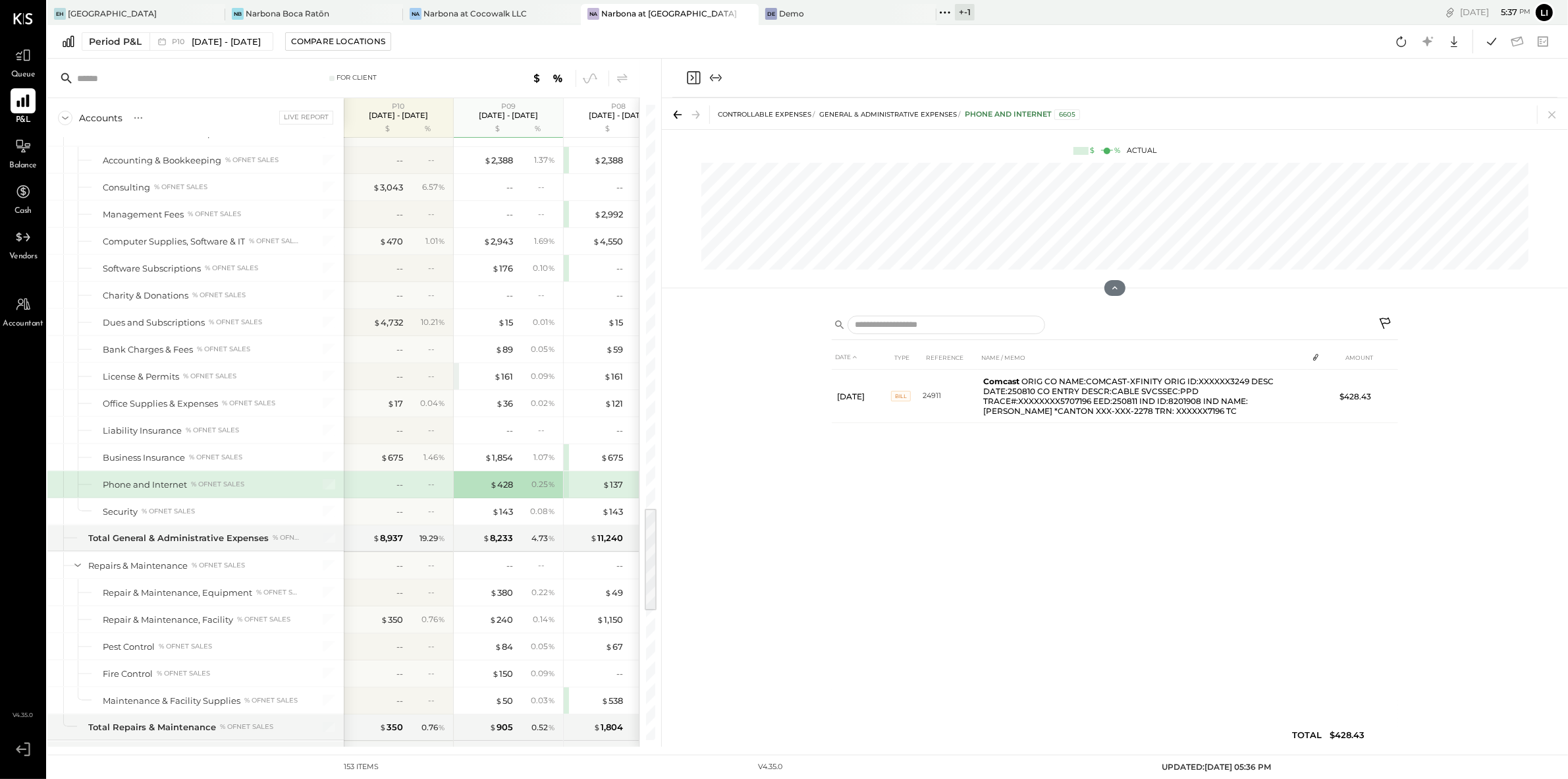
scroll to position [2371, 0]
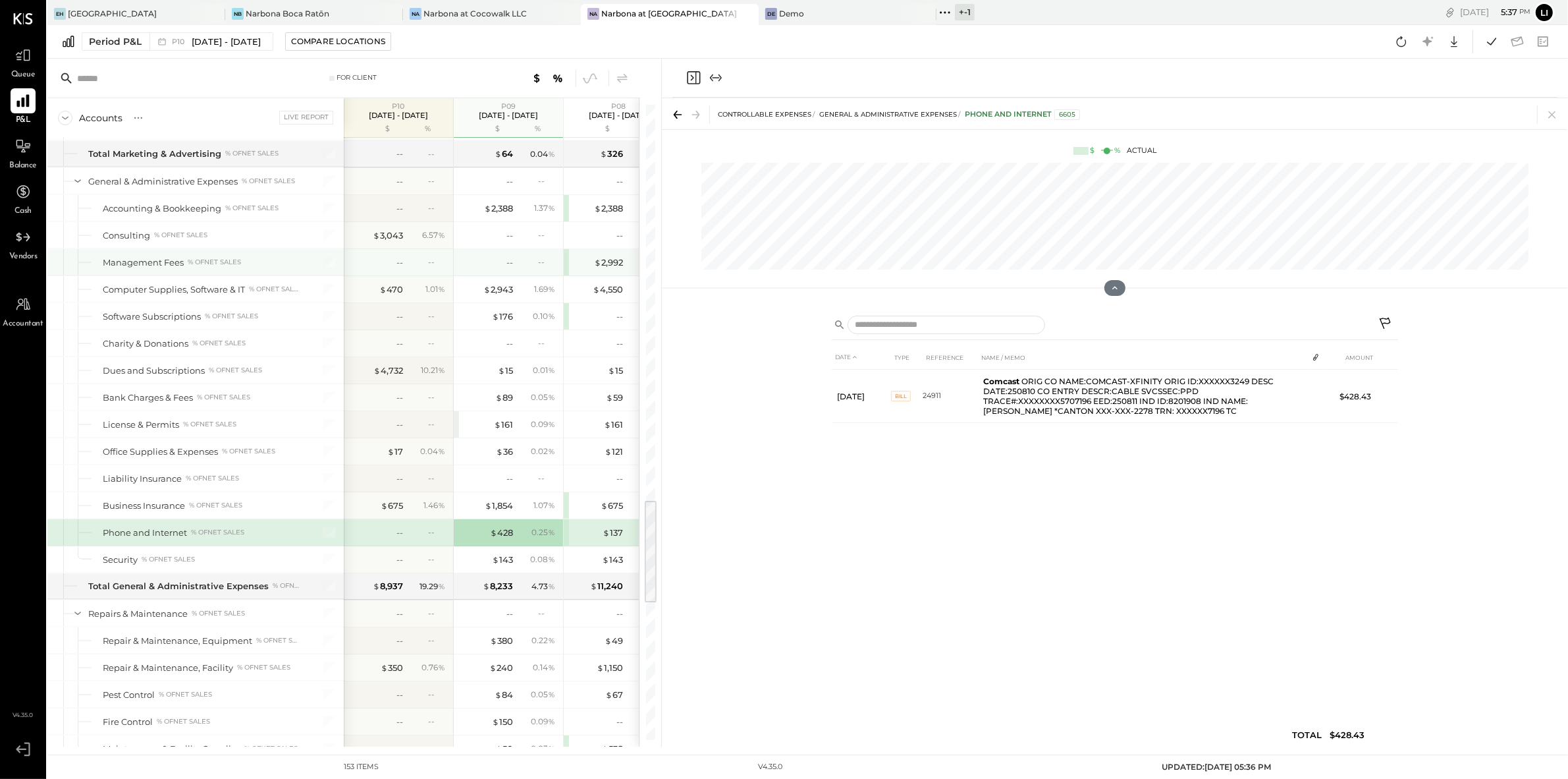
click at [506, 269] on div "--" at bounding box center [486, 262] width 53 height 12
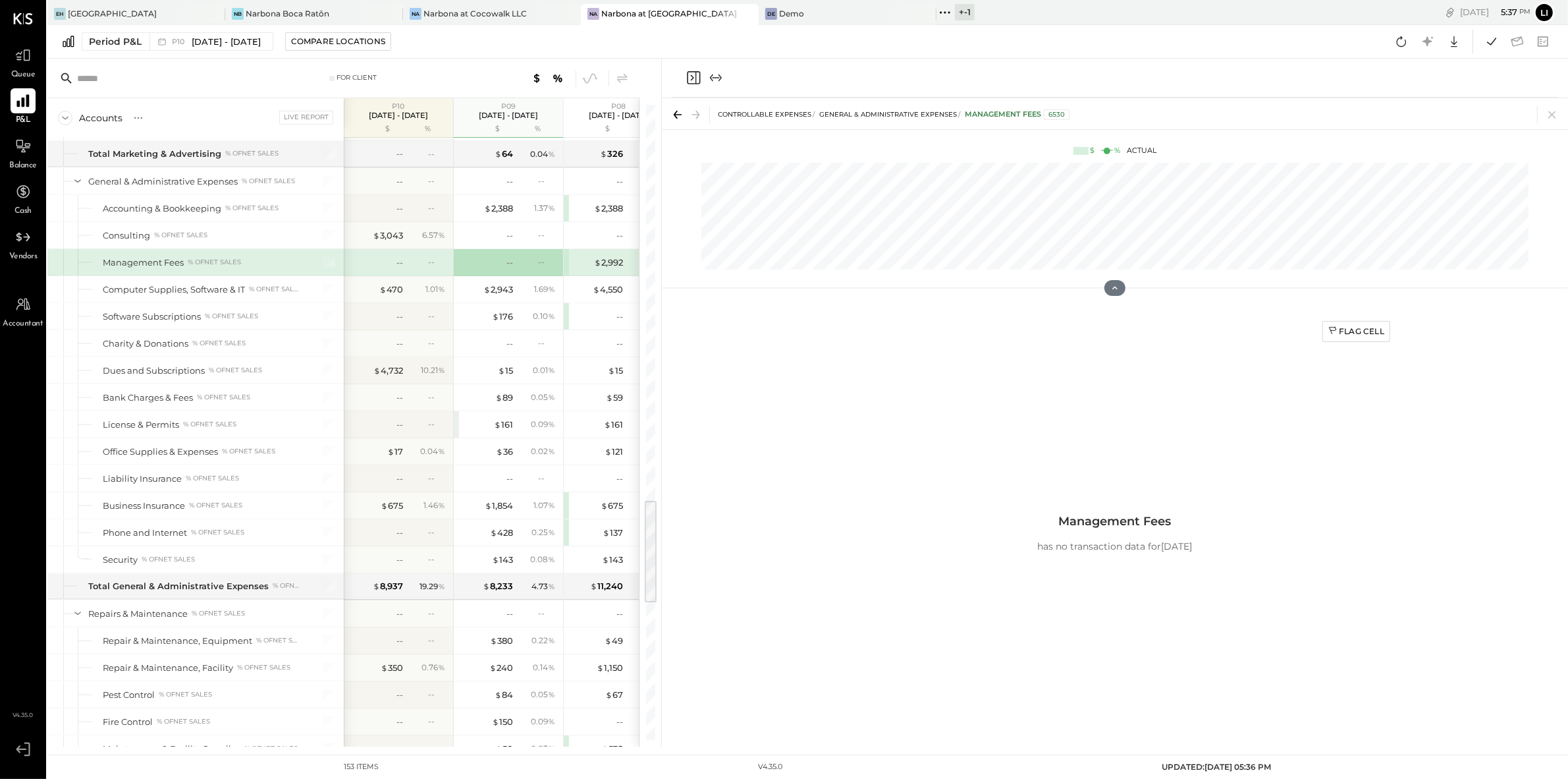
click at [515, 276] on div "-- --" at bounding box center [509, 262] width 99 height 26
click at [922, 355] on div "Flag Cell Management Fees has no transaction data for 2025-08-11" at bounding box center [1115, 533] width 566 height 441
click at [694, 80] on icon "Close panel" at bounding box center [693, 78] width 16 height 16
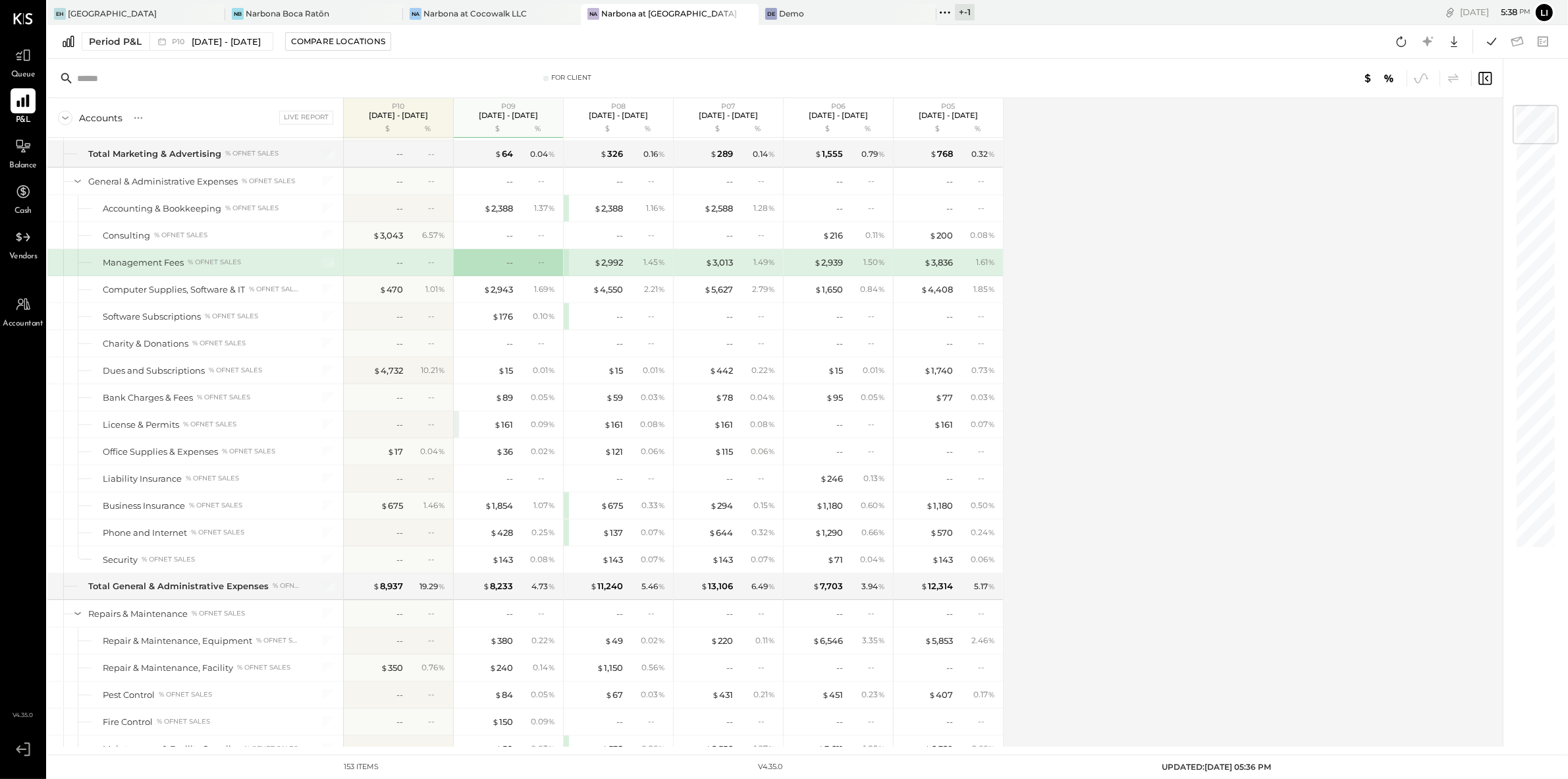
click at [608, 276] on div "$ 2,992 1.45 %" at bounding box center [620, 262] width 99 height 26
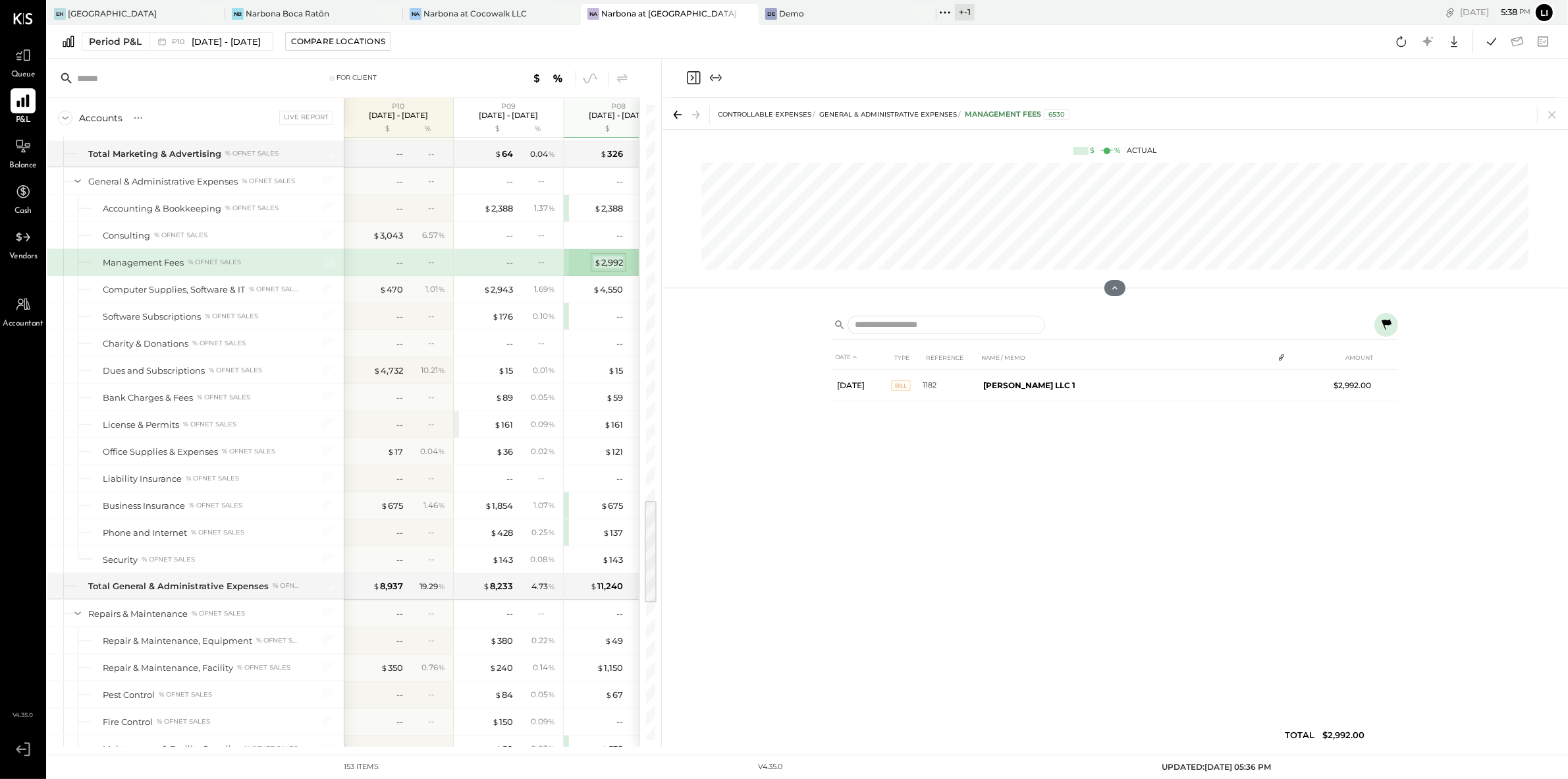
click at [610, 269] on div "$ 2,992" at bounding box center [609, 262] width 29 height 12
click at [1033, 622] on div "DATE TYPE REFERENCE NAME / MEMO AMOUNT Aug 10, 25 Bill 1182 Villa Byron LLC 1 $…" at bounding box center [1115, 550] width 566 height 408
click at [689, 72] on icon "Close panel" at bounding box center [693, 78] width 16 height 16
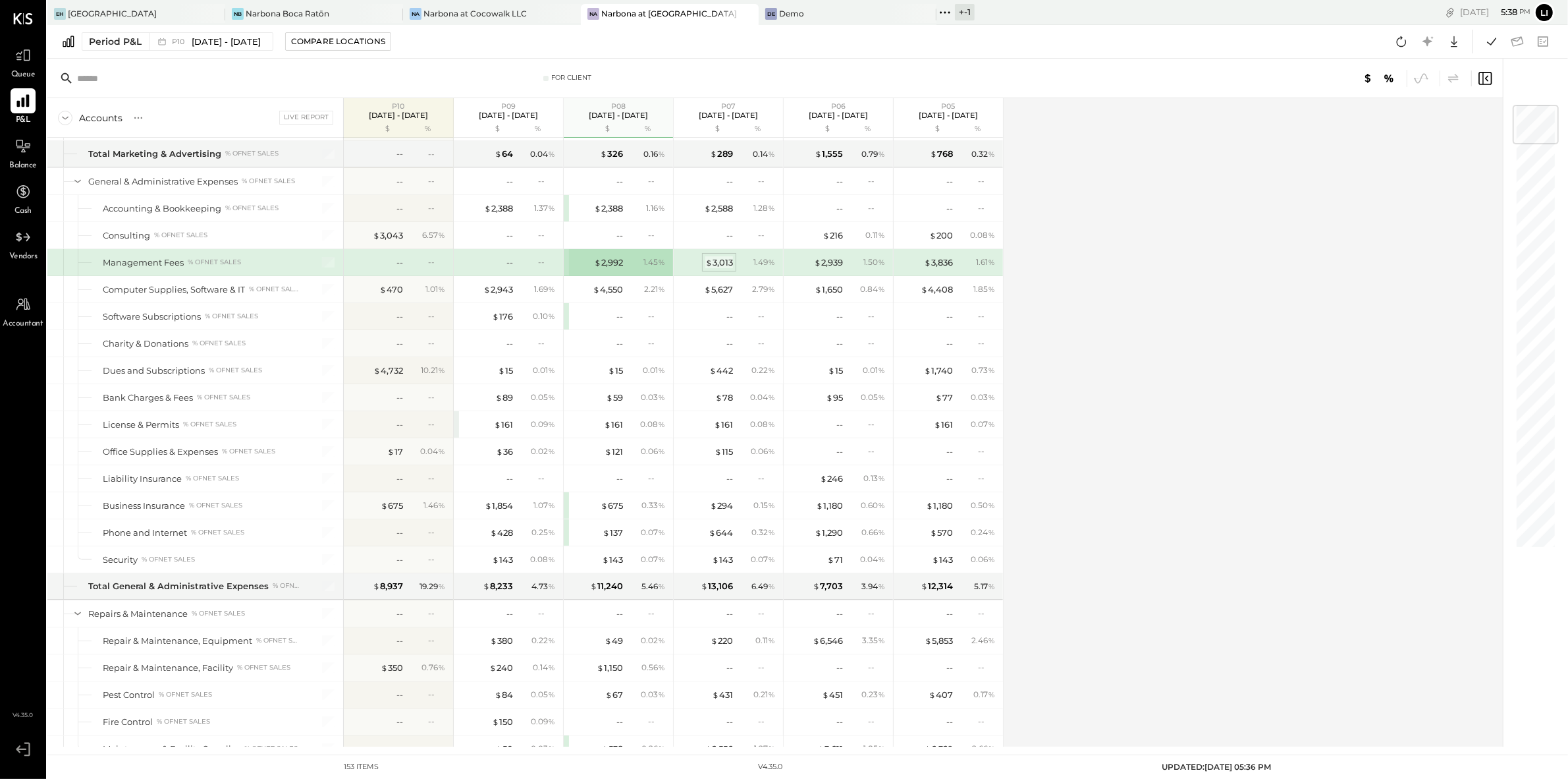
click at [714, 269] on div "$ 3,013" at bounding box center [720, 262] width 28 height 12
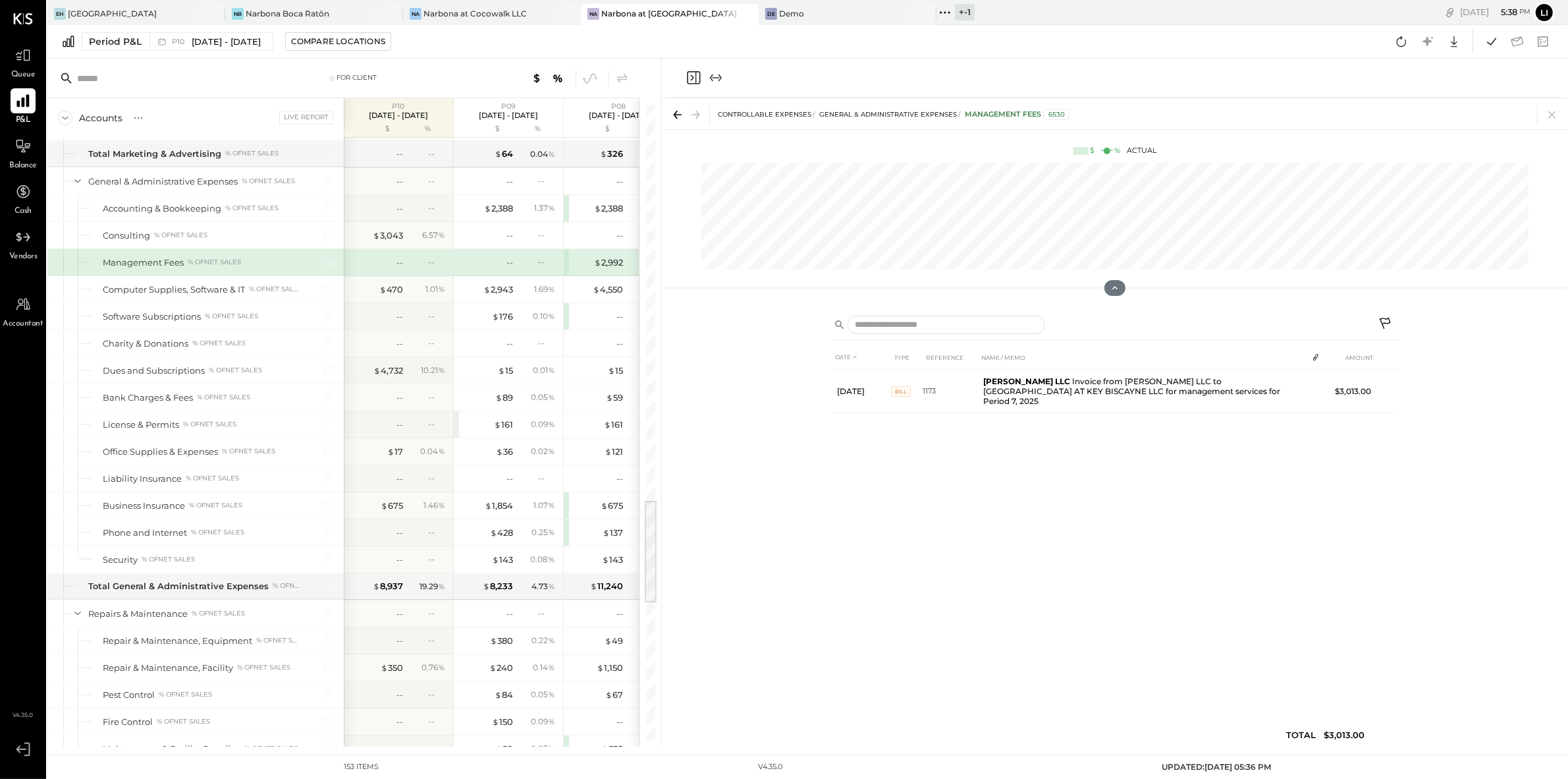
click at [1001, 549] on div "DATE TYPE REFERENCE NAME / MEMO AMOUNT Jul 13, 25 Bill 1173 Villa Byron LLC Inv…" at bounding box center [1115, 550] width 566 height 408
click at [693, 82] on icon "Close panel" at bounding box center [693, 78] width 16 height 16
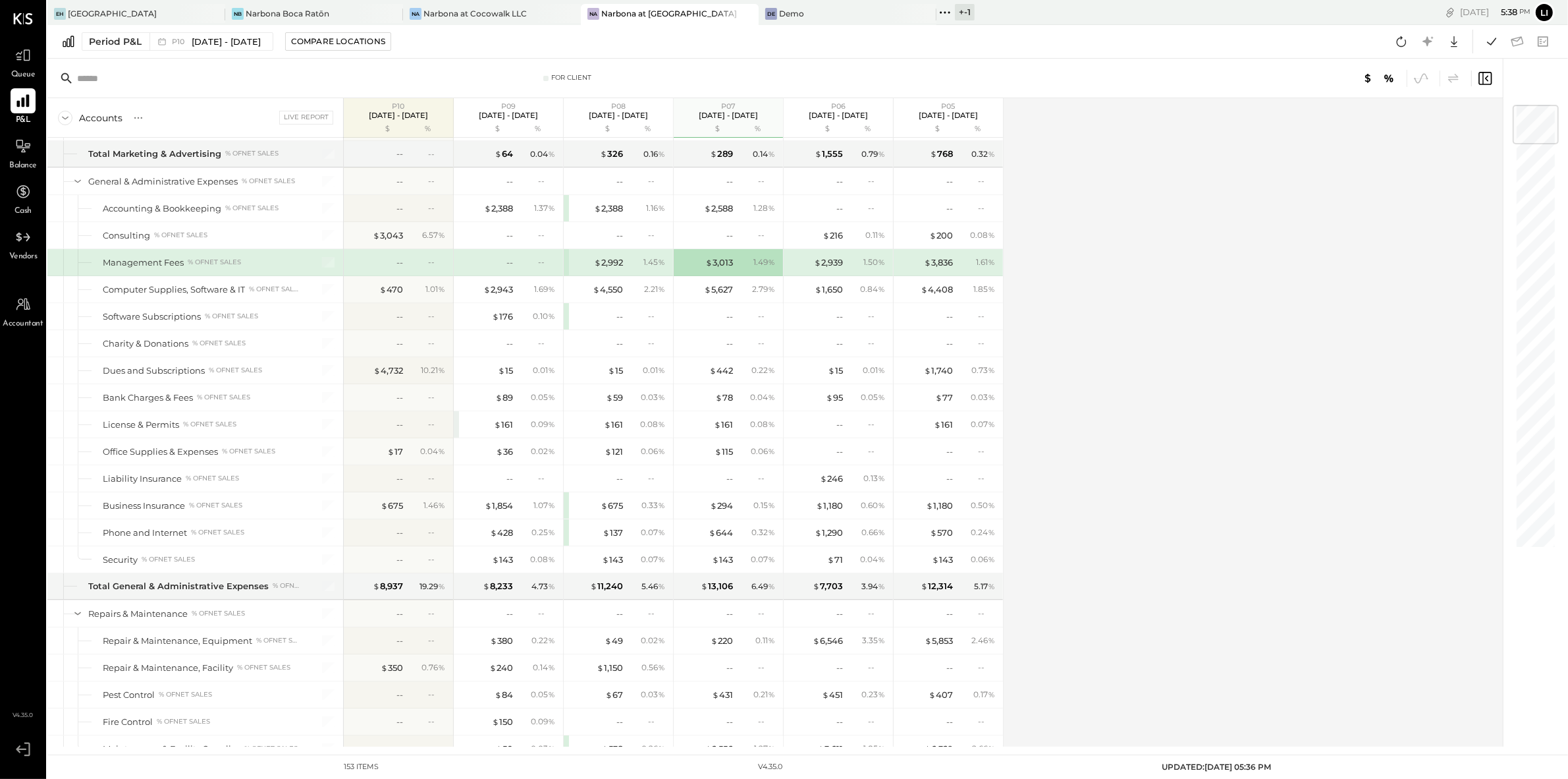
click at [1105, 286] on div "Accounts S % GL Live Report P10 Sep 8 - Oct 5, 2025 $ % P09 Aug 11 - Sep 7, 202…" at bounding box center [776, 422] width 1458 height 649
click at [502, 296] on div "$ 2,943" at bounding box center [498, 289] width 30 height 12
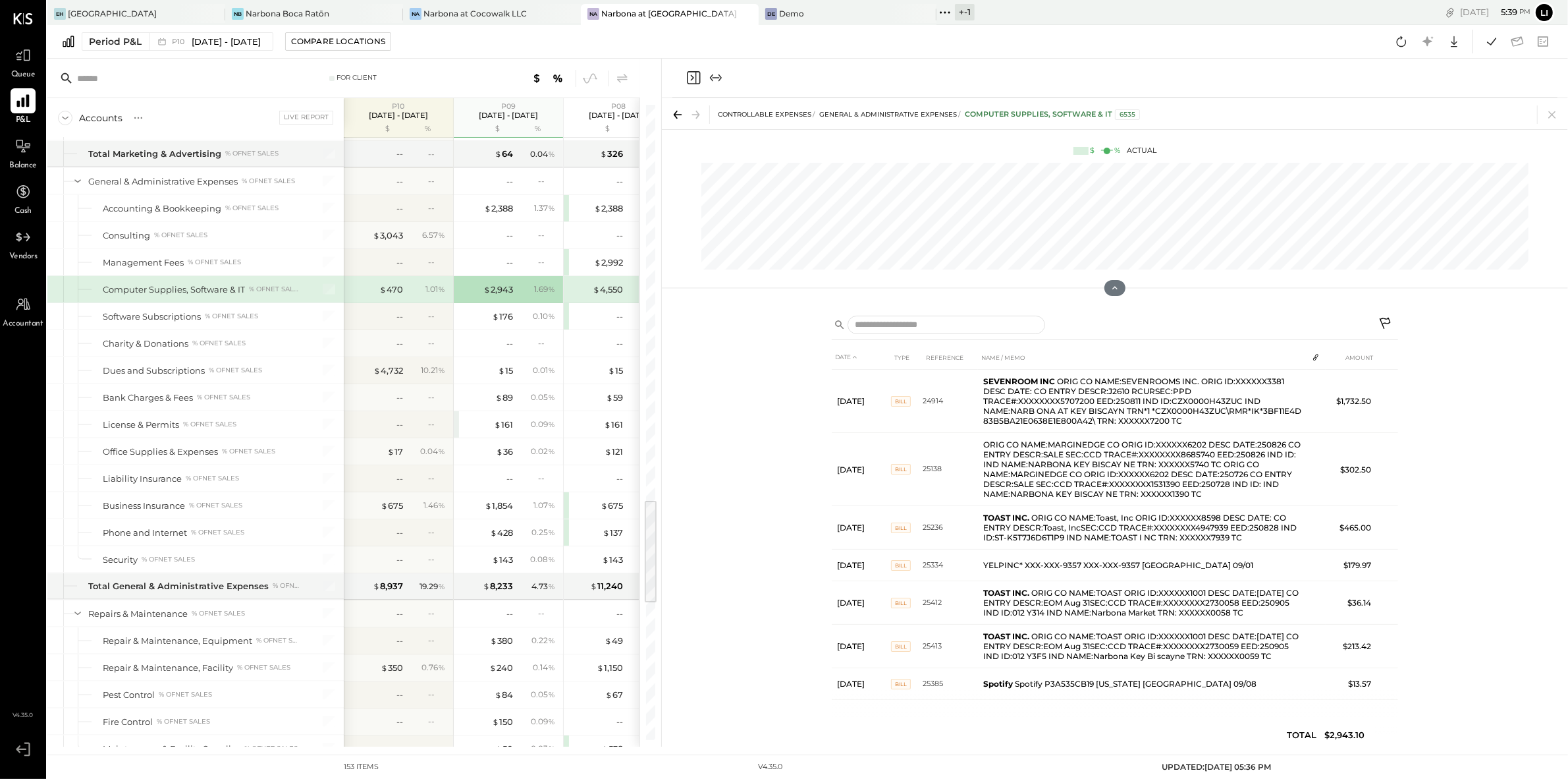
click at [719, 414] on div "DATE TYPE REFERENCE NAME / MEMO AMOUNT Aug 11, 25 BILL 24914 SEVENROOM INC ORIG…" at bounding box center [1115, 526] width 907 height 441
click at [687, 81] on icon "Close panel" at bounding box center [693, 78] width 13 height 13
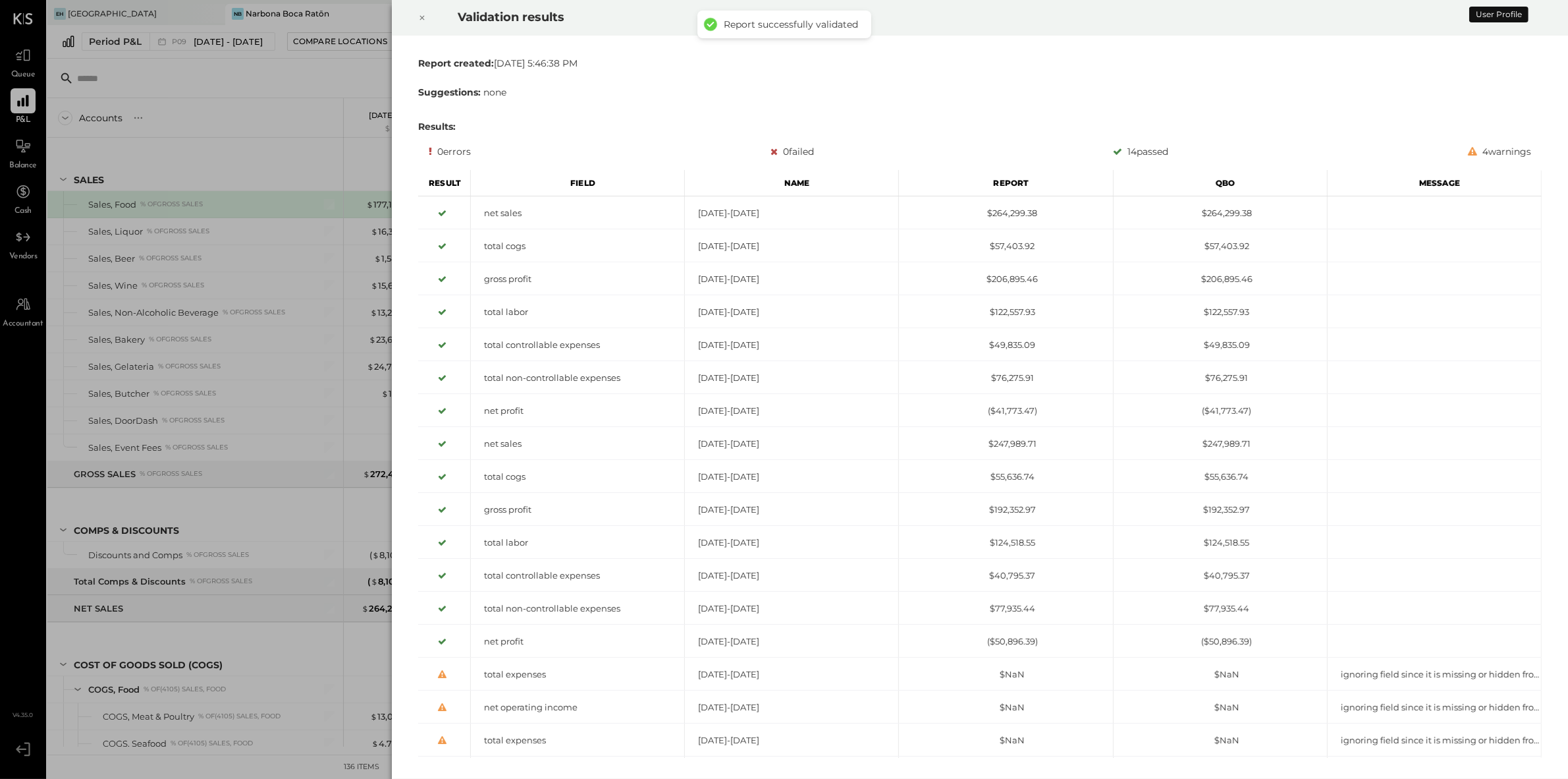
click at [415, 9] on div at bounding box center [423, 18] width 29 height 37
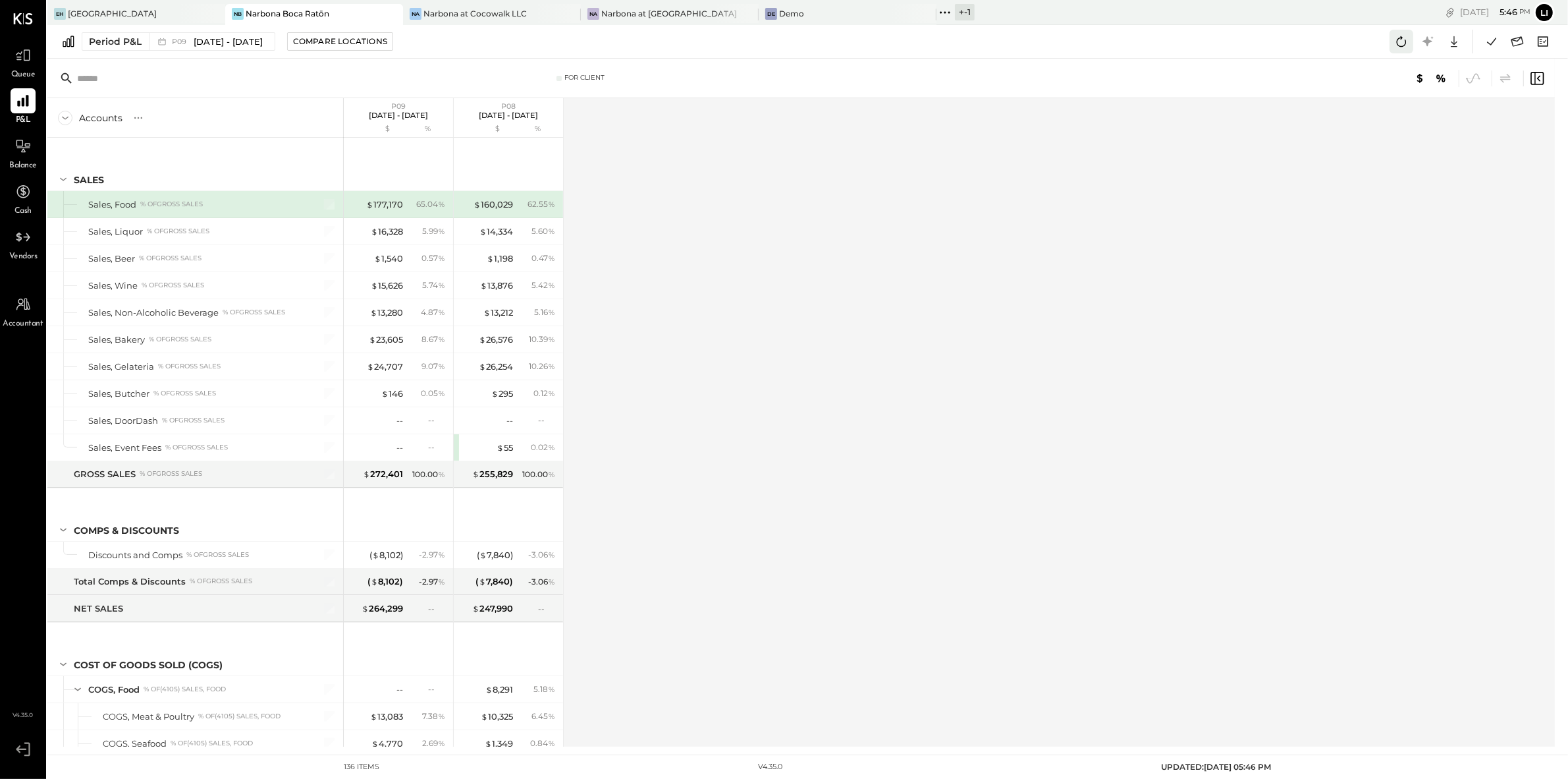
click at [1400, 49] on icon at bounding box center [1402, 41] width 17 height 17
click at [1487, 45] on icon at bounding box center [1492, 41] width 17 height 17
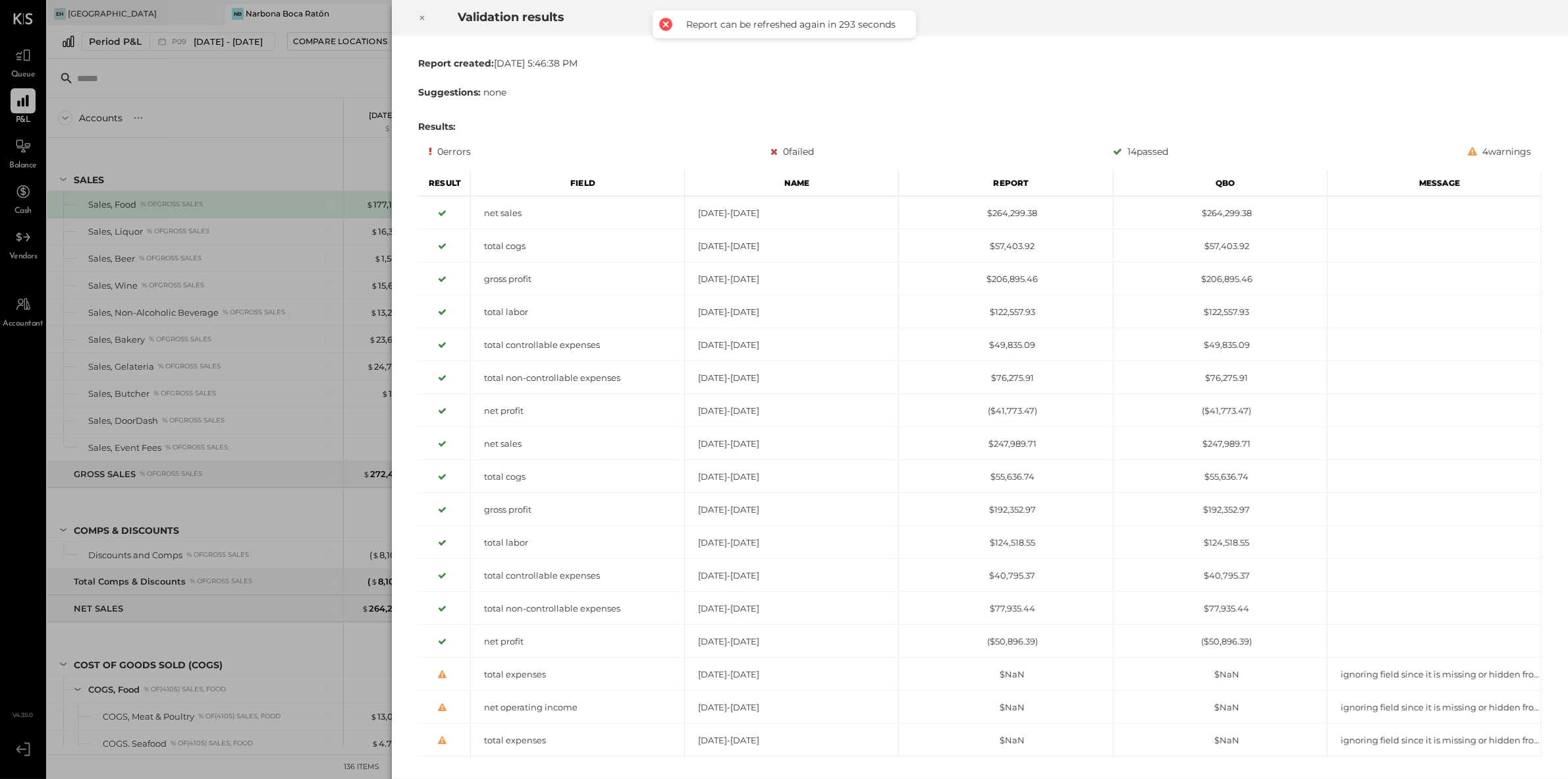
click at [429, 15] on div at bounding box center [423, 18] width 29 height 37
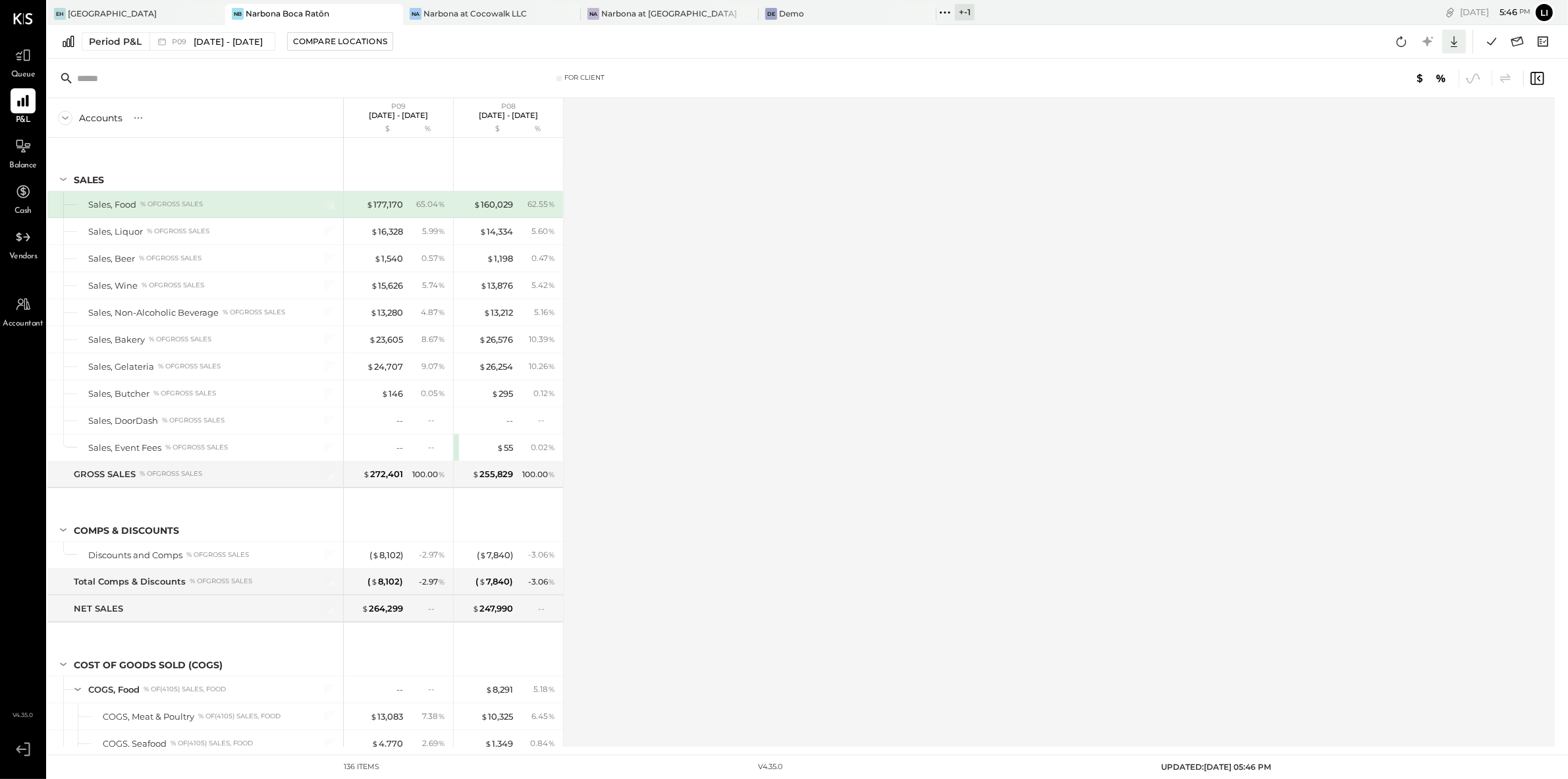
click at [1461, 44] on icon at bounding box center [1454, 41] width 17 height 17
click at [1412, 97] on div "Google Sheets" at bounding box center [1413, 91] width 105 height 28
click at [1115, 80] on div at bounding box center [1210, 78] width 672 height 17
click at [1516, 38] on icon at bounding box center [1517, 41] width 17 height 17
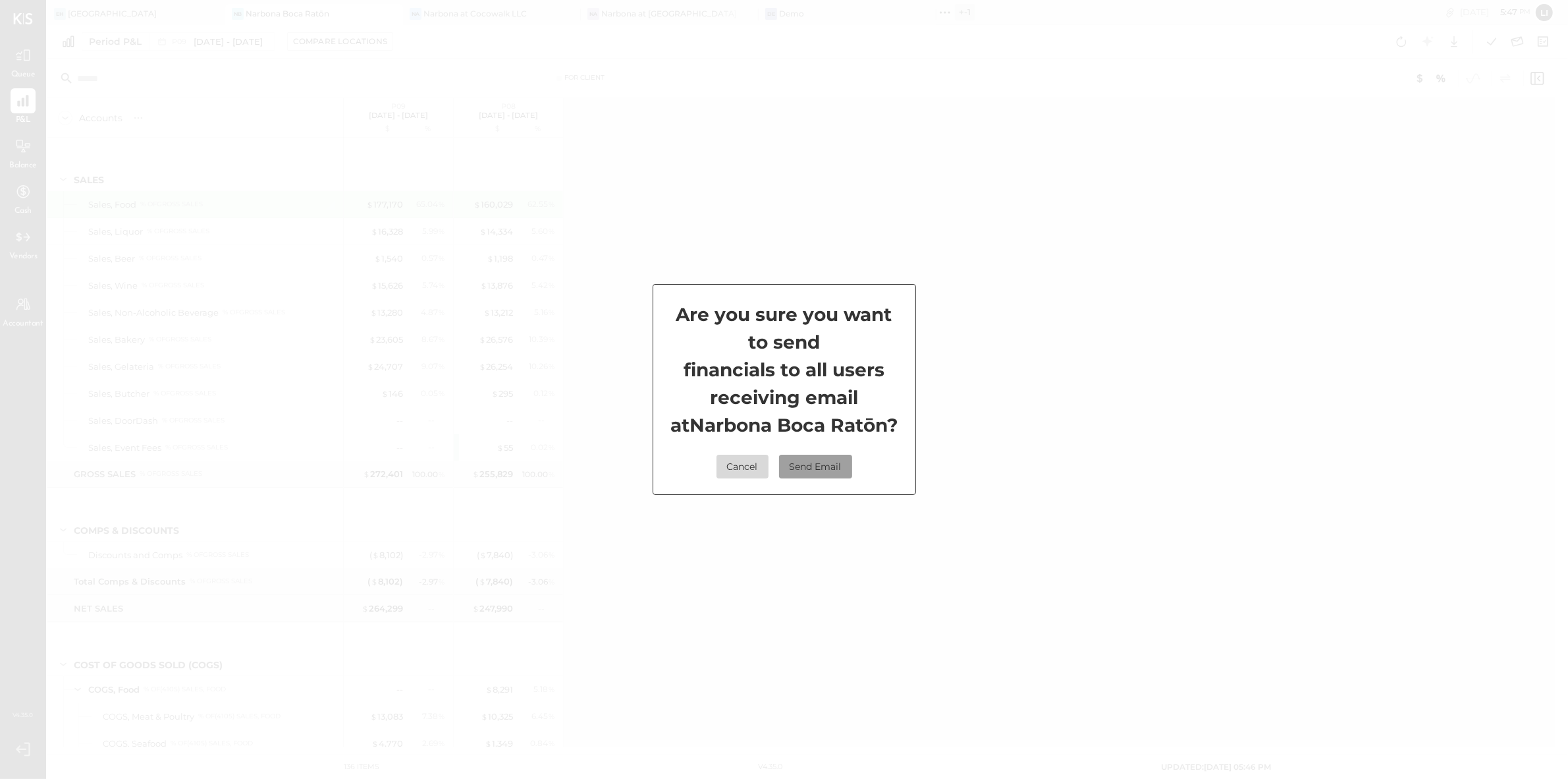
click at [813, 473] on button "Send Email" at bounding box center [815, 466] width 73 height 24
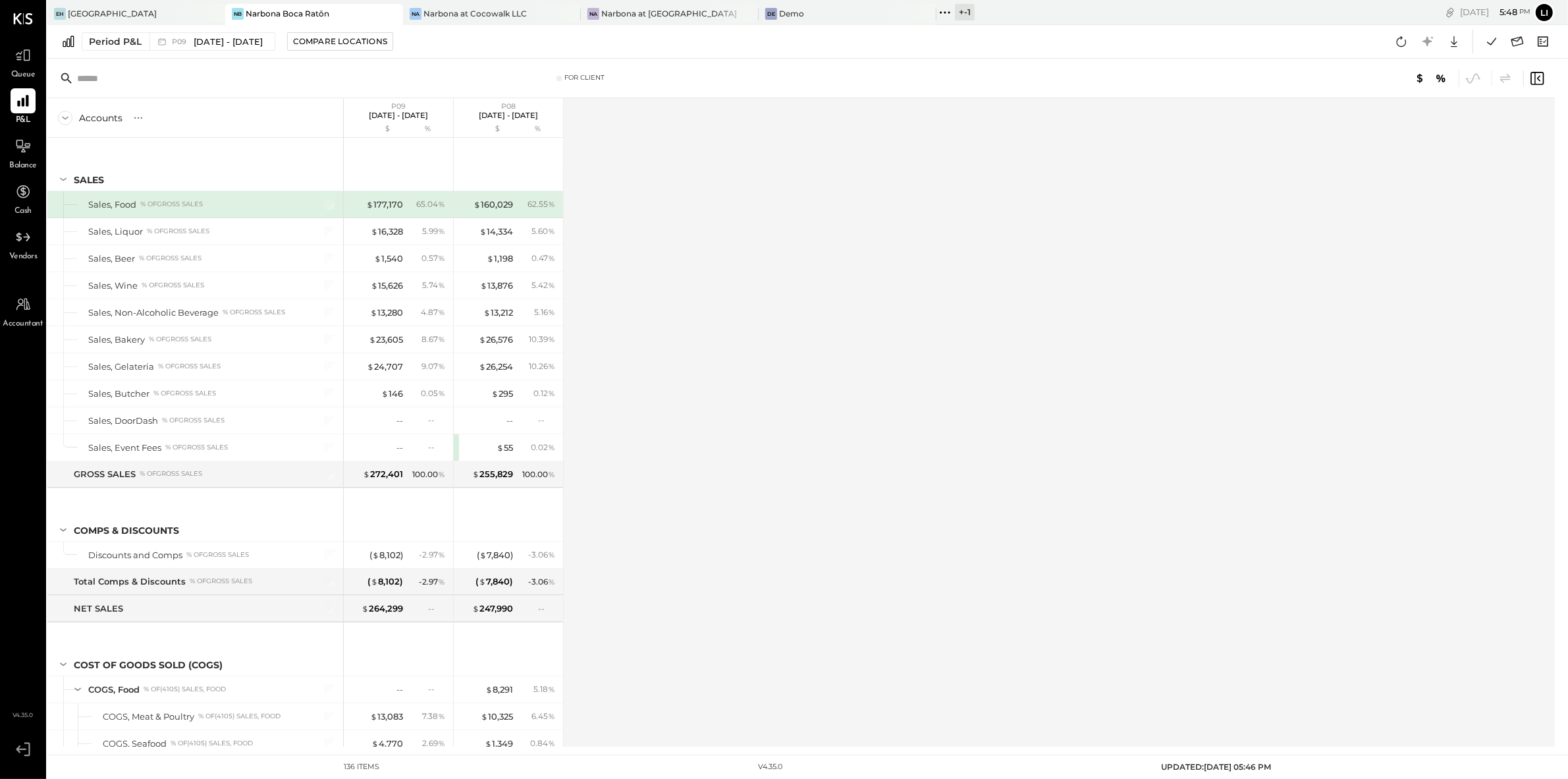
click at [796, 330] on div "Accounts S % GL P09 [DATE] - [DATE] $ % P08 [DATE] - [DATE] $ % SALES Sales, Fo…" at bounding box center [802, 422] width 1510 height 649
click at [916, 477] on div "Accounts S % GL P09 [DATE] - [DATE] $ % P08 [DATE] - [DATE] $ % SALES Sales, Fo…" at bounding box center [802, 422] width 1510 height 649
